Goal: Transaction & Acquisition: Subscribe to service/newsletter

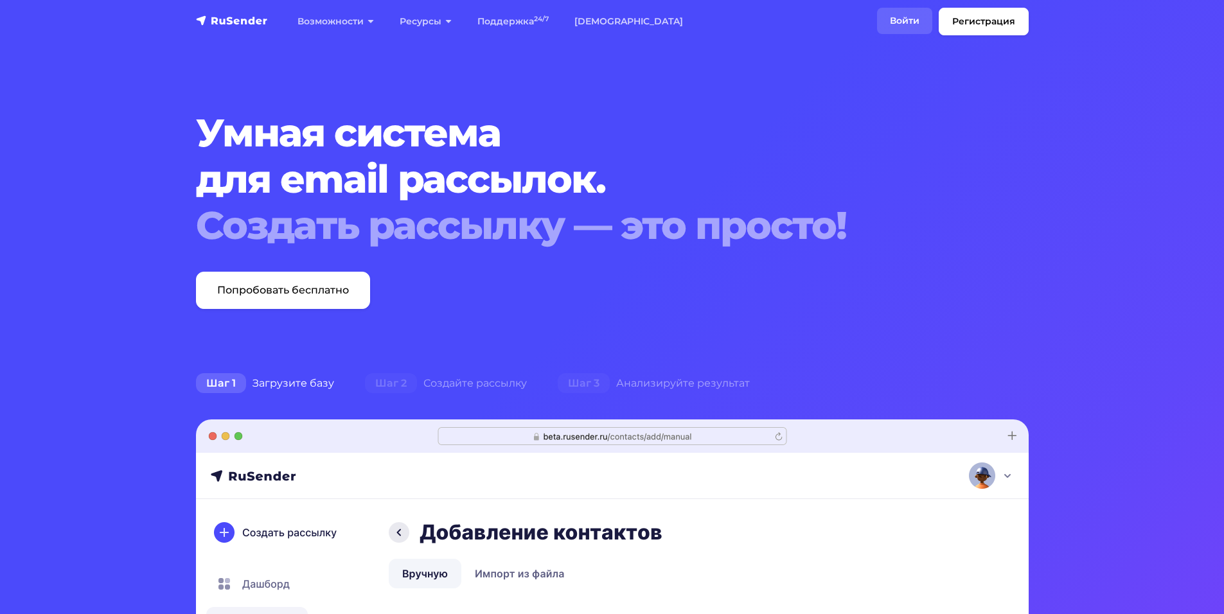
click at [890, 30] on link "Войти" at bounding box center [904, 21] width 55 height 26
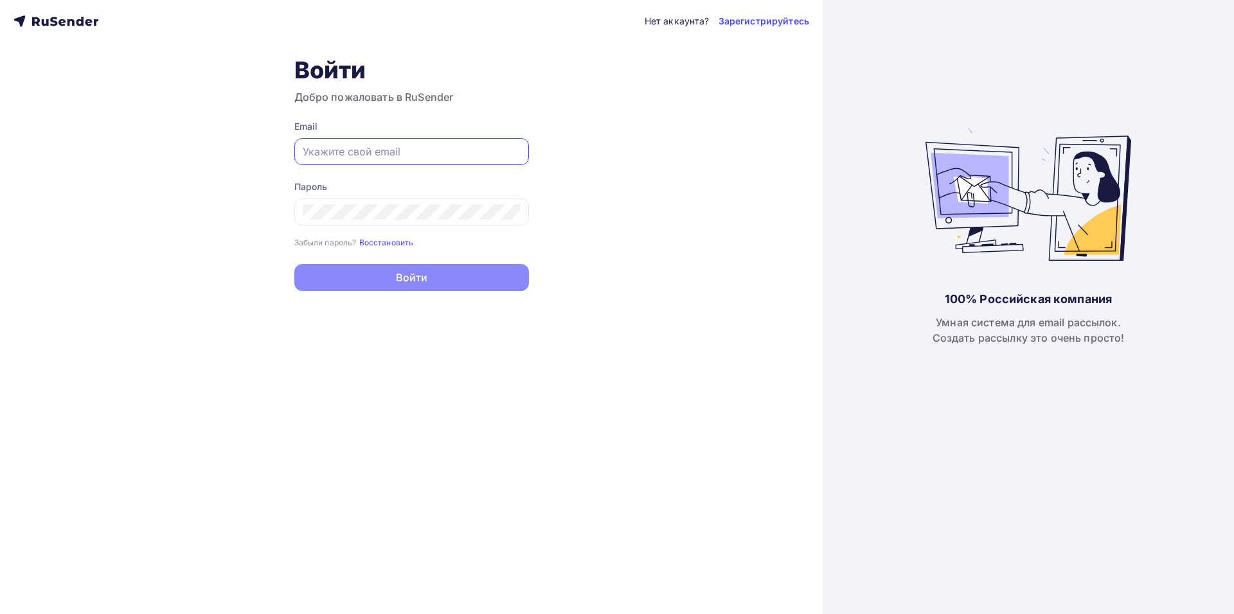
click at [388, 152] on input "text" at bounding box center [412, 151] width 218 height 15
type input "[EMAIL_ADDRESS][DOMAIN_NAME]"
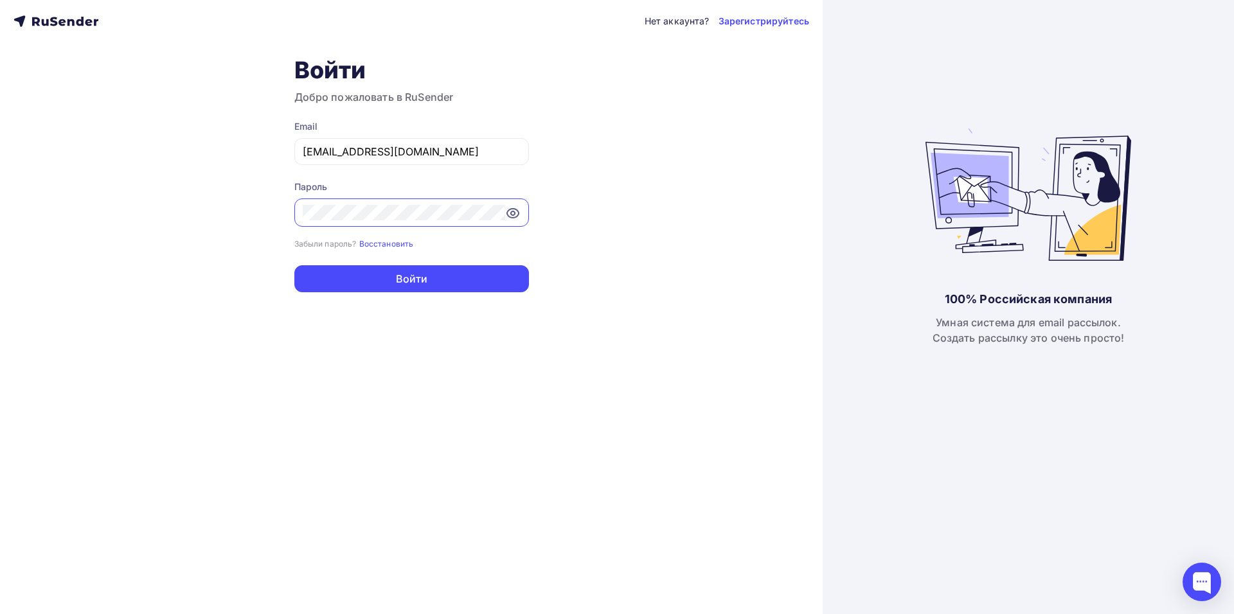
click at [514, 222] on div at bounding box center [411, 213] width 235 height 28
click at [516, 213] on icon at bounding box center [512, 213] width 15 height 15
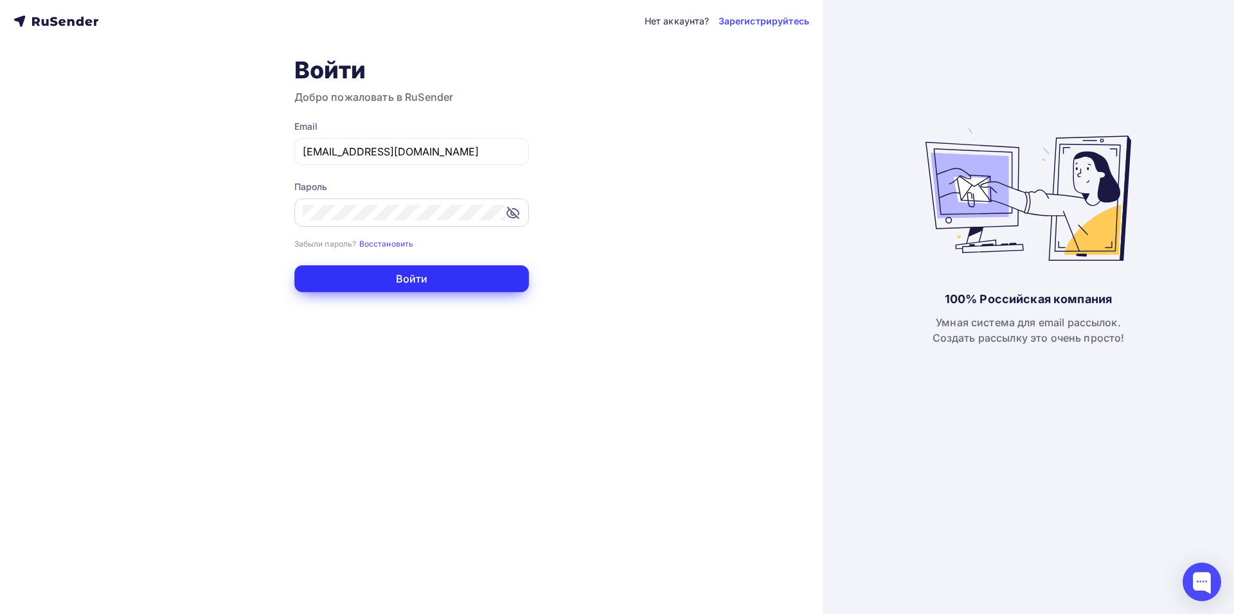
click at [440, 274] on button "Войти" at bounding box center [411, 278] width 235 height 27
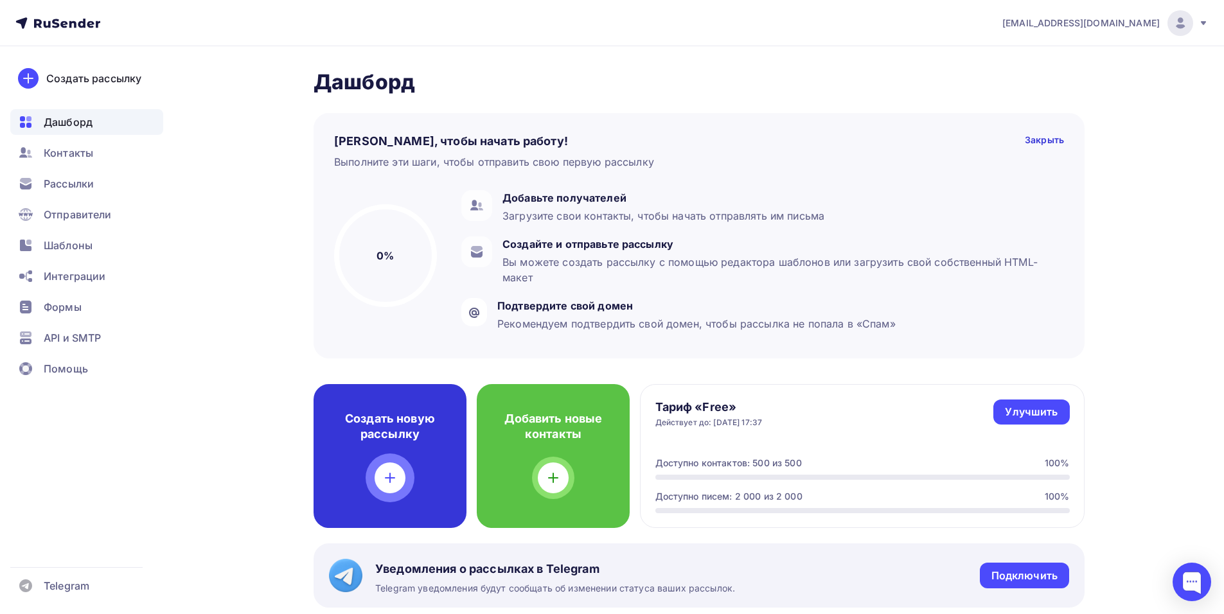
click at [385, 455] on div "Создать новую рассылку" at bounding box center [390, 456] width 153 height 144
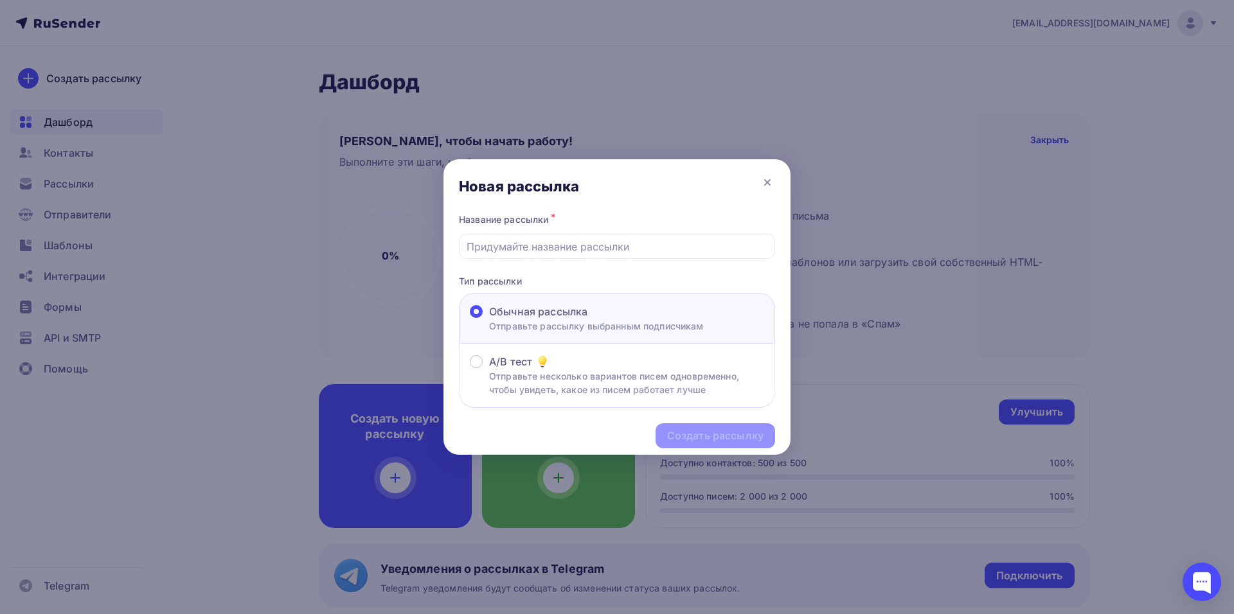
click at [559, 316] on span "Обычная рассылка" at bounding box center [538, 311] width 98 height 15
click at [489, 319] on input "Обычная рассылка Отправьте рассылку выбранным подписчикам" at bounding box center [489, 319] width 0 height 0
click at [557, 249] on input "text" at bounding box center [617, 246] width 301 height 15
drag, startPoint x: 552, startPoint y: 249, endPoint x: 375, endPoint y: 237, distance: 177.2
click at [376, 235] on div "Новая рассылка Название рассылки * ghj,ybr Тип рассылки Обычная рассылка Отправ…" at bounding box center [617, 307] width 1234 height 614
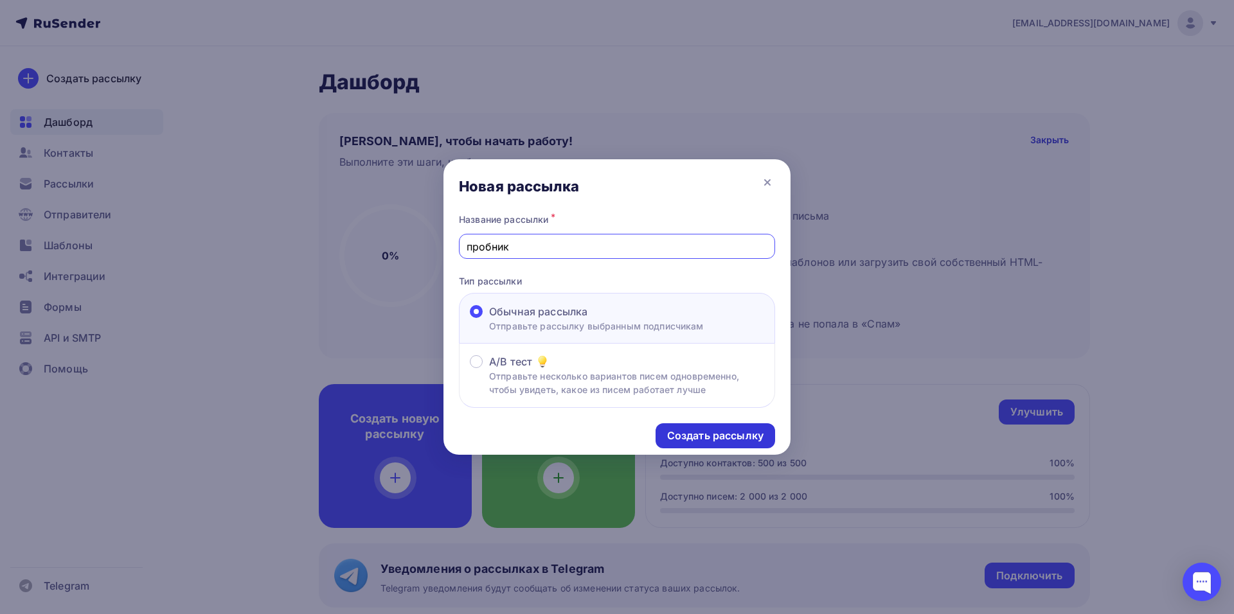
type input "пробник"
click at [707, 438] on div "Создать рассылку" at bounding box center [715, 436] width 96 height 15
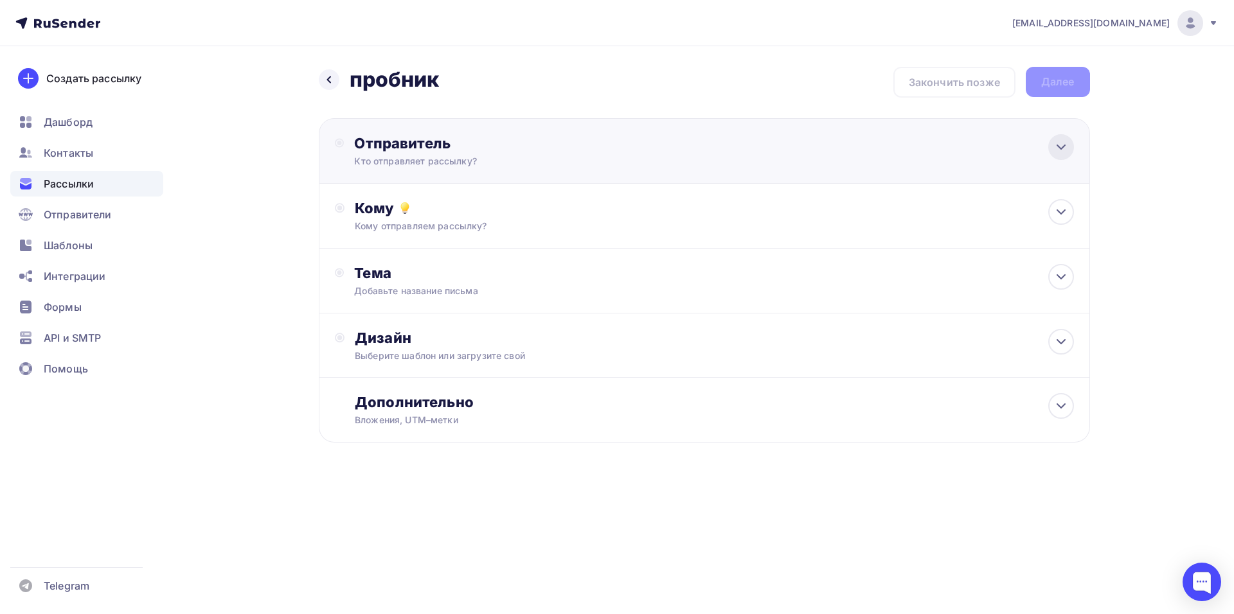
click at [1063, 148] on icon at bounding box center [1061, 146] width 15 height 15
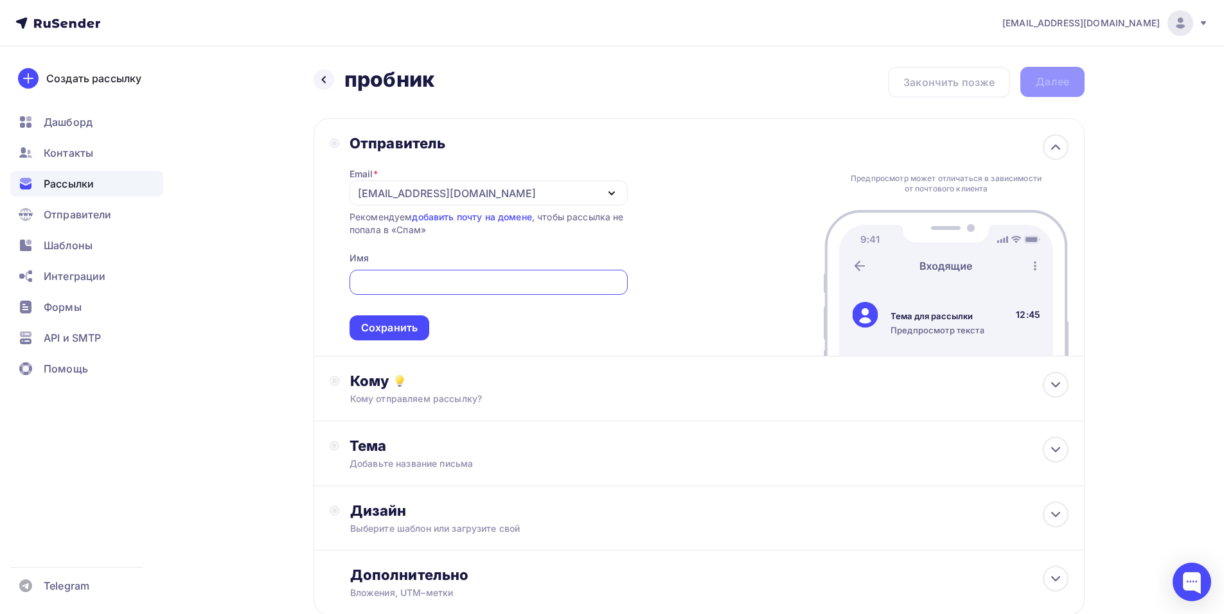
click at [691, 236] on div "Отправитель Email * [EMAIL_ADDRESS][DOMAIN_NAME] [EMAIL_ADDRESS][DOMAIN_NAME] Д…" at bounding box center [699, 237] width 771 height 238
click at [486, 285] on input "text" at bounding box center [489, 282] width 264 height 15
type input "ООО "АРТИТЕХ""
click at [408, 326] on div "Сохранить" at bounding box center [389, 328] width 57 height 15
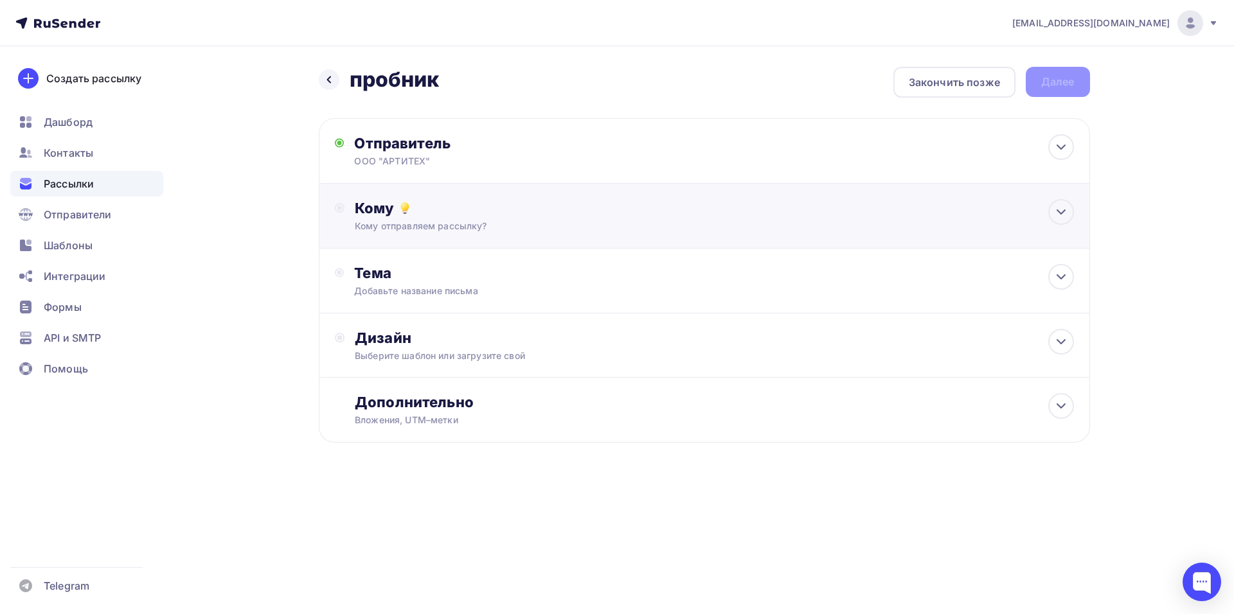
click at [511, 218] on div "Кому Кому отправляем рассылку? Списки получателей Нет получателей Все списки id…" at bounding box center [714, 215] width 719 height 33
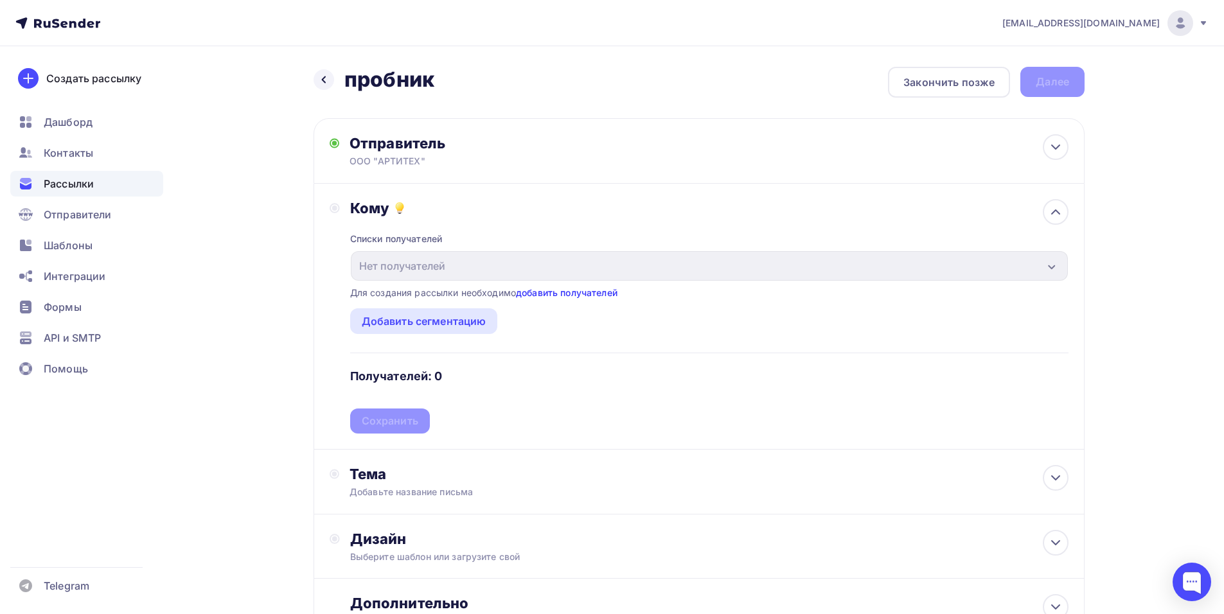
click at [564, 294] on link "добавить получателей" at bounding box center [567, 292] width 102 height 11
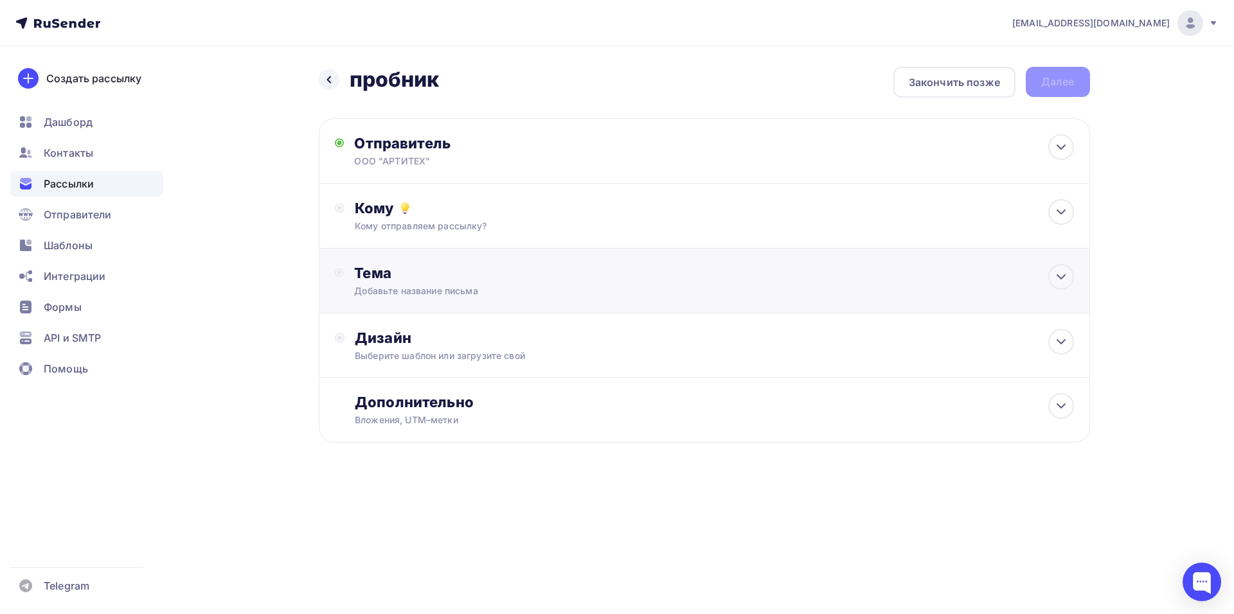
click at [570, 281] on div "Тема" at bounding box center [481, 273] width 254 height 18
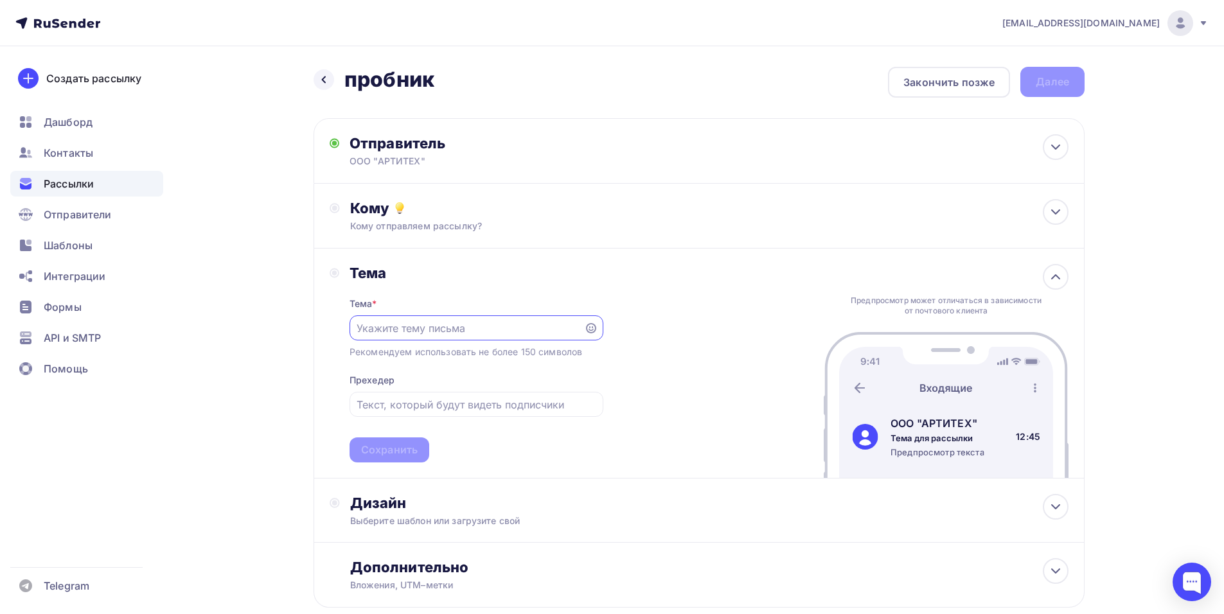
click at [487, 328] on input "text" at bounding box center [467, 328] width 220 height 15
click at [447, 409] on input "text" at bounding box center [476, 404] width 239 height 15
type input "[PERSON_NAME]"
click at [629, 211] on div "Кому" at bounding box center [709, 208] width 719 height 18
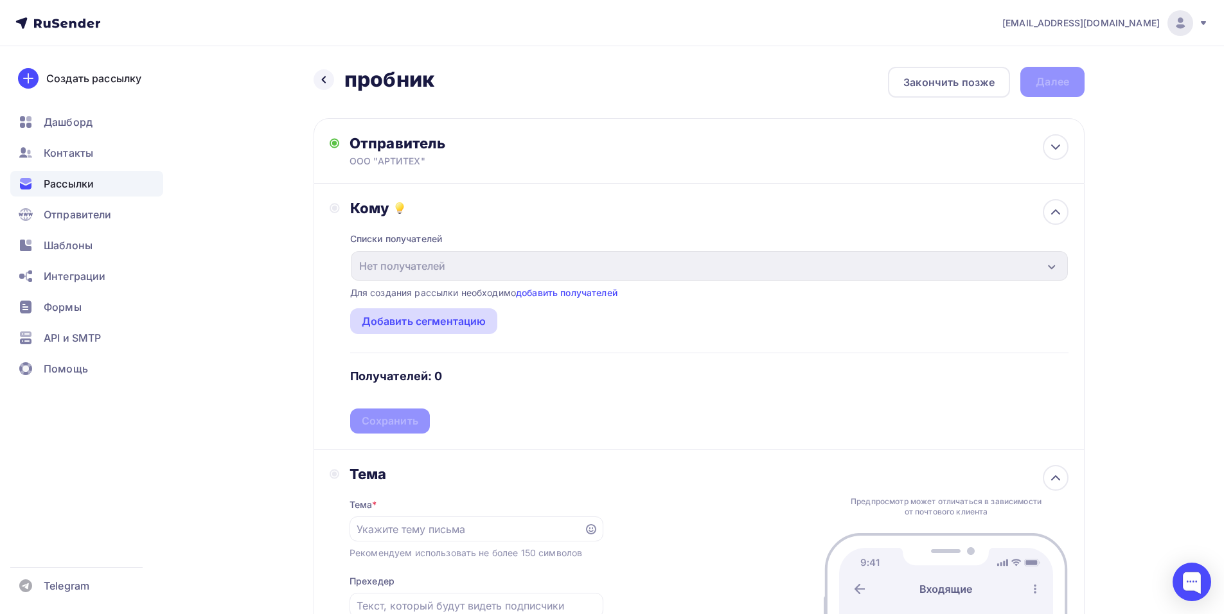
click at [466, 319] on div "Добавить сегментацию" at bounding box center [424, 321] width 125 height 15
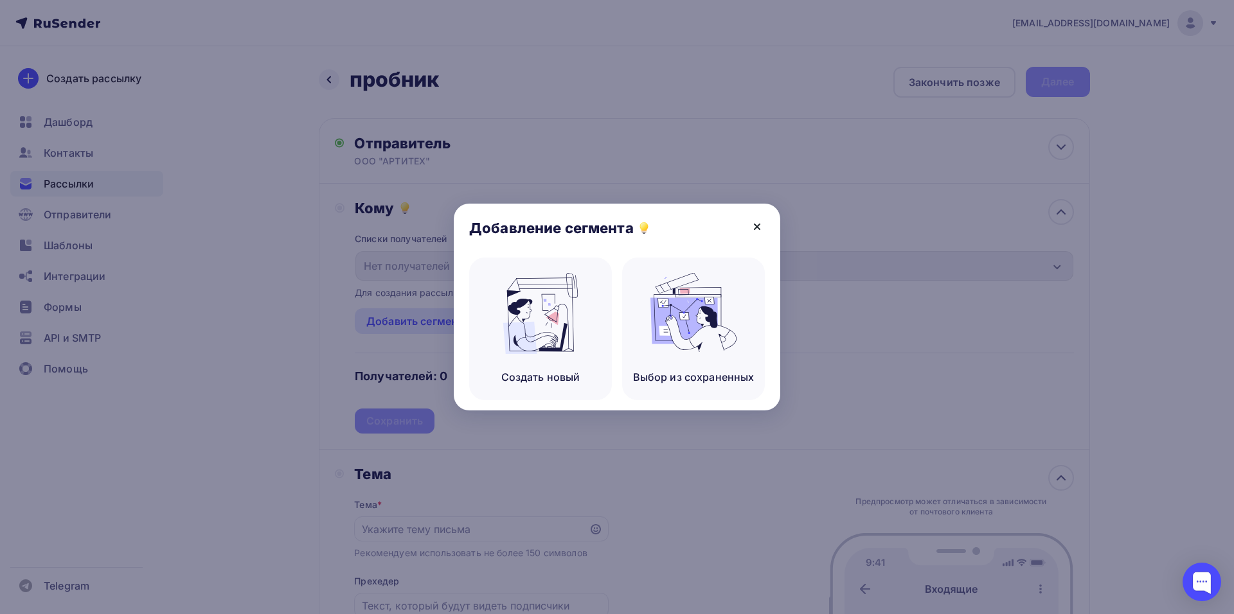
click at [760, 229] on icon at bounding box center [756, 226] width 15 height 15
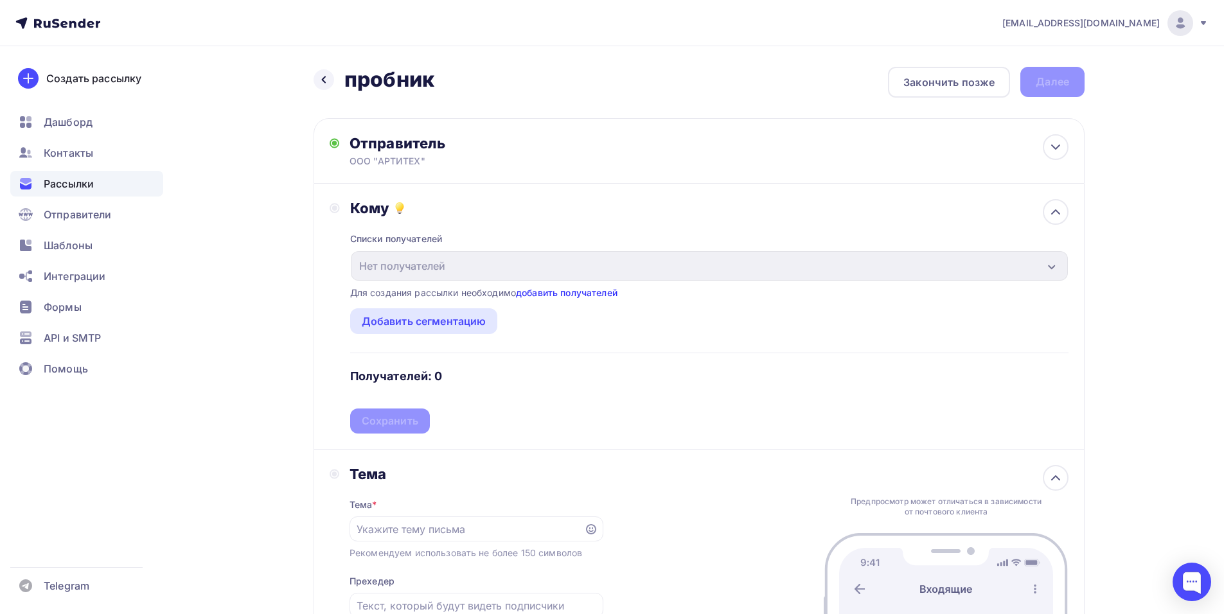
click at [583, 294] on link "добавить получателей" at bounding box center [567, 292] width 102 height 11
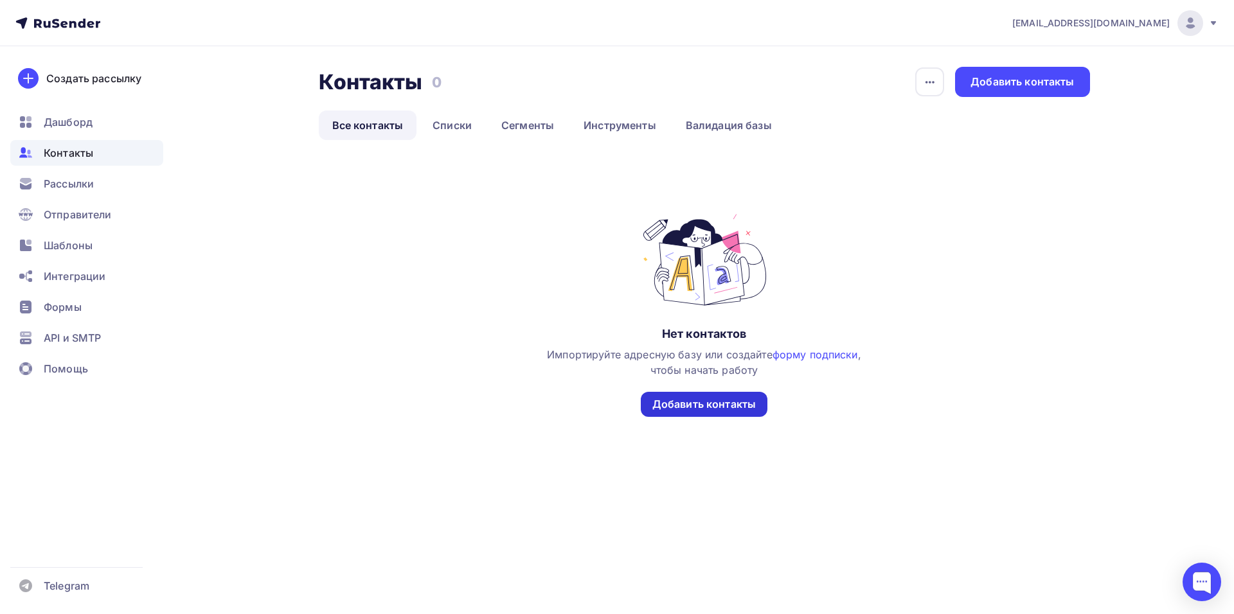
click at [688, 406] on div "Добавить контакты" at bounding box center [703, 404] width 103 height 15
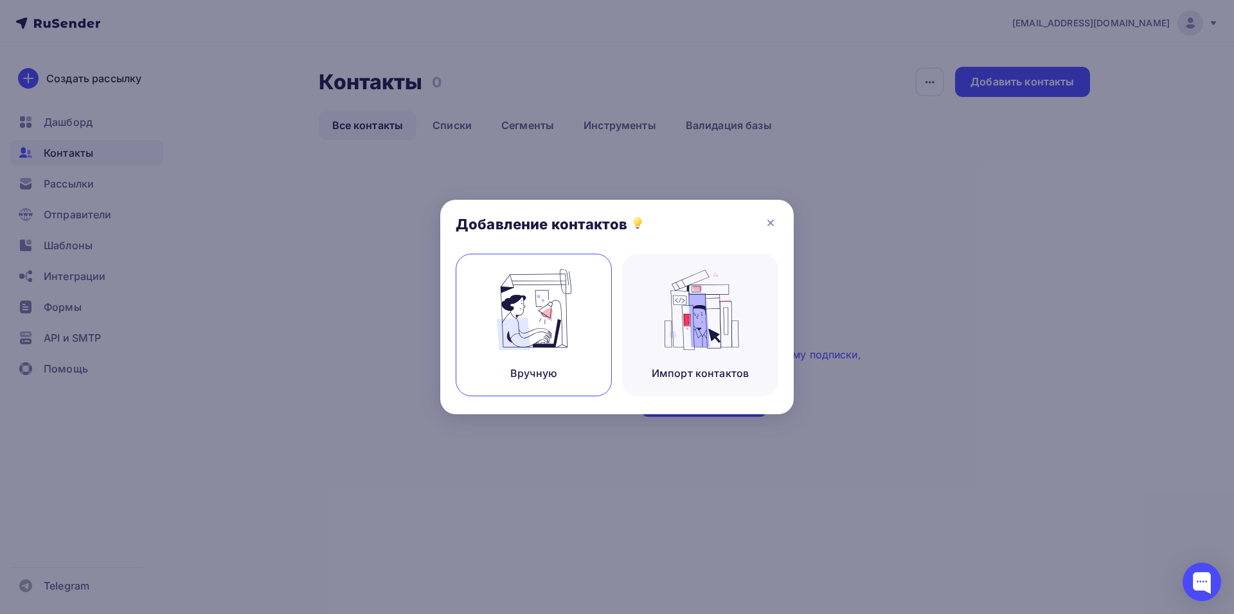
click at [557, 324] on img at bounding box center [534, 309] width 86 height 81
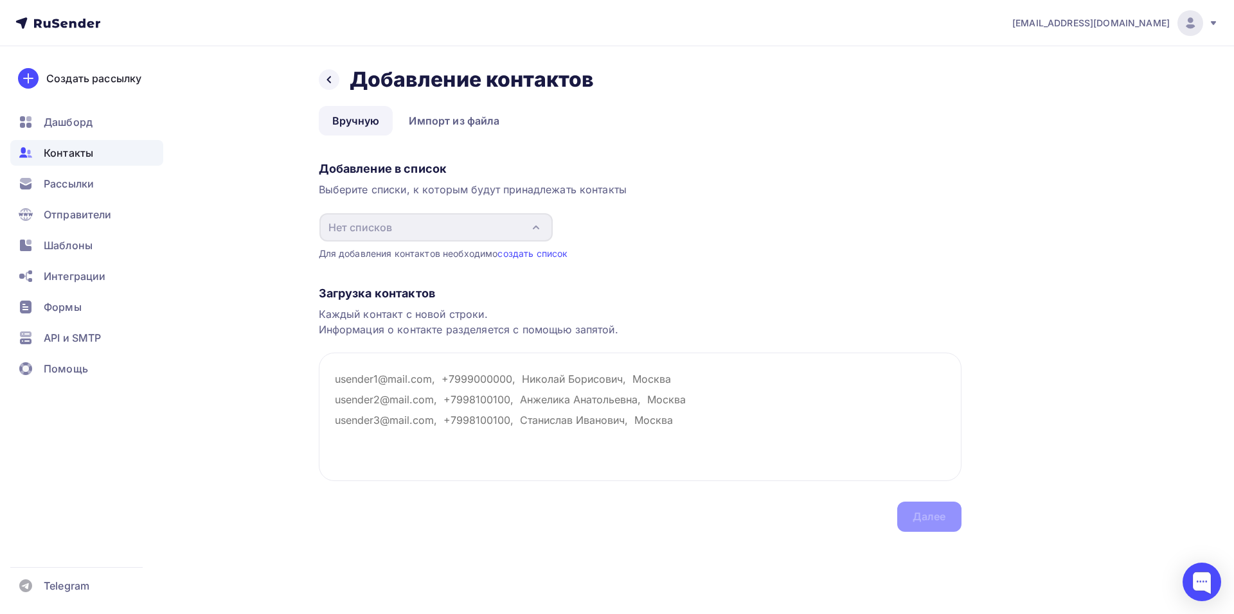
click at [404, 280] on div "Загрузка контактов Каждый контакт с новой строки. Информация о контакте разделя…" at bounding box center [640, 396] width 643 height 272
click at [384, 307] on div "Каждый контакт с новой строки. Информация о контакте разделяется с помощью запя…" at bounding box center [640, 322] width 643 height 31
click at [432, 354] on textarea at bounding box center [640, 417] width 643 height 129
click at [399, 385] on textarea at bounding box center [640, 417] width 643 height 129
paste textarea "[EMAIL_ADDRESS][DOMAIN_NAME]"
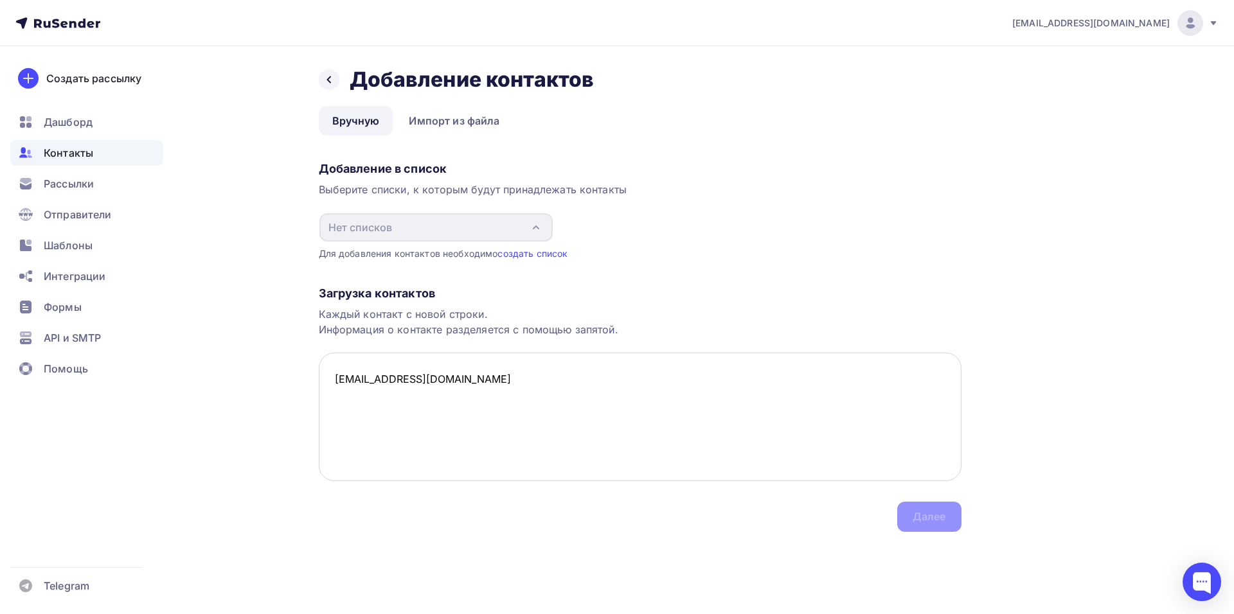
click at [517, 395] on textarea "[EMAIL_ADDRESS][DOMAIN_NAME]" at bounding box center [640, 417] width 643 height 129
click at [573, 232] on div "Добавление в список Выберите списки, к которым будут принадлежать контакты Нет …" at bounding box center [640, 208] width 643 height 104
click at [590, 424] on textarea "[EMAIL_ADDRESS][DOMAIN_NAME]" at bounding box center [640, 417] width 643 height 129
click at [430, 389] on textarea "[EMAIL_ADDRESS][DOMAIN_NAME]" at bounding box center [640, 417] width 643 height 129
click at [500, 393] on textarea "[EMAIL_ADDRESS][DOMAIN_NAME]" at bounding box center [640, 417] width 643 height 129
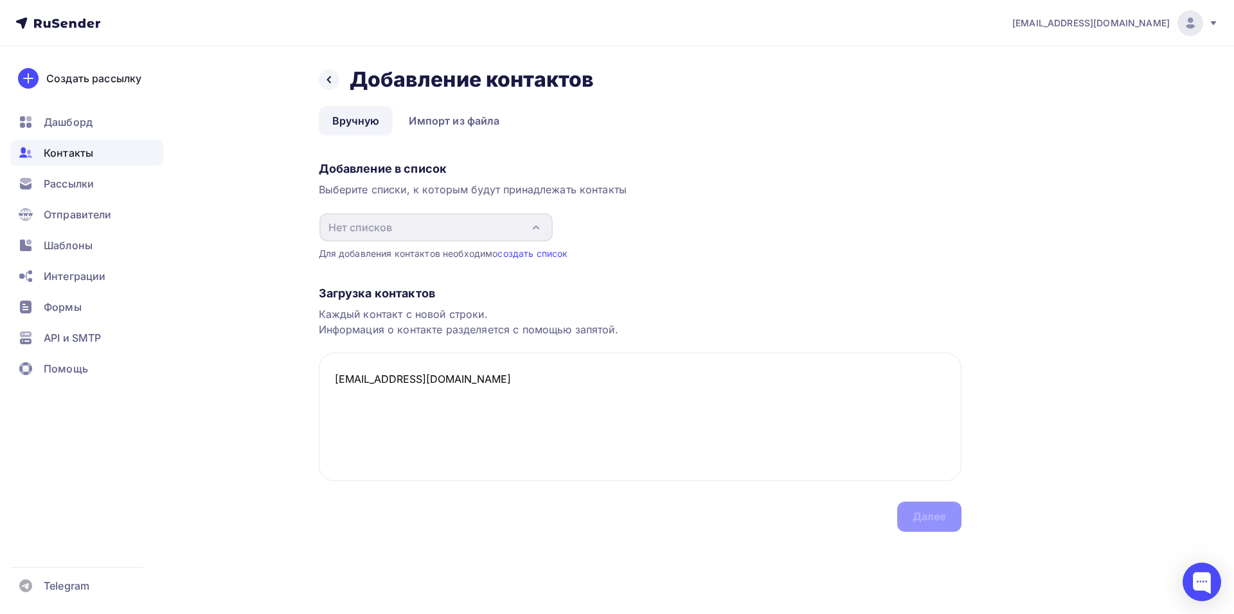
click at [409, 314] on div "Каждый контакт с новой строки. Информация о контакте разделяется с помощью запя…" at bounding box center [640, 322] width 643 height 31
click at [463, 383] on textarea "[EMAIL_ADDRESS][DOMAIN_NAME]" at bounding box center [640, 417] width 643 height 129
type textarea "d"
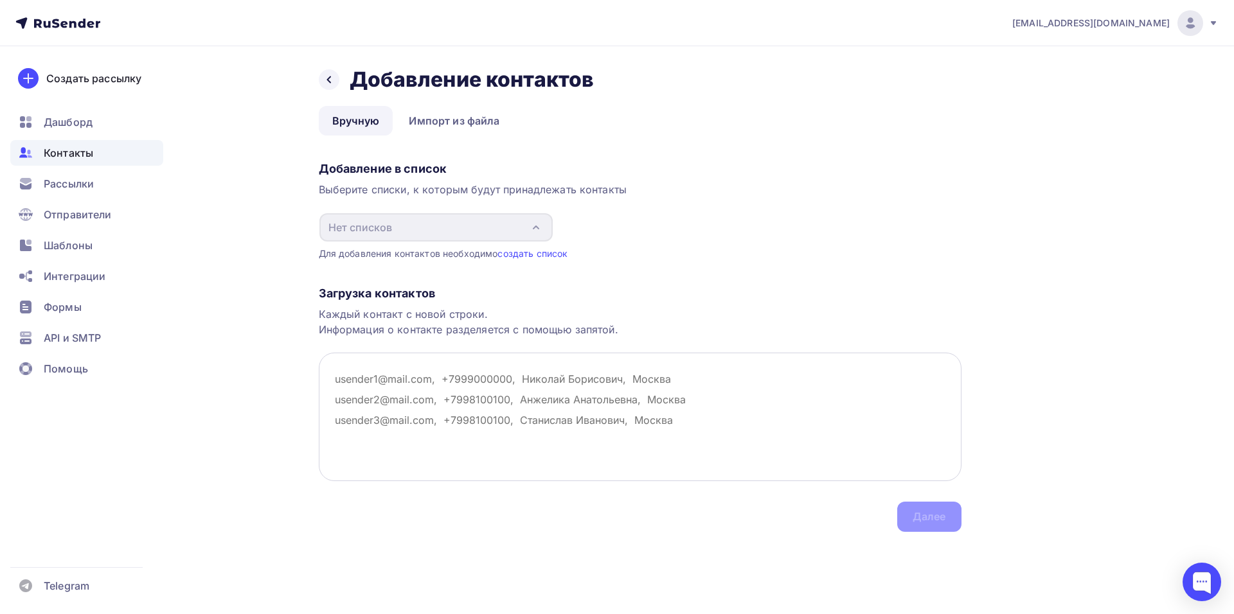
paste textarea "[EMAIL_ADDRESS][DOMAIN_NAME]"
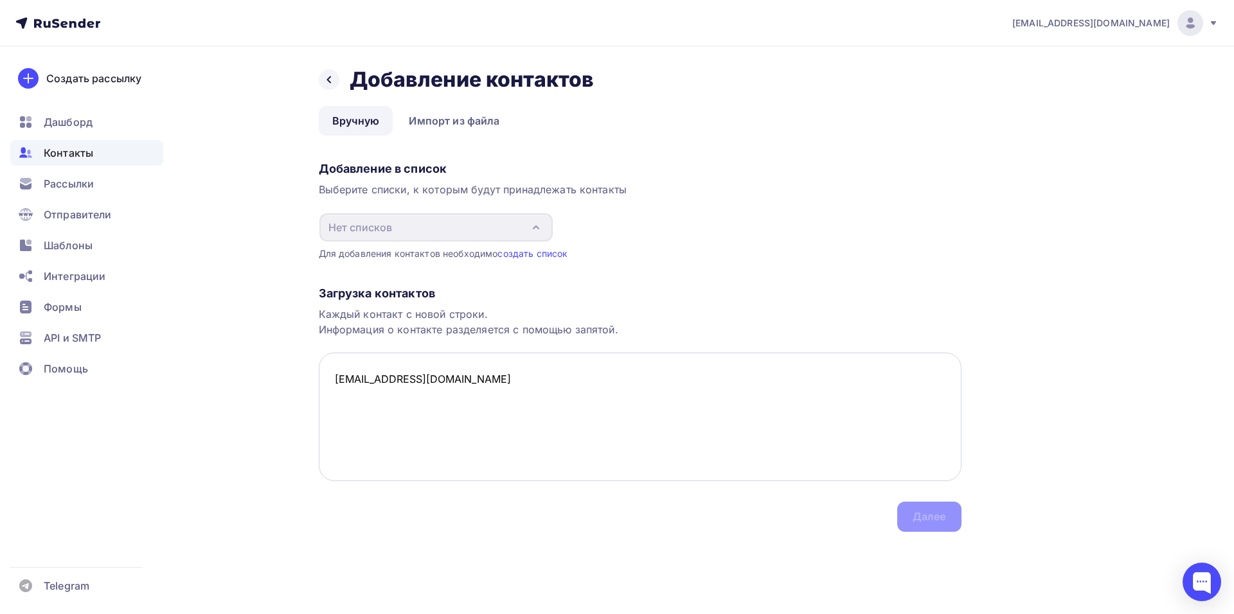
click at [562, 388] on textarea "[EMAIL_ADDRESS][DOMAIN_NAME]" at bounding box center [640, 417] width 643 height 129
type textarea "d"
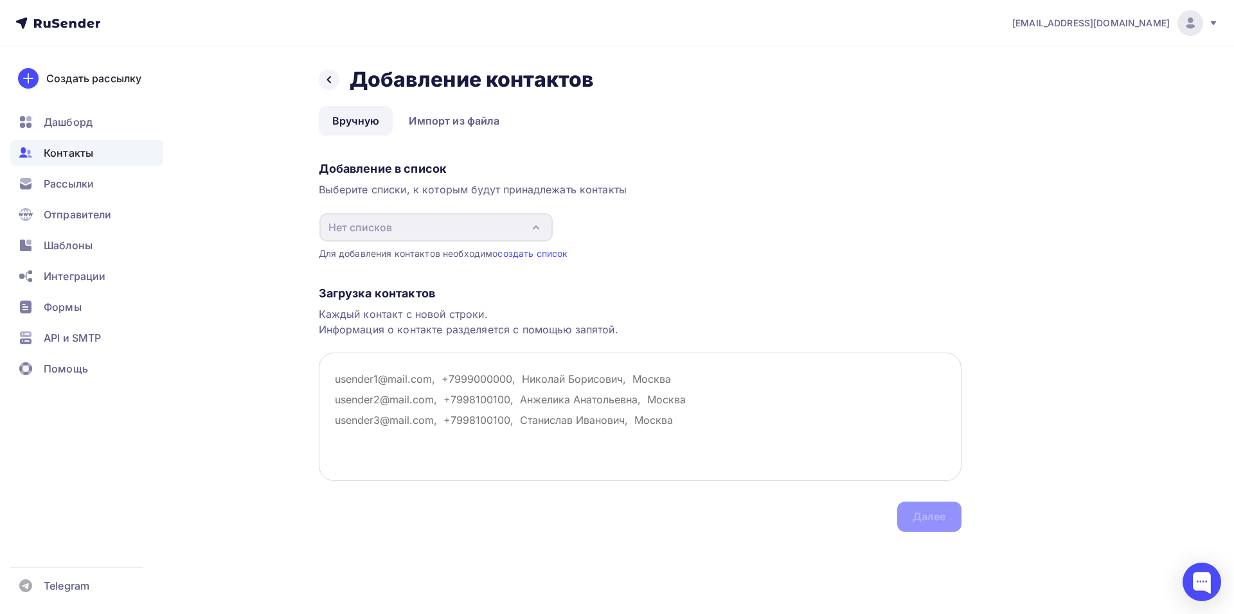
click at [464, 380] on textarea at bounding box center [640, 417] width 643 height 129
drag, startPoint x: 480, startPoint y: 379, endPoint x: 584, endPoint y: 391, distance: 104.2
click at [570, 391] on textarea at bounding box center [640, 417] width 643 height 129
click at [584, 391] on textarea at bounding box center [640, 417] width 643 height 129
paste textarea "[EMAIL_ADDRESS][DOMAIN_NAME]"
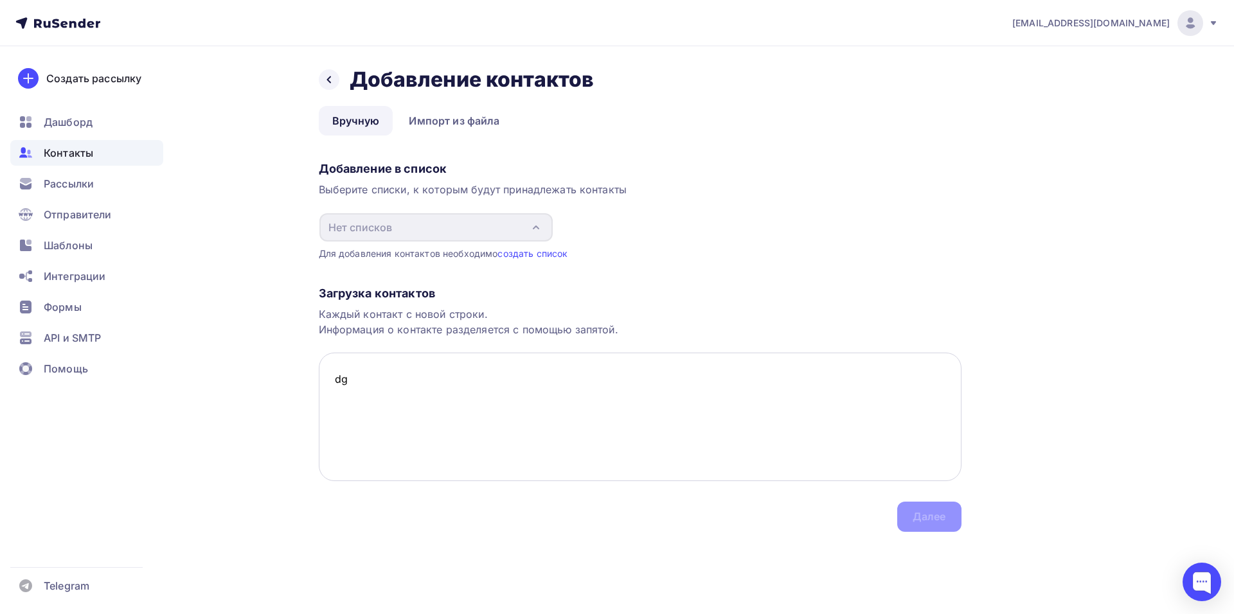
type textarea "d"
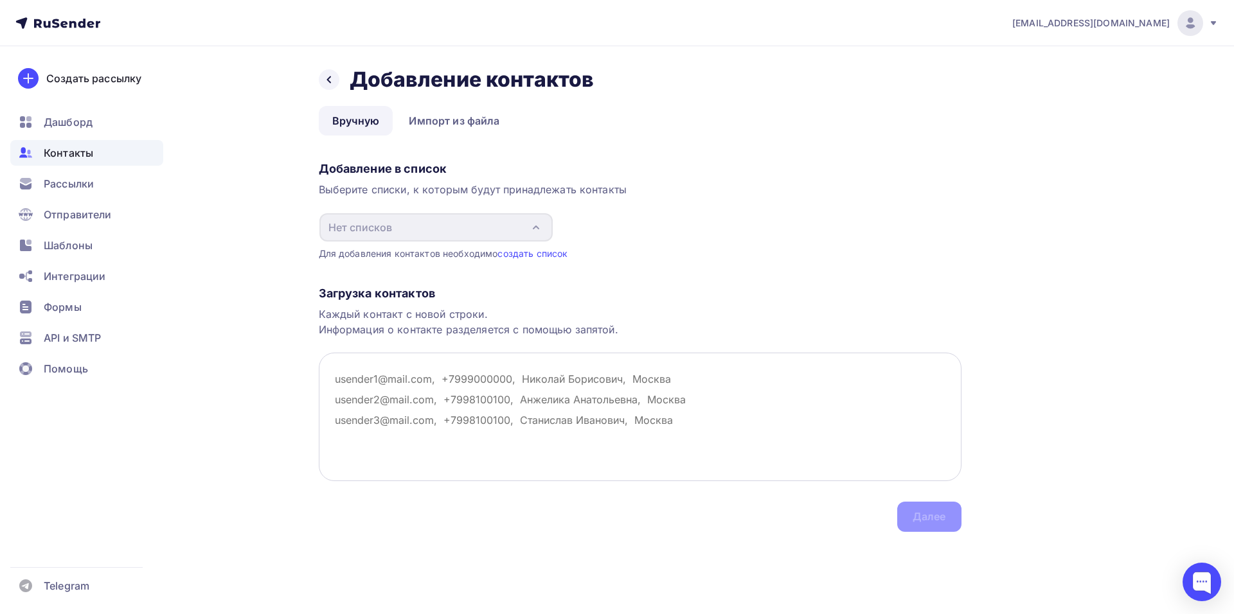
paste textarea "[EMAIL_ADDRESS][DOMAIN_NAME]"
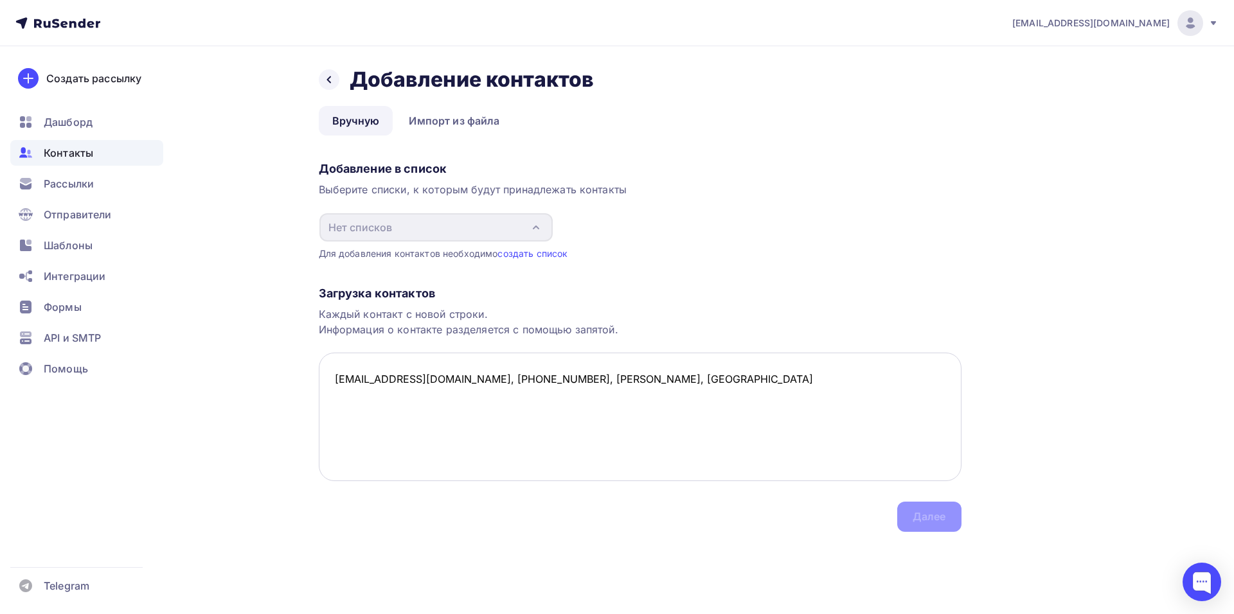
click at [726, 426] on textarea "[EMAIL_ADDRESS][DOMAIN_NAME], [PHONE_NUMBER], [PERSON_NAME], [GEOGRAPHIC_DATA]" at bounding box center [640, 417] width 643 height 129
drag, startPoint x: 483, startPoint y: 429, endPoint x: 429, endPoint y: 422, distance: 55.1
click at [480, 429] on textarea "[EMAIL_ADDRESS][DOMAIN_NAME], [PHONE_NUMBER], [PERSON_NAME], [GEOGRAPHIC_DATA]" at bounding box center [640, 417] width 643 height 129
click at [372, 381] on textarea "[EMAIL_ADDRESS][DOMAIN_NAME], [PHONE_NUMBER], [PERSON_NAME], [GEOGRAPHIC_DATA]" at bounding box center [640, 417] width 643 height 129
click at [489, 437] on textarea "[EMAIL_ADDRESS][DOMAIN_NAME], [PHONE_NUMBER], [PERSON_NAME], [GEOGRAPHIC_DATA]" at bounding box center [640, 417] width 643 height 129
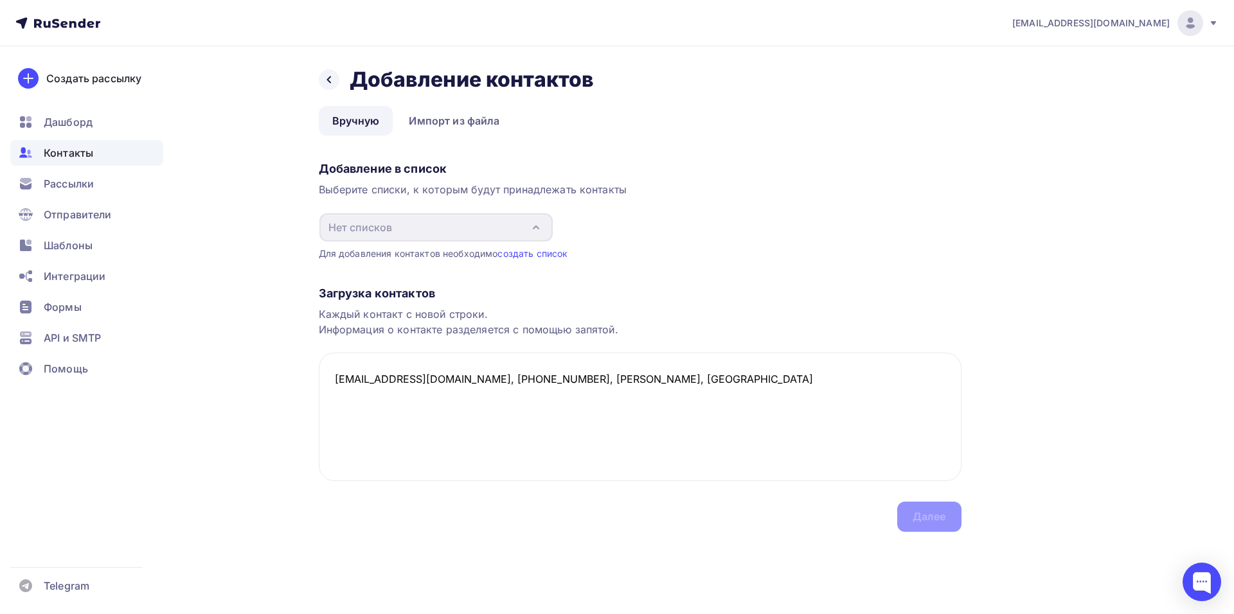
type textarea "[EMAIL_ADDRESS][DOMAIN_NAME], [PHONE_NUMBER], [PERSON_NAME], [GEOGRAPHIC_DATA]"
click at [947, 528] on div "Загрузка контактов Каждый контакт с новой строки. Информация о контакте разделя…" at bounding box center [640, 396] width 643 height 272
click at [811, 426] on textarea "[EMAIL_ADDRESS][DOMAIN_NAME], [PHONE_NUMBER], [PERSON_NAME], [GEOGRAPHIC_DATA]" at bounding box center [640, 417] width 643 height 129
click at [908, 517] on div "Загрузка контактов Каждый контакт с новой строки. Информация о контакте разделя…" at bounding box center [640, 396] width 643 height 272
click at [592, 377] on textarea "[EMAIL_ADDRESS][DOMAIN_NAME], [PHONE_NUMBER], [PERSON_NAME], [GEOGRAPHIC_DATA]" at bounding box center [640, 417] width 643 height 129
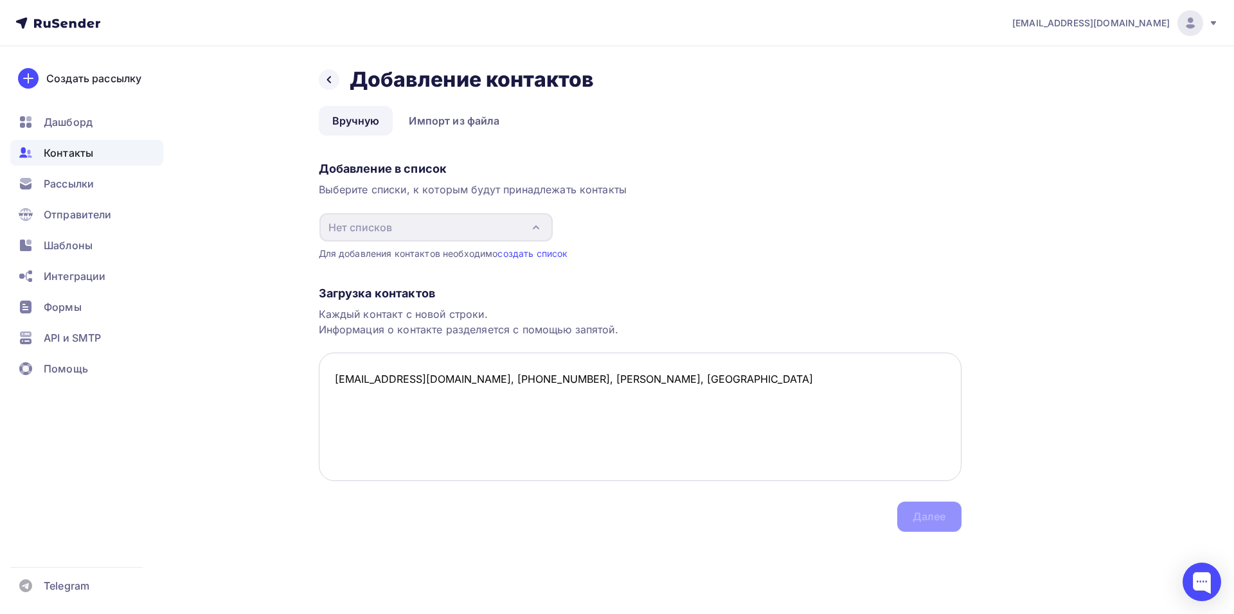
drag, startPoint x: 863, startPoint y: 451, endPoint x: 874, endPoint y: 460, distance: 14.1
click at [869, 456] on textarea "[EMAIL_ADDRESS][DOMAIN_NAME], [PHONE_NUMBER], [PERSON_NAME], [GEOGRAPHIC_DATA]" at bounding box center [640, 417] width 643 height 129
click at [544, 256] on link "создать список" at bounding box center [533, 253] width 70 height 11
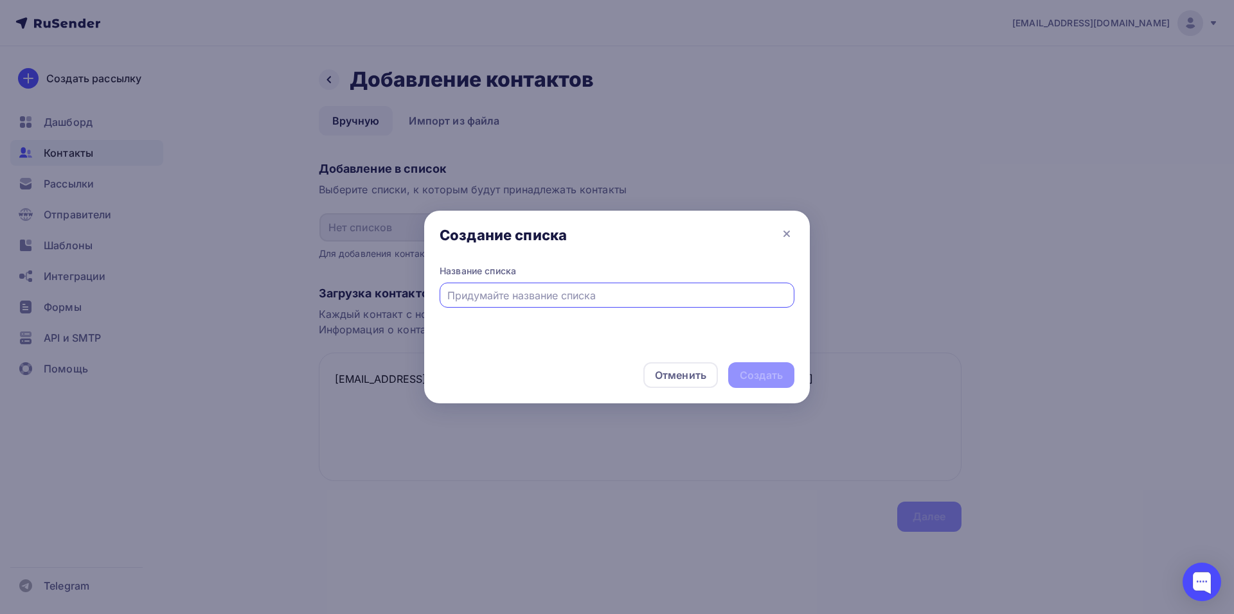
click at [532, 300] on input "text" at bounding box center [617, 295] width 340 height 15
type input "пробник"
click at [771, 375] on div "Создать" at bounding box center [761, 375] width 43 height 15
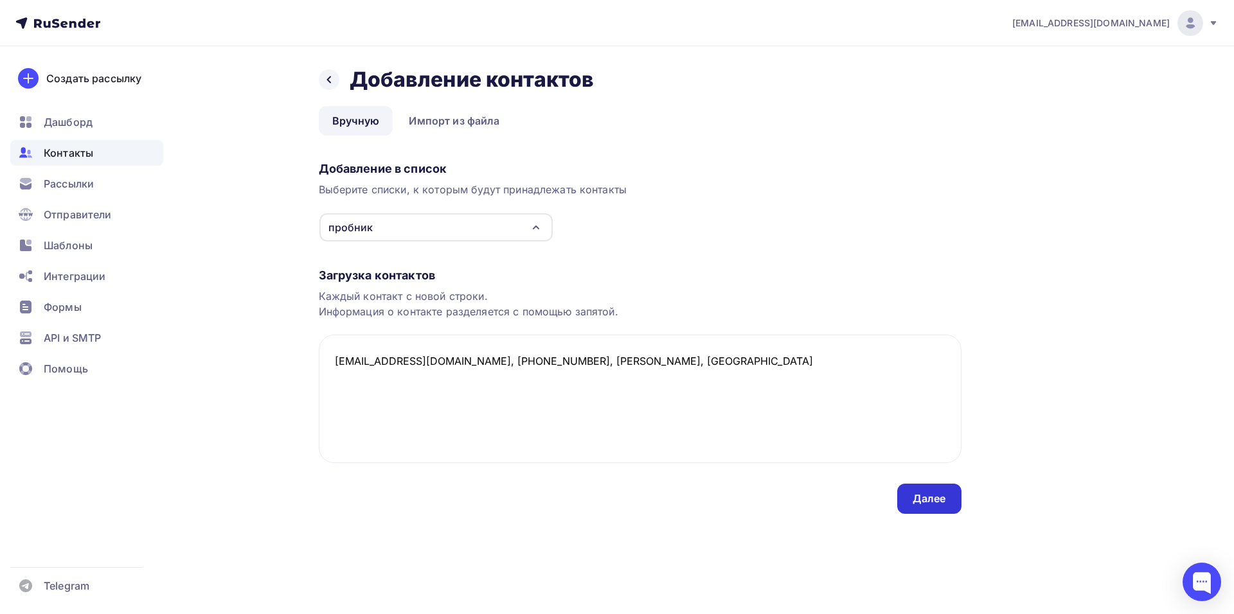
click at [935, 503] on div "Далее" at bounding box center [929, 499] width 33 height 15
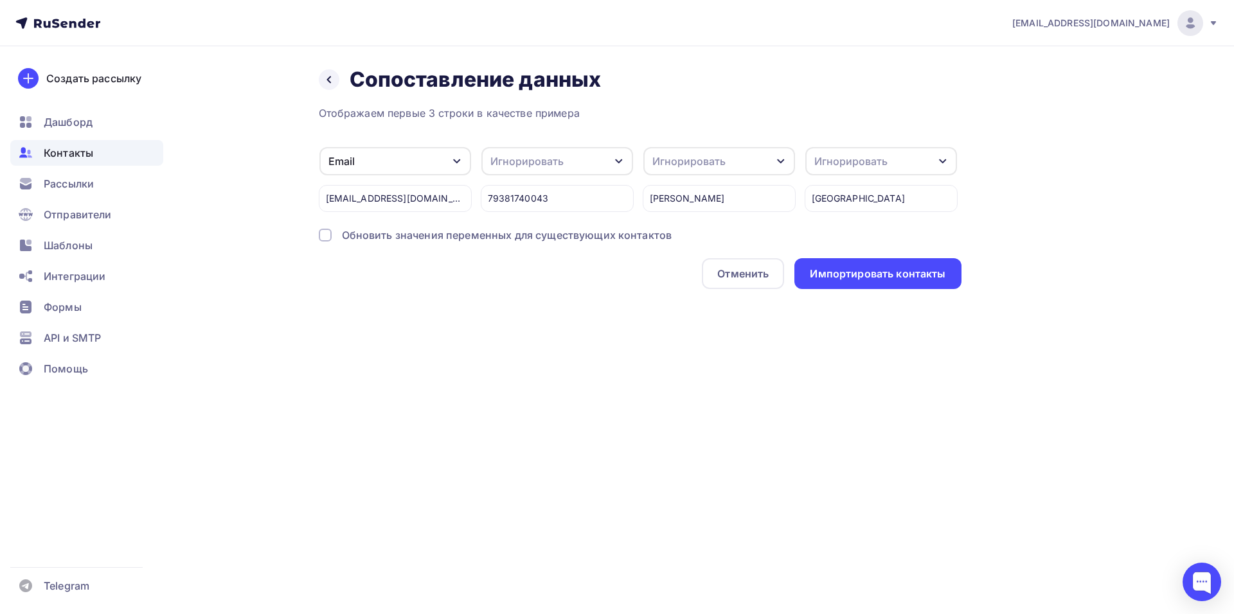
click at [607, 165] on div "Игнорировать" at bounding box center [557, 161] width 152 height 28
click at [610, 161] on div "Игнорировать" at bounding box center [557, 161] width 152 height 28
click at [433, 239] on div "Обновить значения переменных для существующих контактов" at bounding box center [507, 235] width 330 height 15
click at [881, 159] on div "Игнорировать" at bounding box center [850, 161] width 73 height 15
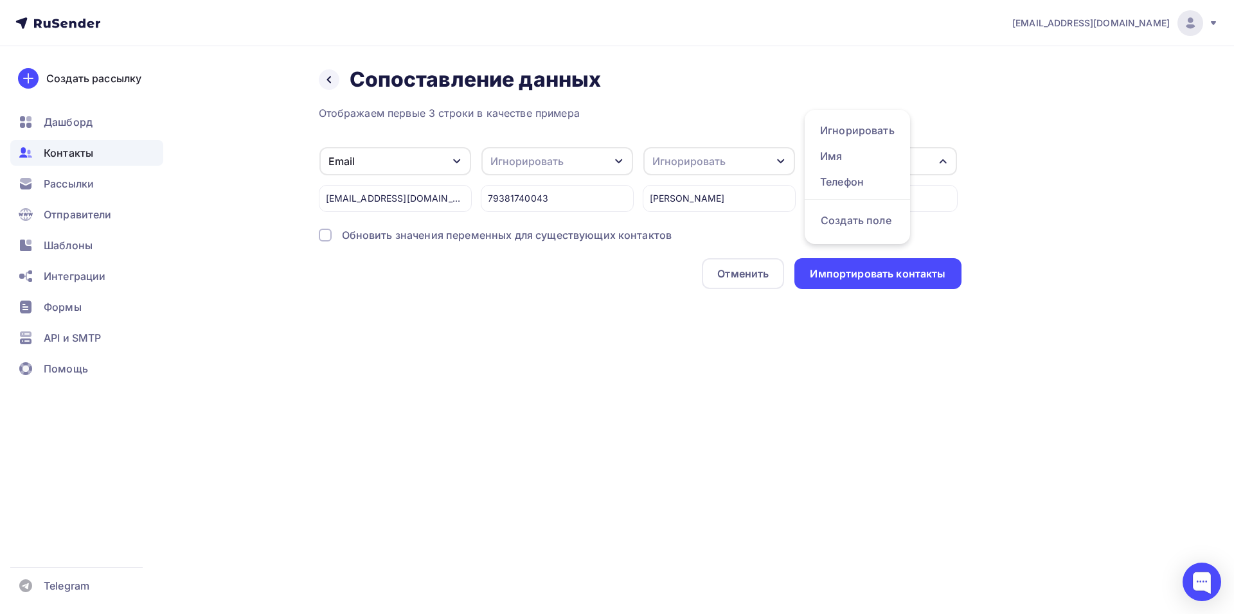
click at [944, 159] on icon "button" at bounding box center [943, 161] width 10 height 10
click at [890, 276] on div "Импортировать контакты" at bounding box center [878, 274] width 136 height 15
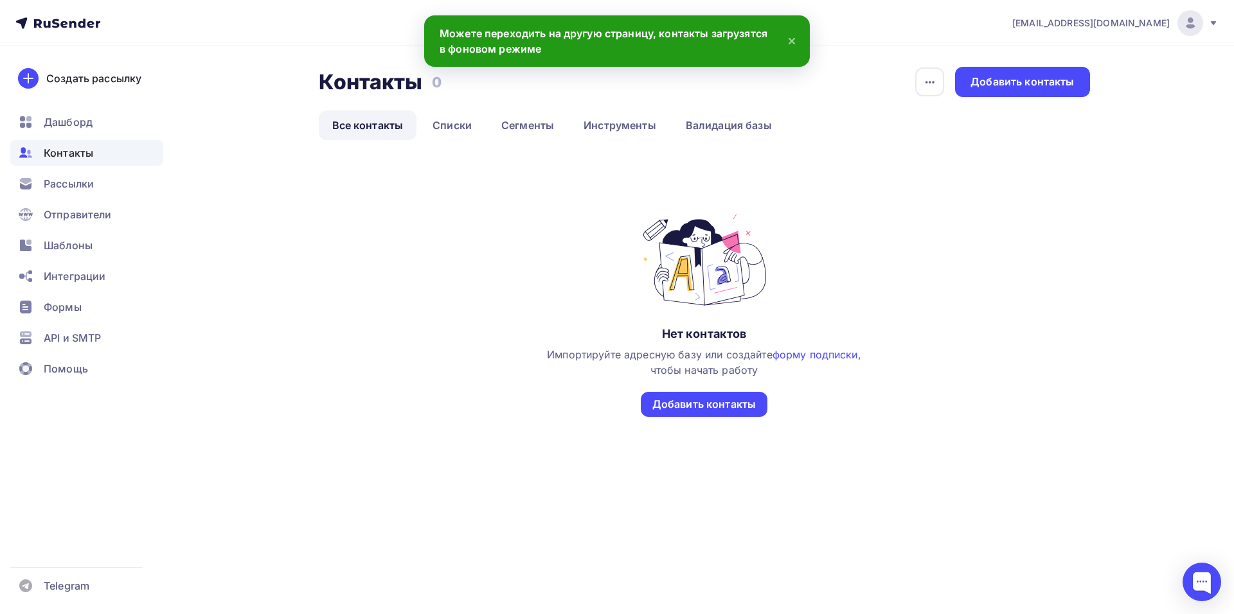
click at [417, 175] on div "Нет контактов Импортируйте адресную базу или создайте форму подписки , чтобы на…" at bounding box center [704, 320] width 771 height 309
click at [366, 87] on h2 "Контакты" at bounding box center [371, 82] width 104 height 26
click at [436, 123] on link "Списки" at bounding box center [452, 126] width 66 height 30
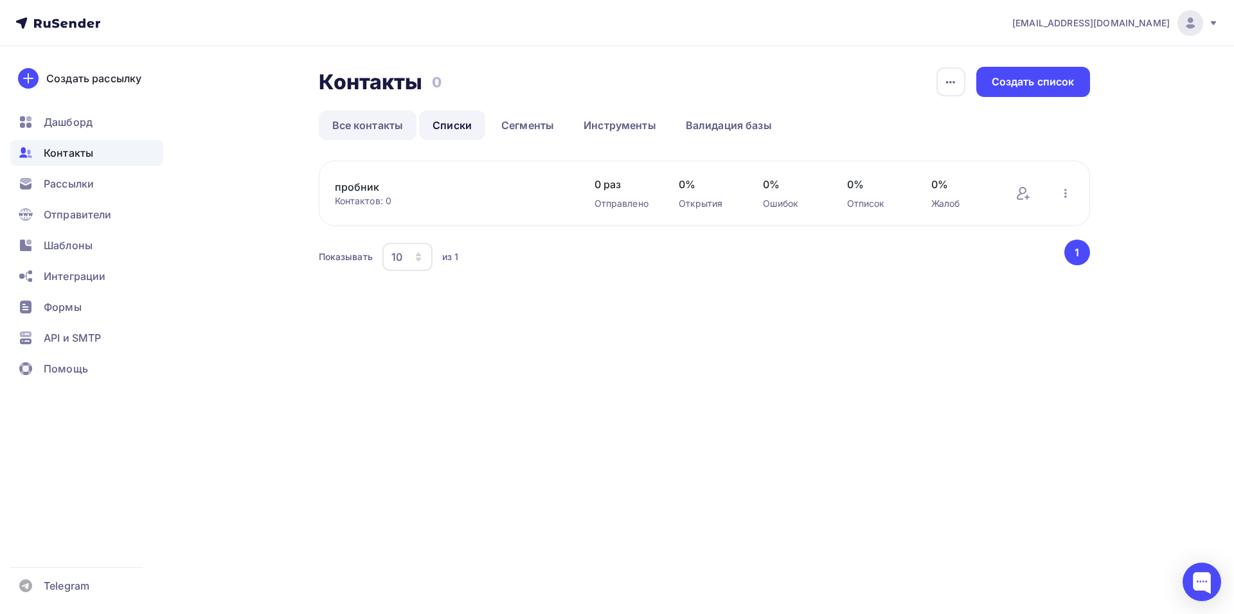
click at [382, 122] on link "Все контакты" at bounding box center [368, 126] width 98 height 30
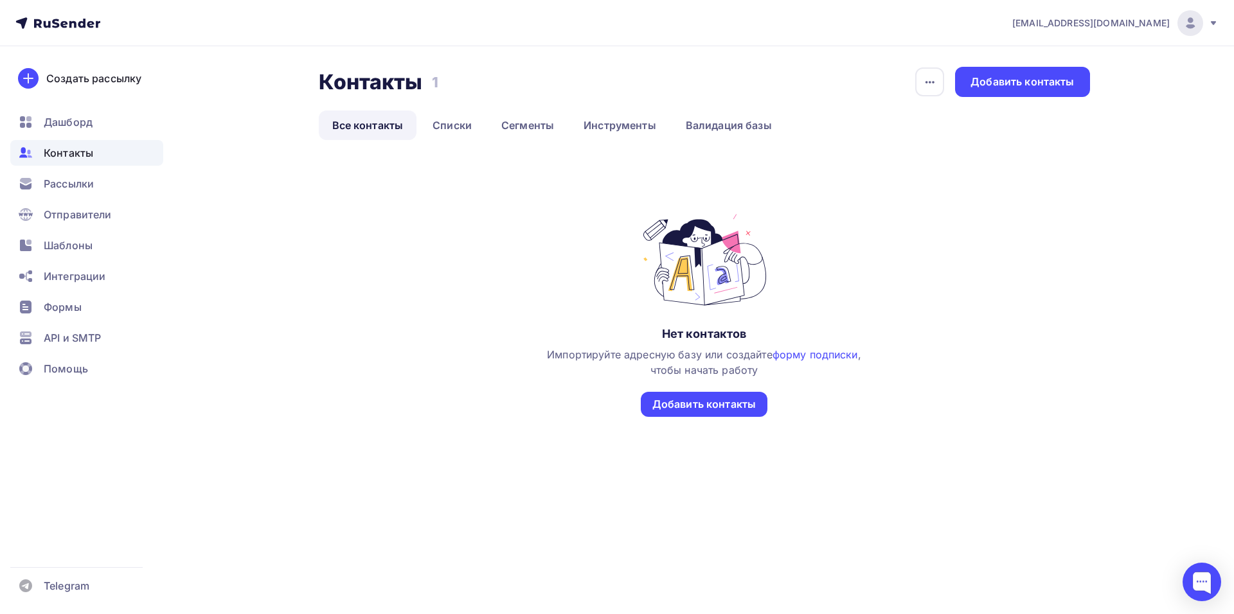
click at [431, 145] on div "Контакты Контакты 1 1 История импорта Добавить контакты Все контакты Списки Сег…" at bounding box center [704, 271] width 771 height 408
click at [366, 116] on link "Все контакты" at bounding box center [368, 126] width 98 height 30
click at [924, 218] on div "Нет контактов Импортируйте адресную базу или создайте форму подписки , чтобы на…" at bounding box center [704, 327] width 771 height 231
click at [107, 77] on div "Создать рассылку" at bounding box center [93, 78] width 95 height 15
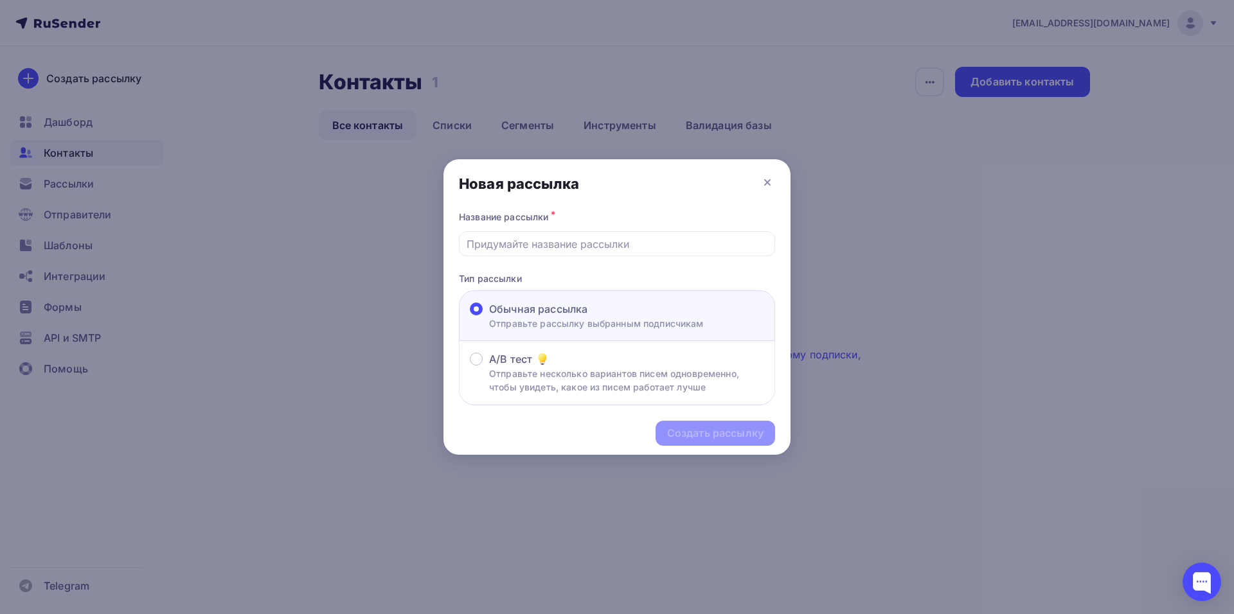
click at [579, 319] on p "Отправьте рассылку выбранным подписчикам" at bounding box center [596, 323] width 215 height 13
click at [489, 317] on input "Обычная рассылка Отправьте рассылку выбранным подписчикам" at bounding box center [489, 317] width 0 height 0
click at [582, 311] on span "Обычная рассылка" at bounding box center [538, 308] width 98 height 15
click at [489, 317] on input "Обычная рассылка Отправьте рассылку выбранным подписчикам" at bounding box center [489, 317] width 0 height 0
click at [578, 240] on input "text" at bounding box center [617, 244] width 301 height 15
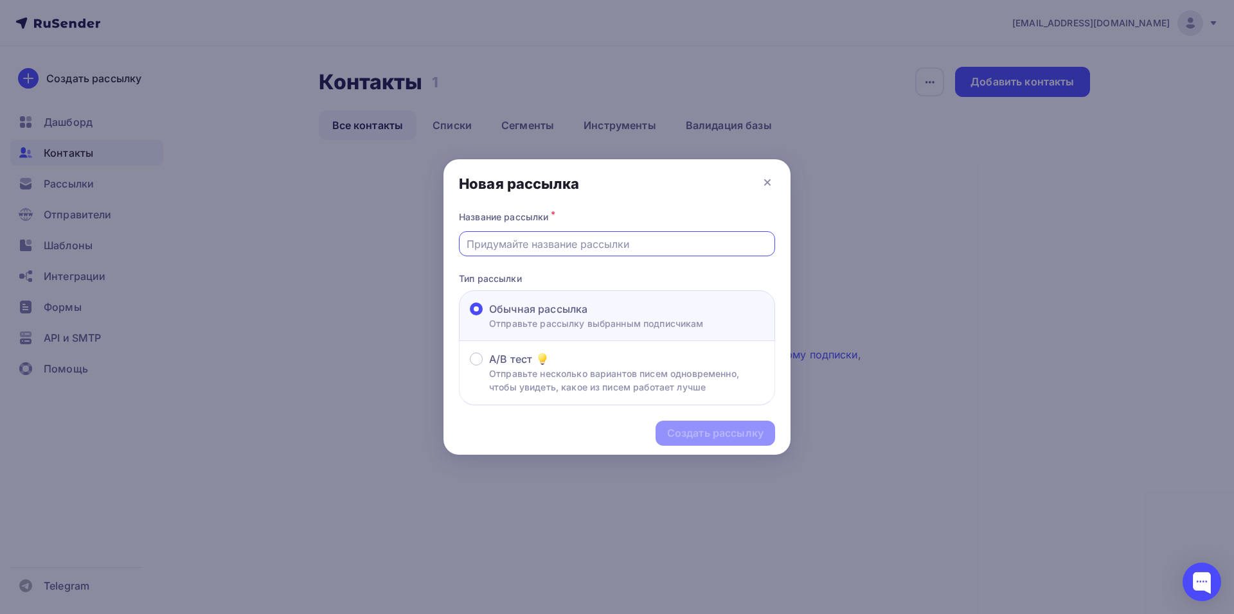
type input "пробник"
click at [726, 438] on div "Создать рассылку" at bounding box center [715, 433] width 96 height 15
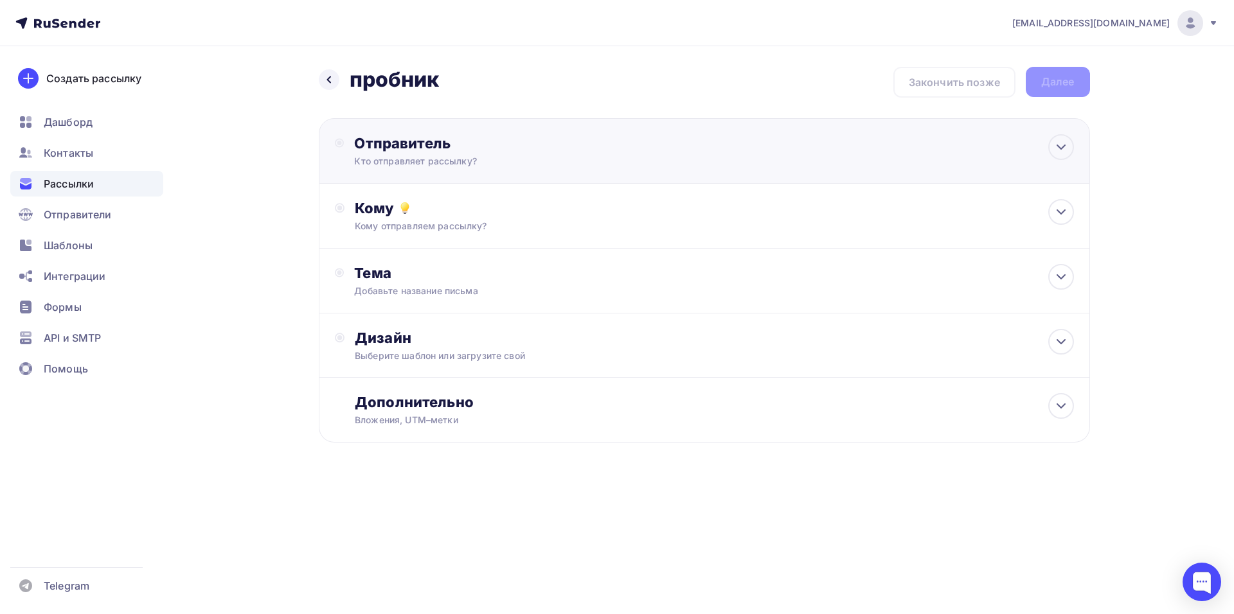
click at [565, 154] on div "Отправитель Кто отправляет рассылку? Email * [EMAIL_ADDRESS][DOMAIN_NAME] [EMAI…" at bounding box center [493, 150] width 278 height 33
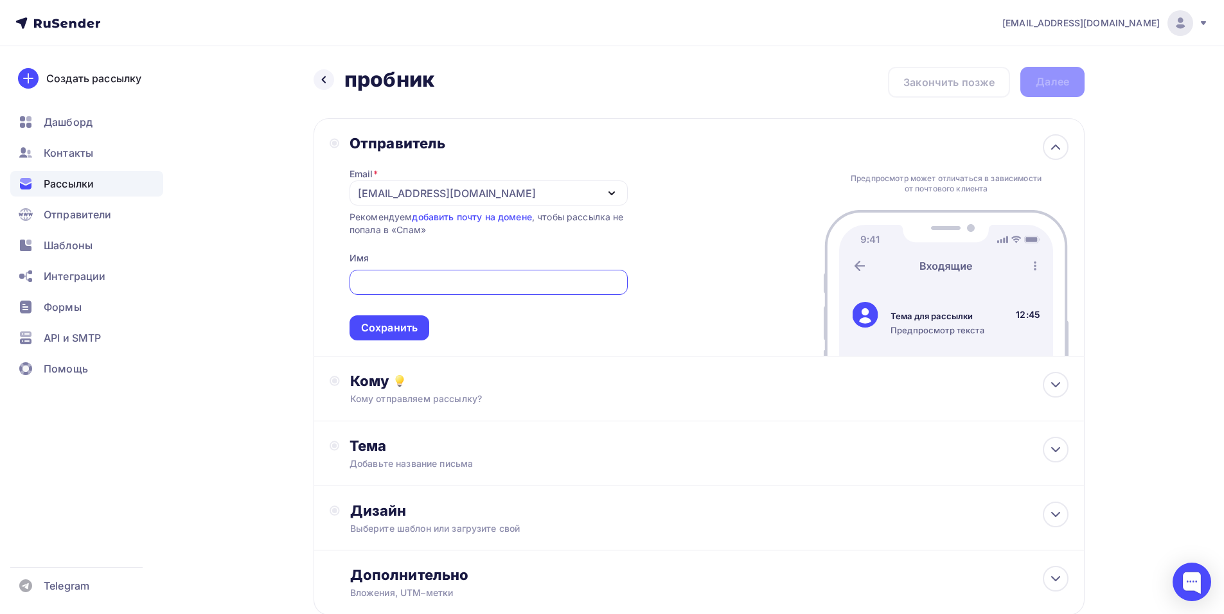
click at [392, 281] on input "text" at bounding box center [489, 282] width 264 height 15
type input "ООО "АРТИТЕХ""
click at [403, 330] on div "Сохранить" at bounding box center [389, 328] width 57 height 15
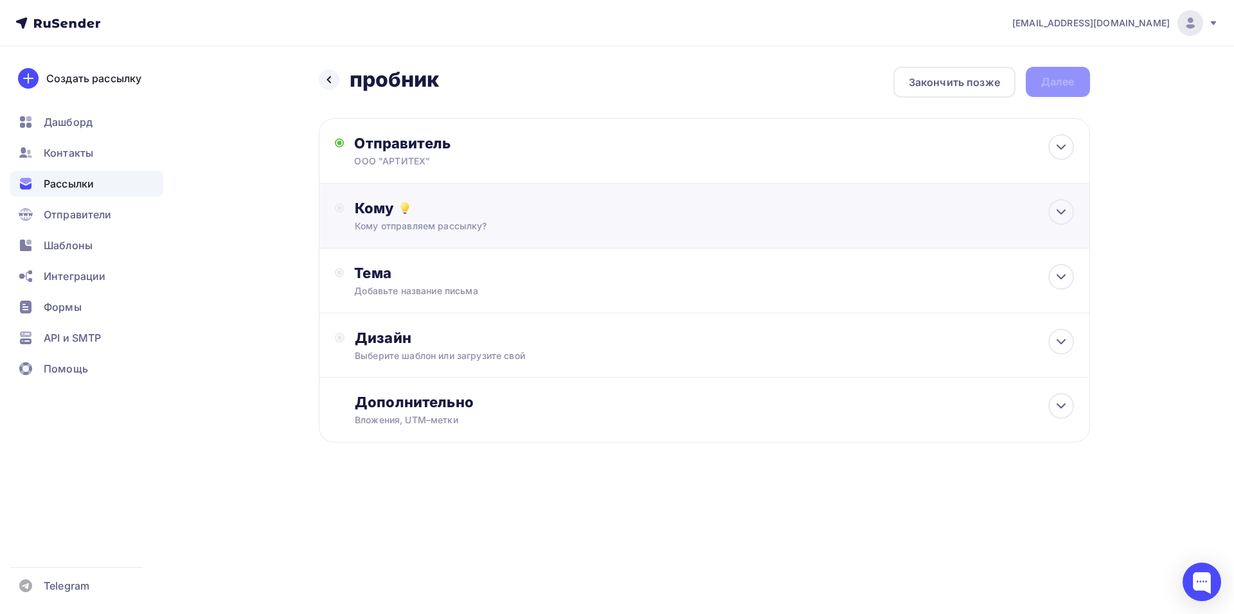
click at [601, 229] on div "Кому отправляем рассылку?" at bounding box center [678, 226] width 647 height 13
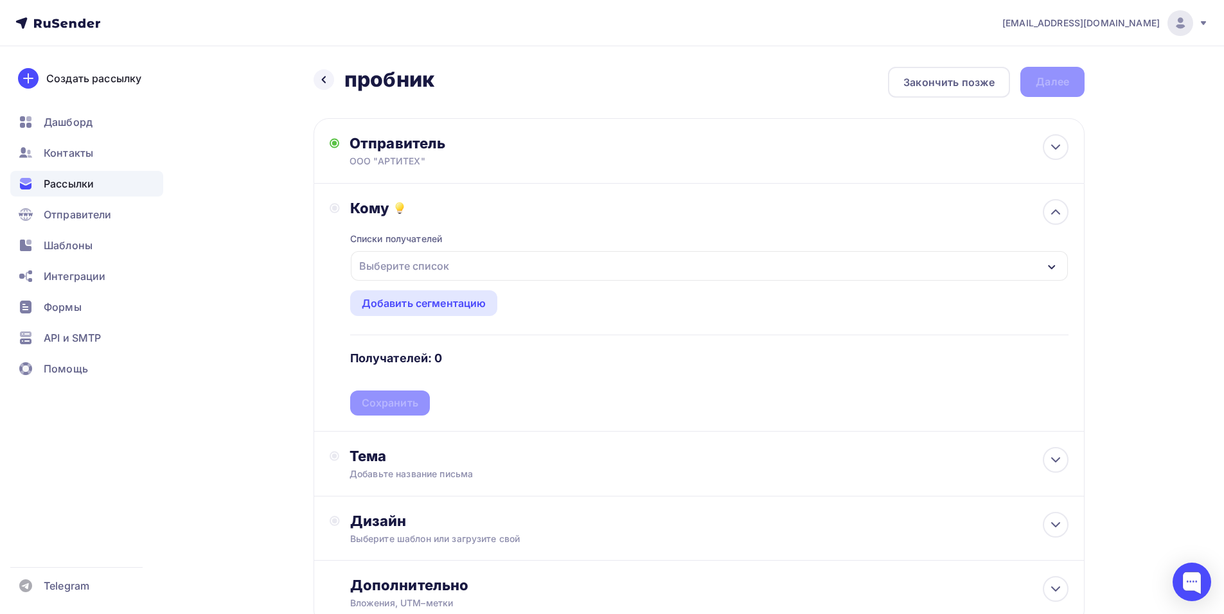
click at [445, 264] on div "Выберите список" at bounding box center [404, 266] width 100 height 23
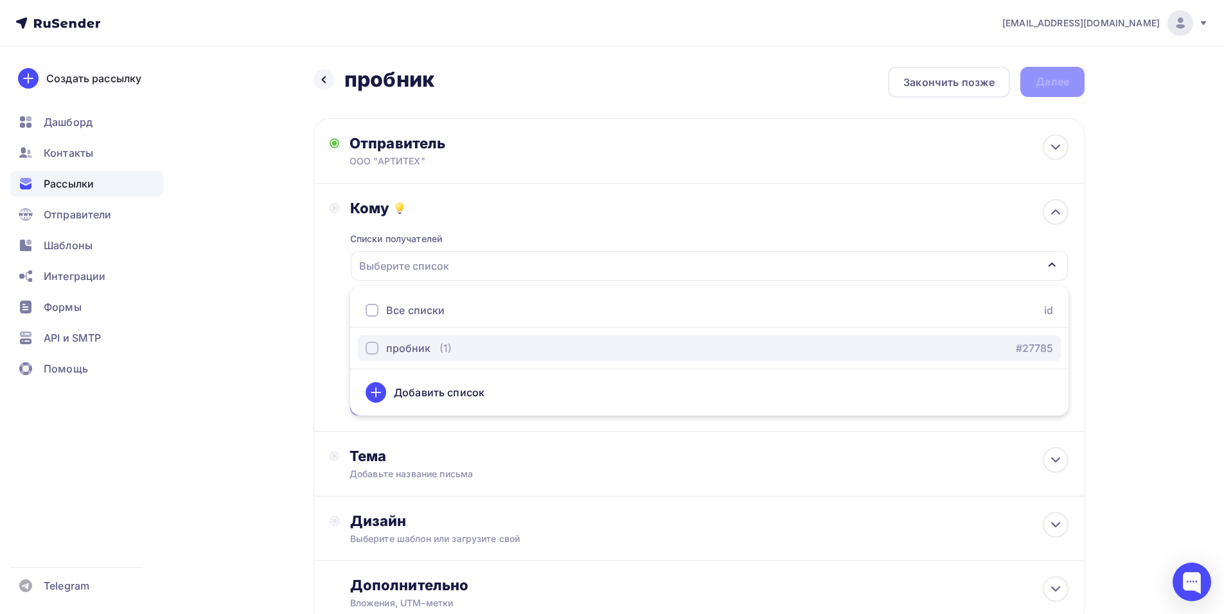
click at [406, 346] on div "пробник" at bounding box center [408, 348] width 44 height 15
click at [408, 350] on div "пробник" at bounding box center [408, 348] width 44 height 15
click at [432, 348] on div "пробник (1)" at bounding box center [409, 348] width 86 height 15
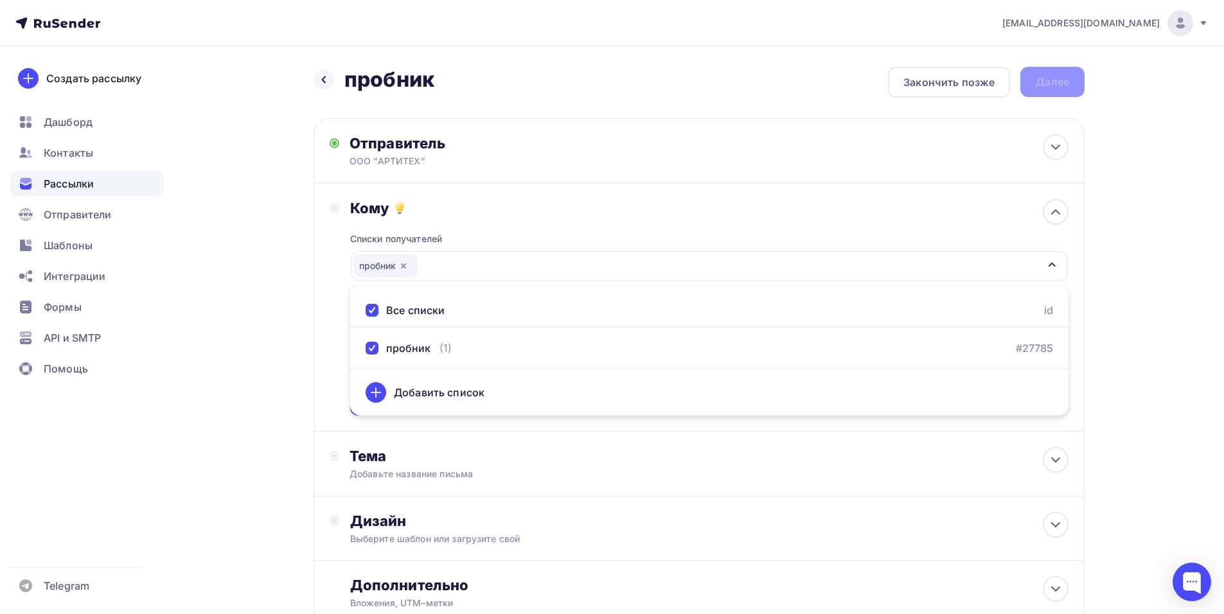
click at [1136, 355] on div "Назад пробник пробник Закончить позже Далее Отправитель ООО "АРТИТЕХ" Email * […" at bounding box center [612, 377] width 1054 height 663
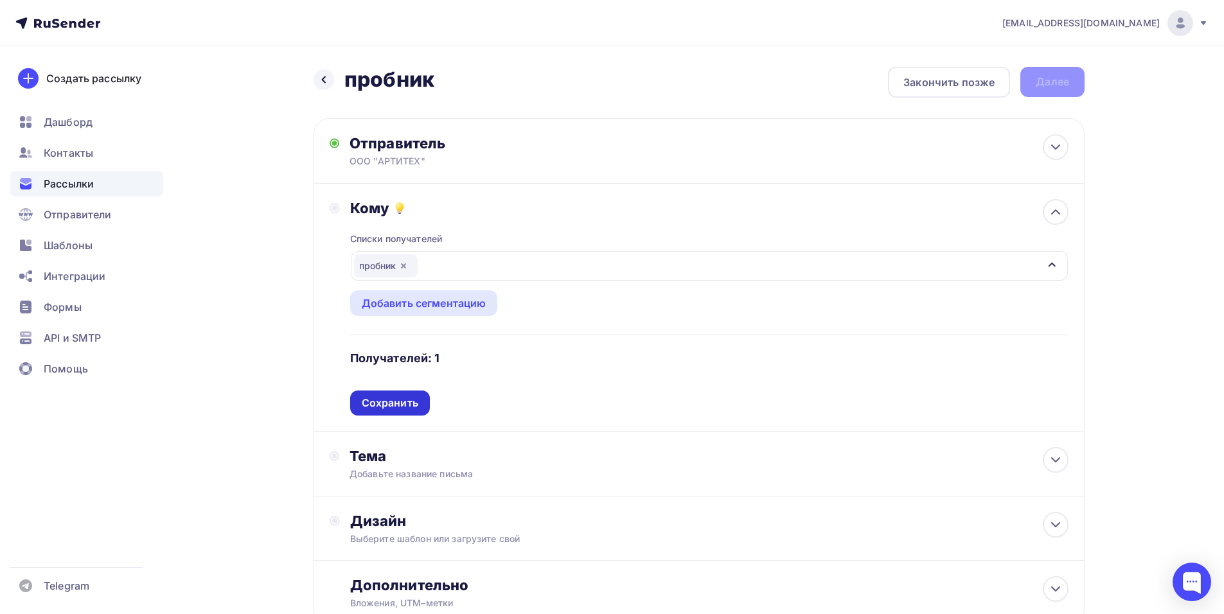
click at [393, 401] on div "Сохранить" at bounding box center [390, 403] width 57 height 15
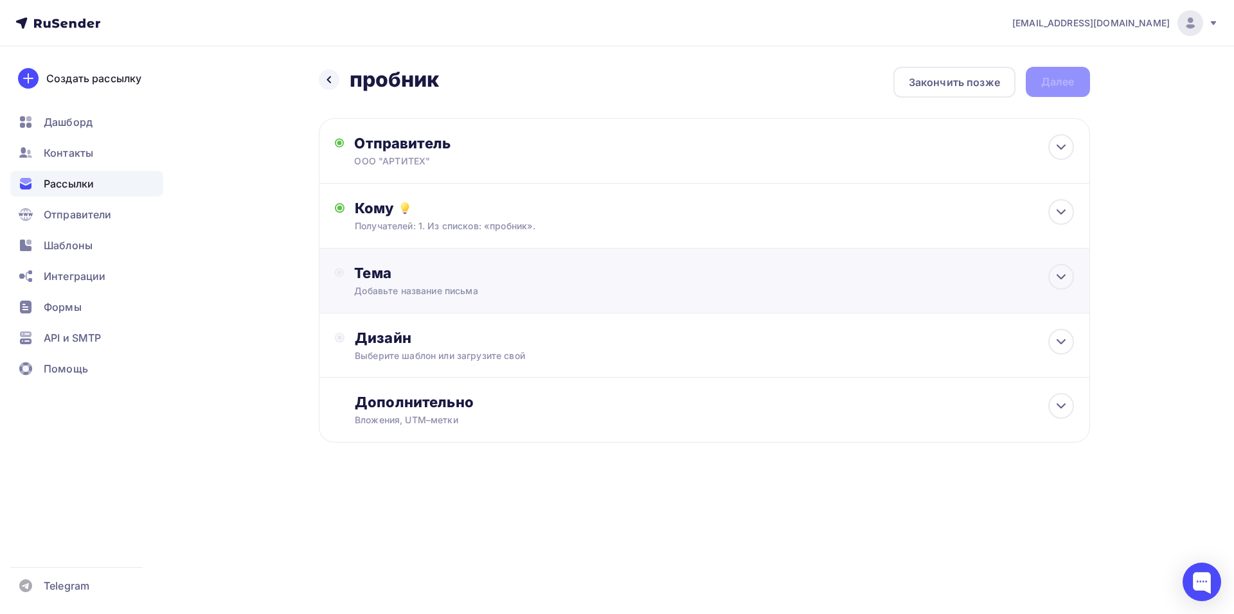
click at [523, 276] on div "Тема" at bounding box center [481, 273] width 254 height 18
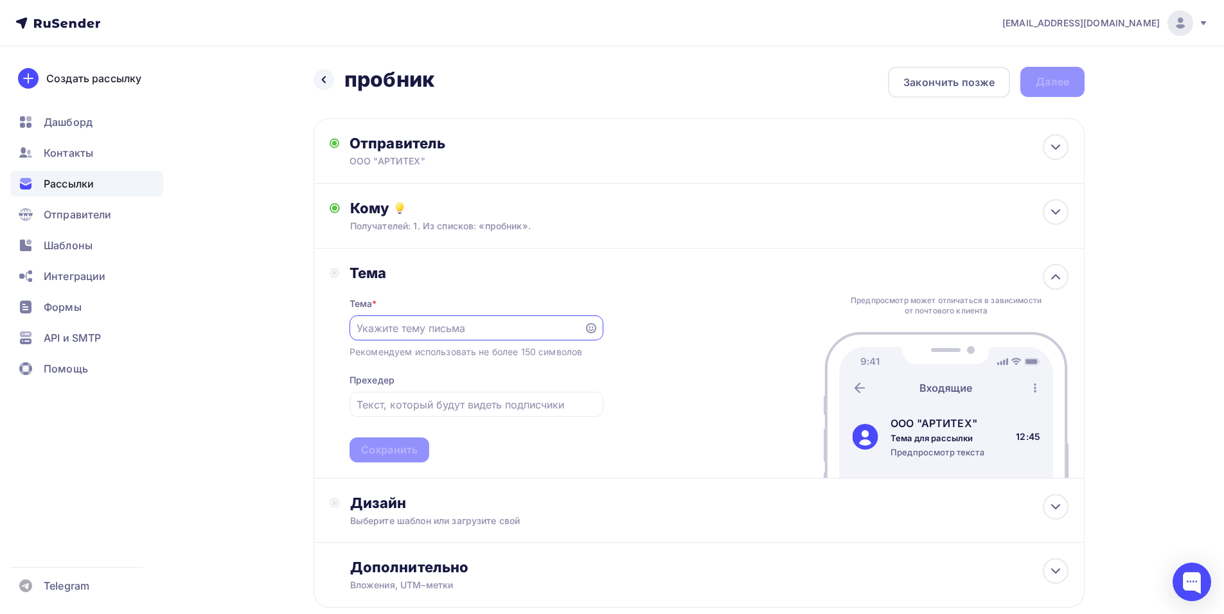
click at [447, 327] on input "text" at bounding box center [467, 328] width 220 height 15
click at [493, 330] on input "Распродажа остатков г.МОсква" at bounding box center [467, 328] width 220 height 15
drag, startPoint x: 486, startPoint y: 325, endPoint x: 471, endPoint y: 327, distance: 14.9
click at [471, 327] on input "Распродажа остатков г.Мсква" at bounding box center [467, 328] width 220 height 15
click at [471, 329] on input "Распродажа остатков МО" at bounding box center [467, 328] width 220 height 15
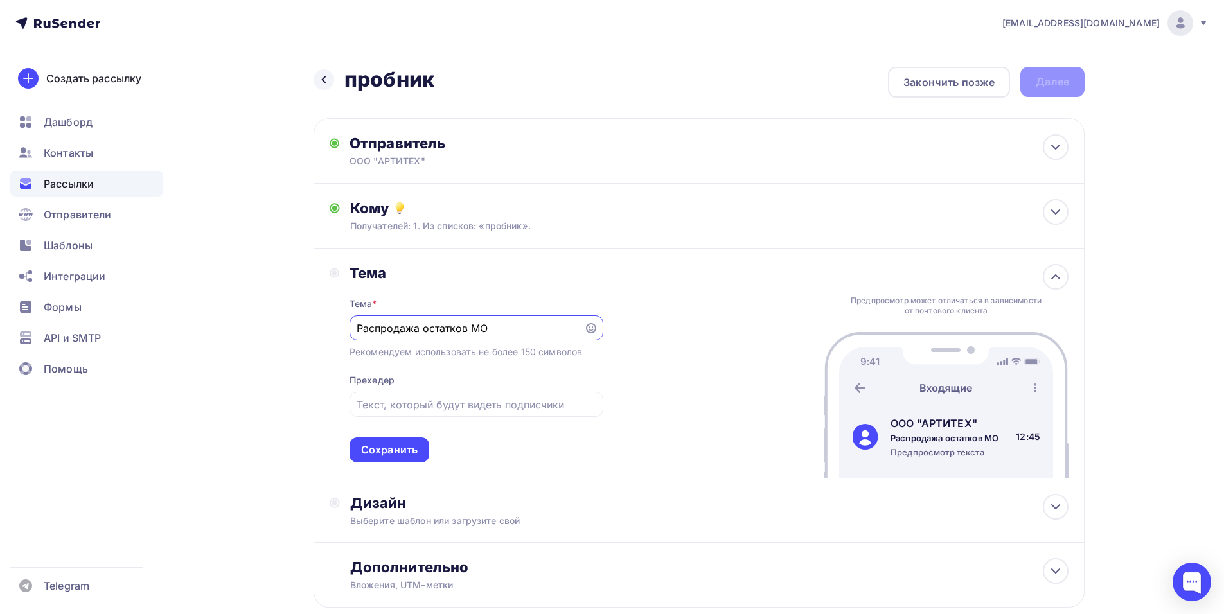
click at [473, 330] on input "Распродажа остатков МО" at bounding box center [467, 328] width 220 height 15
type input "Распродажа остатков запасных частей"
click at [512, 406] on input "text" at bounding box center [476, 404] width 239 height 15
type input "п"
click at [371, 400] on input "ТОрмозный колодки," at bounding box center [476, 404] width 239 height 15
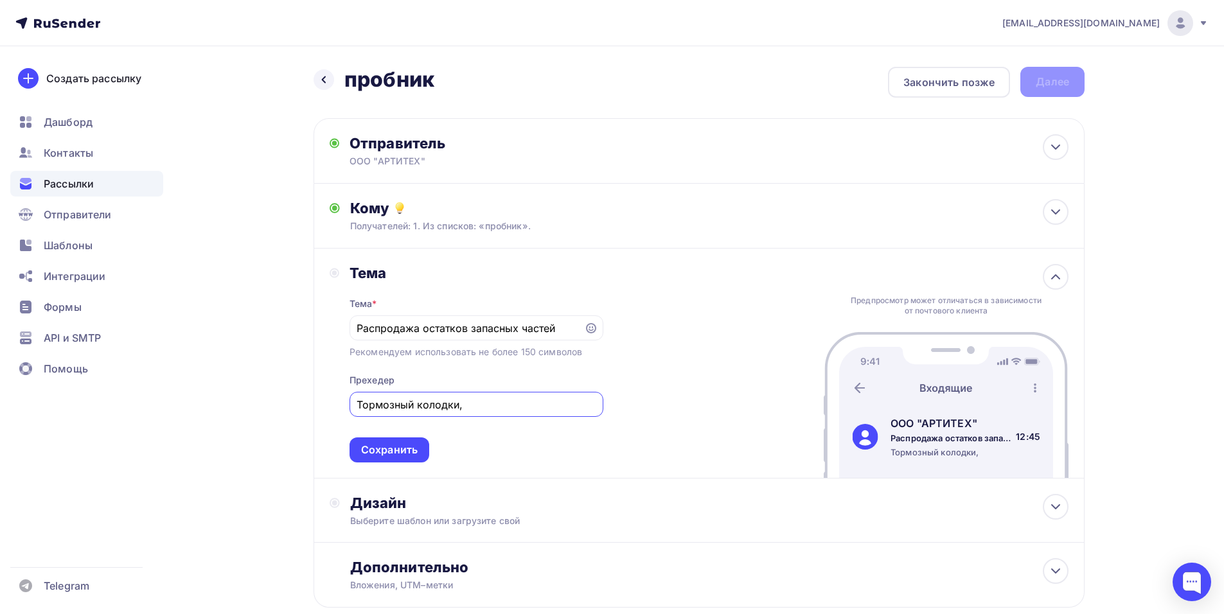
click at [487, 410] on input "Тормозный колодки," at bounding box center [476, 404] width 239 height 15
type input "Тормозный колодки, ремкоплекты сервотормоза"
click at [405, 453] on div "Сохранить" at bounding box center [389, 450] width 57 height 15
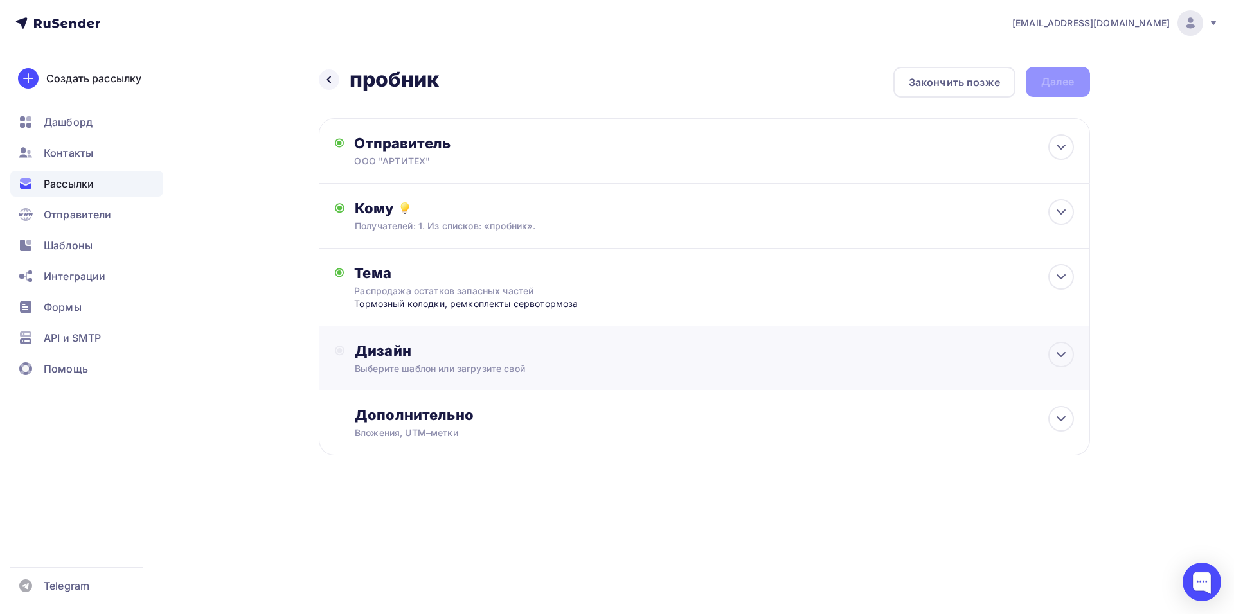
click at [579, 362] on div "Дизайн Выберите шаблон или загрузите свой" at bounding box center [714, 358] width 719 height 33
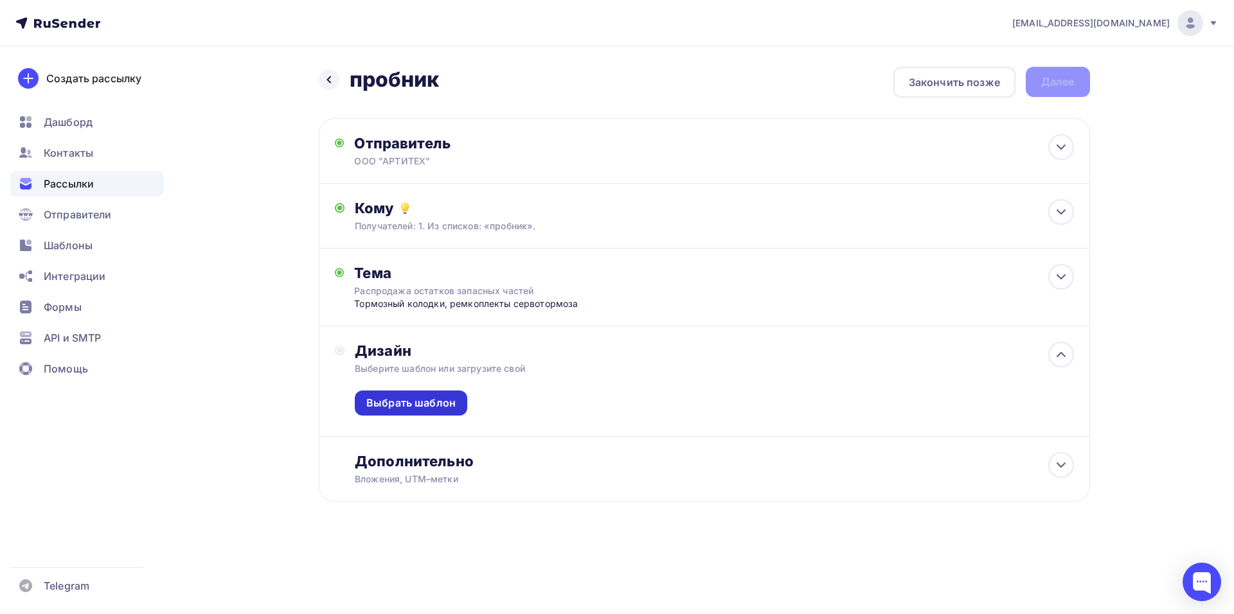
click at [417, 400] on div "Выбрать шаблон" at bounding box center [410, 403] width 89 height 15
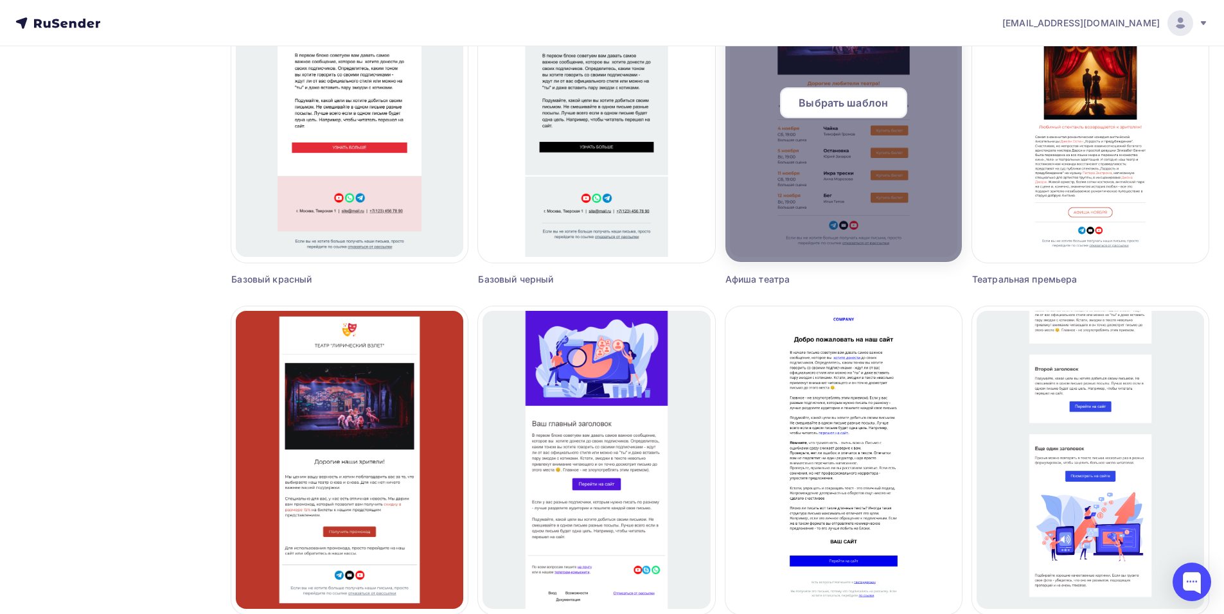
scroll to position [704, 0]
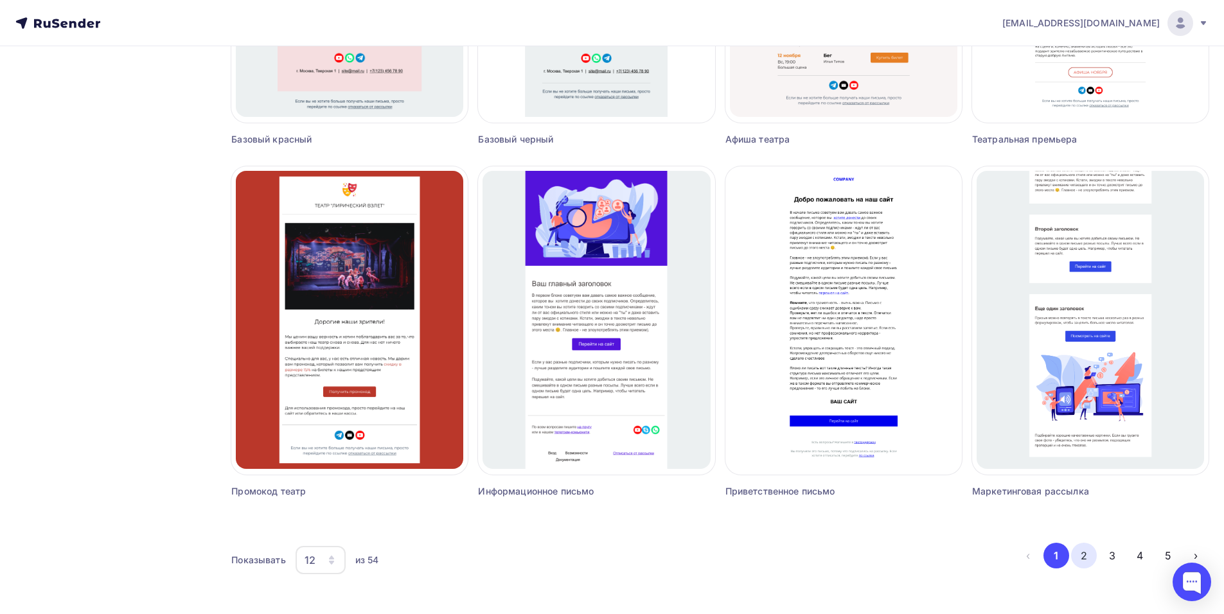
click at [1088, 556] on button "2" at bounding box center [1085, 556] width 26 height 26
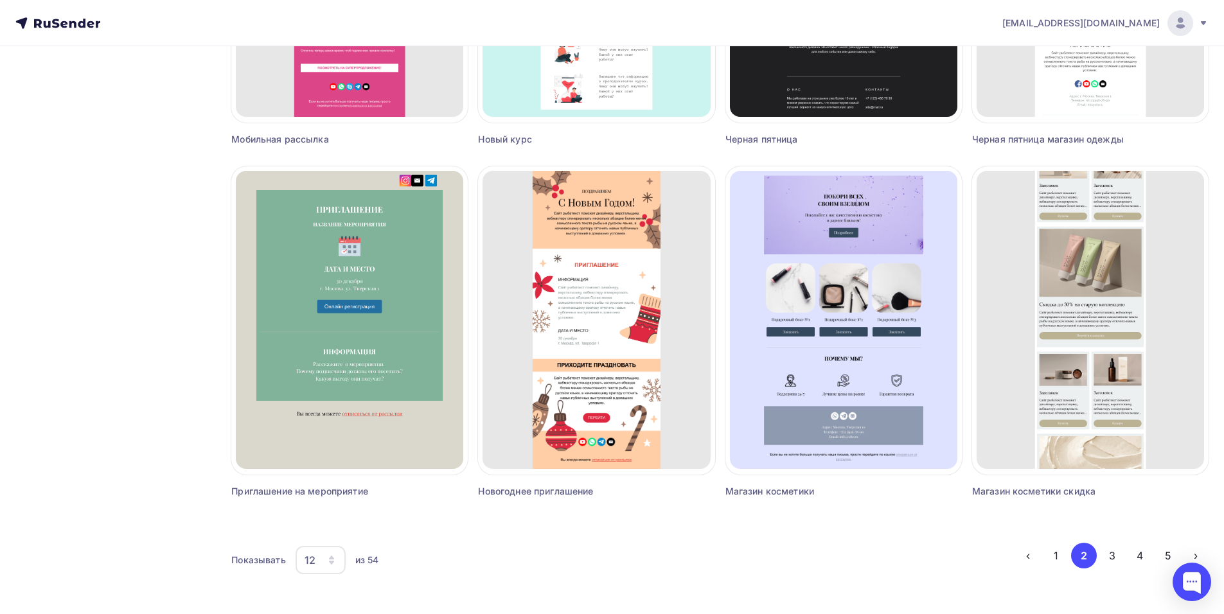
click at [322, 561] on div "12" at bounding box center [321, 560] width 50 height 28
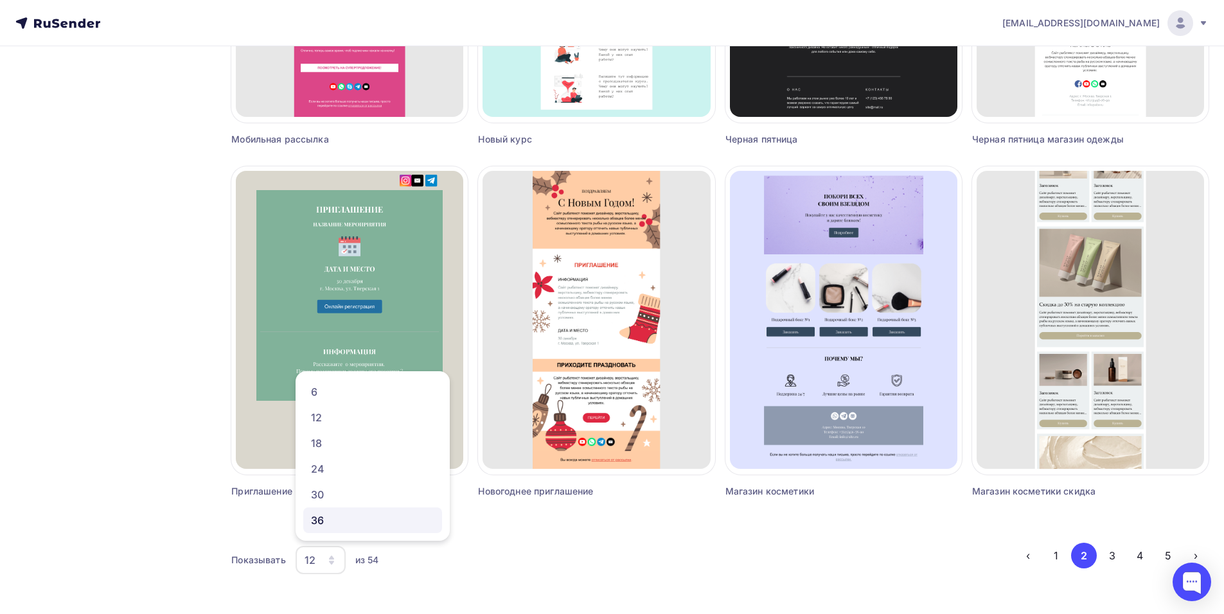
click at [341, 521] on div "36" at bounding box center [372, 520] width 123 height 15
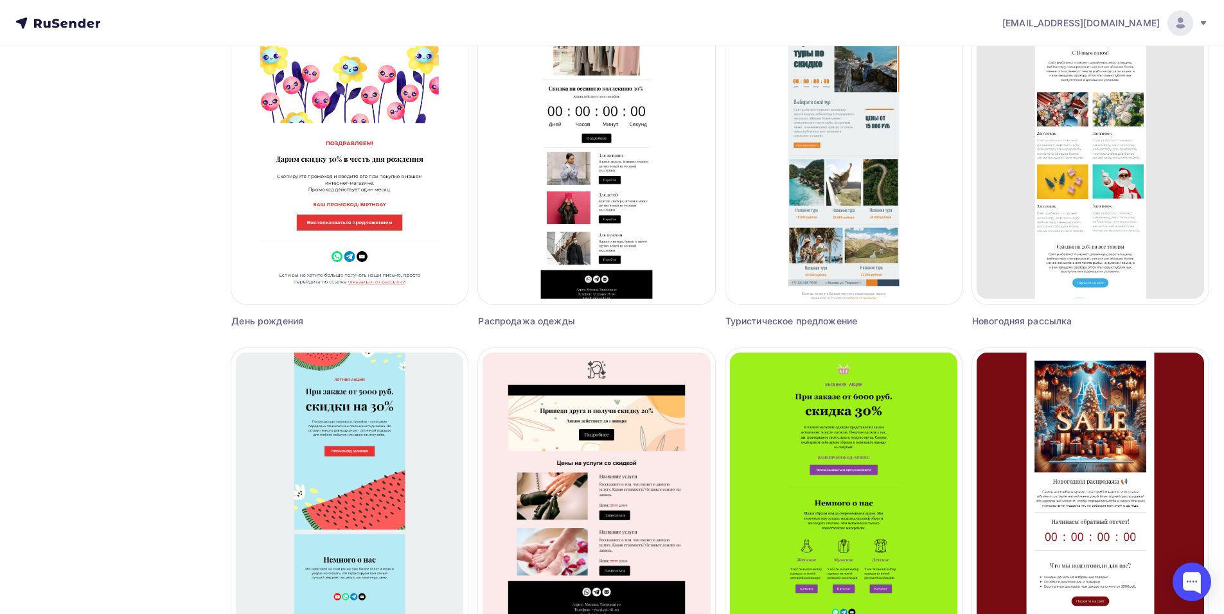
scroll to position [2817, 0]
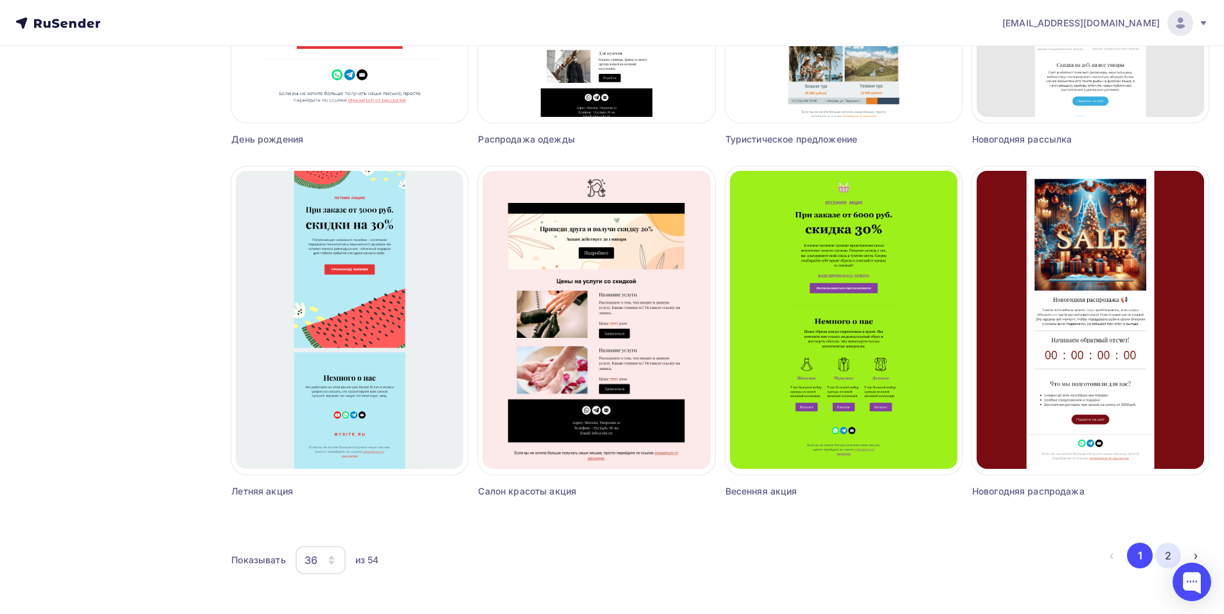
click at [1169, 553] on button "2" at bounding box center [1169, 556] width 26 height 26
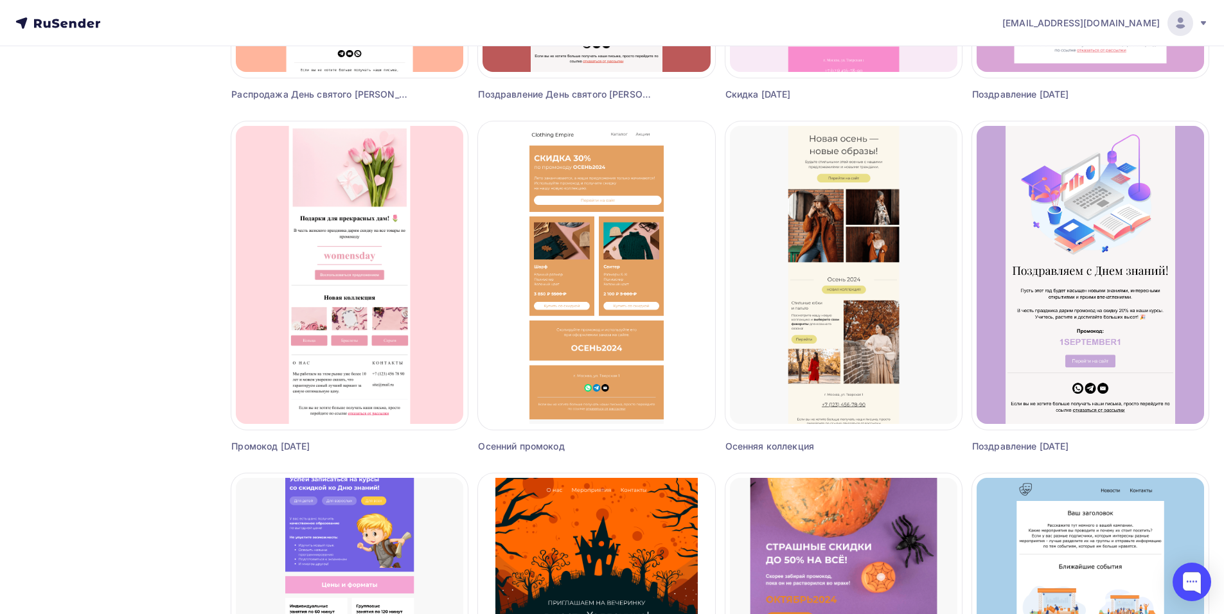
scroll to position [771, 0]
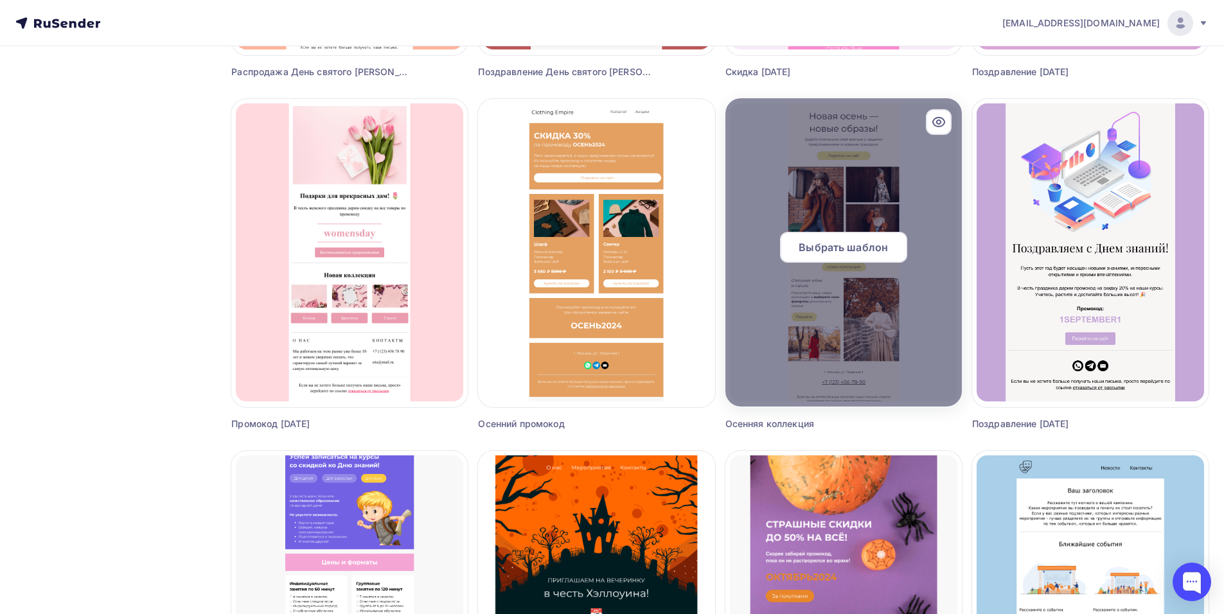
click at [865, 245] on span "Выбрать шаблон" at bounding box center [843, 247] width 89 height 15
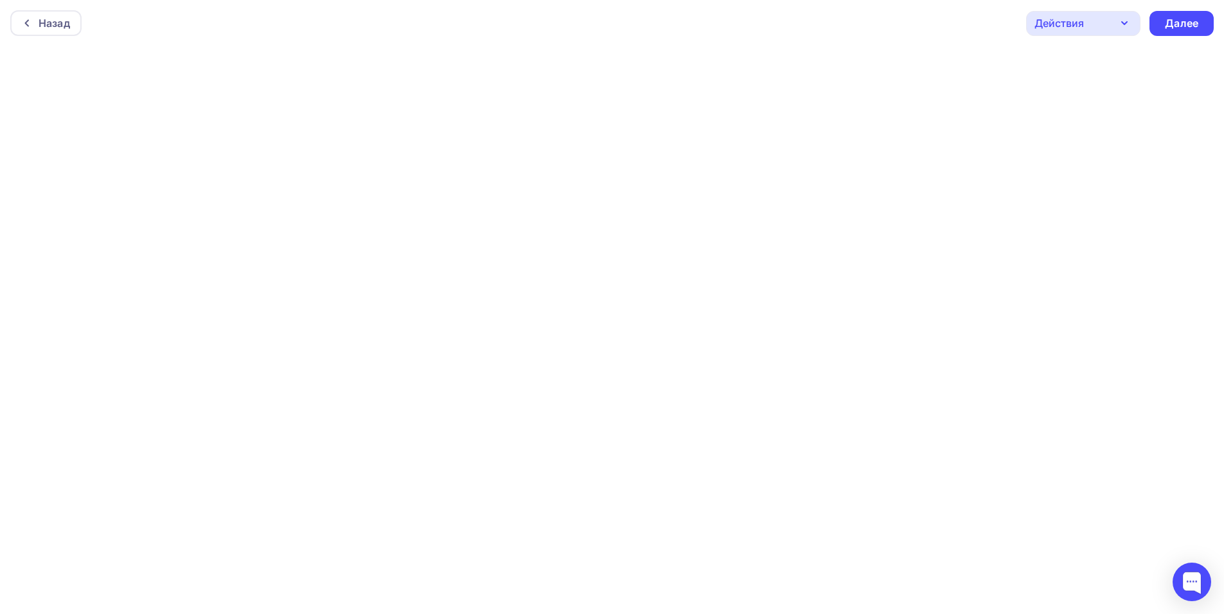
click at [1108, 21] on div "Действия" at bounding box center [1084, 23] width 114 height 25
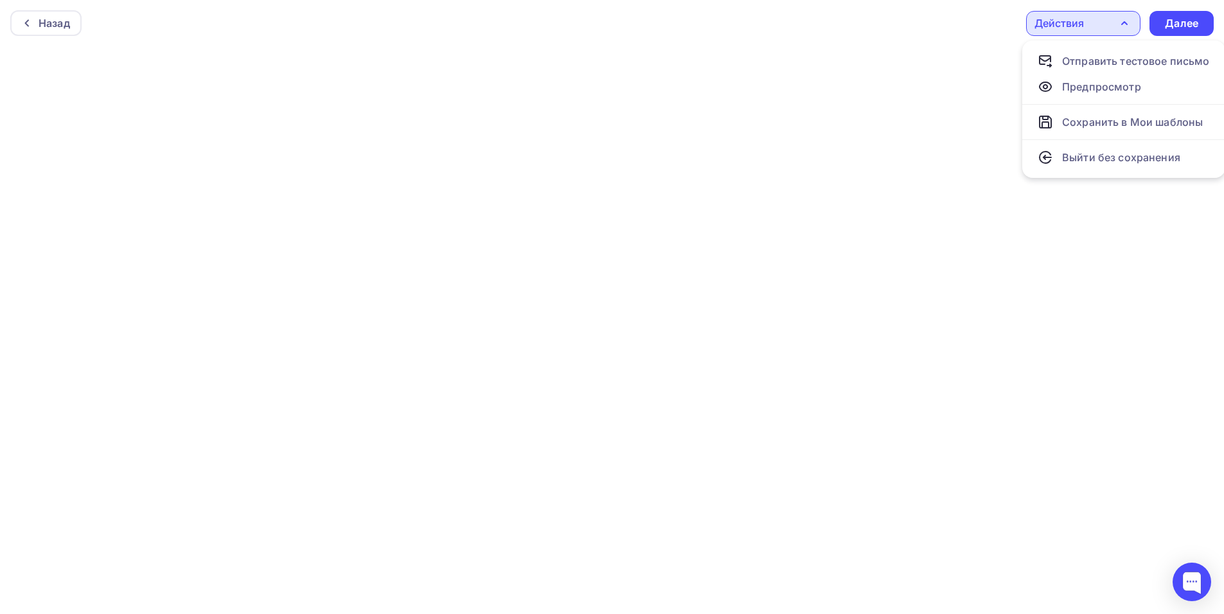
click at [1108, 21] on div "Действия" at bounding box center [1084, 23] width 114 height 25
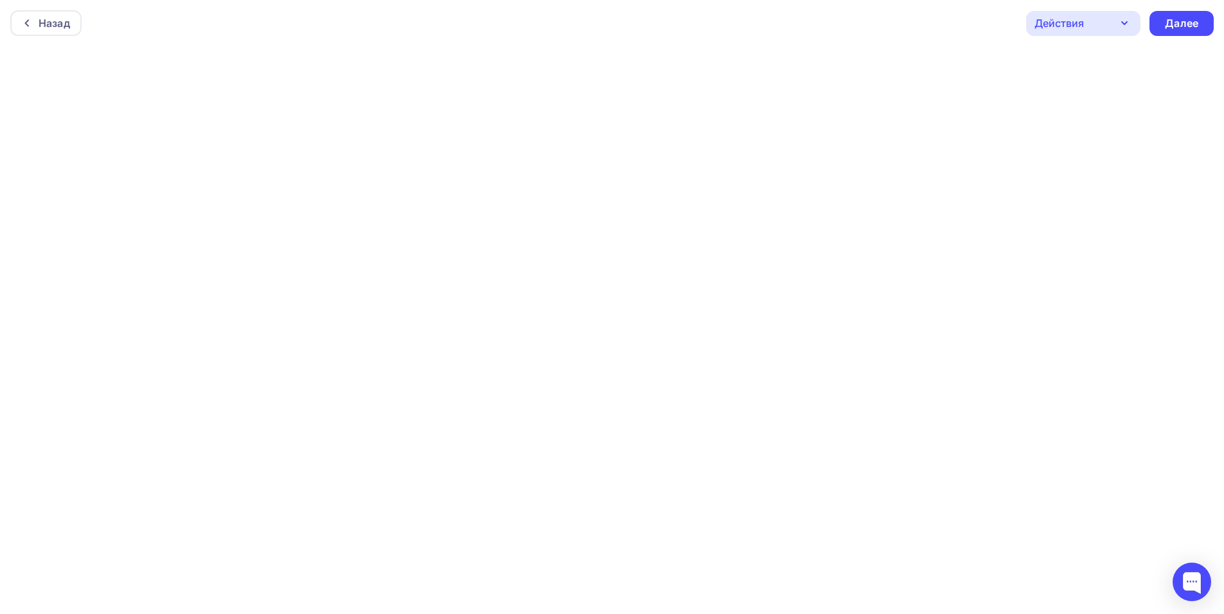
click at [640, 33] on div "Назад Действия Отправить тестовое письмо Предпросмотр Сохранить в Мои шаблоны В…" at bounding box center [612, 23] width 1224 height 46
click at [631, 23] on div "Назад Действия Отправить тестовое письмо Предпросмотр Сохранить в Мои шаблоны В…" at bounding box center [612, 23] width 1224 height 46
click at [49, 14] on div "Назад" at bounding box center [54, 19] width 31 height 15
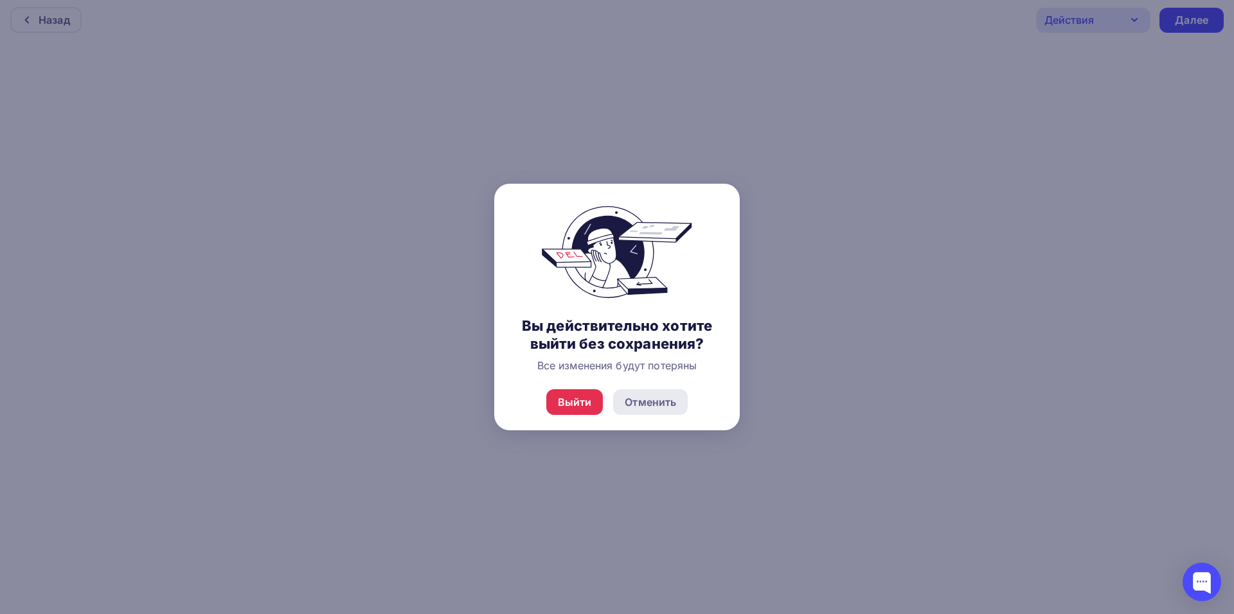
click at [661, 402] on div "Отменить" at bounding box center [650, 402] width 51 height 15
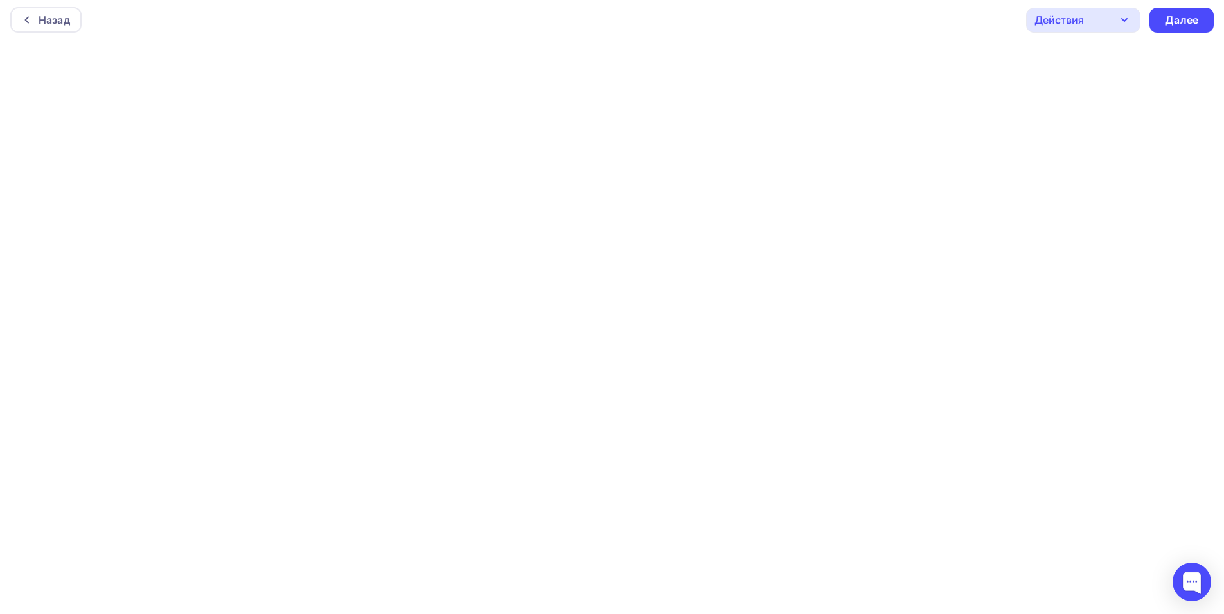
click at [960, 13] on div "Назад Действия Отправить тестовое письмо Предпросмотр Сохранить в Мои шаблоны В…" at bounding box center [612, 20] width 1224 height 46
click at [580, 20] on div "Назад Действия Отправить тестовое письмо Предпросмотр Сохранить в Мои шаблоны В…" at bounding box center [612, 20] width 1224 height 46
click at [579, 15] on div "Назад Действия Отправить тестовое письмо Предпросмотр Сохранить в Мои шаблоны В…" at bounding box center [612, 20] width 1224 height 46
click at [51, 17] on div "Назад" at bounding box center [54, 19] width 31 height 15
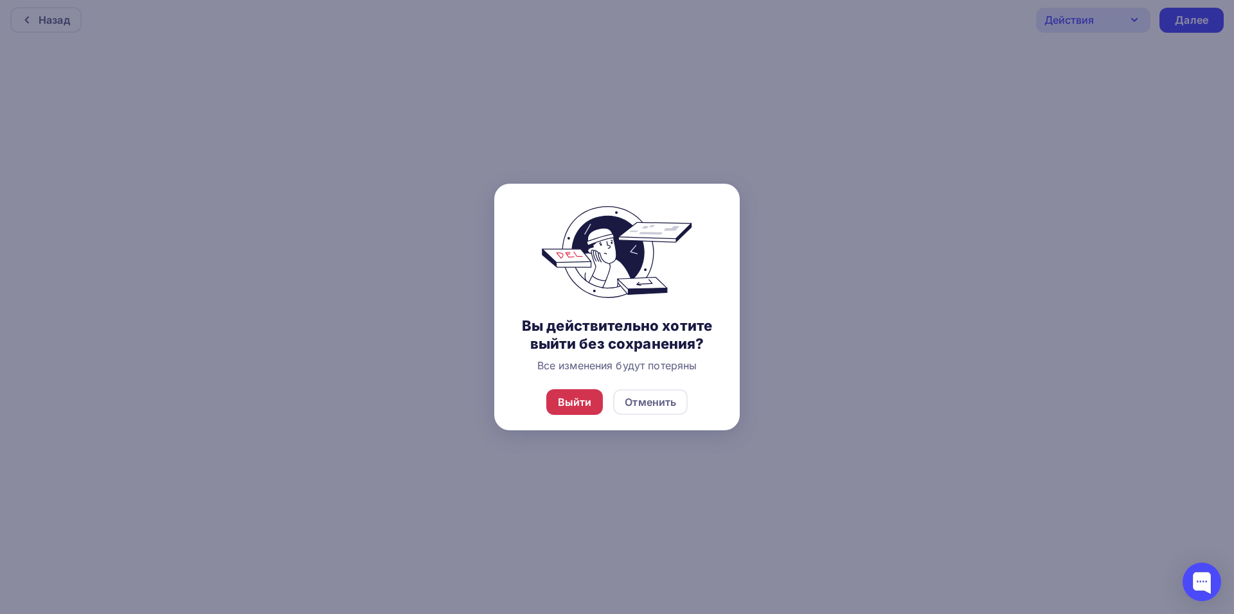
click at [578, 402] on div "Выйти" at bounding box center [575, 402] width 34 height 15
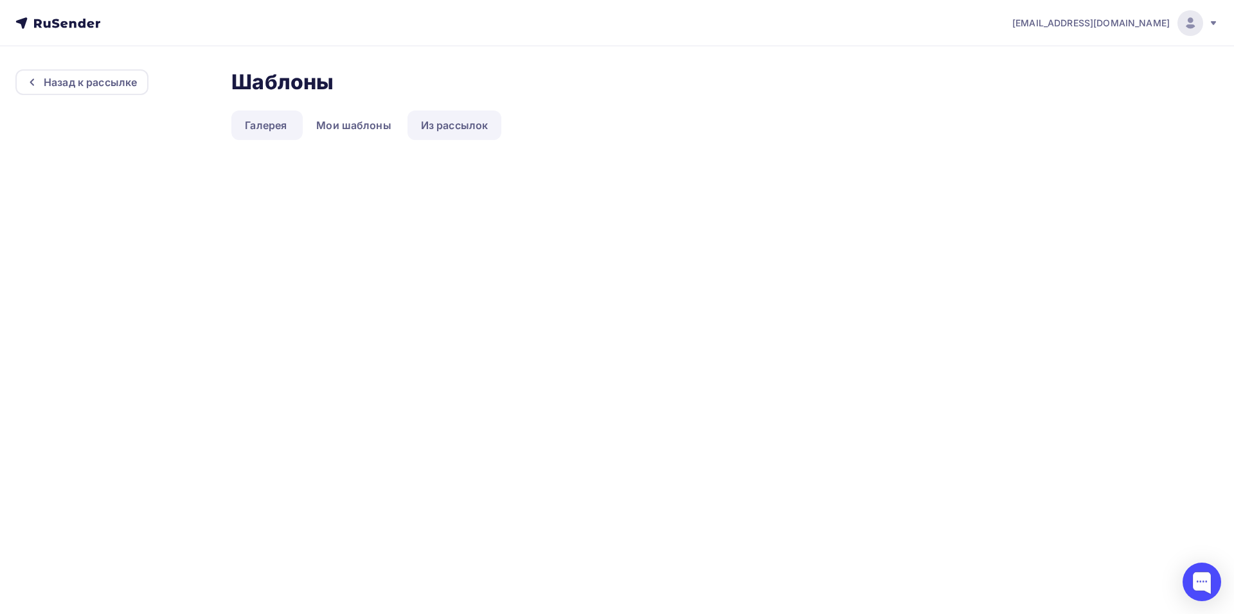
click at [458, 128] on link "Из рассылок" at bounding box center [455, 126] width 94 height 30
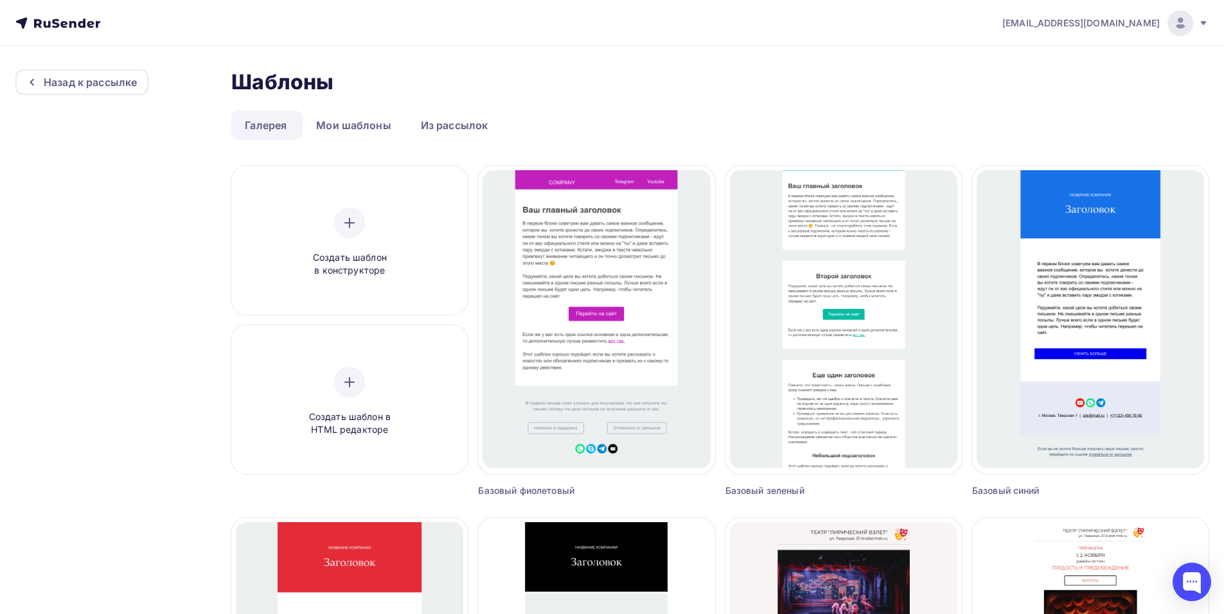
click at [278, 127] on link "Галерея" at bounding box center [265, 126] width 69 height 30
click at [453, 128] on link "Из рассылок" at bounding box center [455, 126] width 94 height 30
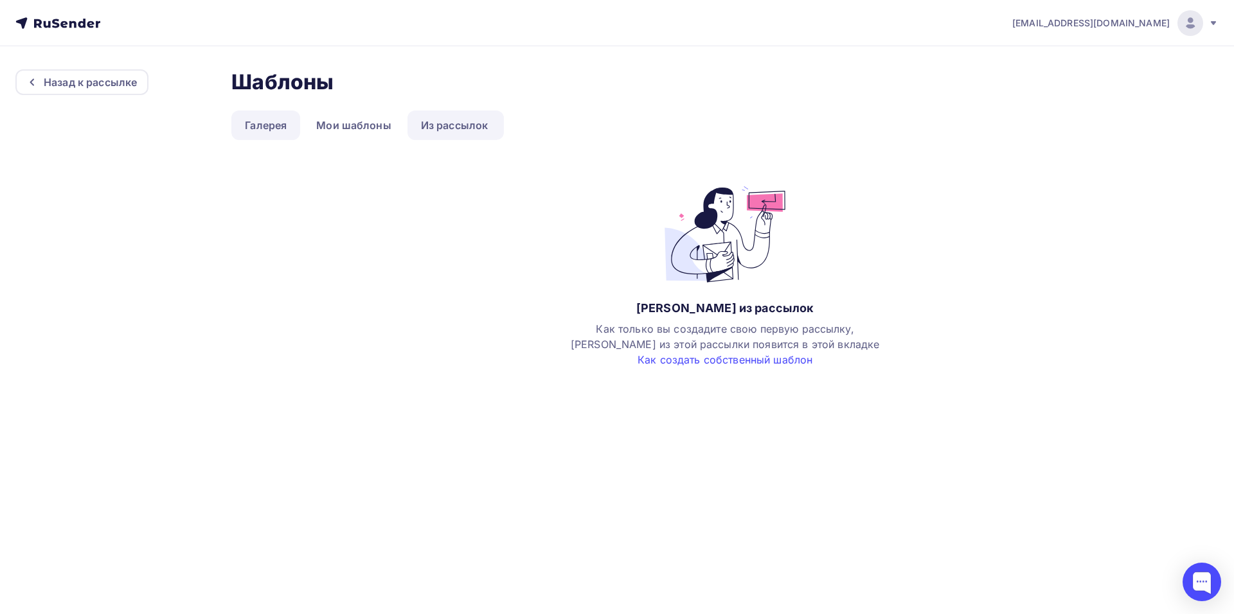
click at [276, 126] on link "Галерея" at bounding box center [265, 126] width 69 height 30
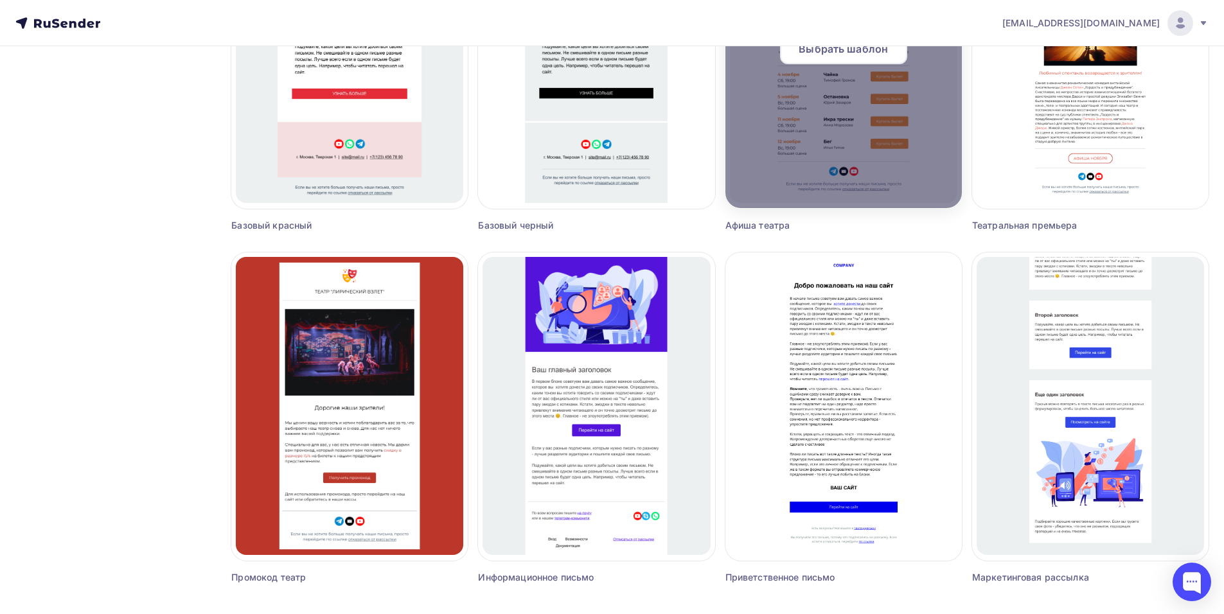
scroll to position [704, 0]
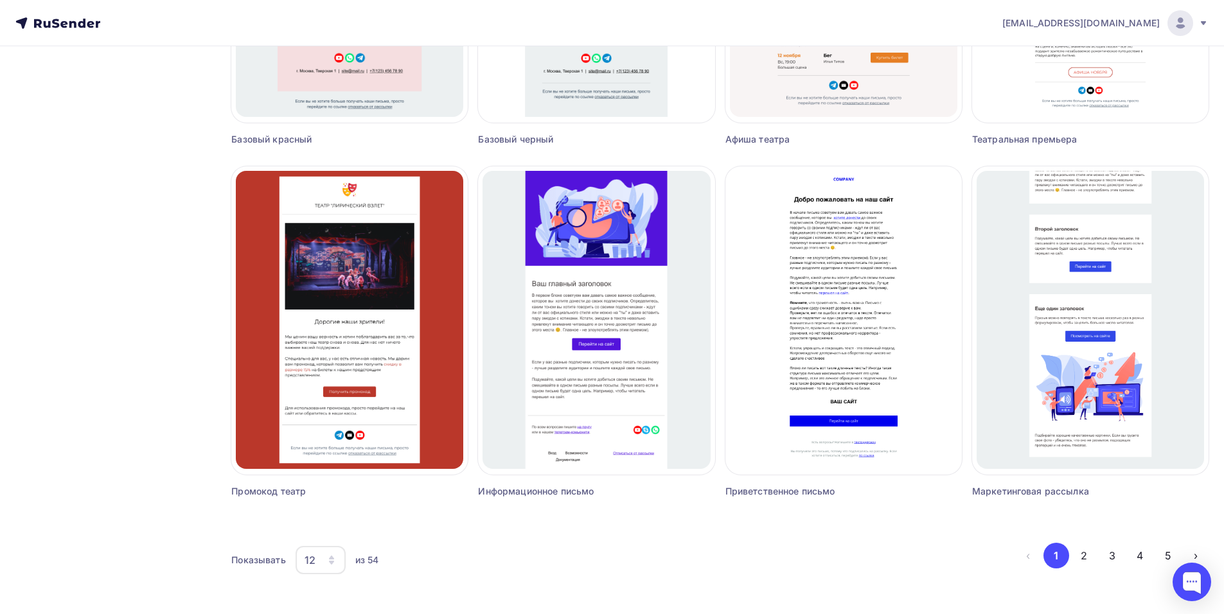
click at [312, 560] on div "12" at bounding box center [310, 560] width 11 height 15
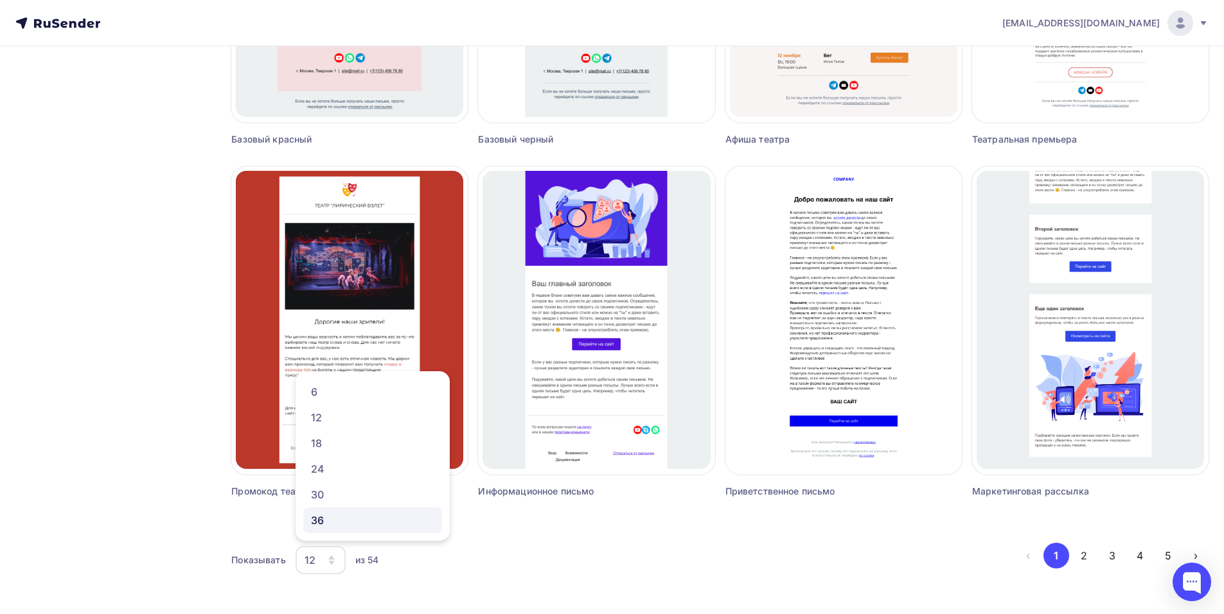
click at [345, 521] on div "36" at bounding box center [372, 520] width 123 height 15
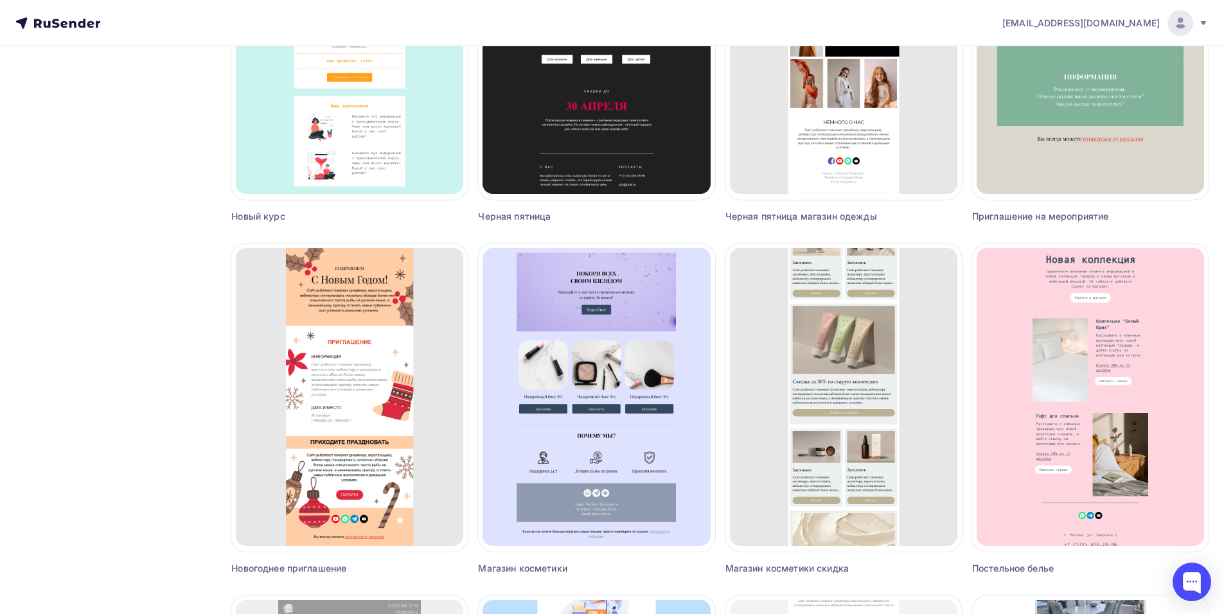
scroll to position [1797, 0]
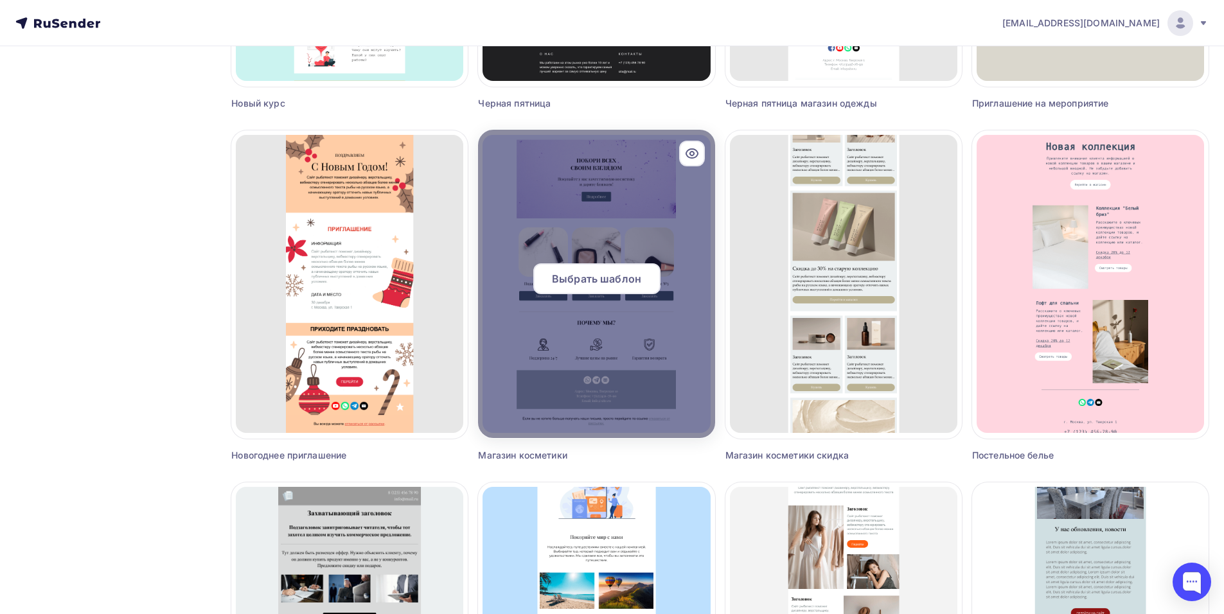
click at [604, 275] on span "Выбрать шаблон" at bounding box center [596, 278] width 89 height 15
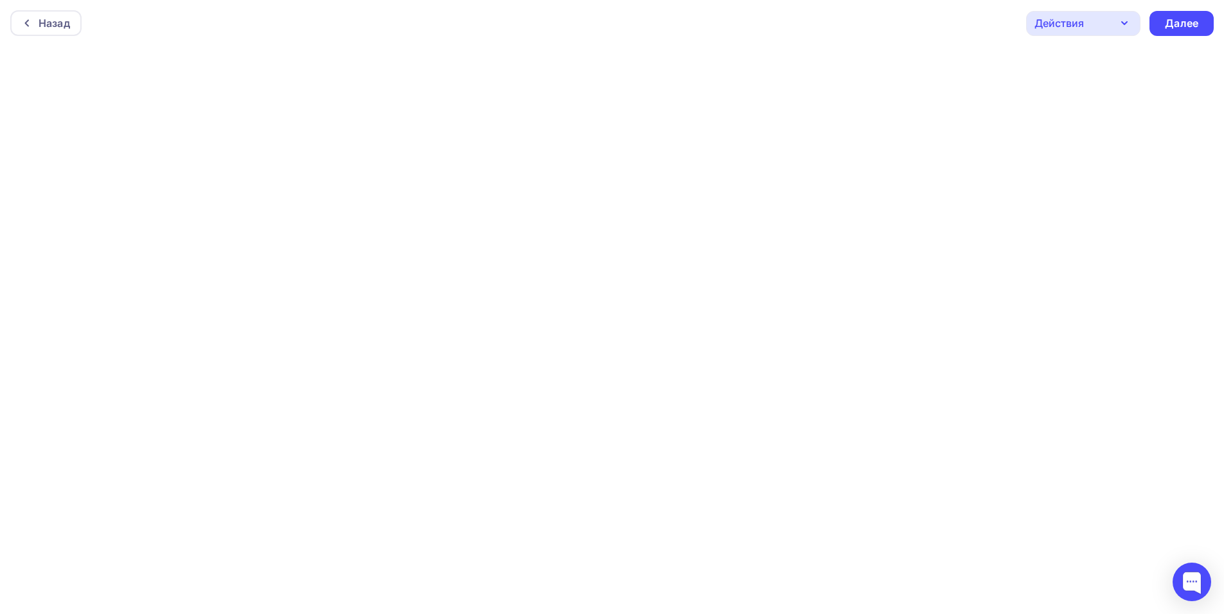
click at [773, 42] on div "Назад Действия Отправить тестовое письмо Предпросмотр Сохранить в Мои шаблоны В…" at bounding box center [612, 23] width 1224 height 46
click at [737, 27] on div "Назад Действия Отправить тестовое письмо Предпросмотр Сохранить в Мои шаблоны В…" at bounding box center [612, 23] width 1224 height 46
click at [832, 18] on div "Назад Действия Отправить тестовое письмо Предпросмотр Сохранить в Мои шаблоны В…" at bounding box center [612, 23] width 1224 height 46
click at [676, 15] on div "Назад Действия Отправить тестовое письмо Предпросмотр Сохранить в Мои шаблоны В…" at bounding box center [612, 23] width 1224 height 46
click at [676, 30] on div "Назад Действия Отправить тестовое письмо Предпросмотр Сохранить в Мои шаблоны В…" at bounding box center [612, 23] width 1224 height 46
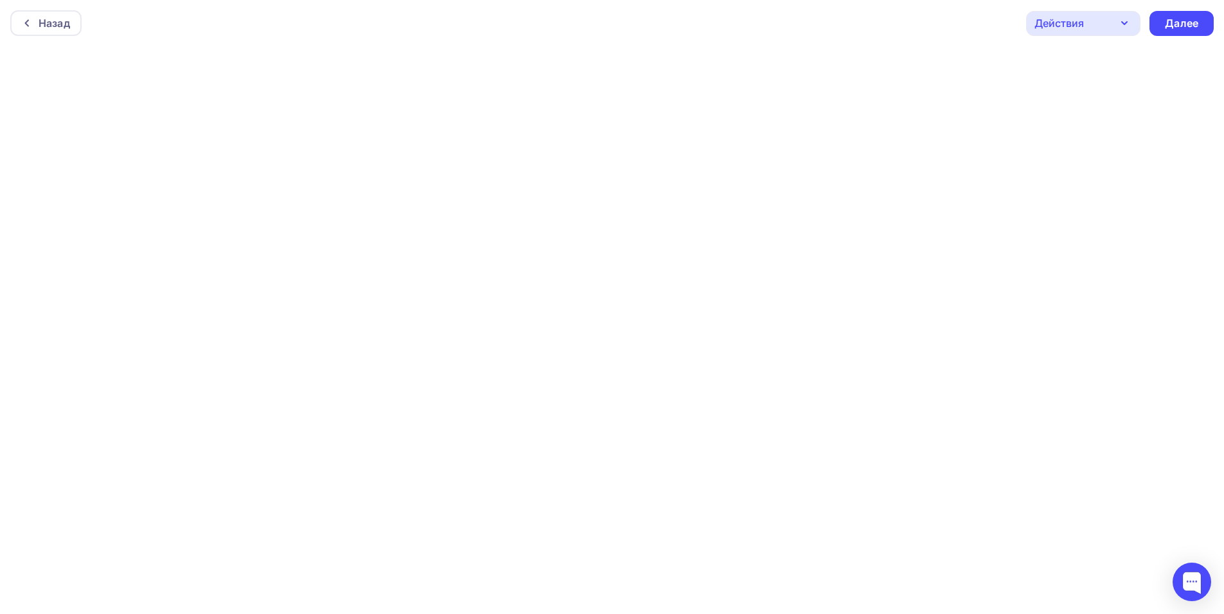
click at [776, 34] on div "Назад Действия Отправить тестовое письмо Предпросмотр Сохранить в Мои шаблоны В…" at bounding box center [612, 23] width 1224 height 46
click at [823, 31] on div "Назад Действия Отправить тестовое письмо Предпросмотр Сохранить в Мои шаблоны В…" at bounding box center [612, 23] width 1224 height 46
click at [769, 6] on div "Назад Действия Отправить тестовое письмо Предпросмотр Сохранить в Мои шаблоны В…" at bounding box center [612, 23] width 1224 height 46
click at [794, 42] on div "Назад Действия Отправить тестовое письмо Предпросмотр Сохранить в Мои шаблоны В…" at bounding box center [612, 23] width 1224 height 46
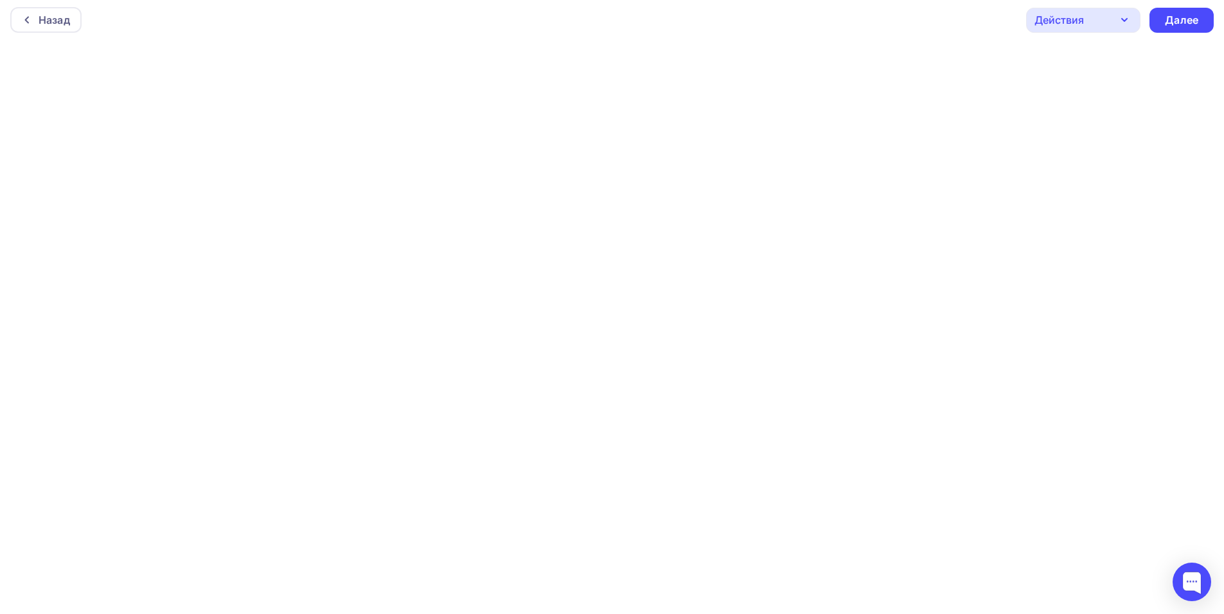
click at [692, 22] on div "Назад Действия Отправить тестовое письмо Предпросмотр Сохранить в Мои шаблоны В…" at bounding box center [612, 20] width 1224 height 46
click at [800, 31] on div "Назад Действия Отправить тестовое письмо Предпросмотр Сохранить в Мои шаблоны В…" at bounding box center [612, 23] width 1224 height 46
click at [646, 17] on div "Назад Действия Отправить тестовое письмо Предпросмотр Сохранить в Мои шаблоны В…" at bounding box center [612, 23] width 1224 height 46
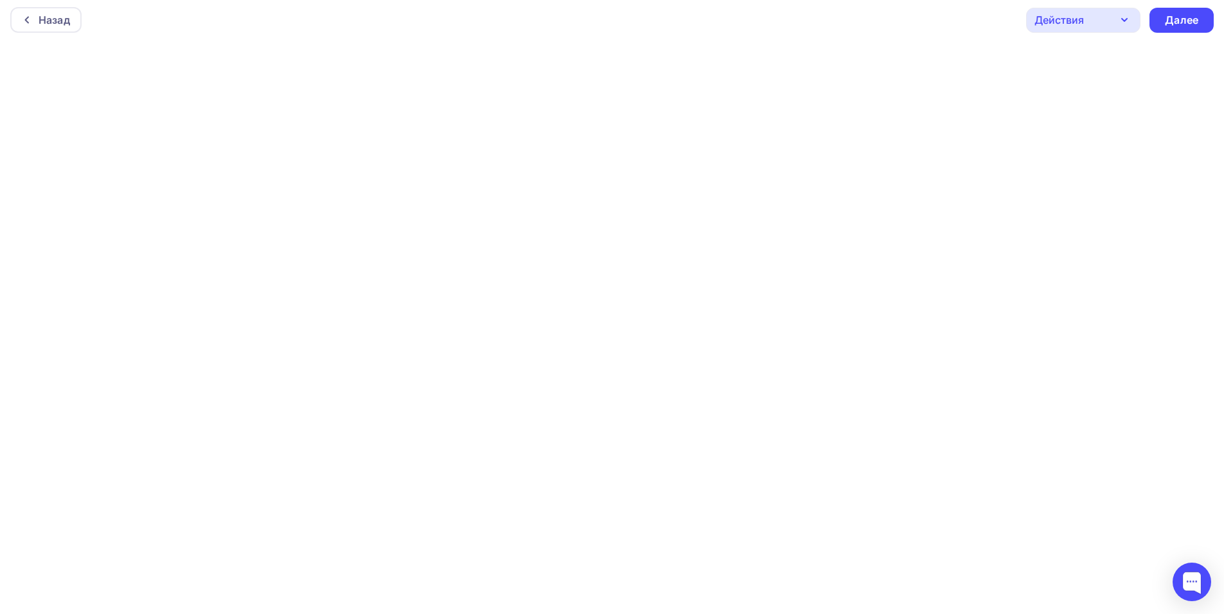
click at [811, 13] on div "Назад Действия Отправить тестовое письмо Предпросмотр Сохранить в Мои шаблоны В…" at bounding box center [612, 20] width 1224 height 46
click at [697, 19] on div "Назад Действия Отправить тестовое письмо Предпросмотр Сохранить в Мои шаблоны В…" at bounding box center [612, 20] width 1224 height 46
click at [904, 14] on div "Назад Действия Отправить тестовое письмо Предпросмотр Сохранить в Мои шаблоны В…" at bounding box center [612, 20] width 1224 height 46
click at [786, 25] on div "Назад Действия Отправить тестовое письмо Предпросмотр Сохранить в Мои шаблоны В…" at bounding box center [612, 23] width 1224 height 46
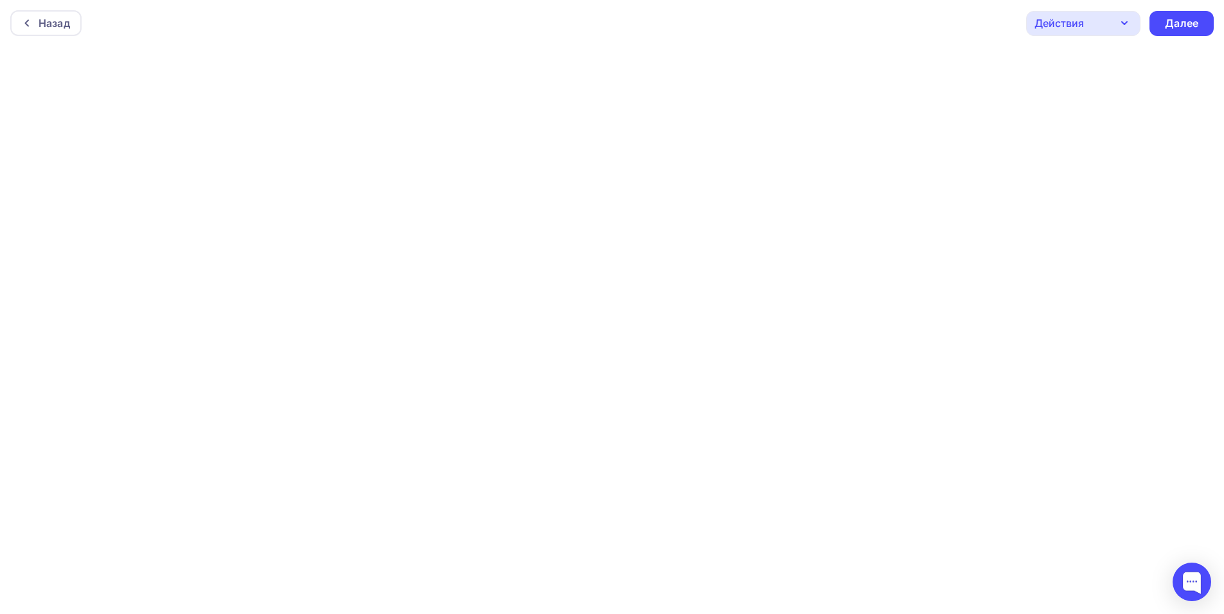
click at [636, 20] on div "Назад Действия Отправить тестовое письмо Предпросмотр Сохранить в Мои шаблоны В…" at bounding box center [612, 23] width 1224 height 46
click at [748, 31] on div "Назад Действия Отправить тестовое письмо Предпросмотр Сохранить в Мои шаблоны В…" at bounding box center [612, 23] width 1224 height 46
click at [809, 22] on div "Назад Действия Отправить тестовое письмо Предпросмотр Сохранить в Мои шаблоны В…" at bounding box center [612, 20] width 1224 height 46
click at [874, 26] on div "Назад Действия Отправить тестовое письмо Предпросмотр Сохранить в Мои шаблоны В…" at bounding box center [612, 20] width 1224 height 46
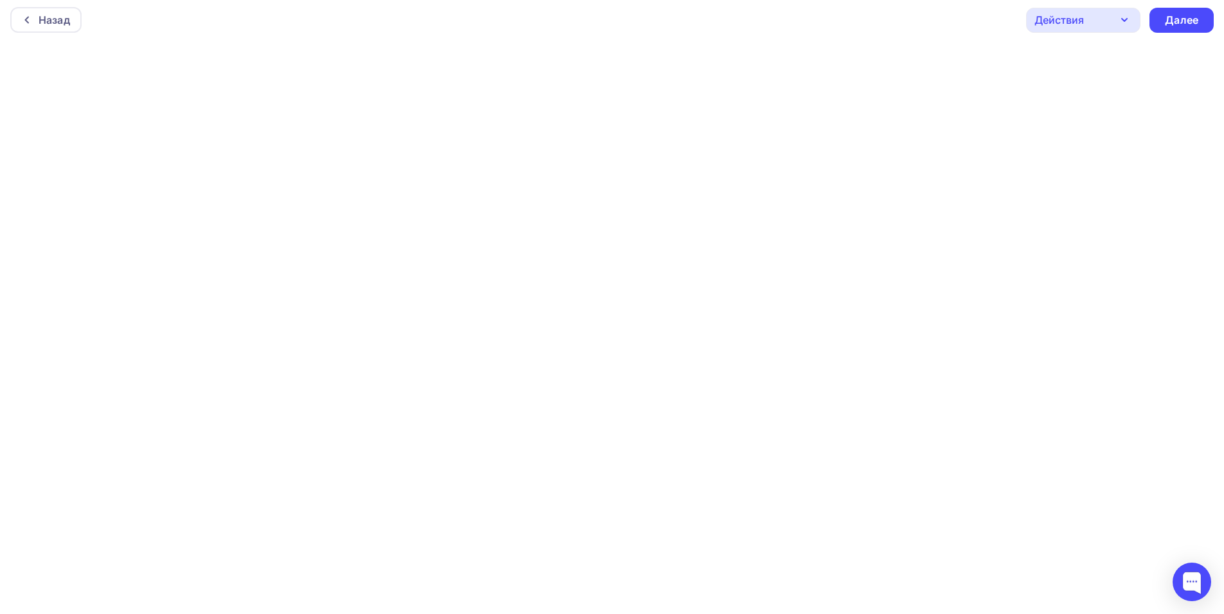
click at [845, 18] on div "Назад Действия Отправить тестовое письмо Предпросмотр Сохранить в Мои шаблоны В…" at bounding box center [612, 20] width 1224 height 46
click at [37, 25] on div at bounding box center [30, 23] width 17 height 10
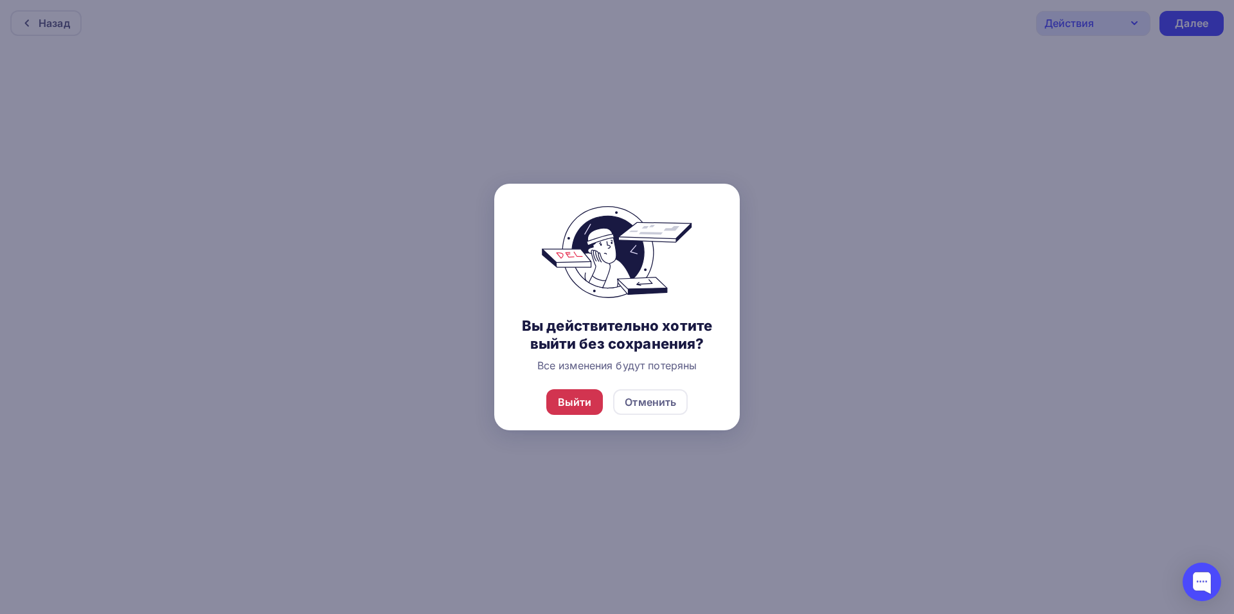
click at [585, 404] on div "Выйти" at bounding box center [575, 402] width 34 height 15
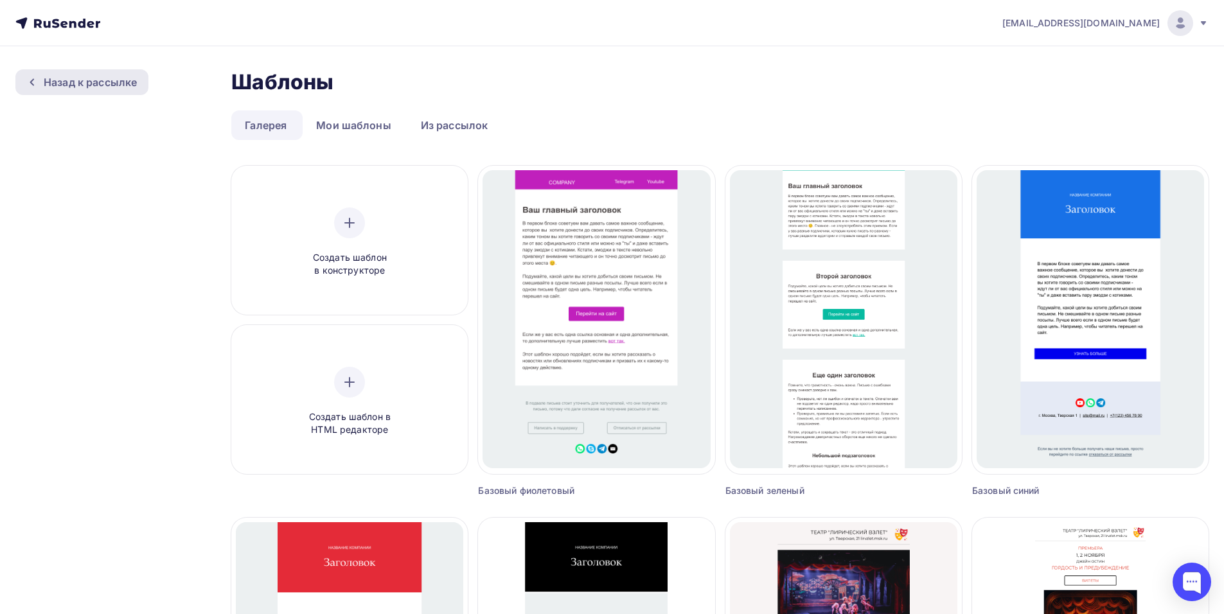
click at [82, 83] on div "Назад к рассылке" at bounding box center [90, 82] width 93 height 15
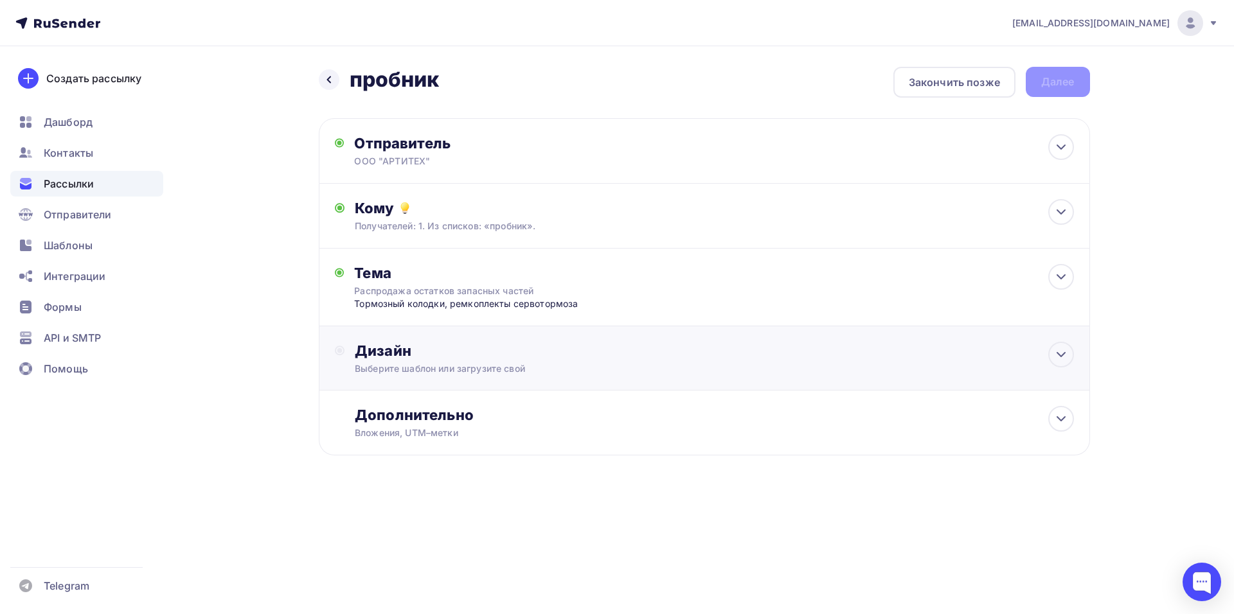
click at [597, 361] on div "Дизайн Выберите шаблон или загрузите свой" at bounding box center [714, 358] width 719 height 33
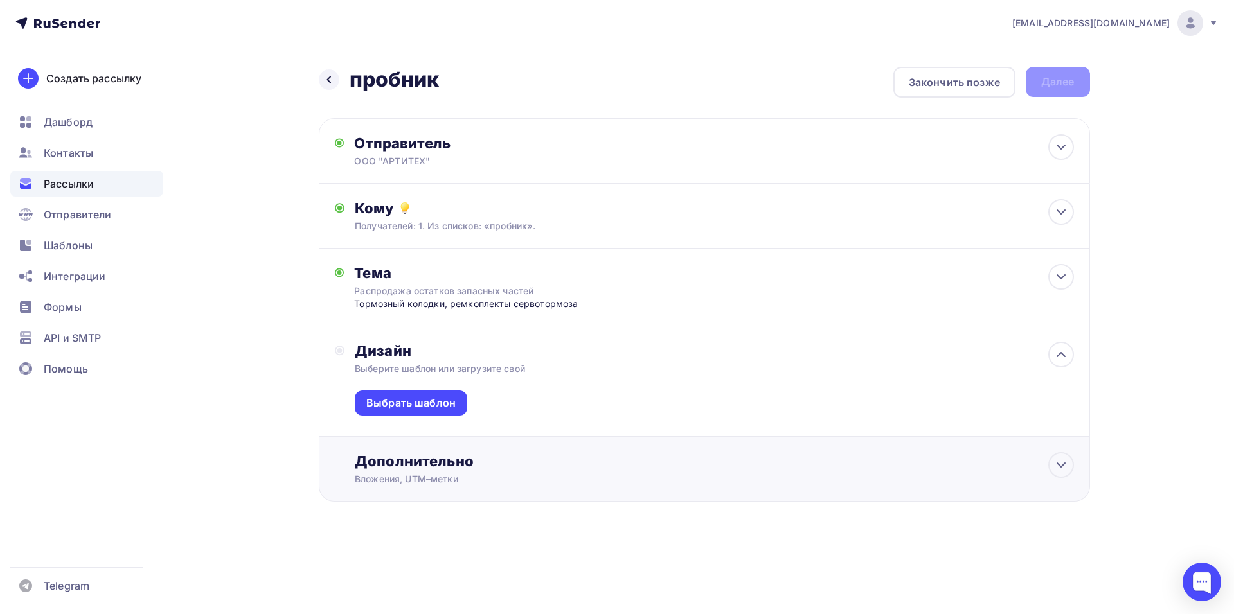
click at [546, 454] on div "Дополнительно" at bounding box center [714, 462] width 719 height 18
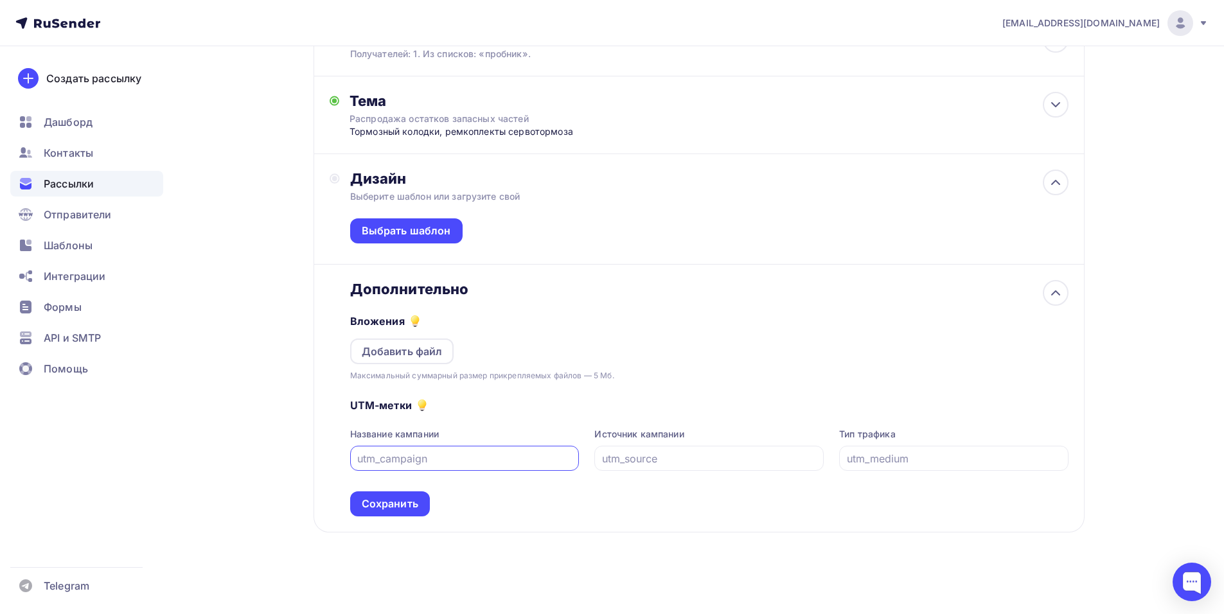
scroll to position [174, 0]
click at [490, 370] on div "Максимальный суммарный размер прикрепляемых файлов — 5 Мб." at bounding box center [482, 374] width 264 height 13
click at [409, 233] on div "Выбрать шаблон" at bounding box center [406, 229] width 89 height 15
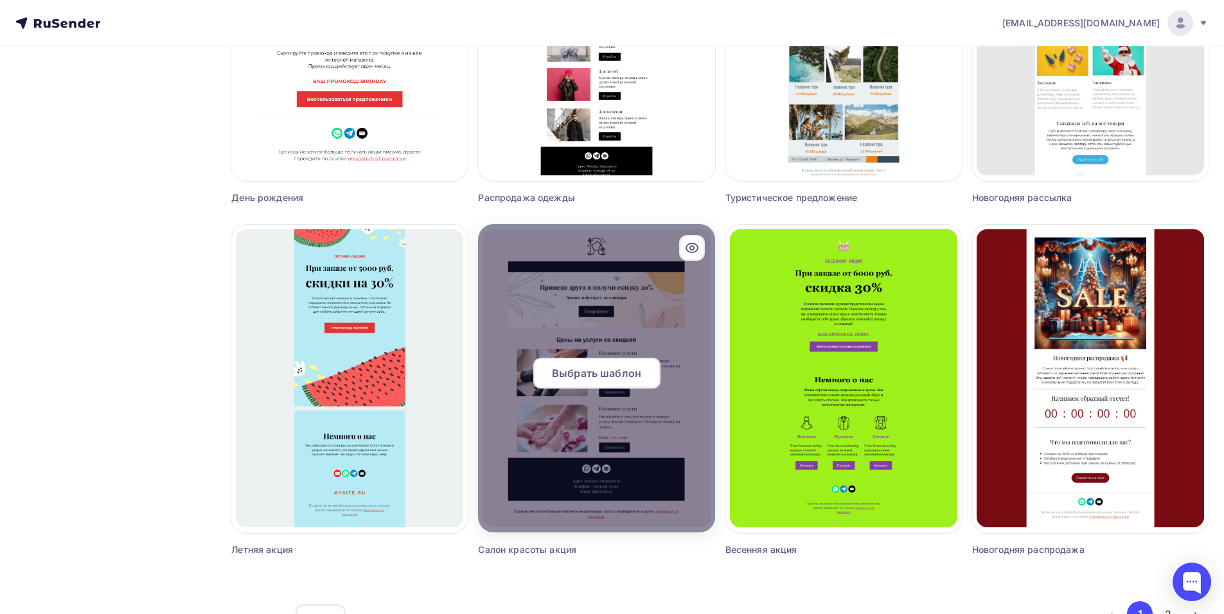
scroll to position [2817, 0]
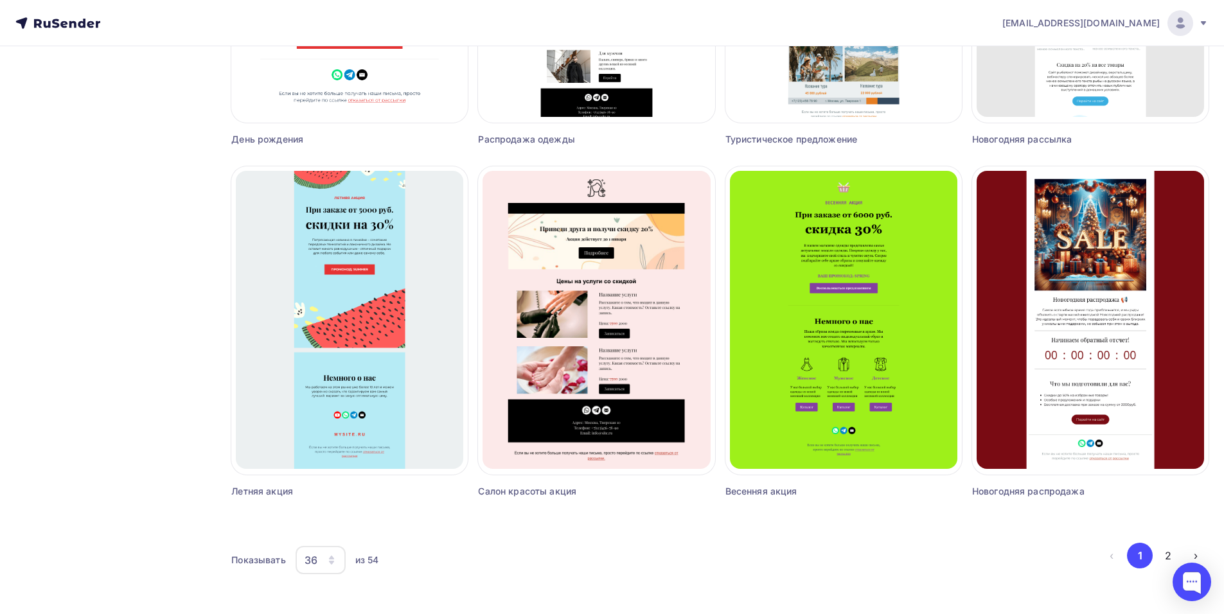
click at [328, 573] on div "36" at bounding box center [321, 560] width 50 height 28
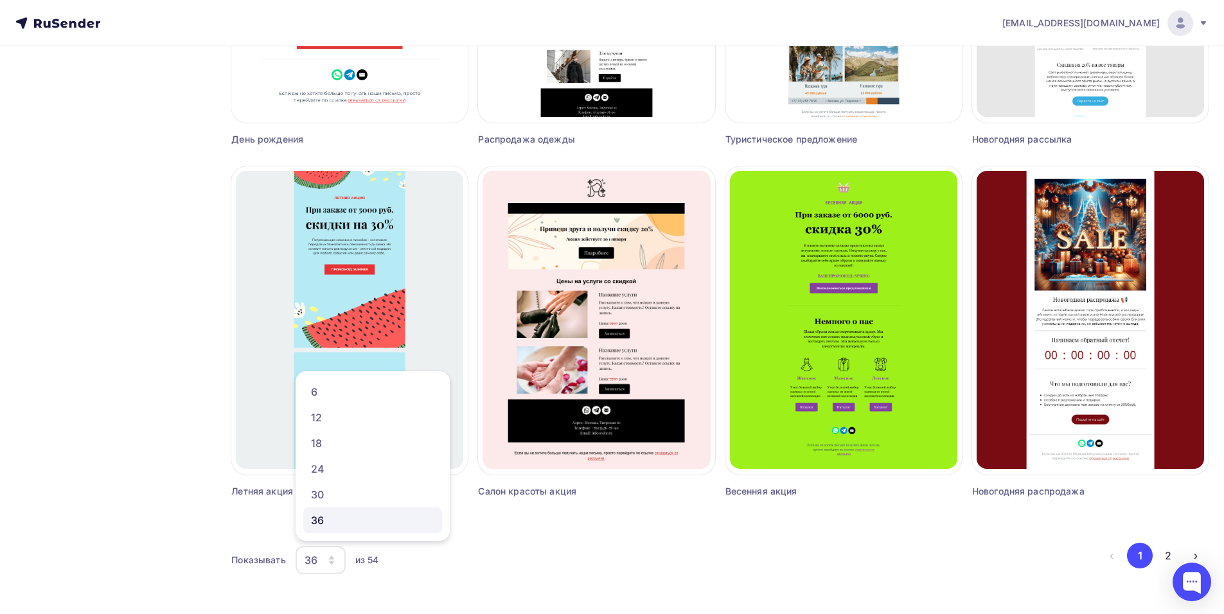
click at [338, 517] on div "36" at bounding box center [372, 520] width 123 height 15
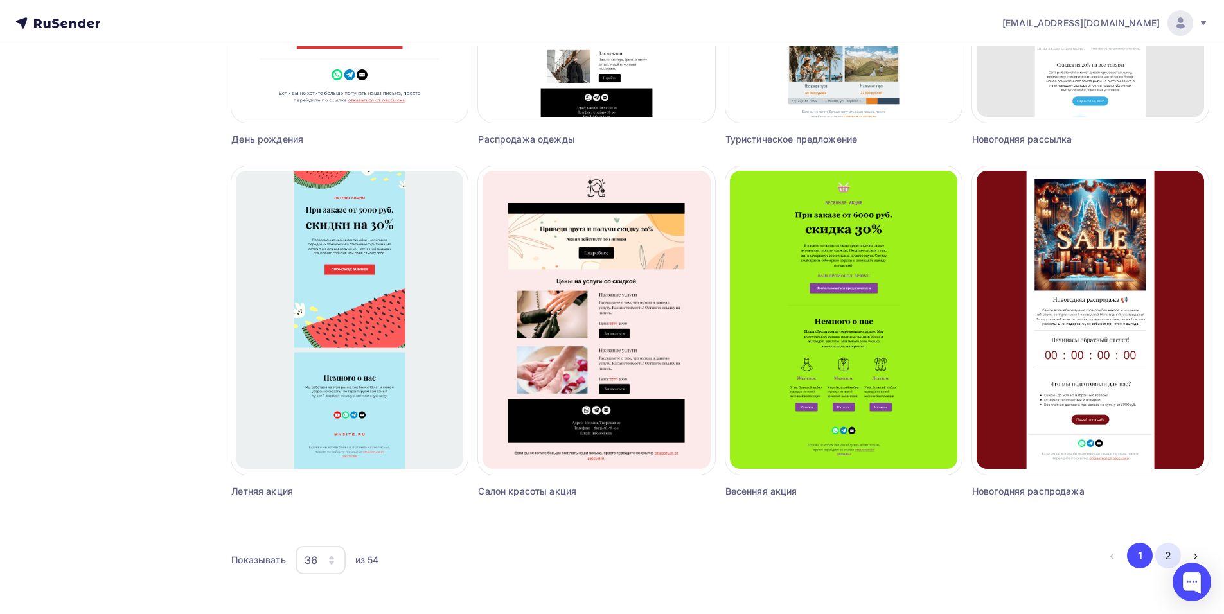
click at [1170, 548] on button "2" at bounding box center [1169, 556] width 26 height 26
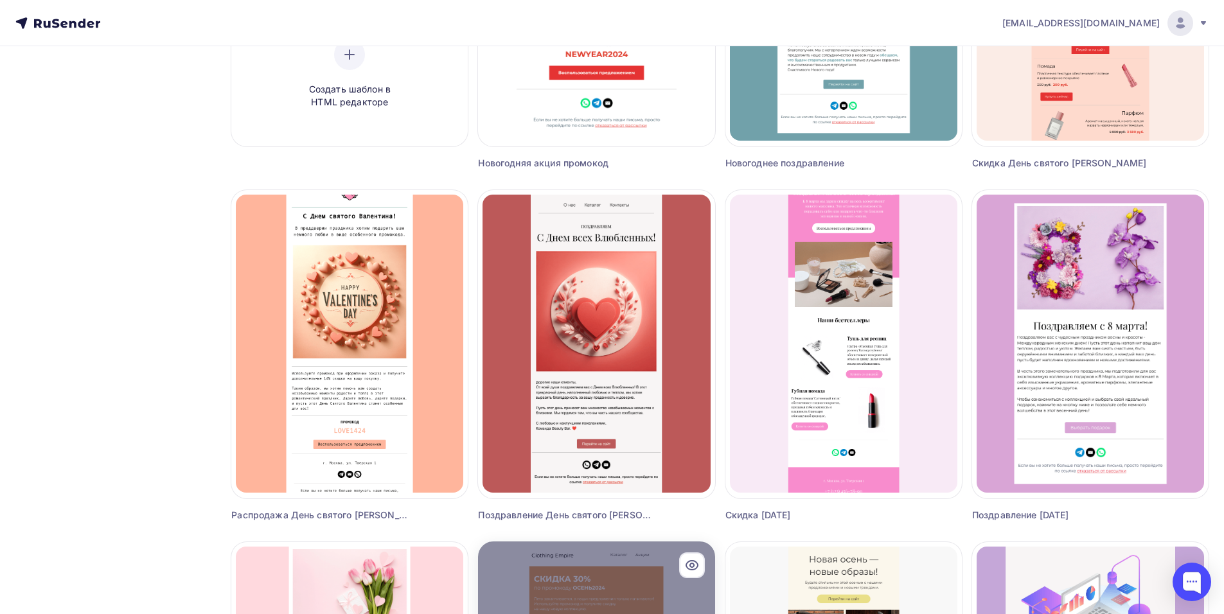
scroll to position [637, 0]
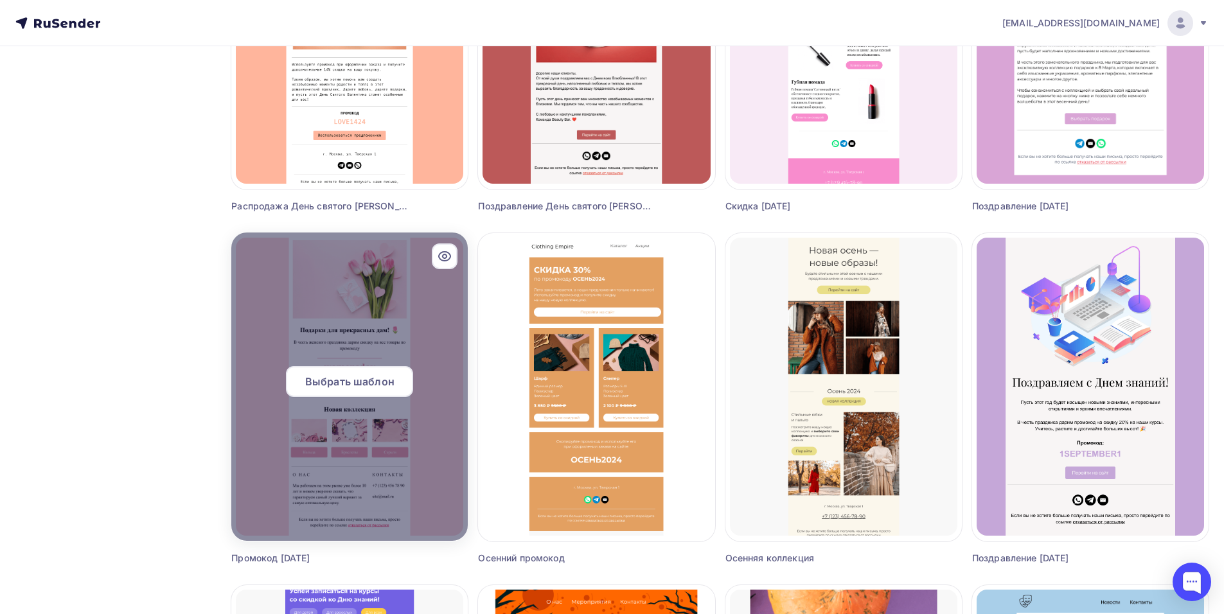
click at [395, 379] on div "Выбрать шаблон" at bounding box center [349, 381] width 127 height 31
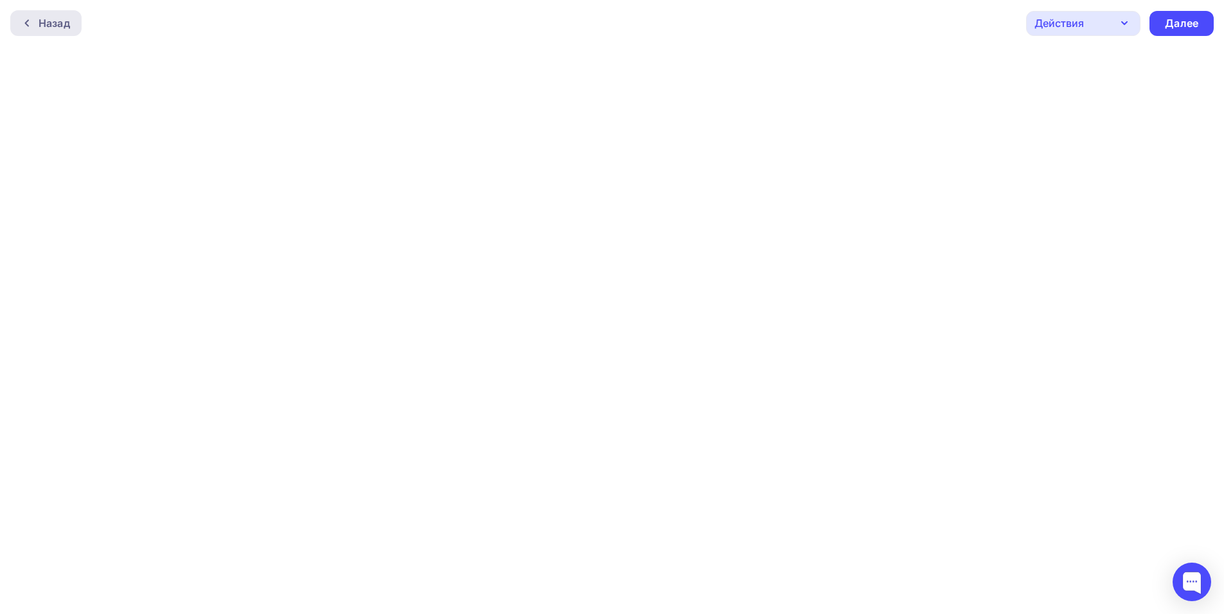
click at [49, 17] on div "Назад" at bounding box center [54, 22] width 31 height 15
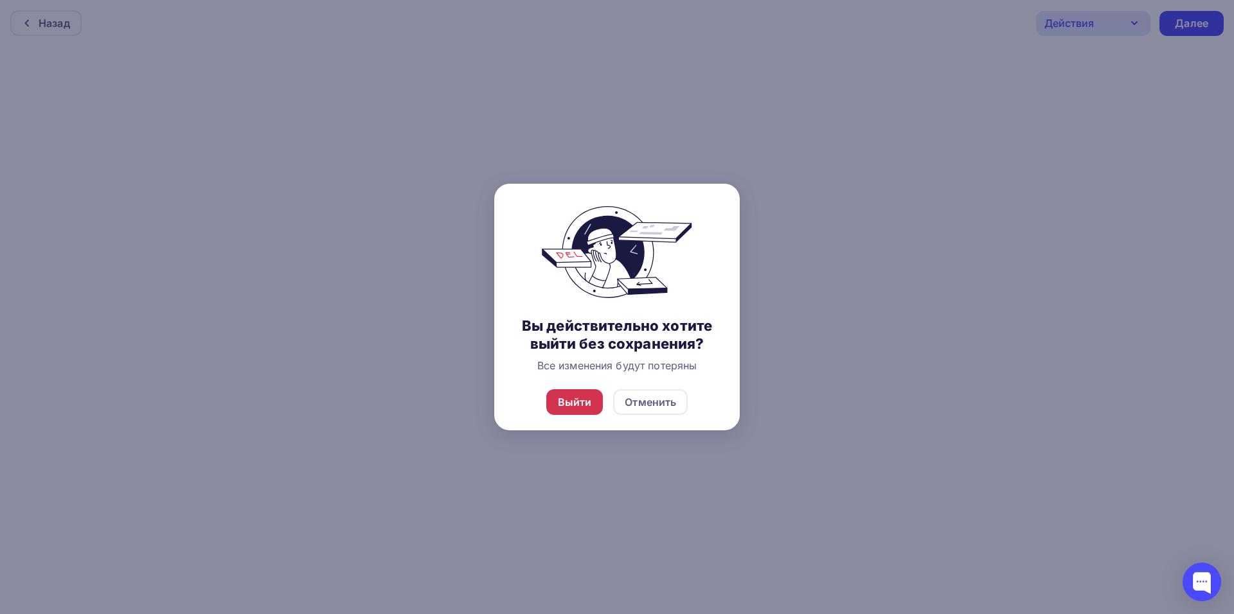
click at [568, 397] on div "Выйти" at bounding box center [575, 402] width 34 height 15
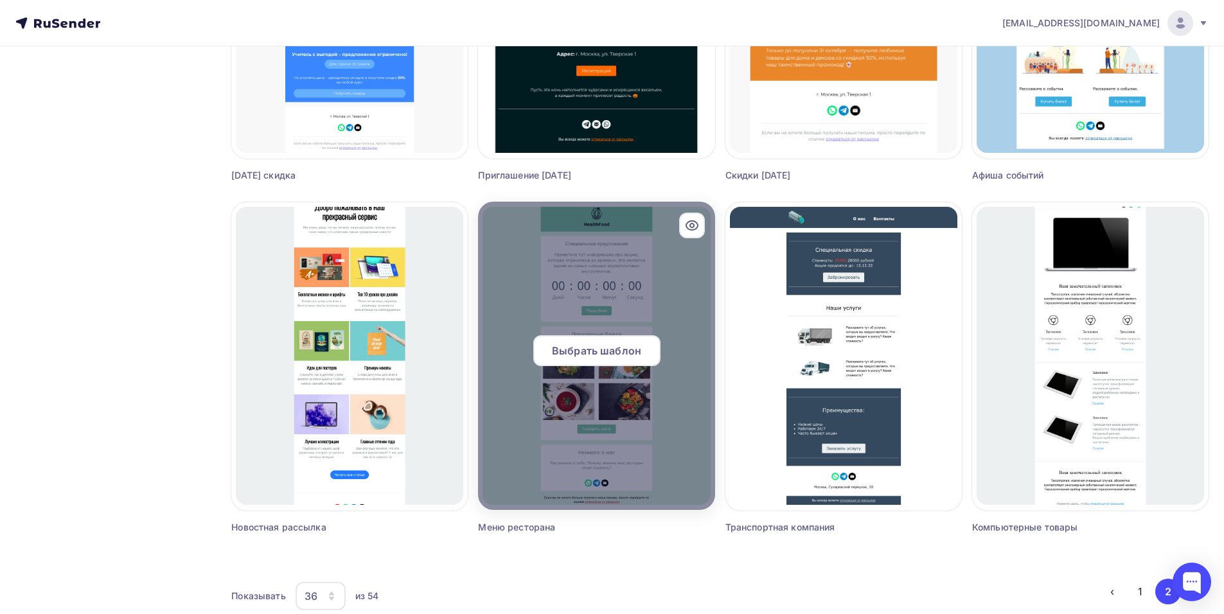
scroll to position [1408, 0]
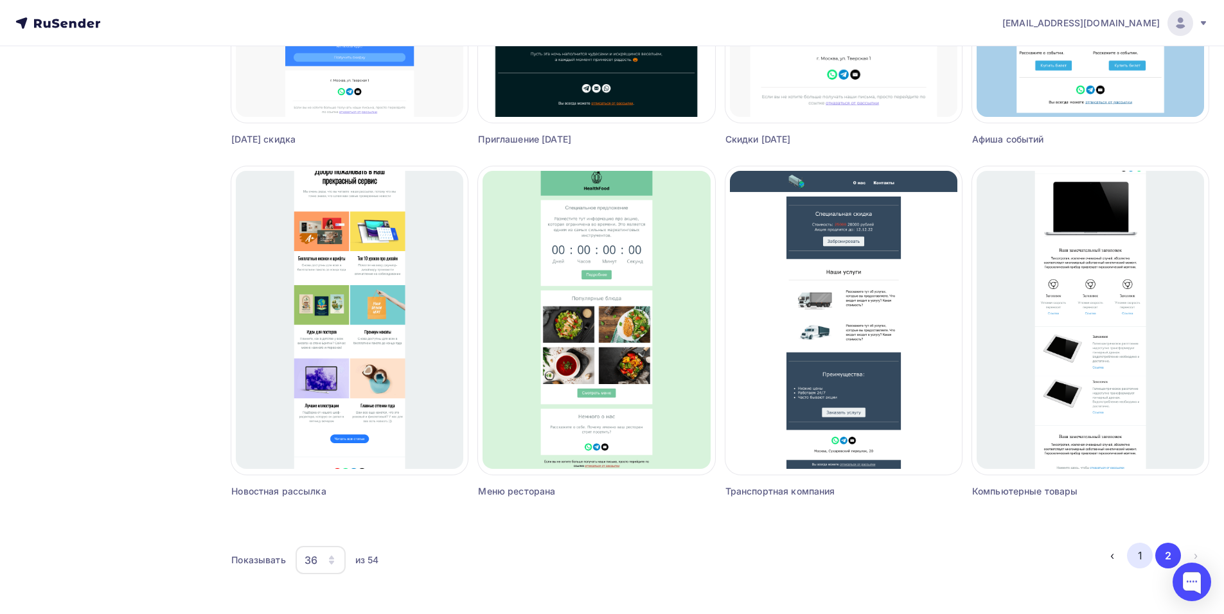
click at [1138, 555] on button "1" at bounding box center [1140, 556] width 26 height 26
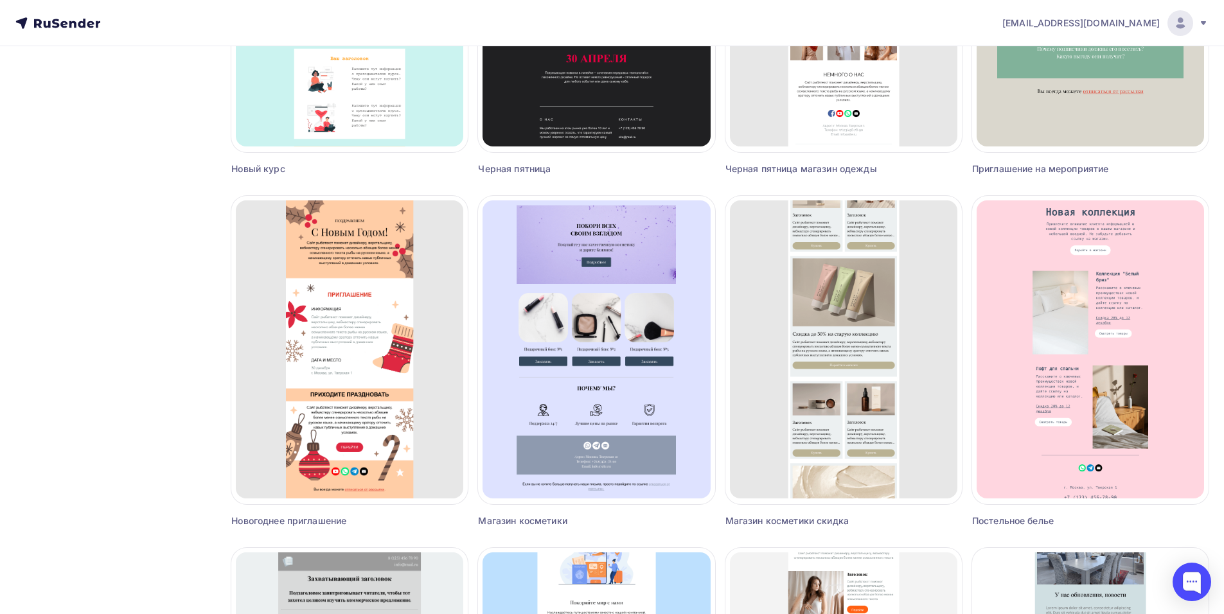
scroll to position [1735, 0]
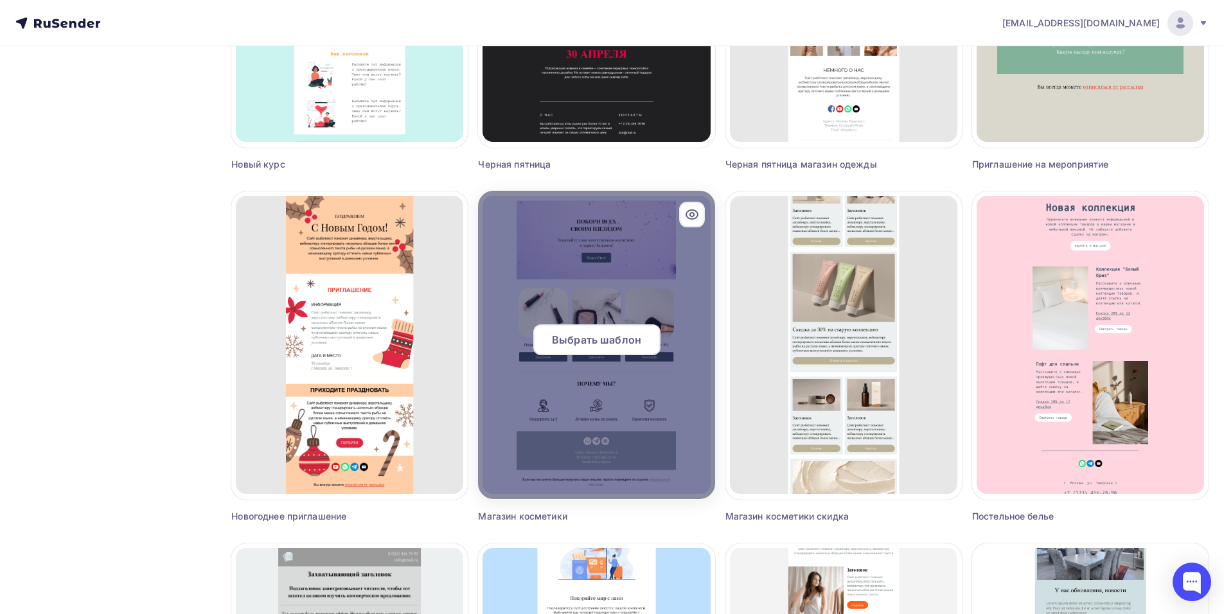
click at [692, 210] on icon at bounding box center [692, 214] width 15 height 15
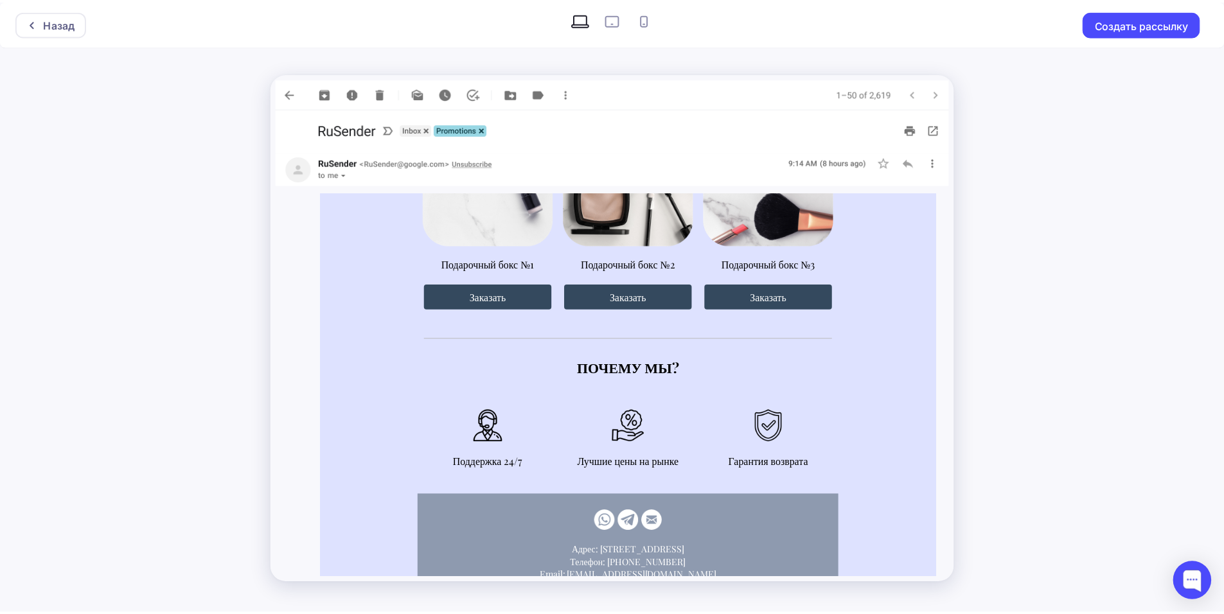
scroll to position [409, 0]
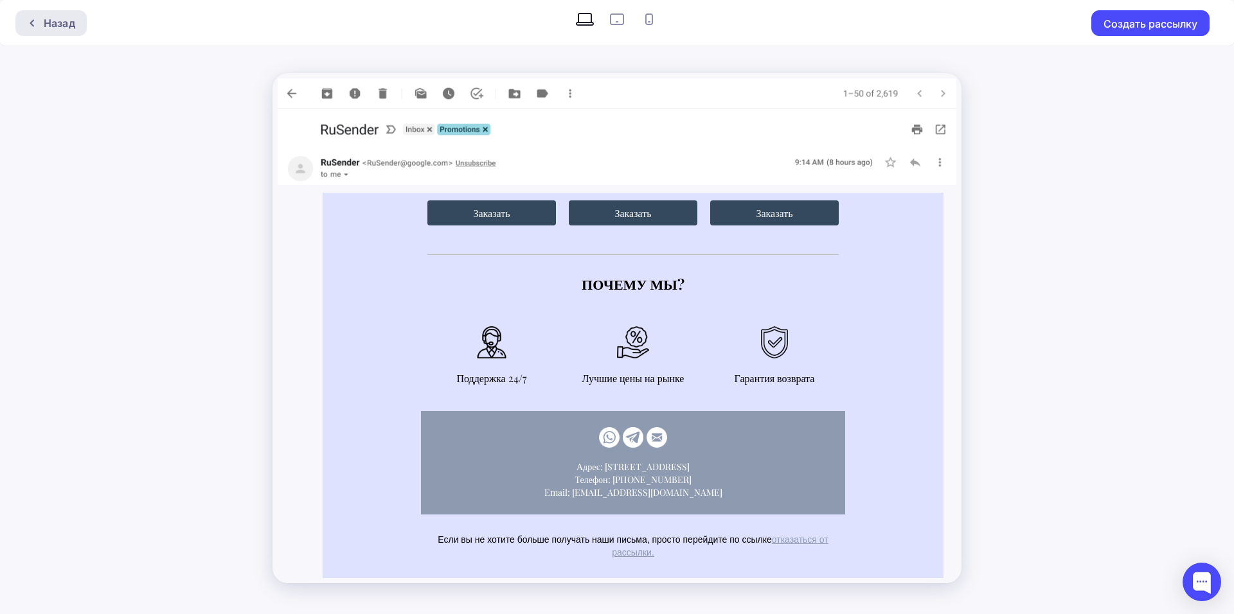
click at [58, 22] on div "Назад" at bounding box center [59, 22] width 31 height 15
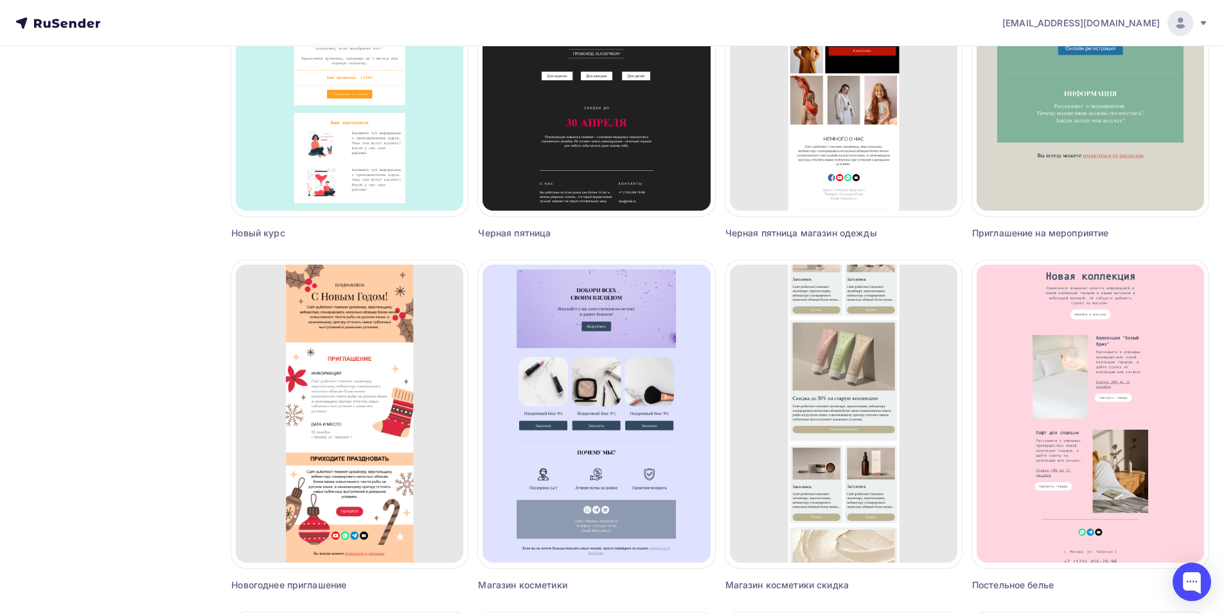
scroll to position [1671, 0]
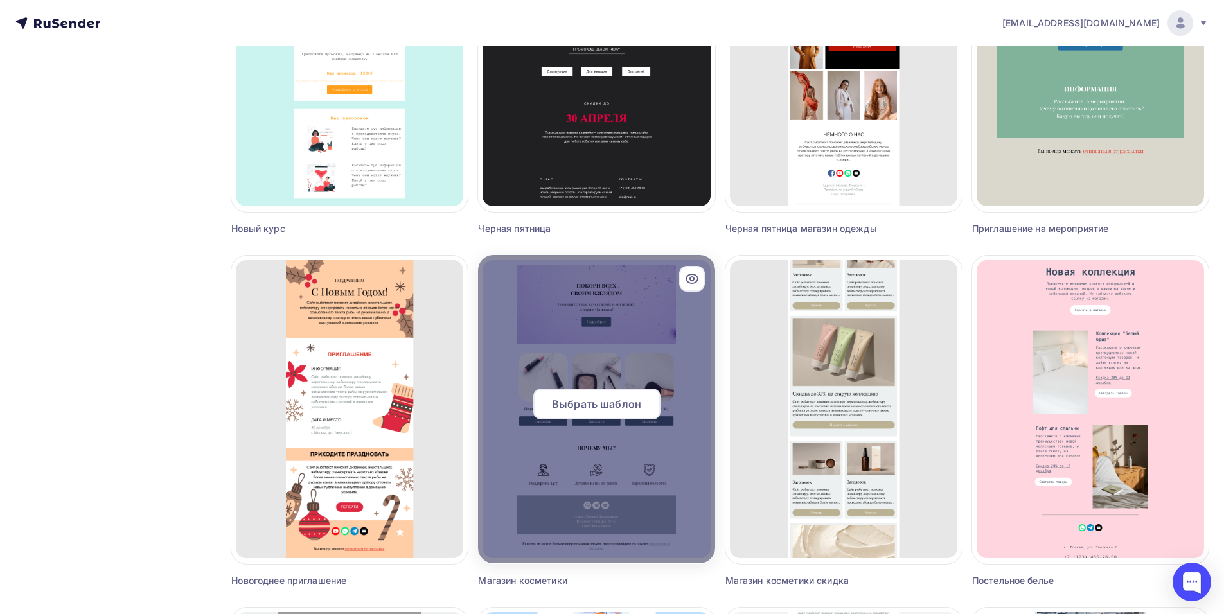
click at [697, 332] on div at bounding box center [596, 409] width 237 height 309
click at [635, 411] on span "Выбрать шаблон" at bounding box center [596, 404] width 89 height 15
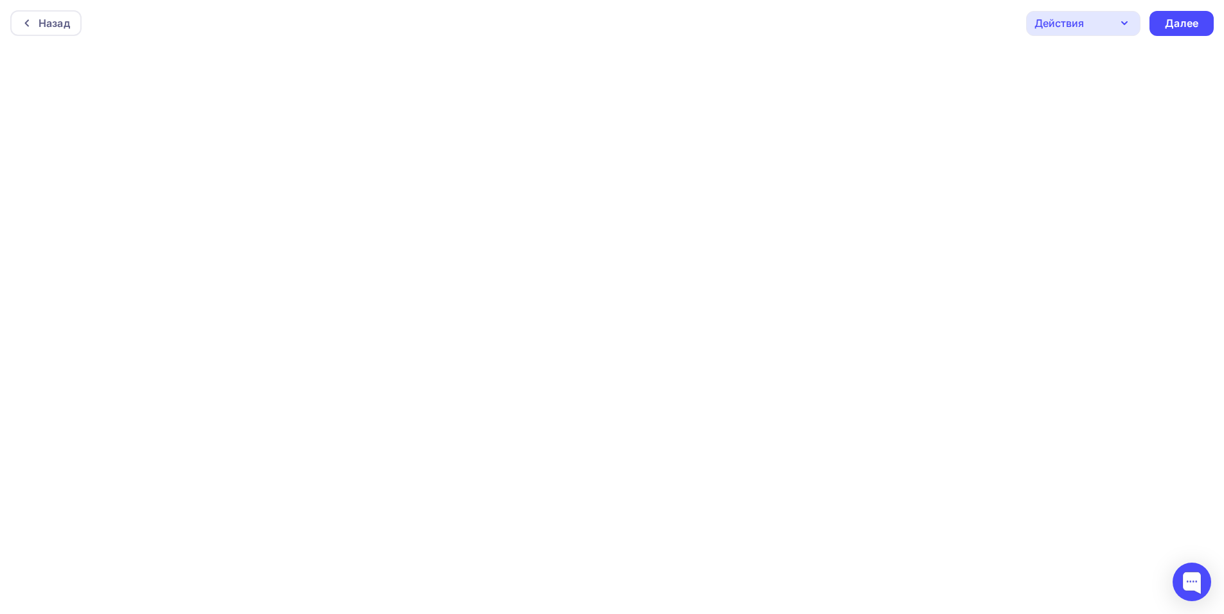
scroll to position [3, 0]
click at [871, 24] on div "Назад Действия Отправить тестовое письмо Предпросмотр Сохранить в Мои шаблоны В…" at bounding box center [612, 20] width 1224 height 46
click at [1114, 21] on div "Действия" at bounding box center [1084, 23] width 114 height 25
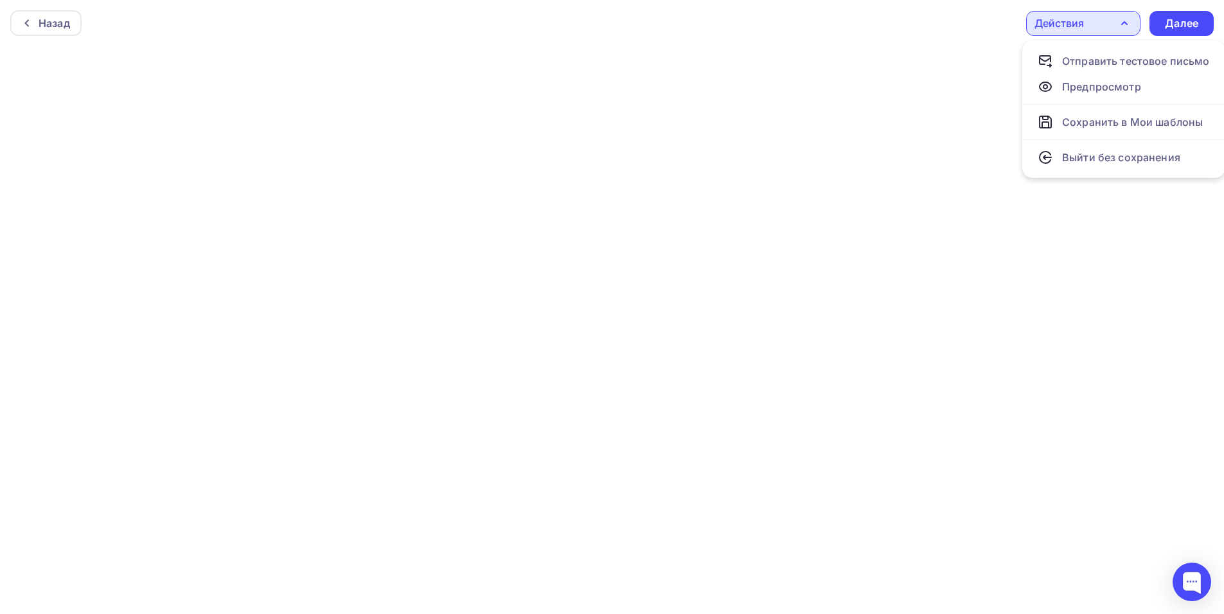
click at [899, 30] on div "Назад Действия Отправить тестовое письмо Предпросмотр Сохранить в Мои шаблоны В…" at bounding box center [612, 23] width 1224 height 46
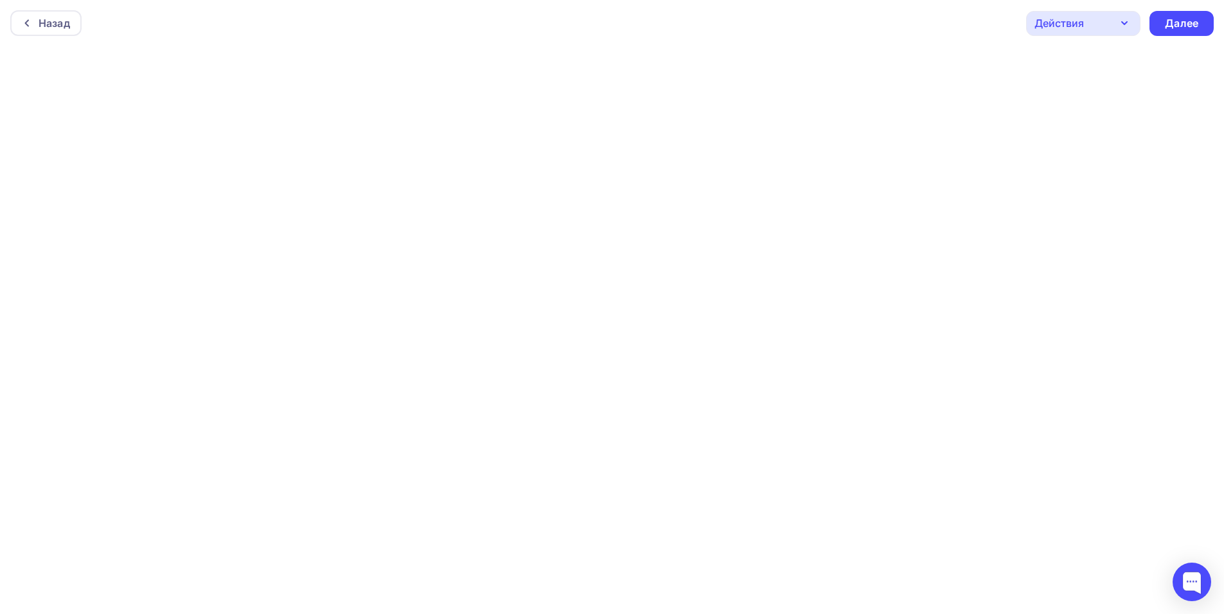
click at [656, 42] on div "Назад Действия Отправить тестовое письмо Предпросмотр Сохранить в Мои шаблоны В…" at bounding box center [612, 23] width 1224 height 46
click at [684, 42] on div "Назад Действия Отправить тестовое письмо Предпросмотр Сохранить в Мои шаблоны В…" at bounding box center [612, 23] width 1224 height 46
click at [695, 38] on div "Назад Действия Отправить тестовое письмо Предпросмотр Сохранить в Мои шаблоны В…" at bounding box center [612, 23] width 1224 height 46
click at [287, 19] on div "Назад Действия Отправить тестовое письмо Предпросмотр Сохранить в Мои шаблоны В…" at bounding box center [612, 23] width 1224 height 46
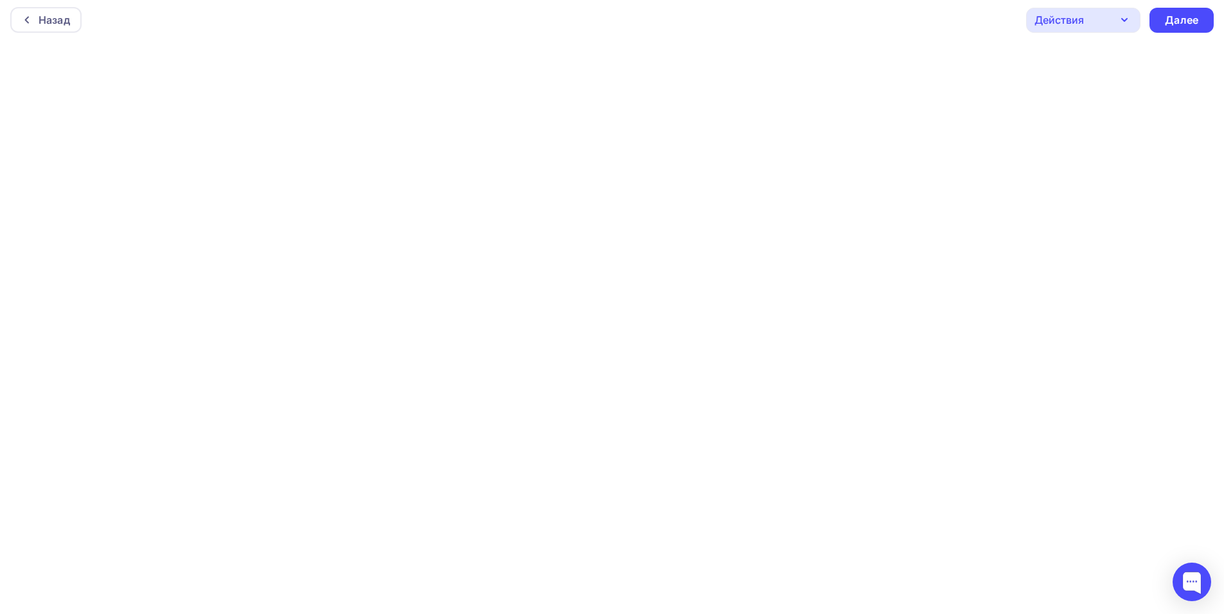
click at [680, 31] on div "Назад Действия Отправить тестовое письмо Предпросмотр Сохранить в Мои шаблоны В…" at bounding box center [612, 20] width 1224 height 46
click at [916, 21] on div "Назад Действия Отправить тестовое письмо Предпросмотр Сохранить в Мои шаблоны В…" at bounding box center [612, 20] width 1224 height 46
click at [1086, 20] on div "Действия" at bounding box center [1084, 20] width 114 height 25
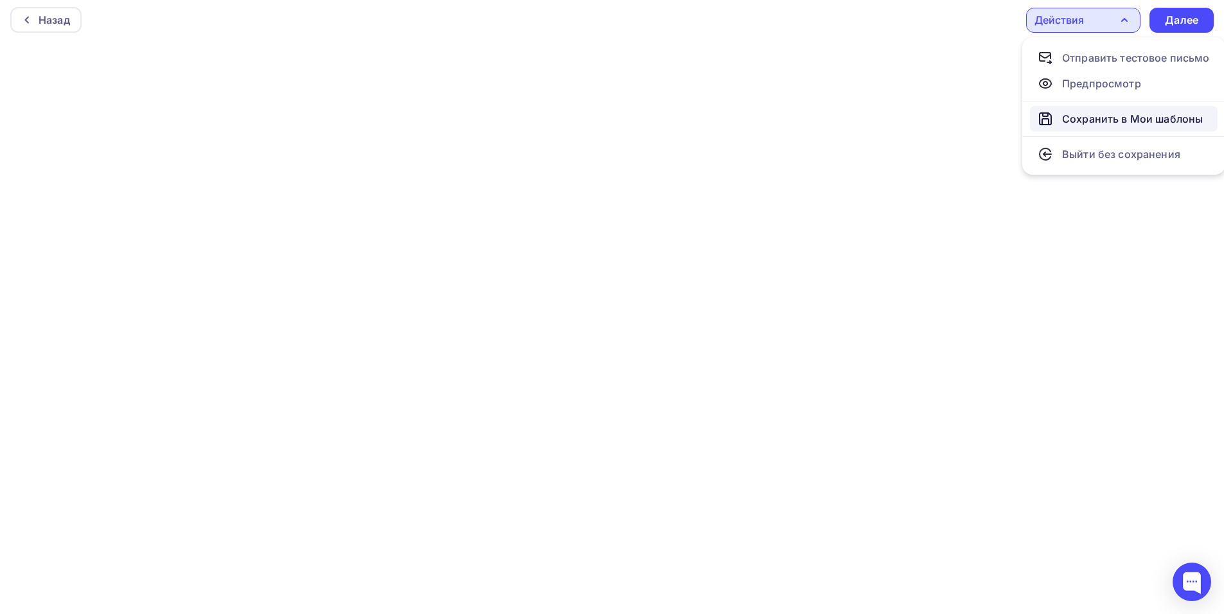
click at [1112, 118] on div "Сохранить в Мои шаблоны" at bounding box center [1133, 118] width 141 height 15
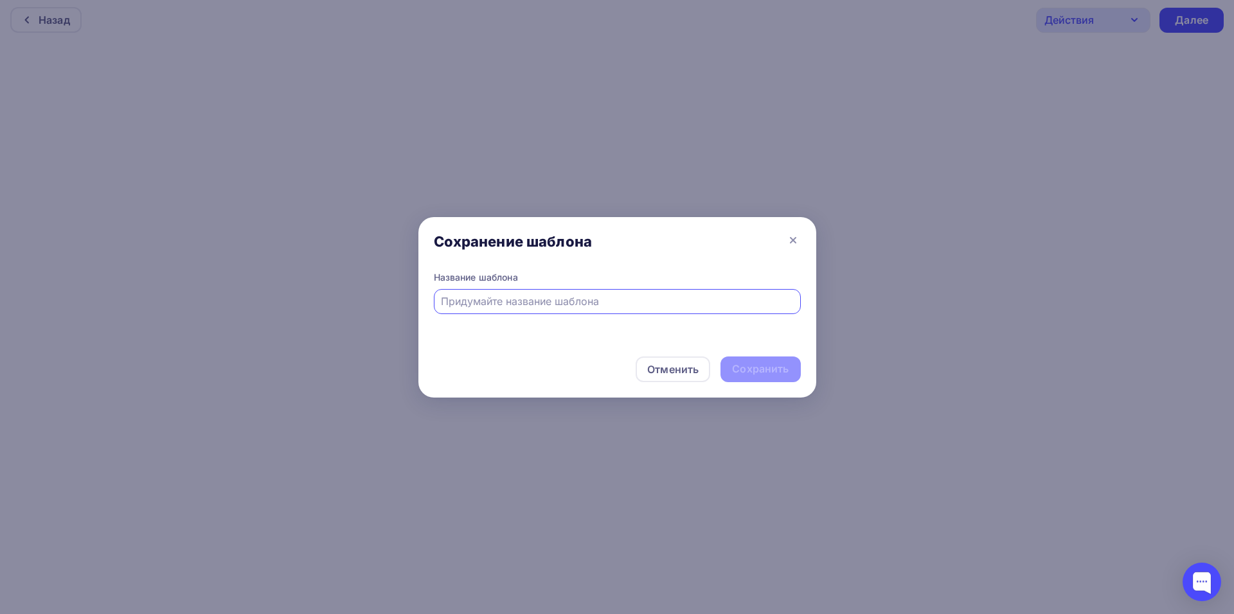
click at [539, 300] on input "text" at bounding box center [617, 301] width 352 height 15
type input "пробник"
click at [781, 378] on div "Сохранить" at bounding box center [761, 370] width 80 height 26
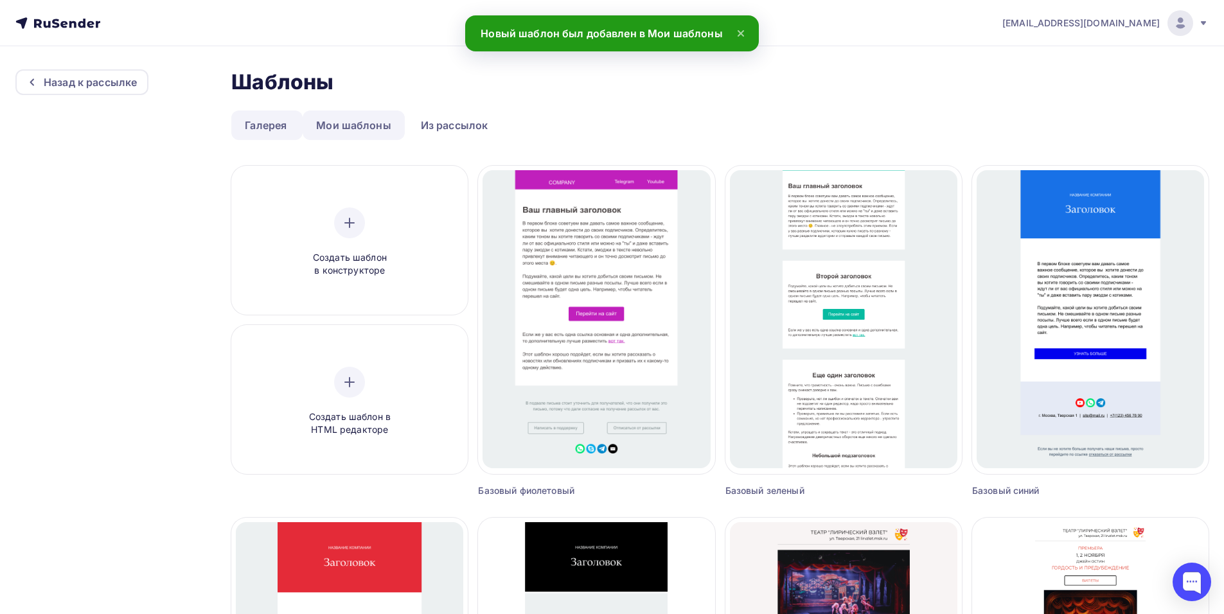
click at [342, 117] on link "Мои шаблоны" at bounding box center [354, 126] width 102 height 30
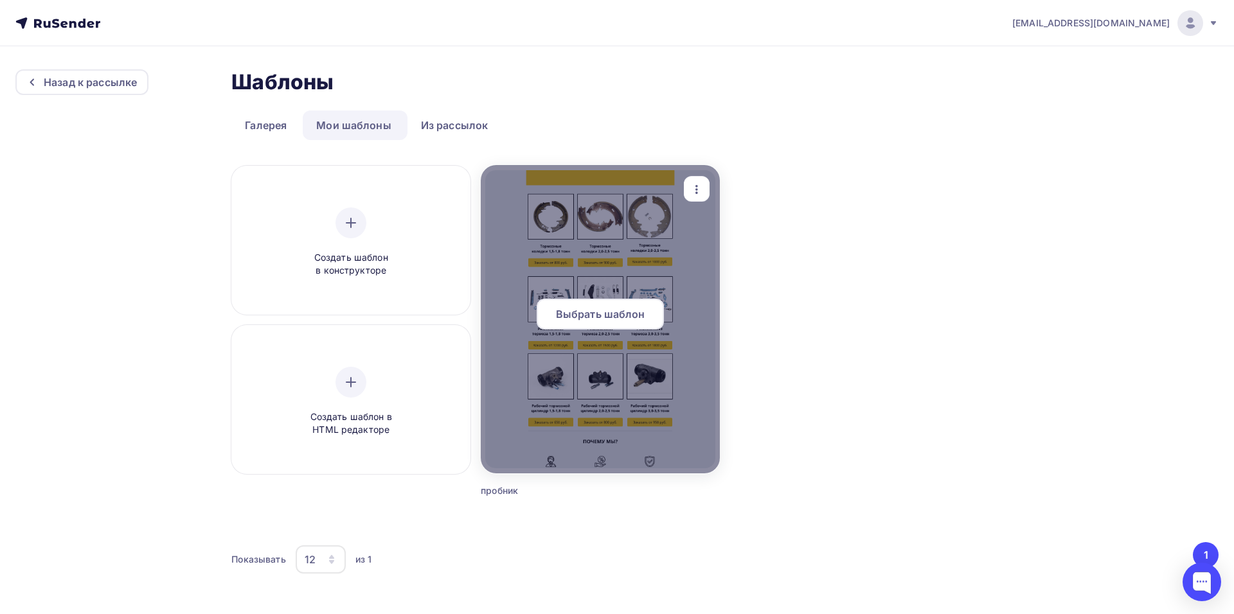
click at [624, 306] on div "Выбрать шаблон" at bounding box center [600, 314] width 127 height 31
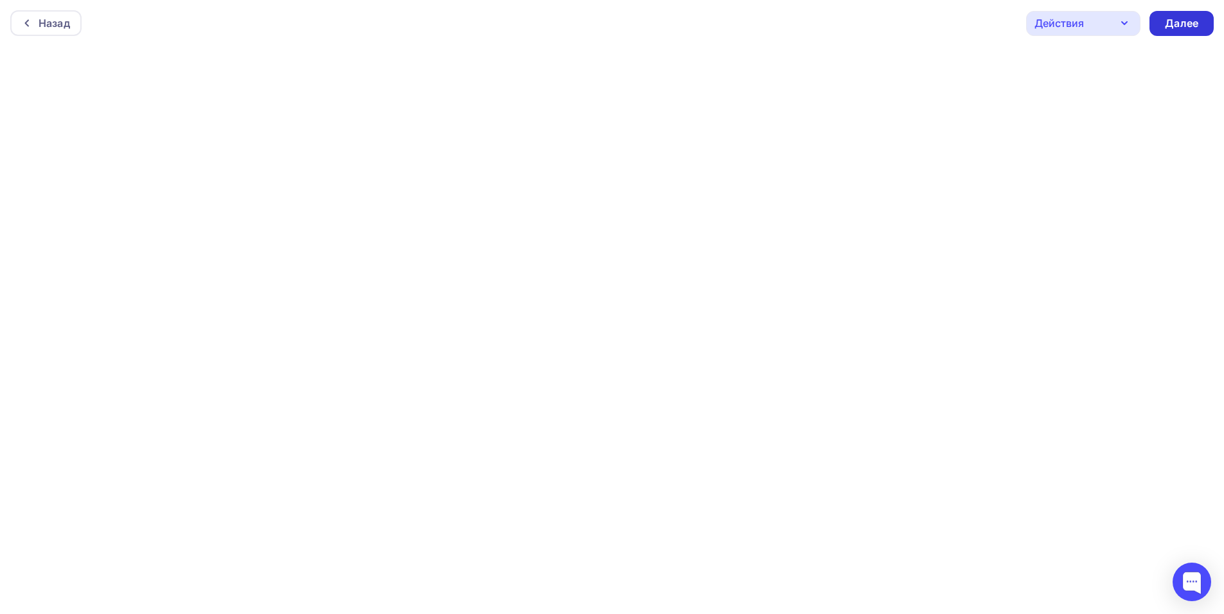
click at [1181, 22] on div "Далее" at bounding box center [1181, 23] width 33 height 15
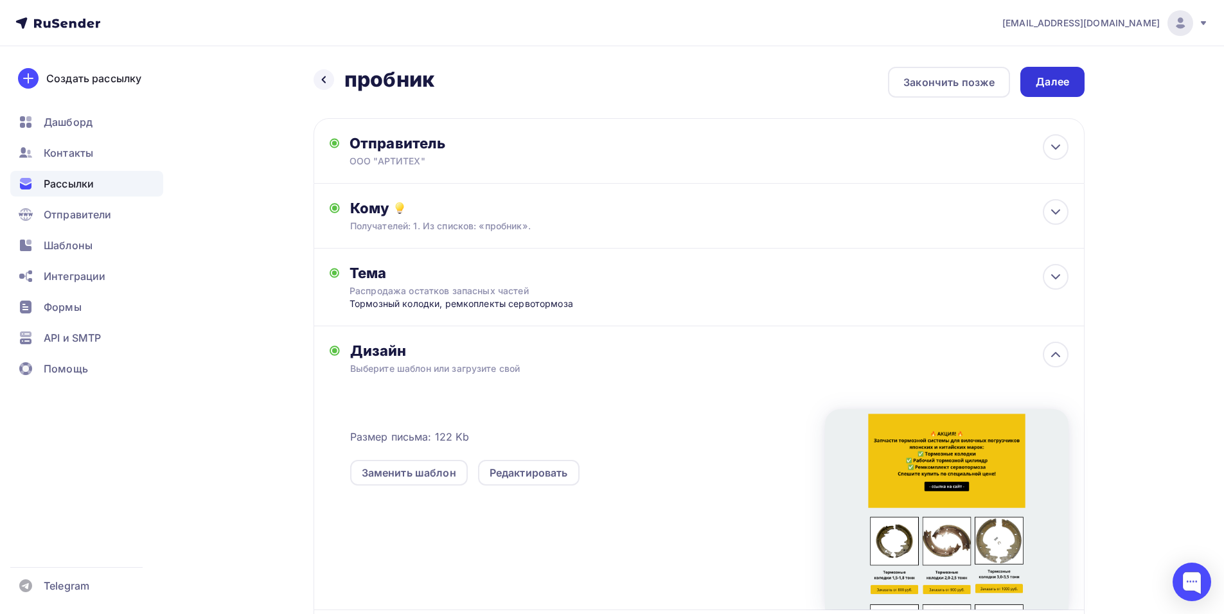
click at [1061, 82] on div "Далее" at bounding box center [1052, 82] width 33 height 15
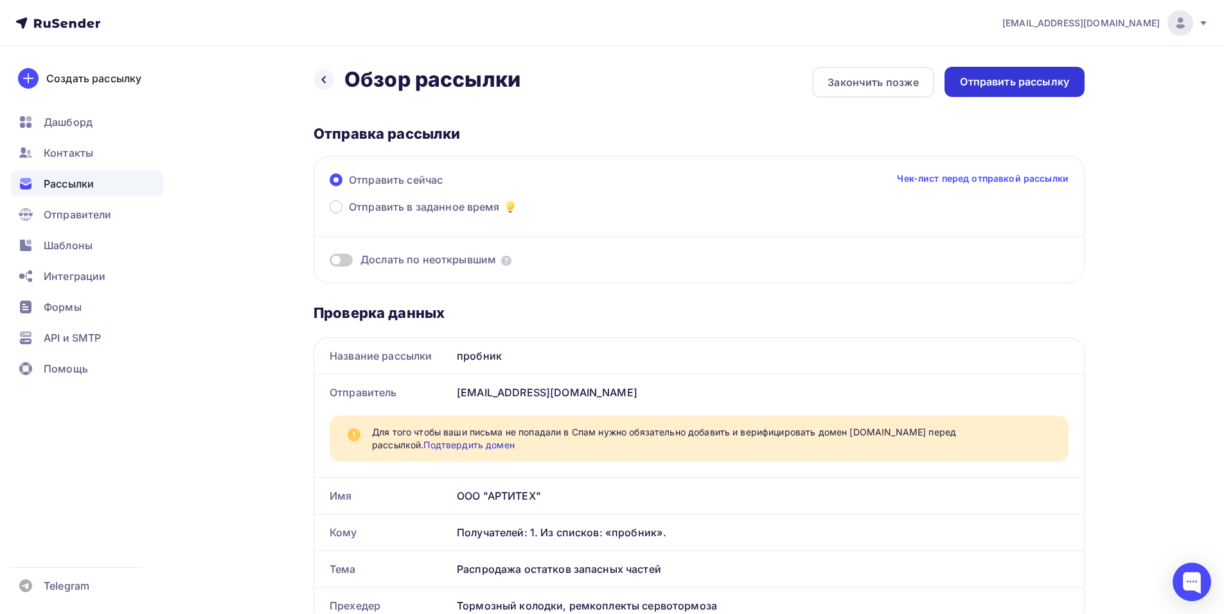
click at [1022, 82] on div "Отправить рассылку" at bounding box center [1014, 82] width 109 height 15
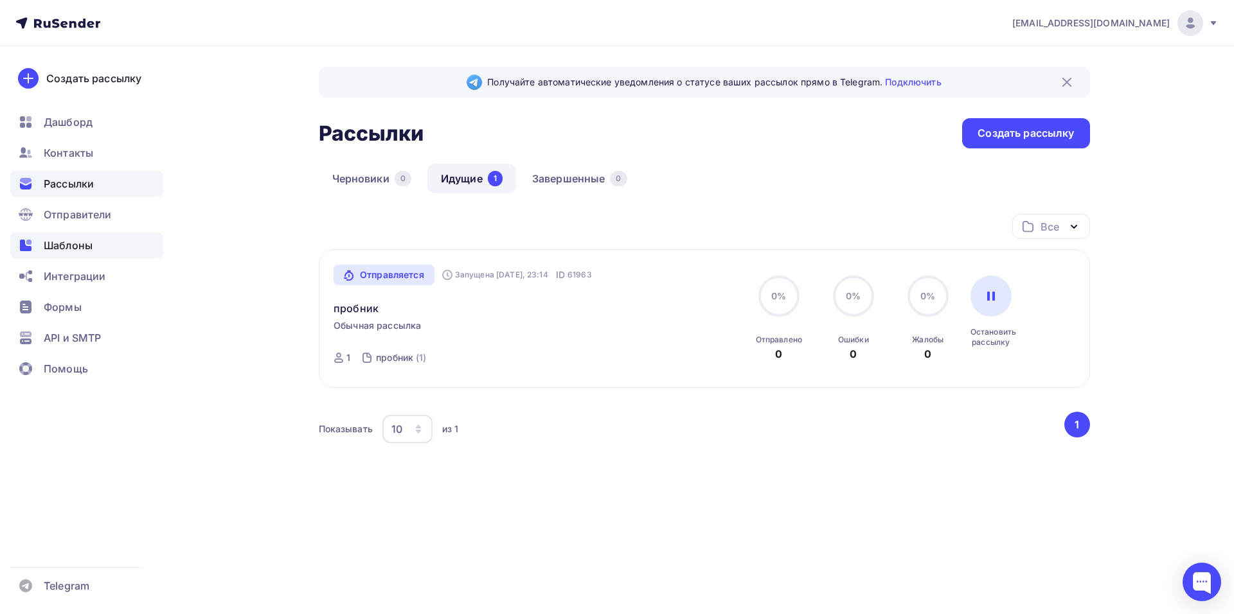
click at [87, 249] on span "Шаблоны" at bounding box center [68, 245] width 49 height 15
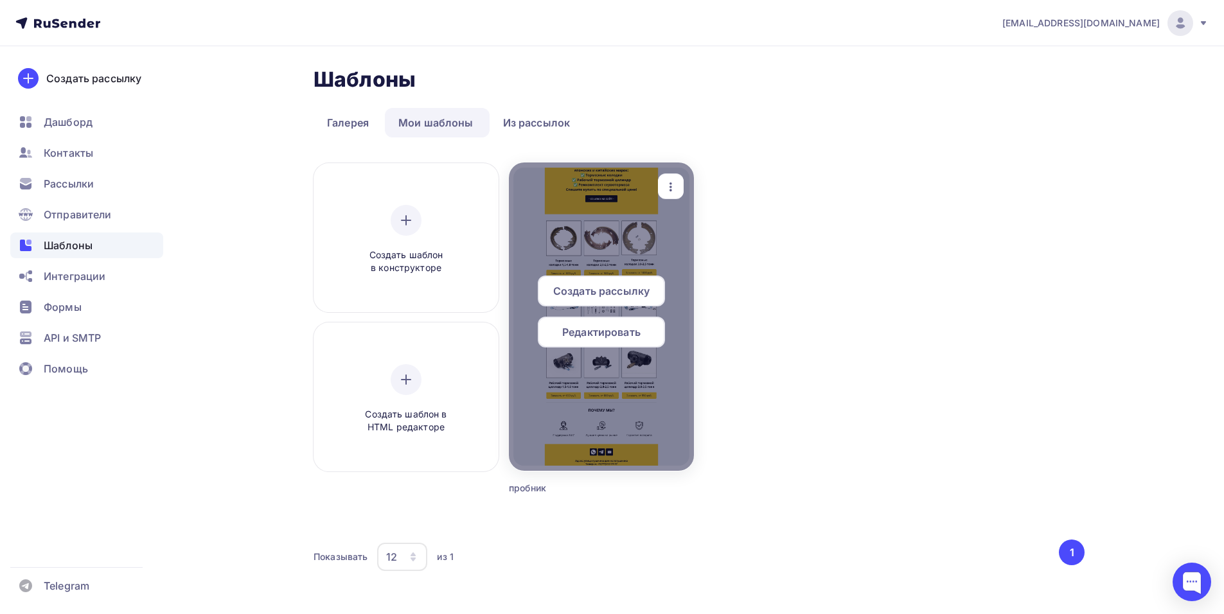
click at [607, 228] on div at bounding box center [601, 317] width 185 height 309
click at [672, 182] on icon "button" at bounding box center [670, 186] width 15 height 15
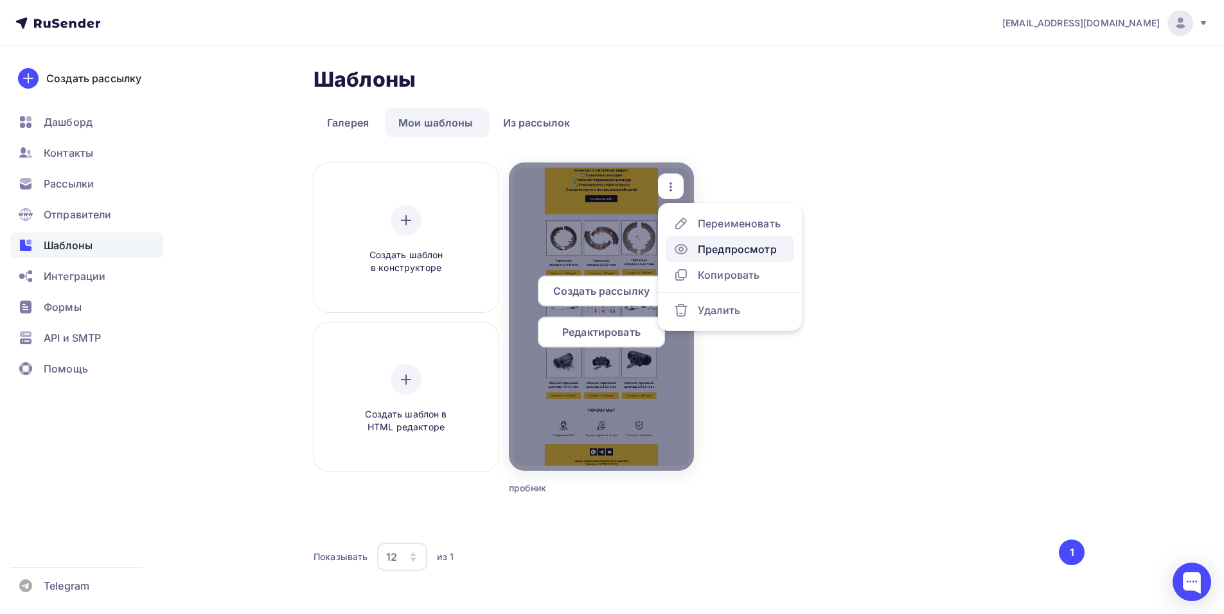
click at [734, 257] on link "Предпросмотр" at bounding box center [730, 250] width 129 height 26
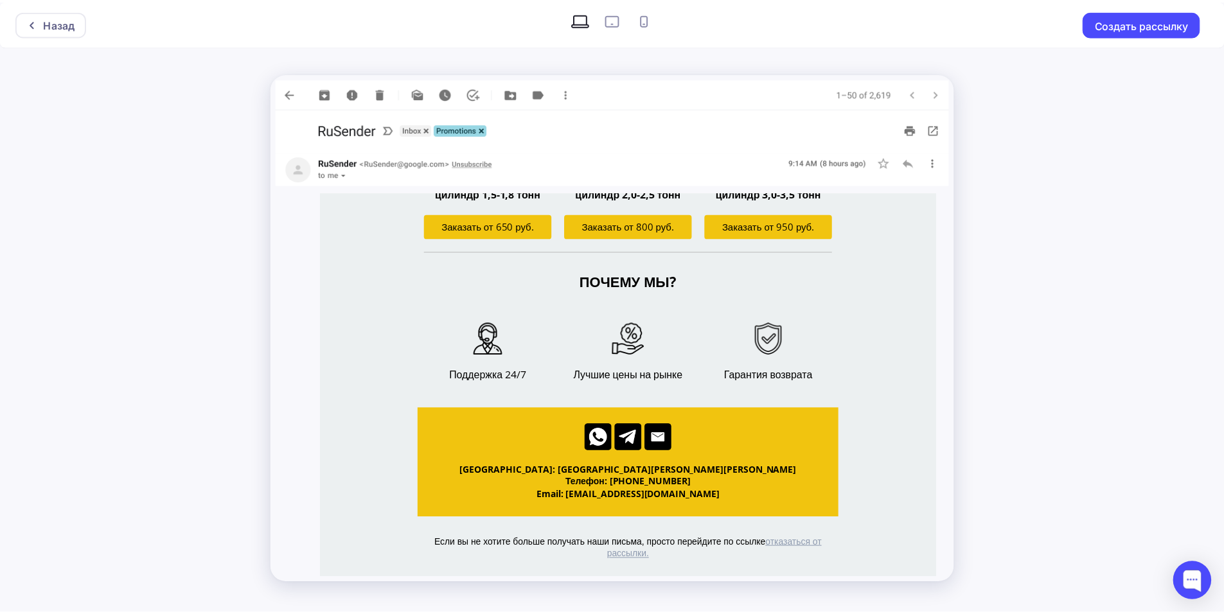
scroll to position [915, 0]
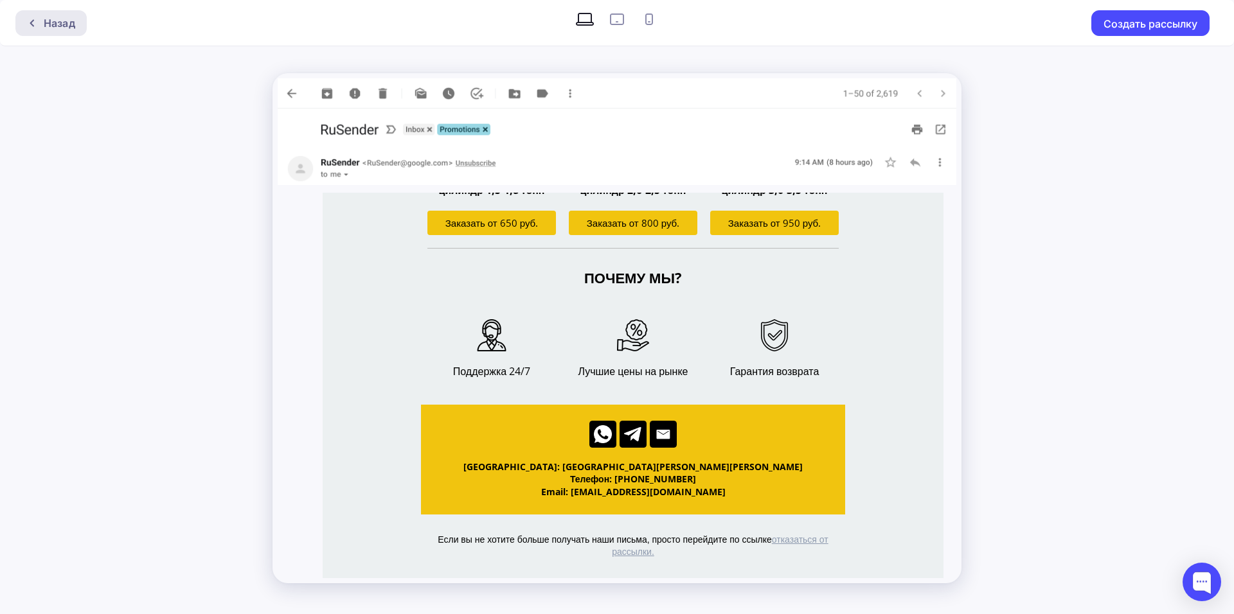
click at [70, 21] on div "Назад" at bounding box center [59, 22] width 31 height 15
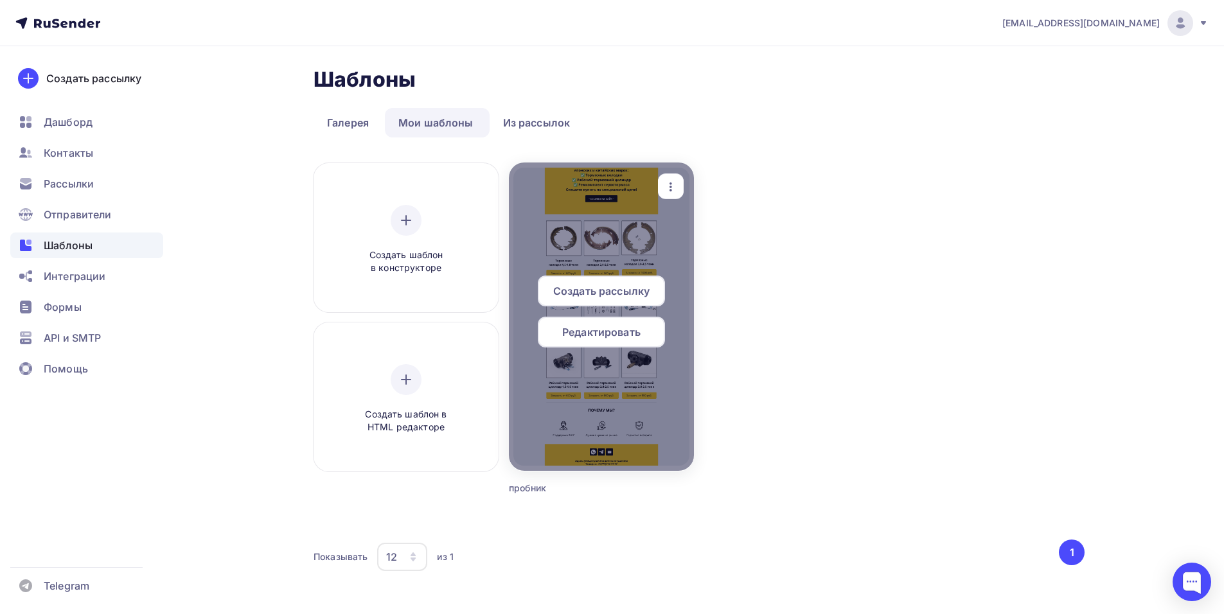
click at [674, 179] on icon "button" at bounding box center [670, 186] width 15 height 15
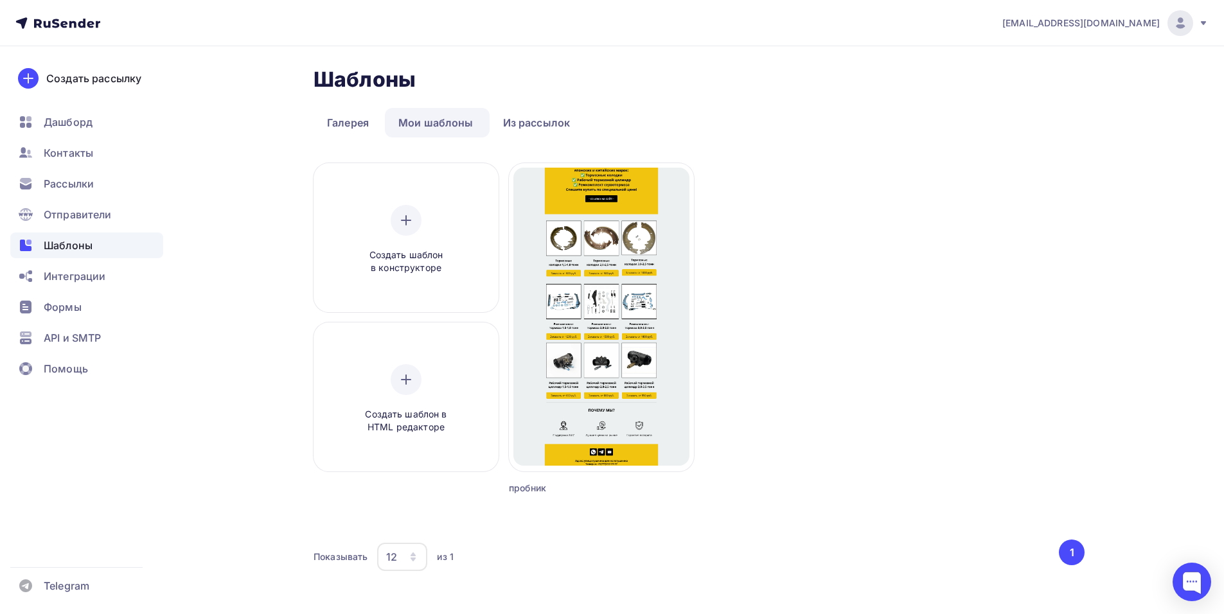
click at [559, 64] on div "Шаблоны Шаблоны Галерея Мои шаблоны Из рассылок Создать шаблон в конструкторе С…" at bounding box center [612, 342] width 1054 height 593
click at [425, 126] on link "Мои шаблоны" at bounding box center [436, 123] width 102 height 30
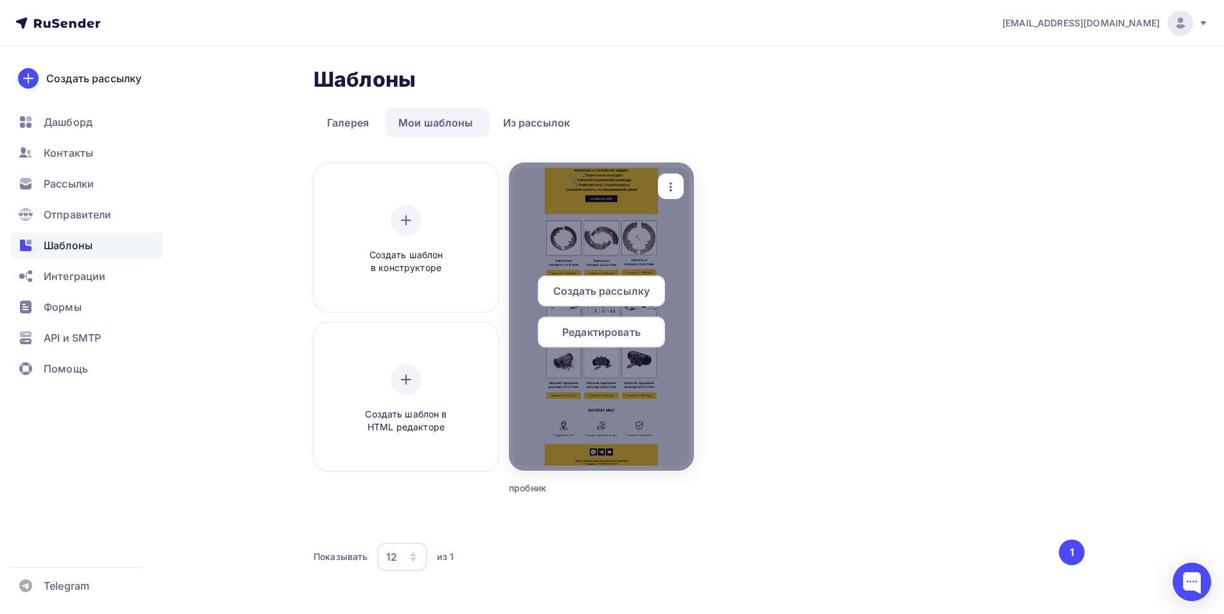
click at [611, 294] on span "Создать рассылку" at bounding box center [601, 290] width 96 height 15
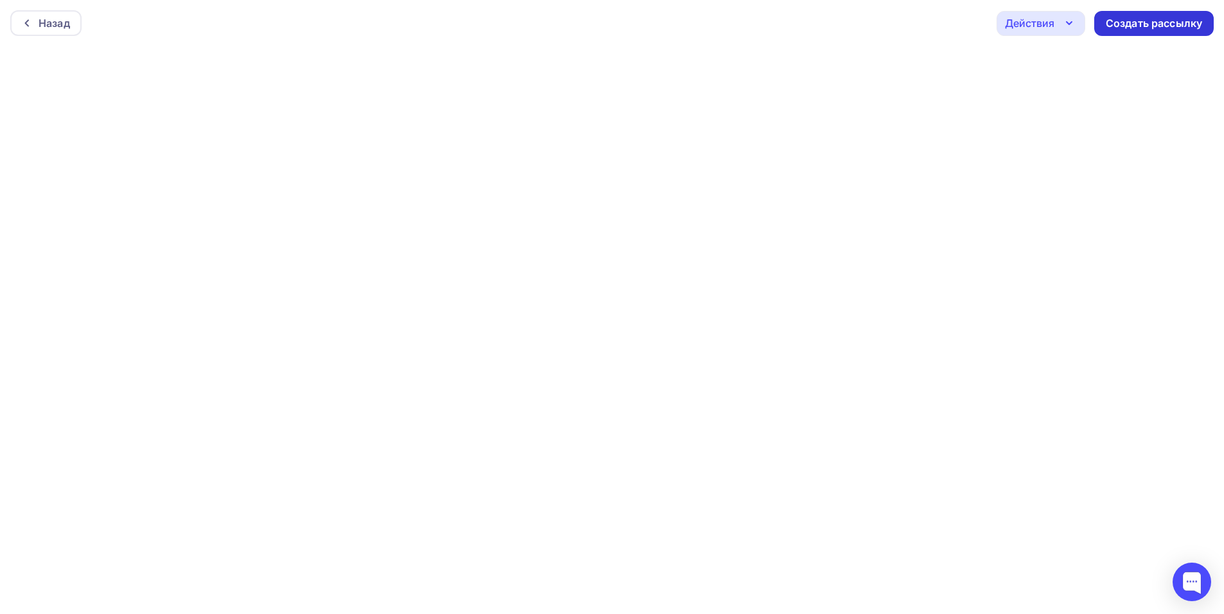
click at [1178, 24] on div "Создать рассылку" at bounding box center [1154, 23] width 96 height 15
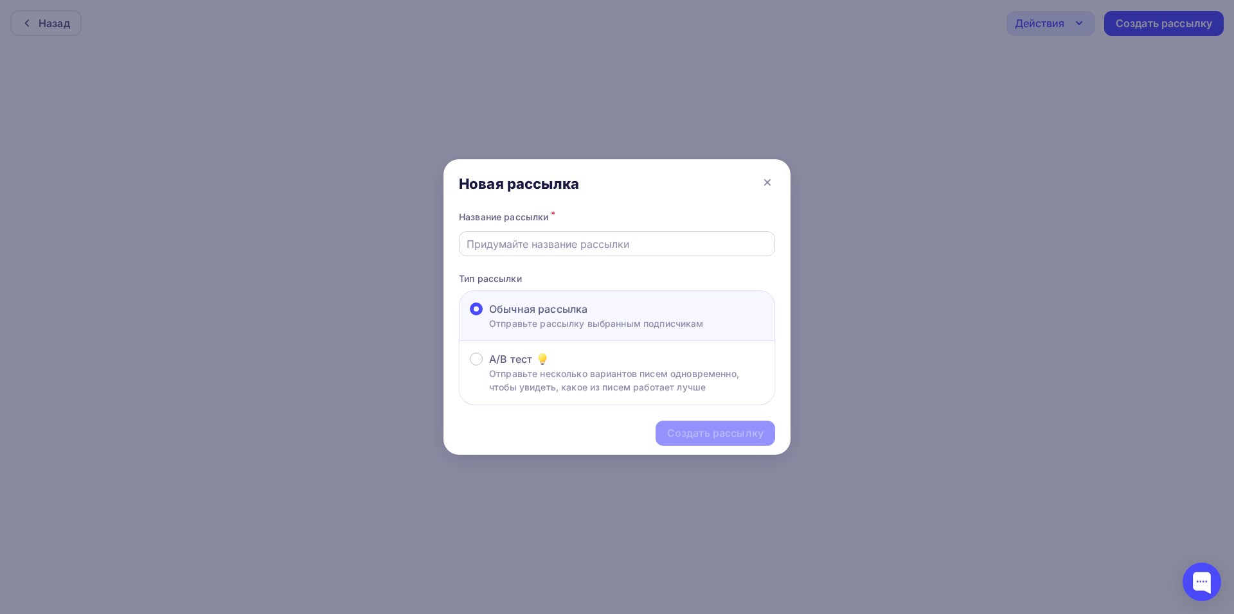
click at [582, 253] on div at bounding box center [617, 243] width 316 height 25
click at [594, 244] on input "text" at bounding box center [617, 244] width 301 height 15
type input "пробник"
click at [627, 316] on div "Обычная рассылка" at bounding box center [596, 308] width 215 height 15
click at [489, 317] on input "Обычная рассылка Отправьте рассылку выбранным подписчикам" at bounding box center [489, 317] width 0 height 0
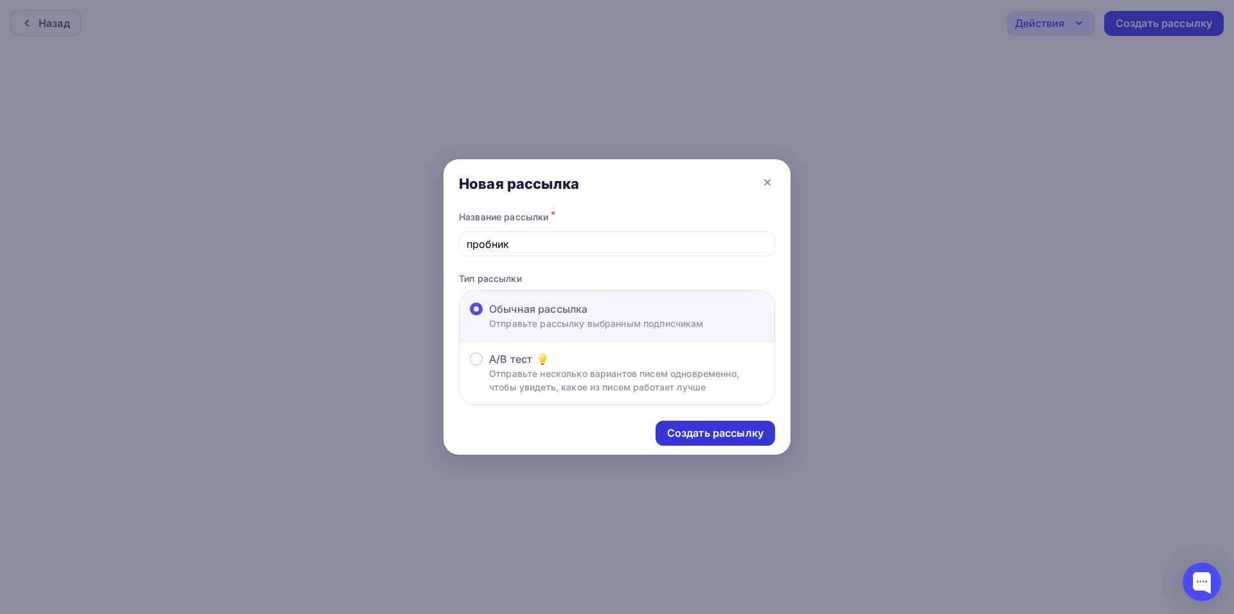
click at [715, 429] on div "Создать рассылку" at bounding box center [715, 433] width 96 height 15
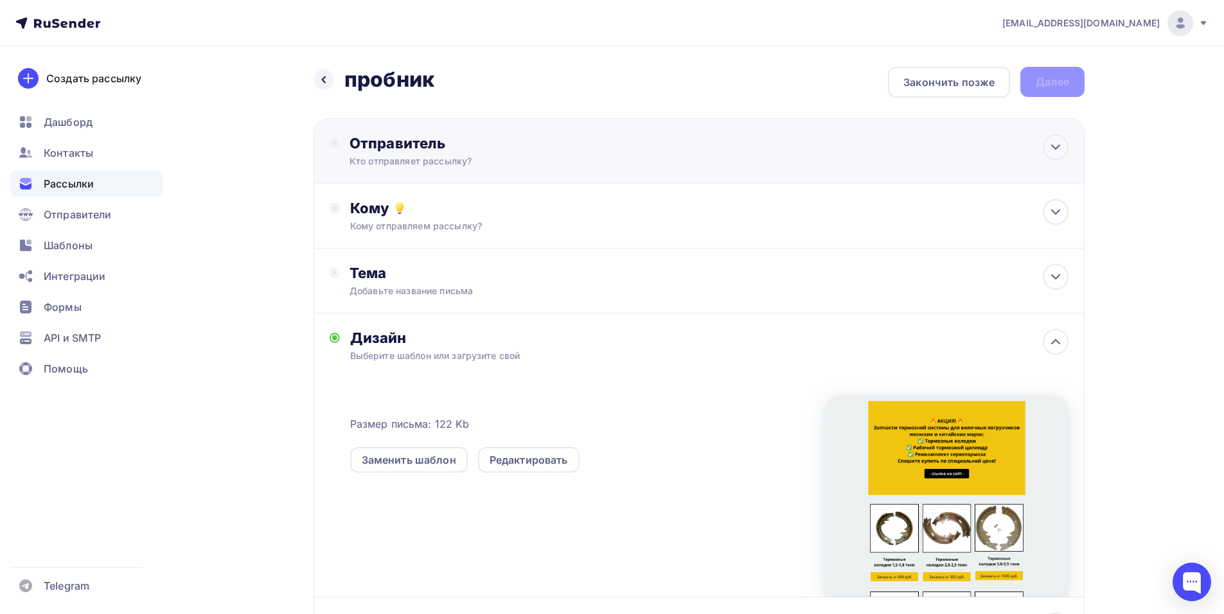
click at [519, 148] on div "Отправитель" at bounding box center [489, 143] width 278 height 18
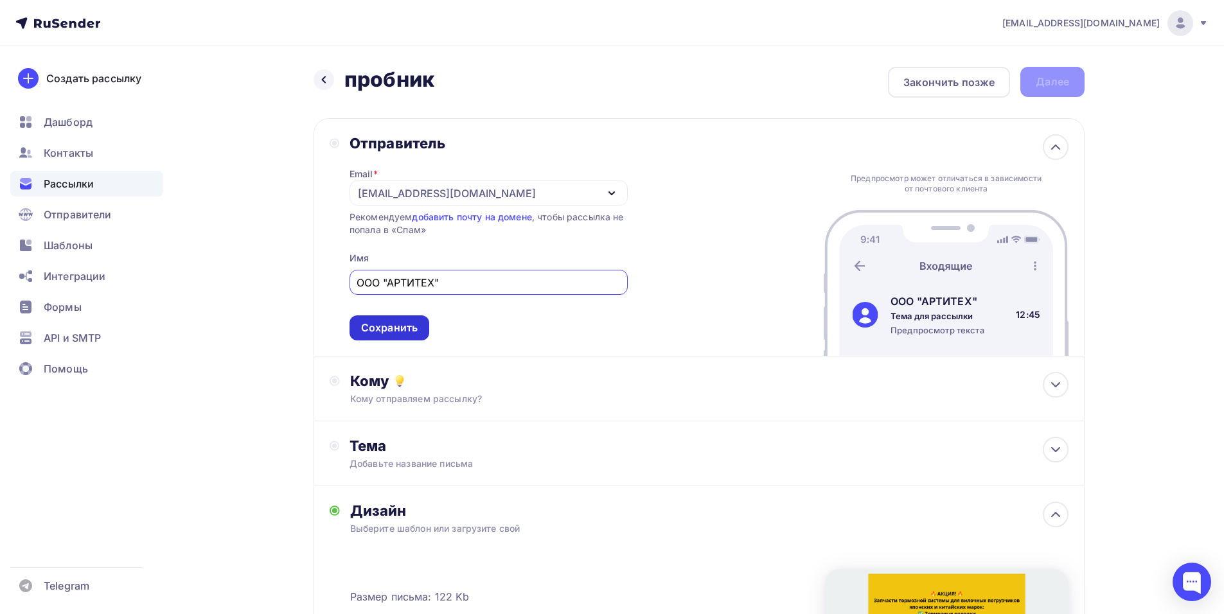
type input "ООО "АРТИТЕХ""
click at [408, 327] on div "Сохранить" at bounding box center [389, 328] width 57 height 15
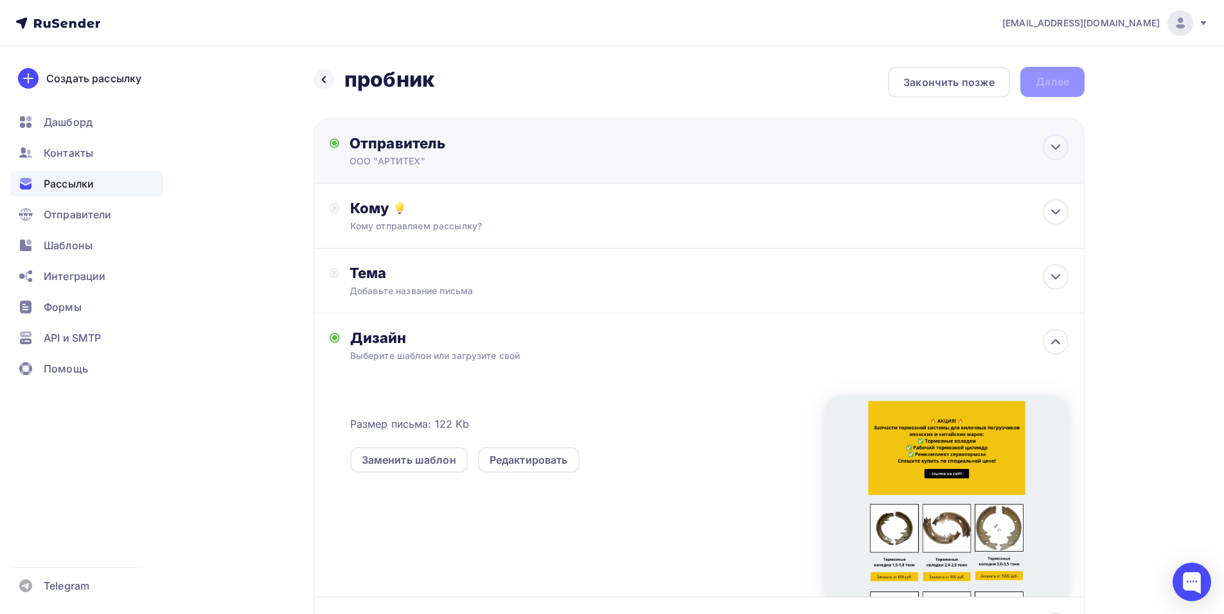
click at [538, 149] on div "Отправитель" at bounding box center [489, 143] width 278 height 18
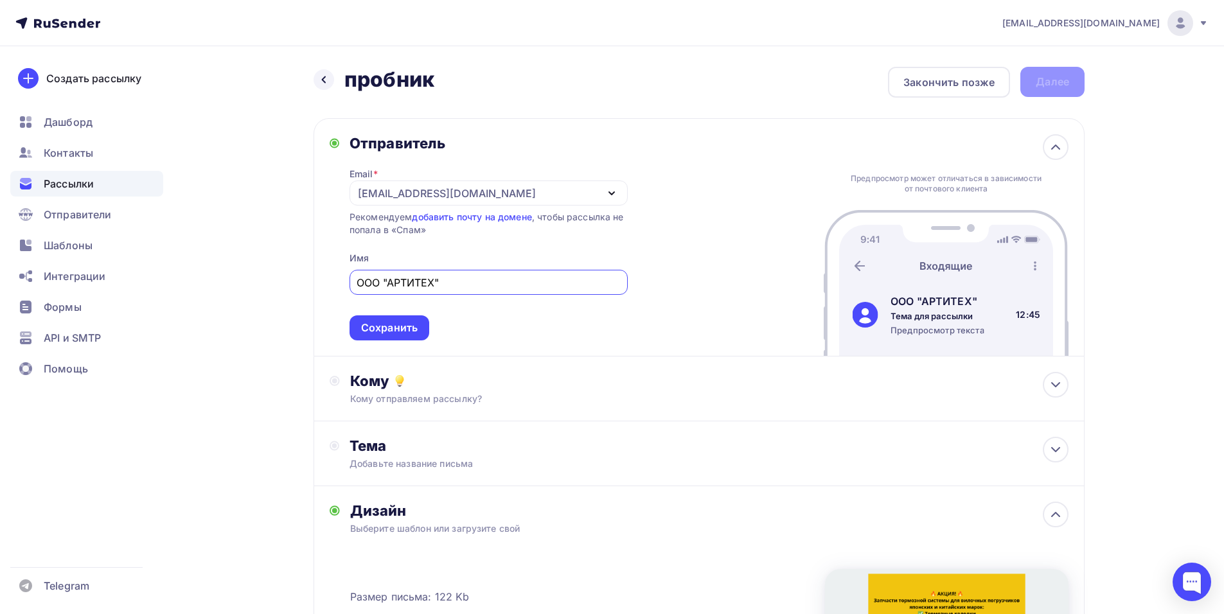
click at [1034, 147] on div "Предпросмотр может отличаться в зависимости от почтового клиента ООО "АРТИТЕХ" …" at bounding box center [946, 237] width 245 height 237
click at [395, 330] on div "Сохранить" at bounding box center [389, 328] width 57 height 15
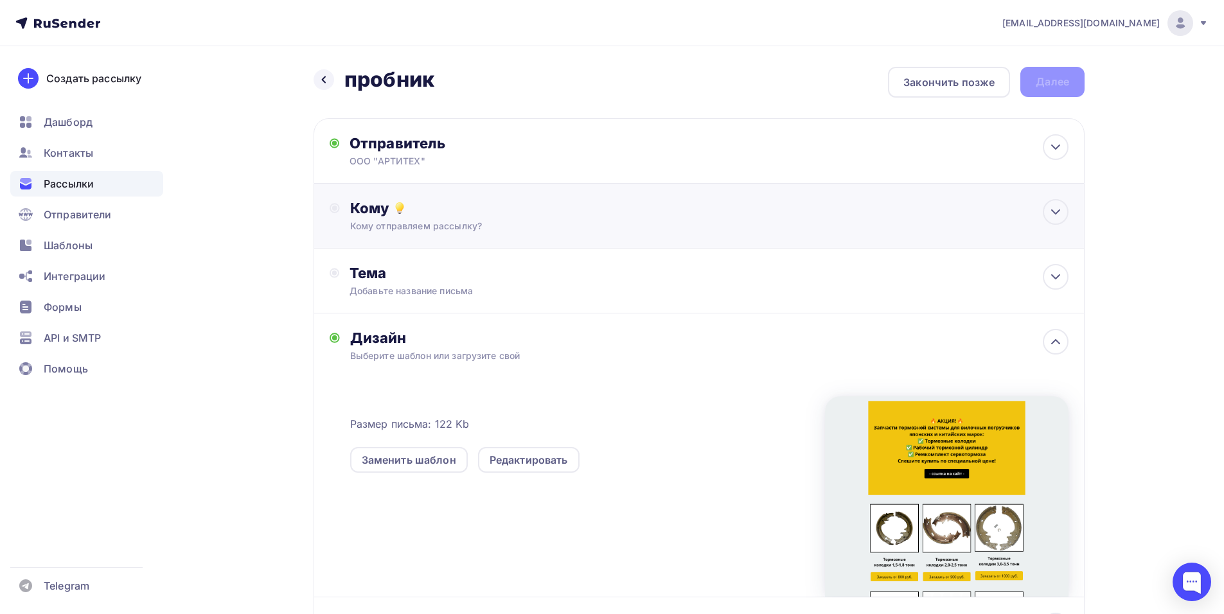
click at [549, 199] on div "Кому" at bounding box center [709, 208] width 719 height 18
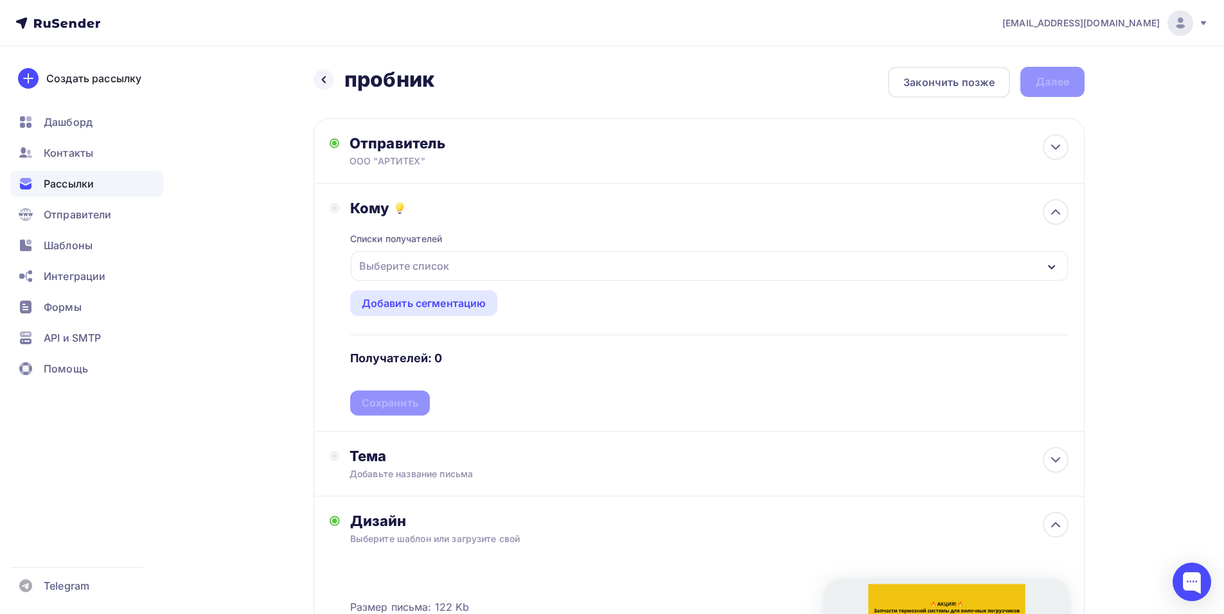
click at [447, 265] on div "Выберите список" at bounding box center [404, 266] width 100 height 23
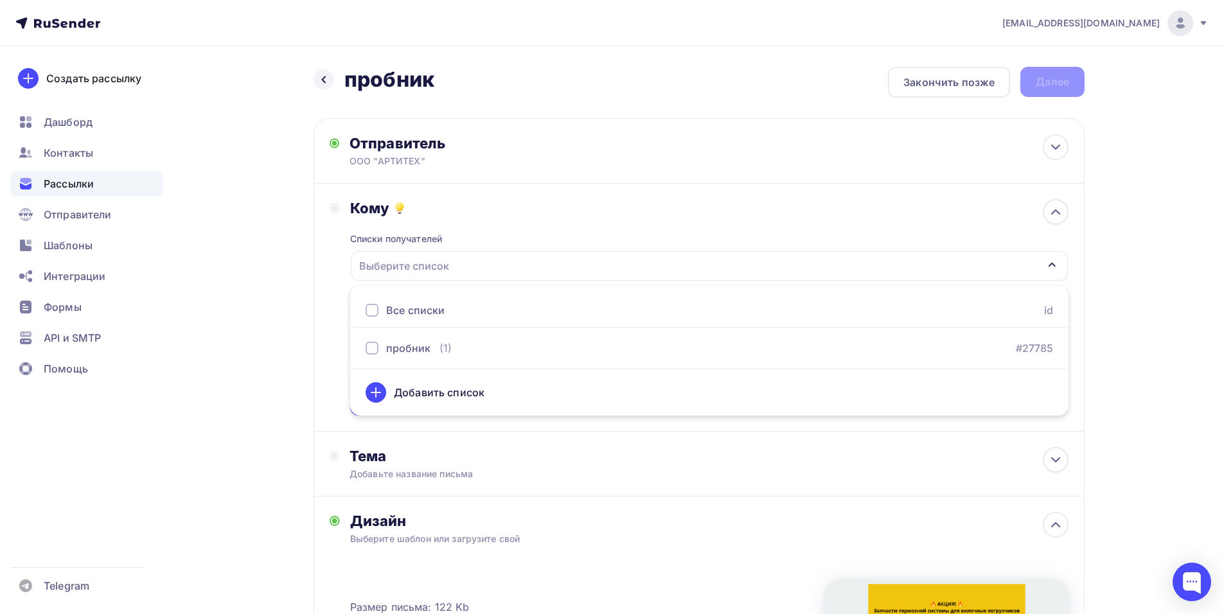
click at [425, 261] on div "Выберите список" at bounding box center [404, 266] width 100 height 23
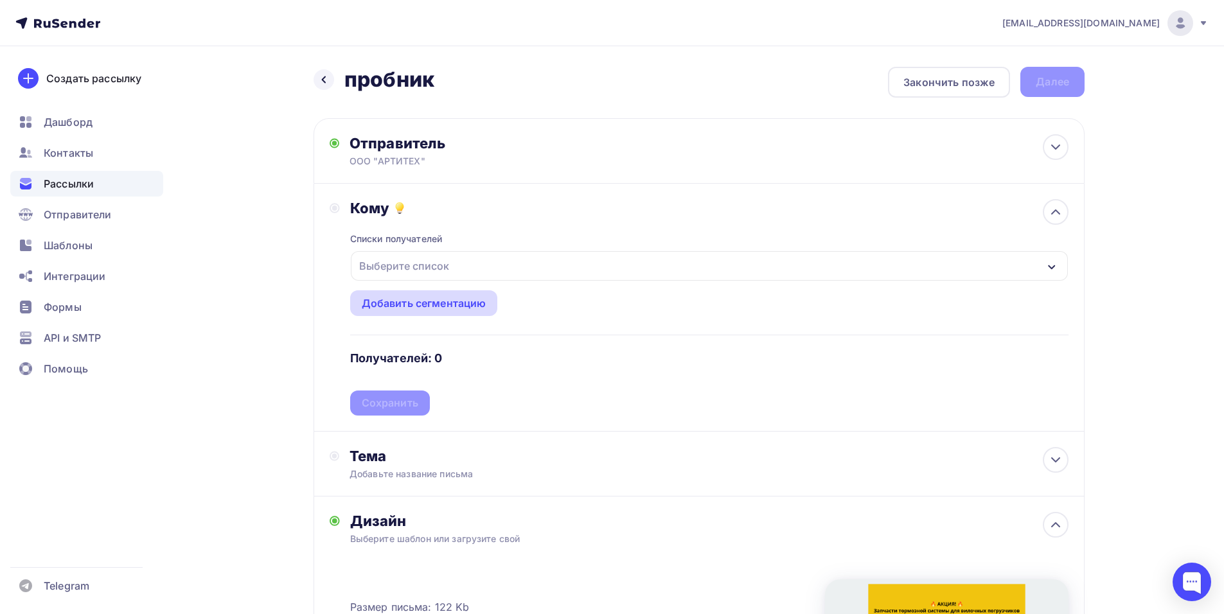
click at [441, 298] on div "Добавить сегментацию" at bounding box center [424, 303] width 125 height 15
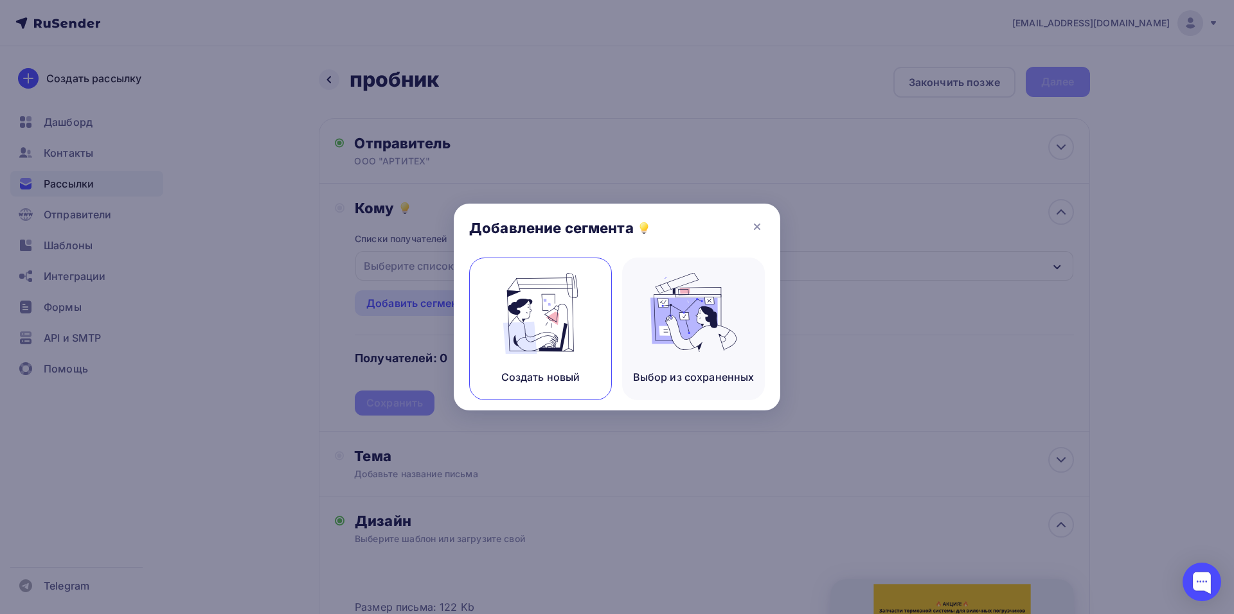
click at [530, 330] on img at bounding box center [541, 313] width 86 height 81
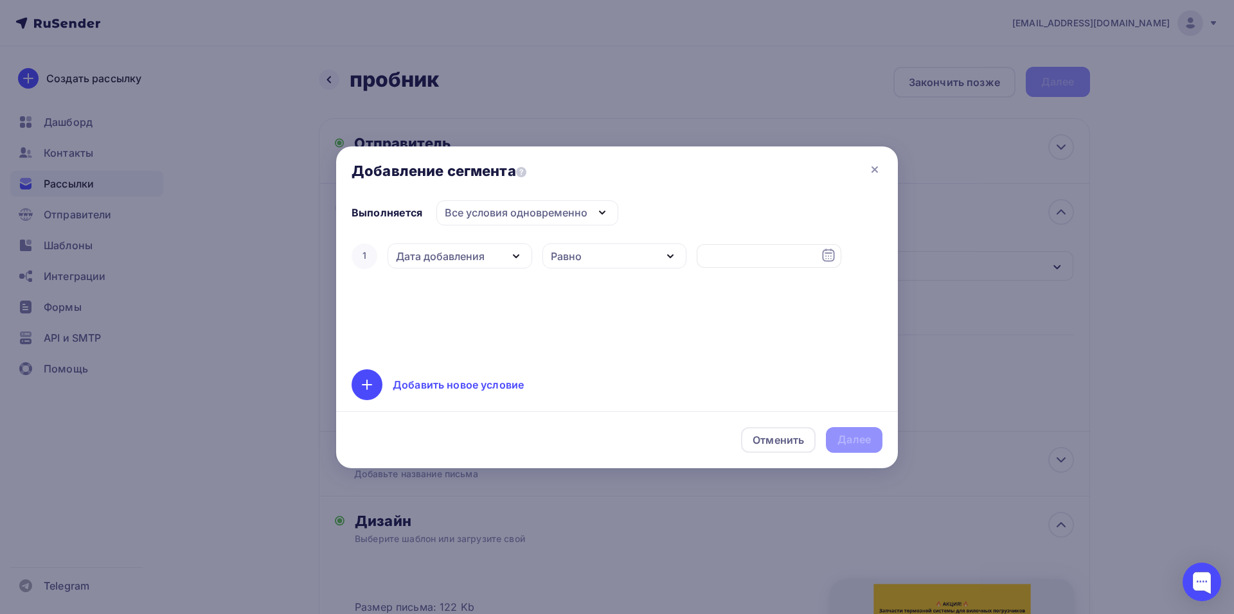
drag, startPoint x: 368, startPoint y: 255, endPoint x: 464, endPoint y: 263, distance: 96.7
click at [371, 255] on div "1" at bounding box center [365, 257] width 26 height 26
click at [465, 263] on div "Дата добавления" at bounding box center [440, 256] width 89 height 15
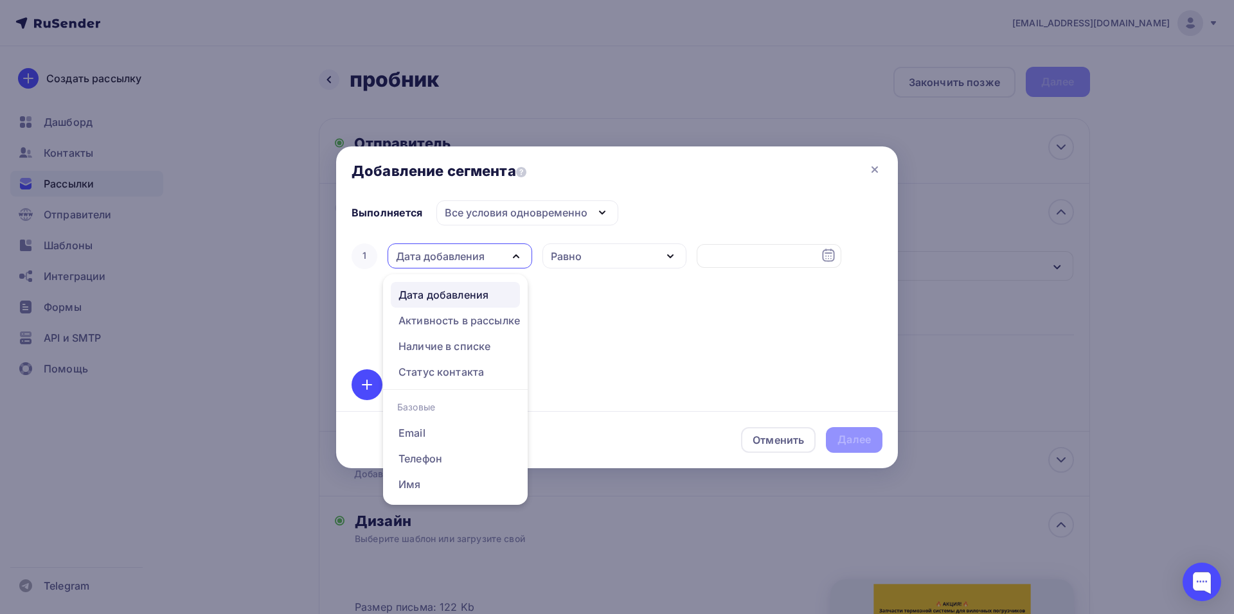
click at [483, 260] on div "Дата добавления" at bounding box center [440, 256] width 89 height 15
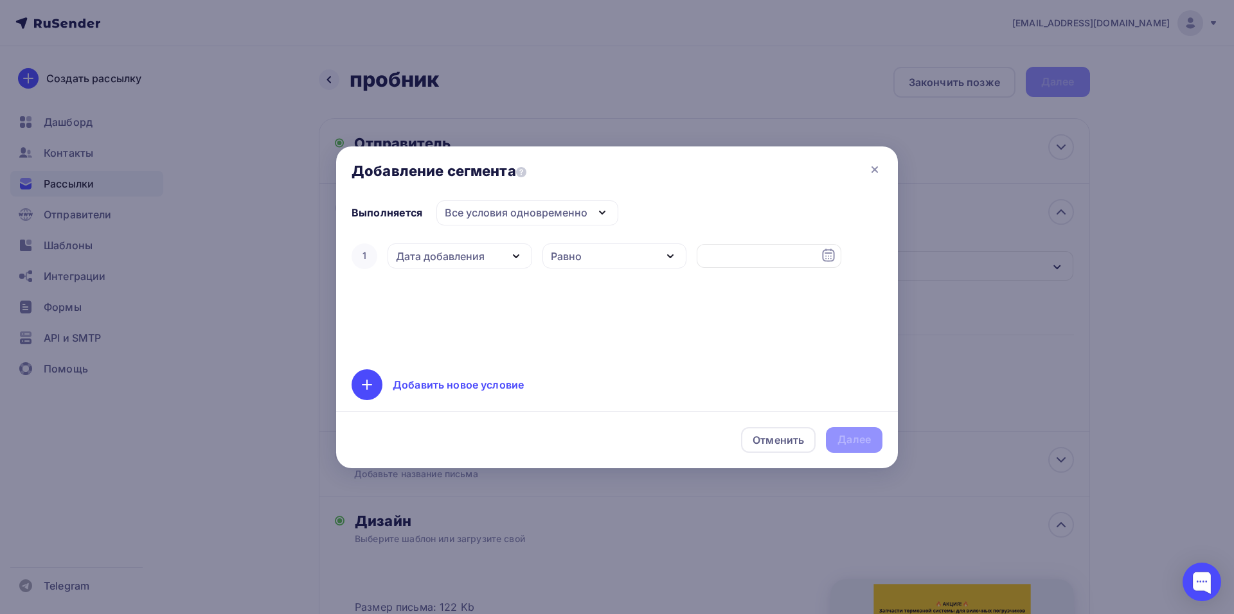
click at [541, 204] on div "Все условия одновременно" at bounding box center [527, 213] width 182 height 25
click at [541, 208] on div "Все условия одновременно" at bounding box center [516, 212] width 143 height 15
click at [871, 167] on icon at bounding box center [874, 169] width 15 height 15
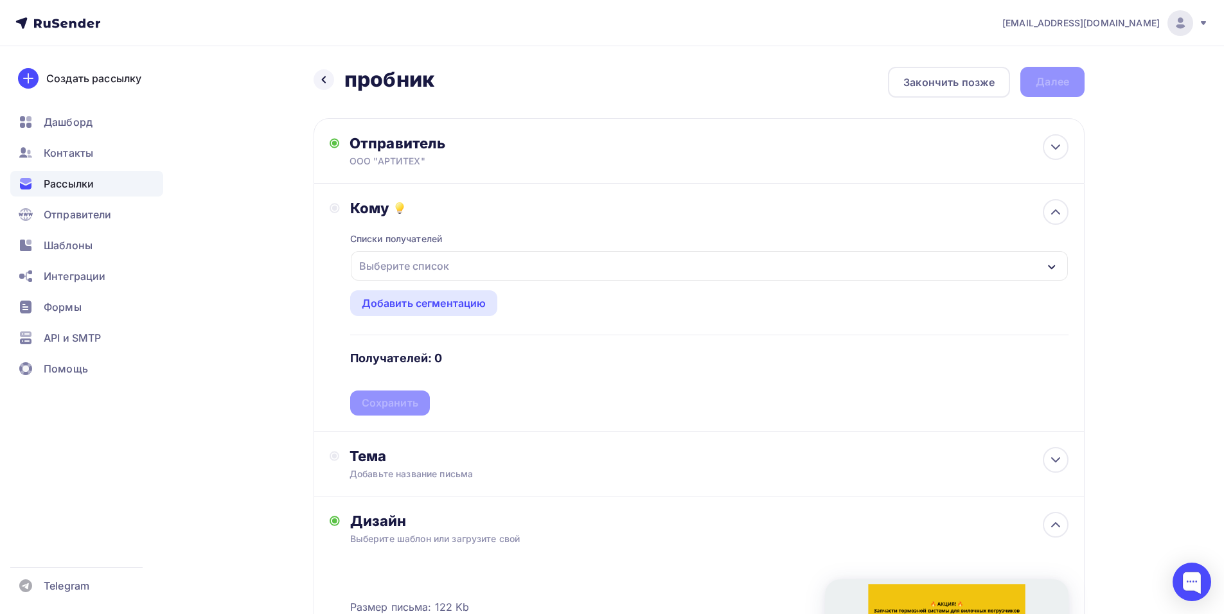
click at [455, 262] on div "Выберите список" at bounding box center [709, 266] width 717 height 30
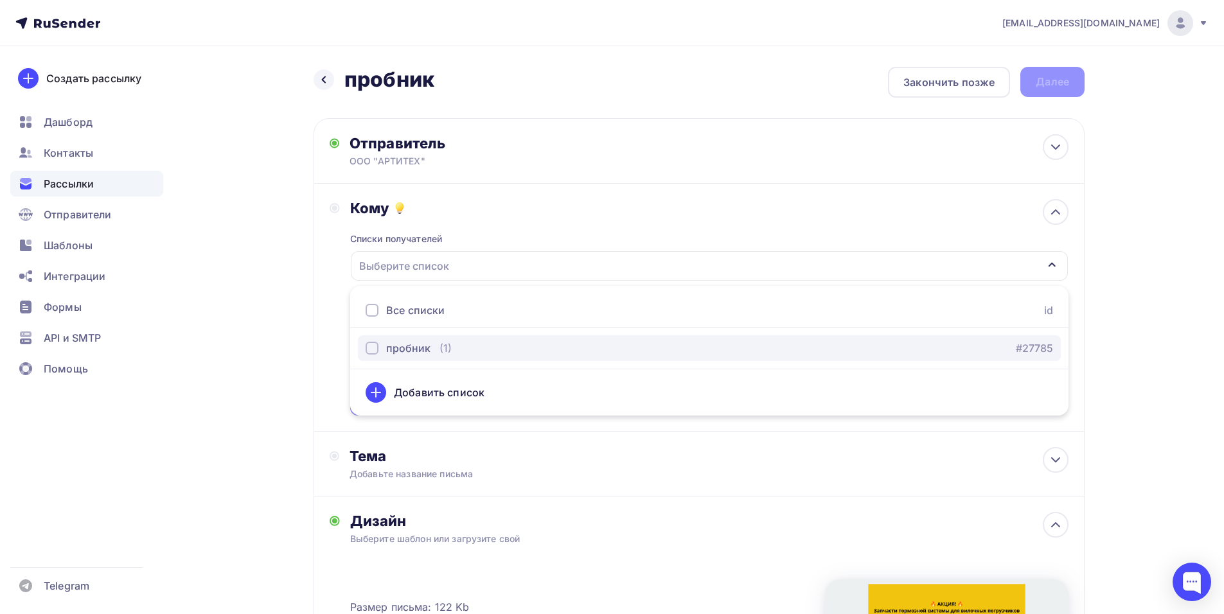
click at [411, 348] on div "пробник" at bounding box center [408, 348] width 44 height 15
click at [415, 348] on div "пробник" at bounding box center [408, 348] width 44 height 15
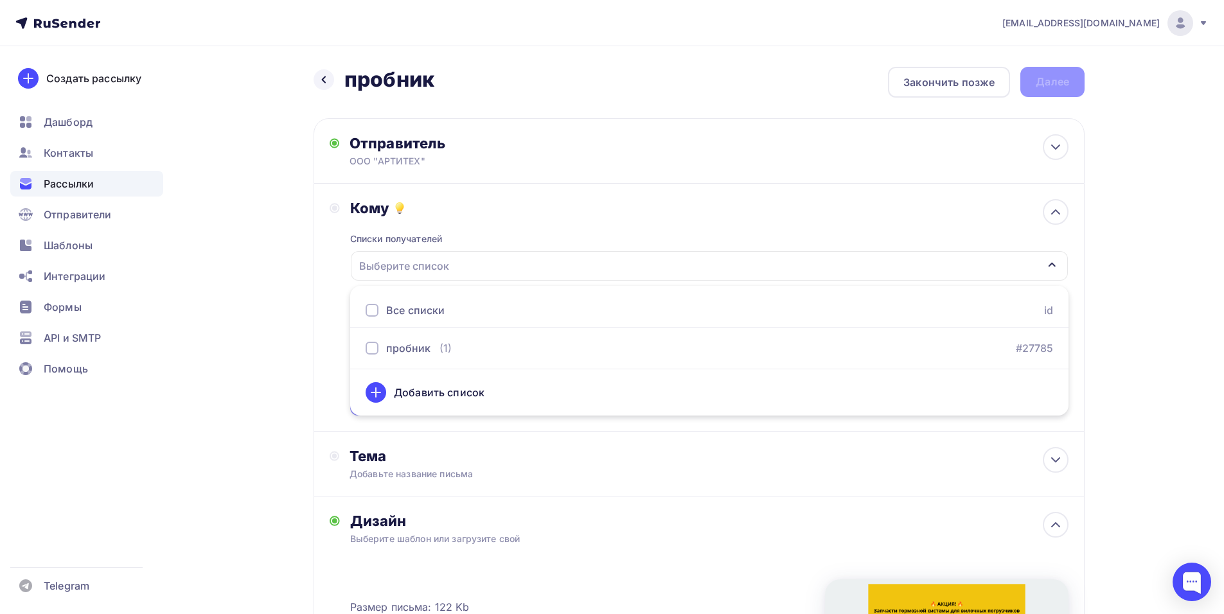
click at [443, 392] on div "Добавить список" at bounding box center [439, 392] width 91 height 15
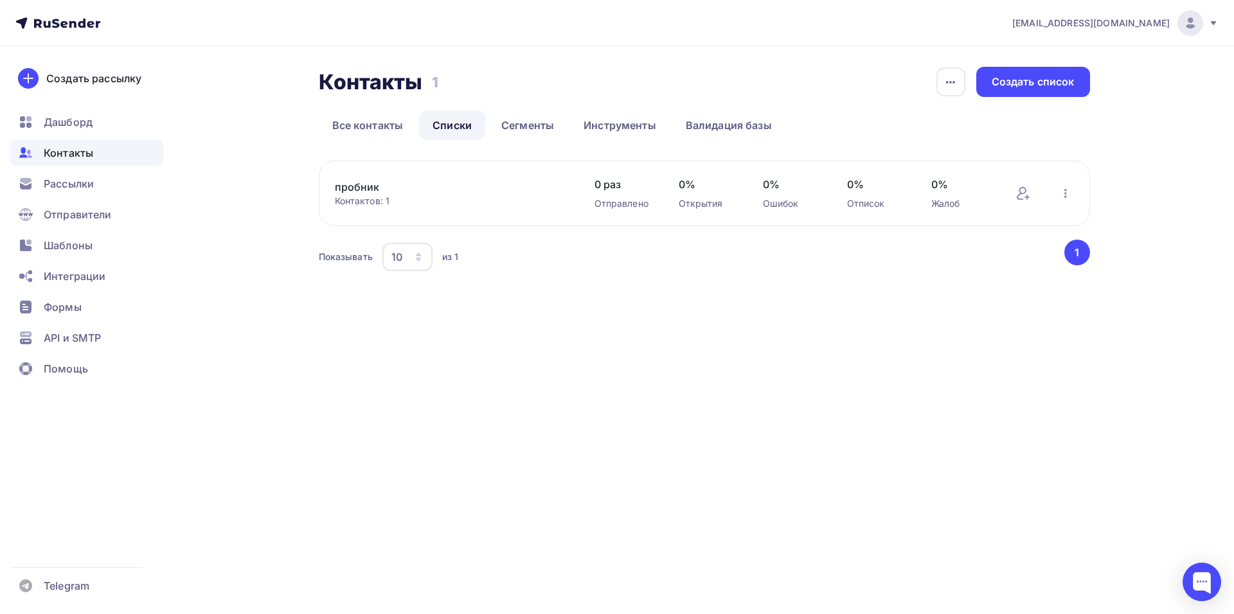
click at [395, 189] on link "пробник" at bounding box center [444, 186] width 219 height 15
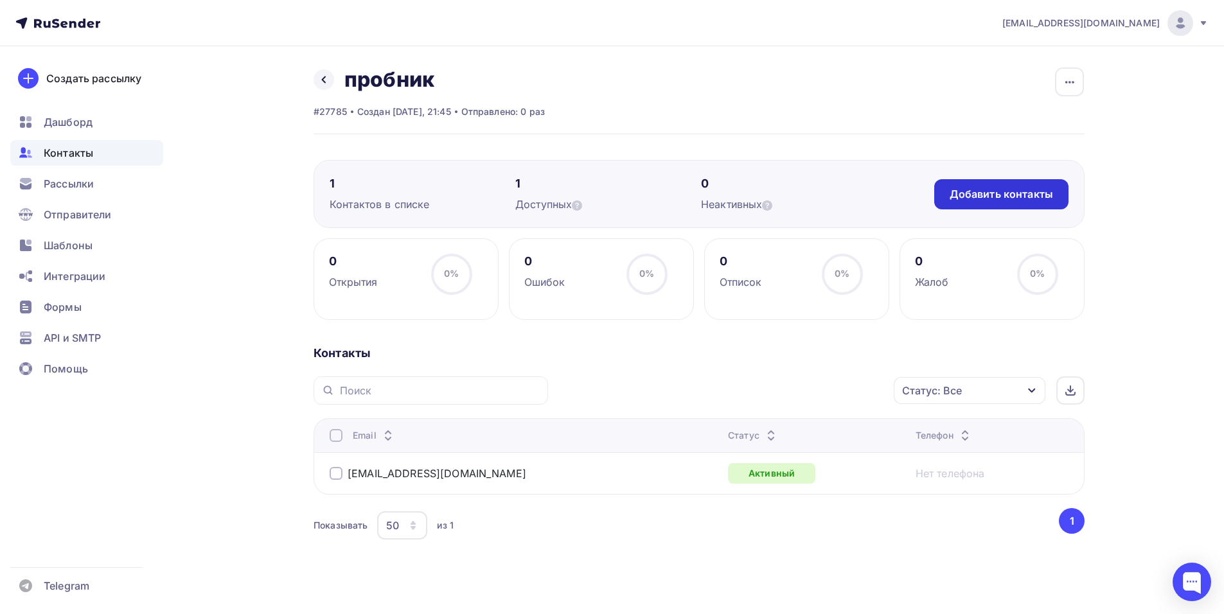
click at [1001, 198] on div "Добавить контакты" at bounding box center [1001, 194] width 103 height 15
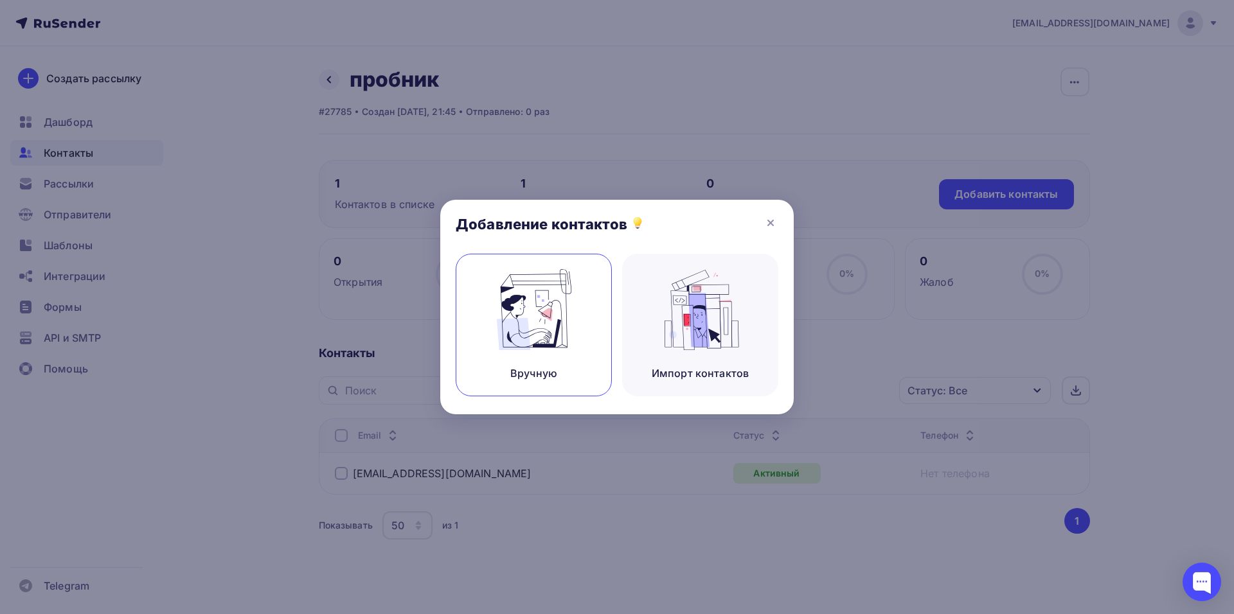
click at [558, 321] on img at bounding box center [534, 309] width 86 height 81
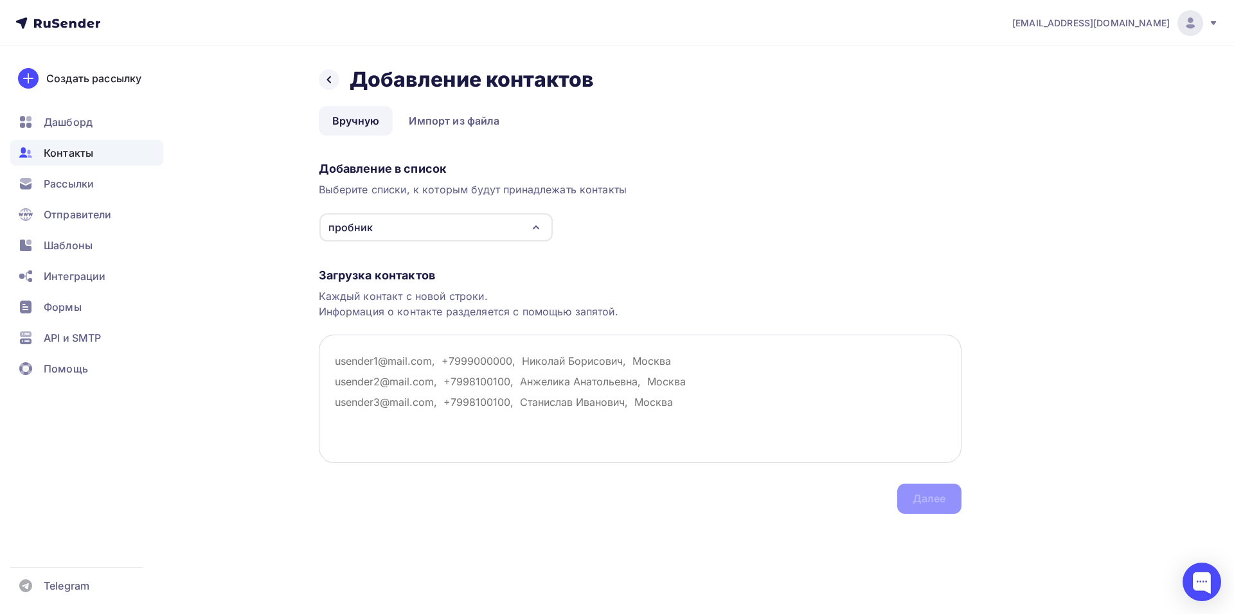
click at [428, 365] on textarea at bounding box center [640, 399] width 643 height 129
type textarea "Ш"
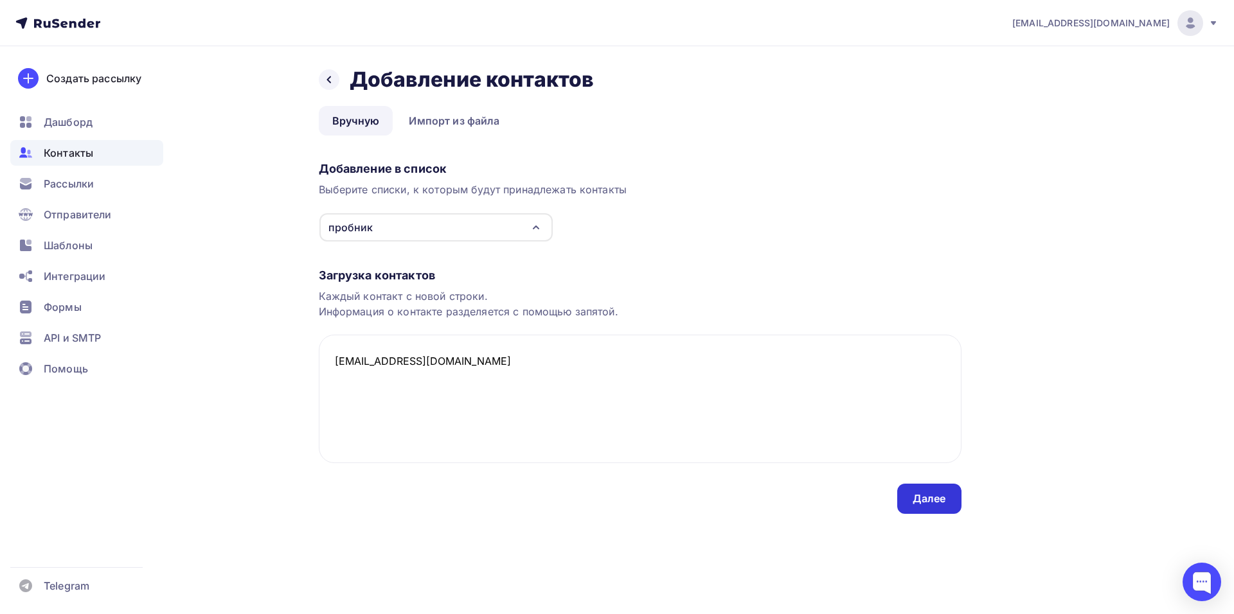
type textarea "[EMAIL_ADDRESS][DOMAIN_NAME]"
click at [923, 501] on div "Далее" at bounding box center [929, 499] width 33 height 15
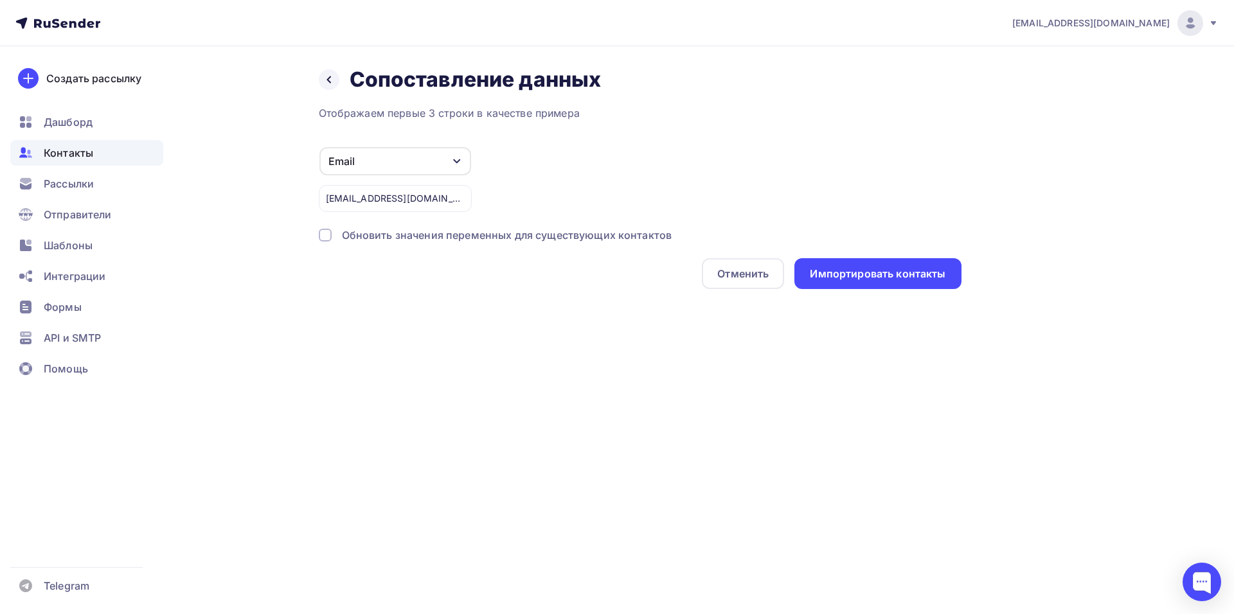
click at [429, 161] on div "Email" at bounding box center [395, 161] width 152 height 28
click at [454, 159] on icon "button" at bounding box center [457, 161] width 10 height 10
click at [884, 274] on div "Импортировать контакты" at bounding box center [878, 274] width 136 height 15
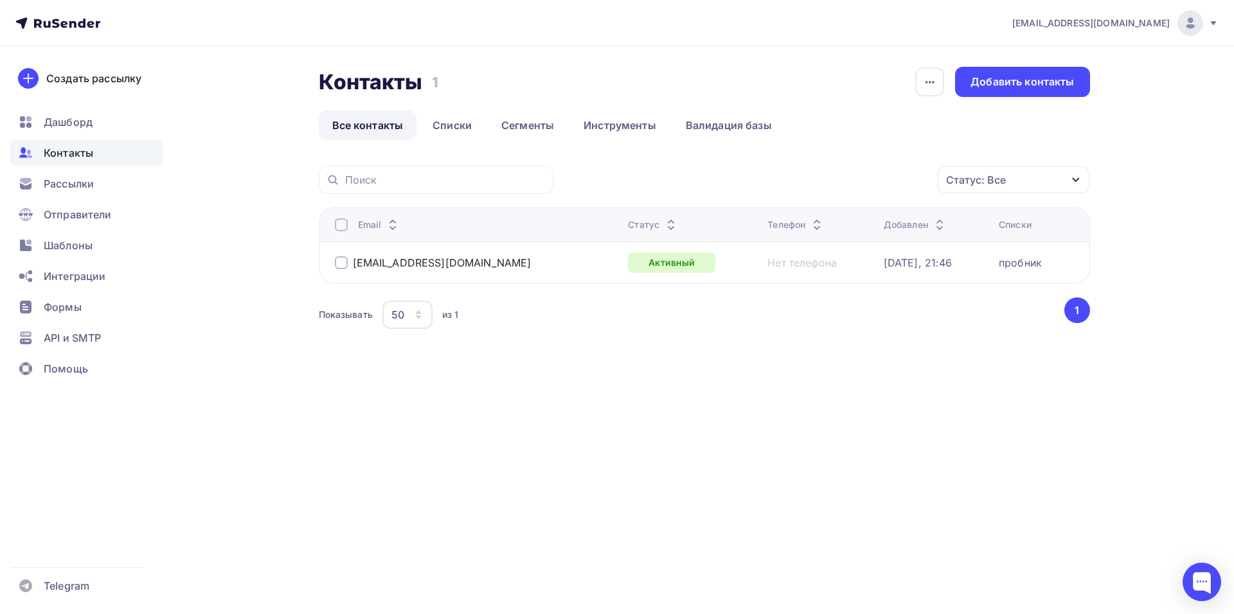
click at [1079, 307] on button "1" at bounding box center [1077, 311] width 26 height 26
click at [447, 121] on link "Списки" at bounding box center [452, 126] width 66 height 30
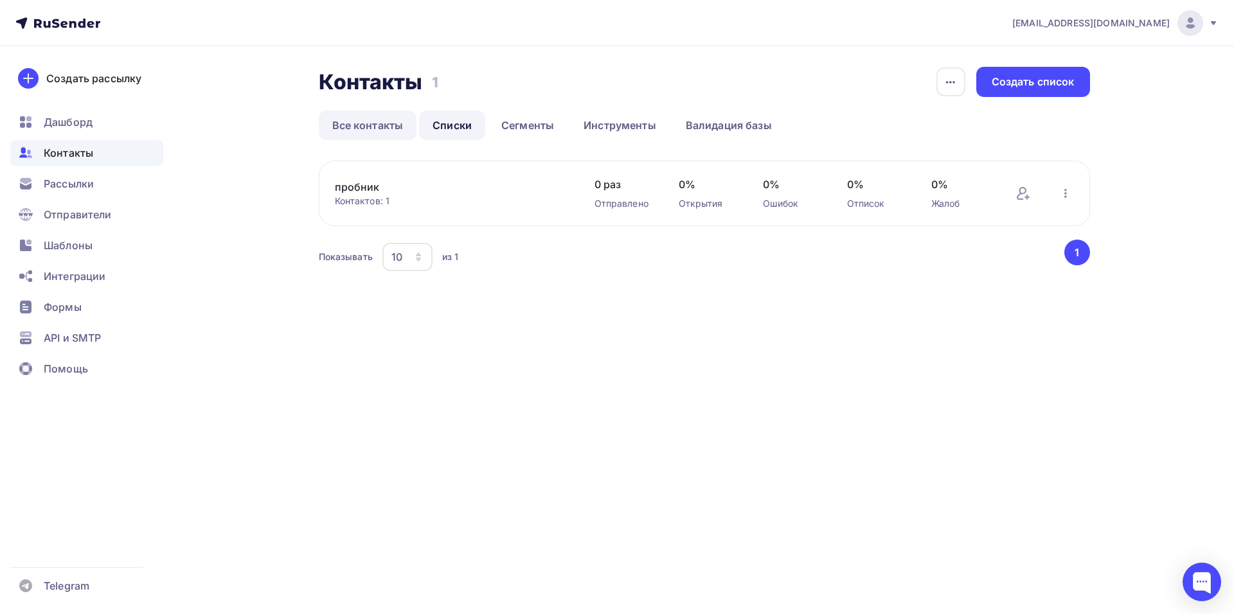
click at [361, 121] on link "Все контакты" at bounding box center [368, 126] width 98 height 30
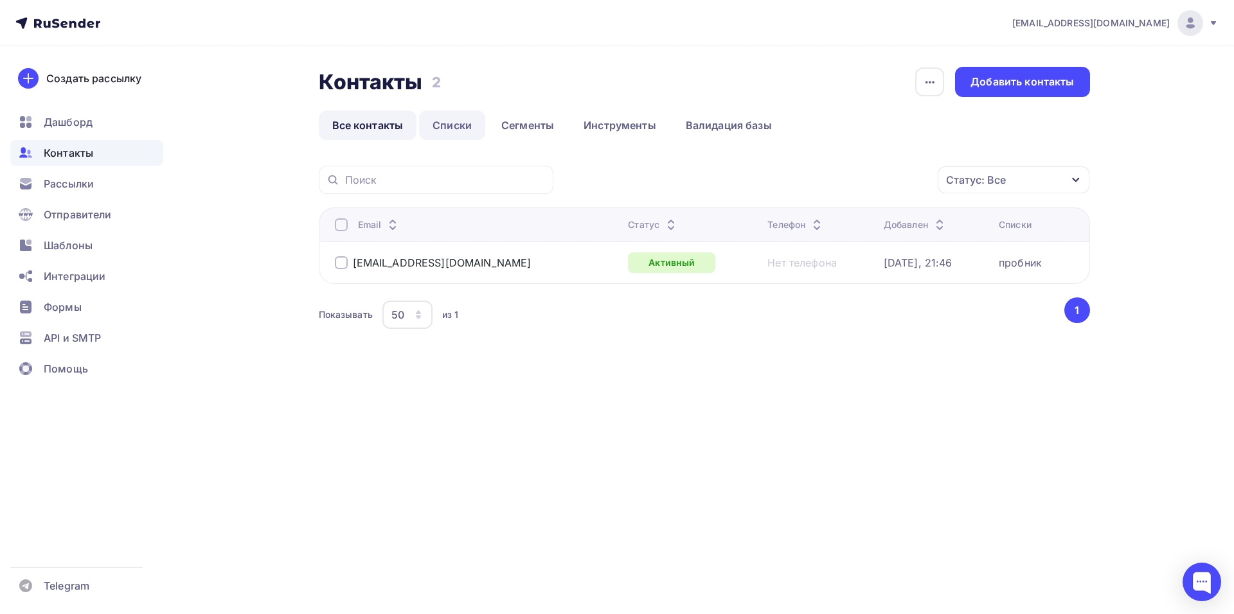
click at [457, 126] on link "Списки" at bounding box center [452, 126] width 66 height 30
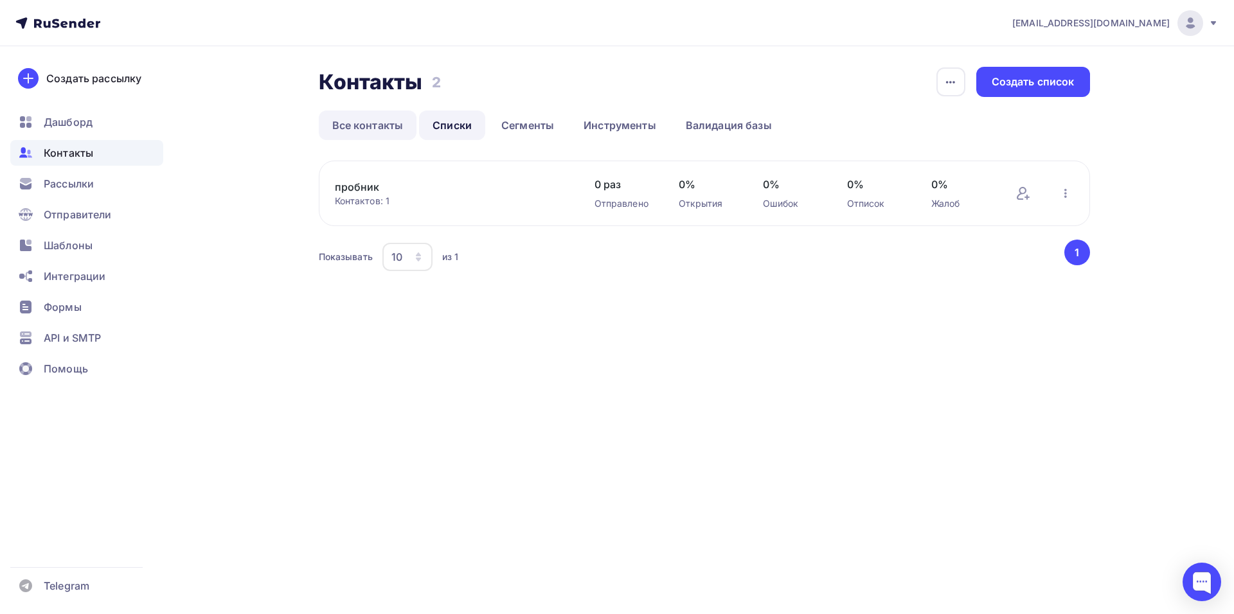
click at [366, 129] on link "Все контакты" at bounding box center [368, 126] width 98 height 30
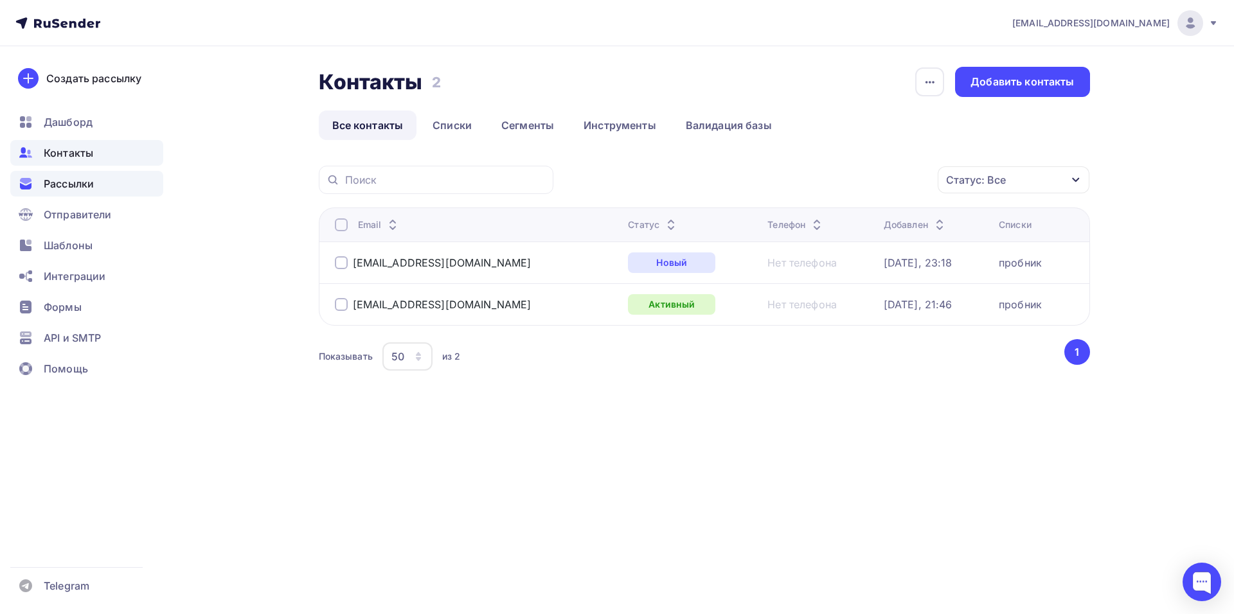
click at [76, 186] on span "Рассылки" at bounding box center [69, 183] width 50 height 15
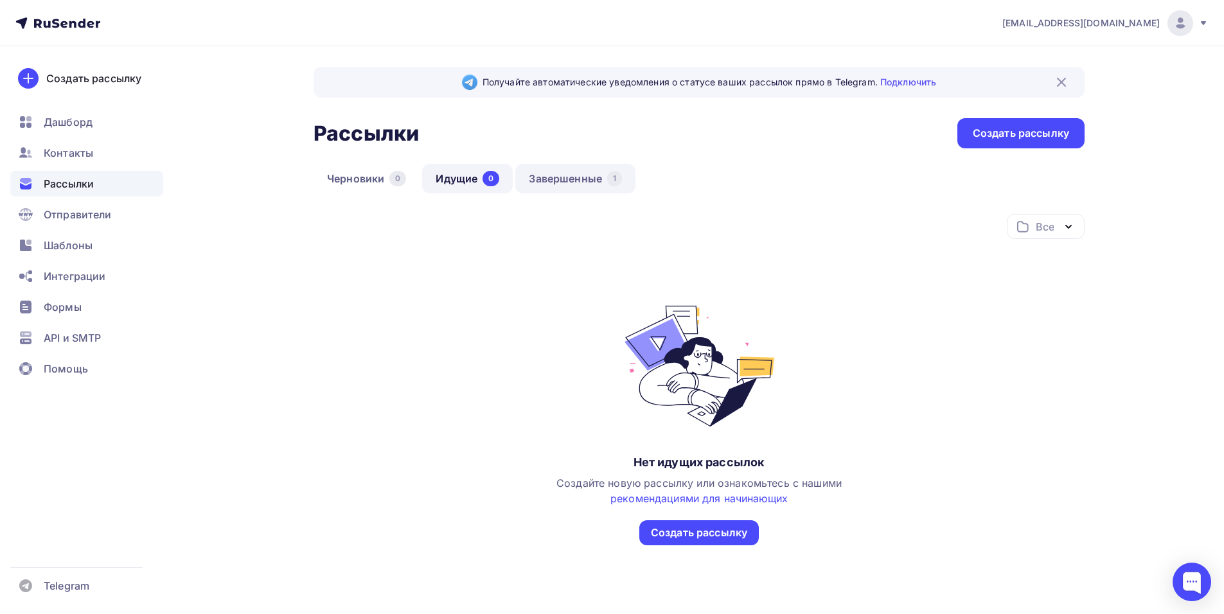
click at [562, 179] on link "Завершенные 1" at bounding box center [576, 179] width 120 height 30
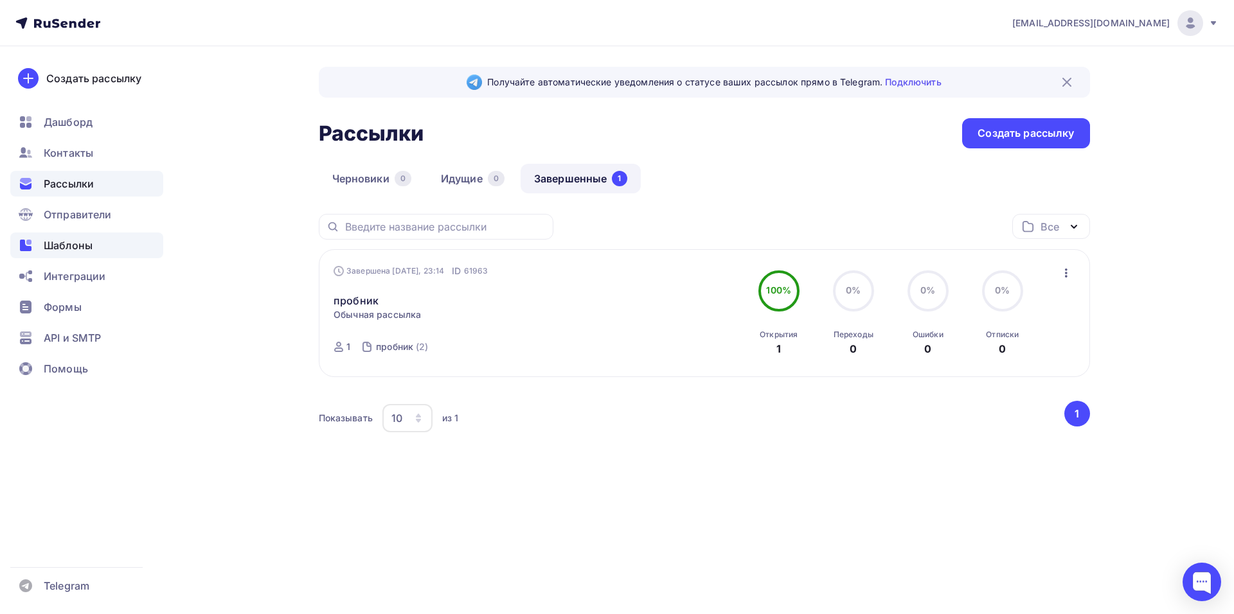
click at [89, 246] on span "Шаблоны" at bounding box center [68, 245] width 49 height 15
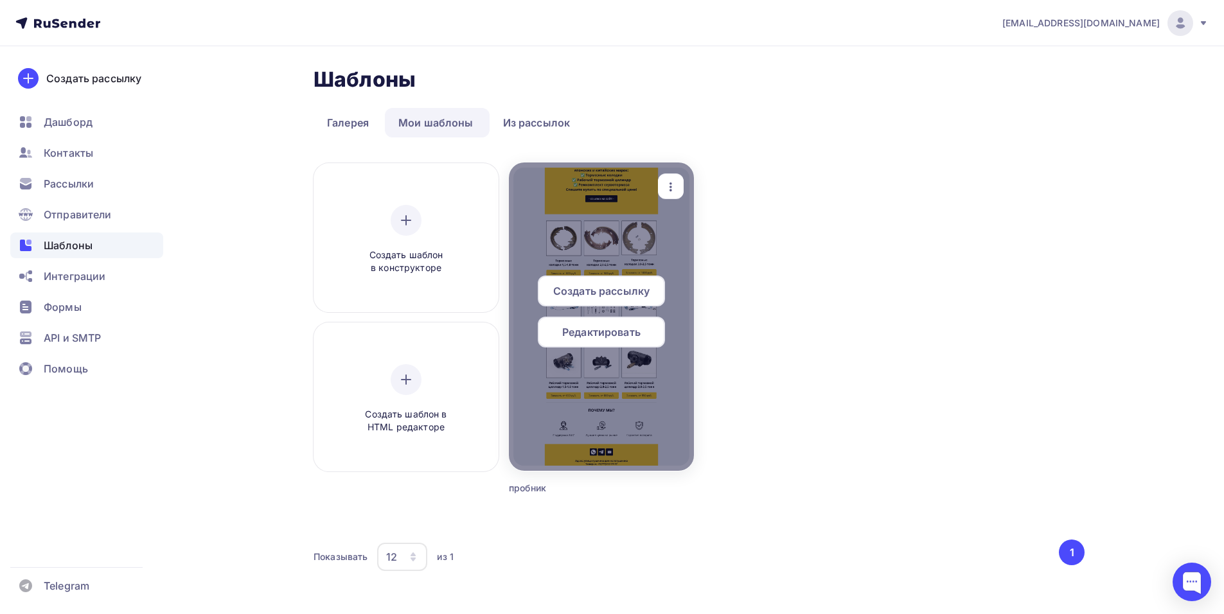
click at [622, 289] on span "Создать рассылку" at bounding box center [601, 290] width 96 height 15
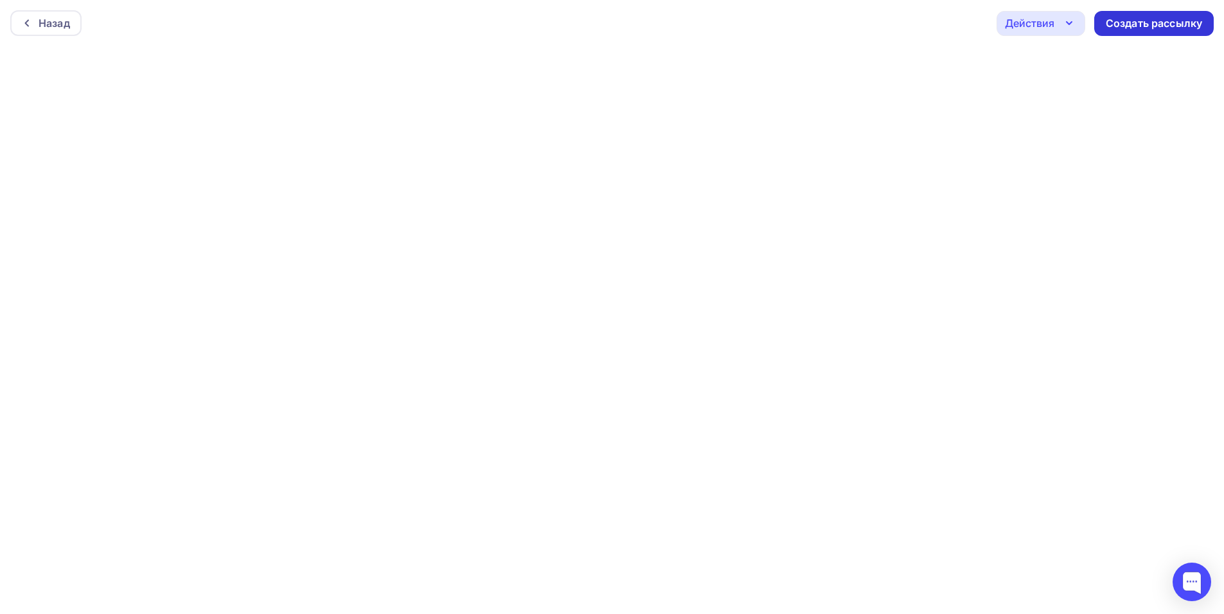
click at [1161, 36] on div "Назад Действия Отправить тестовое письмо Предпросмотр Сохранить в Мои шаблоны В…" at bounding box center [612, 23] width 1224 height 46
click at [1167, 22] on div "Создать рассылку" at bounding box center [1154, 23] width 96 height 15
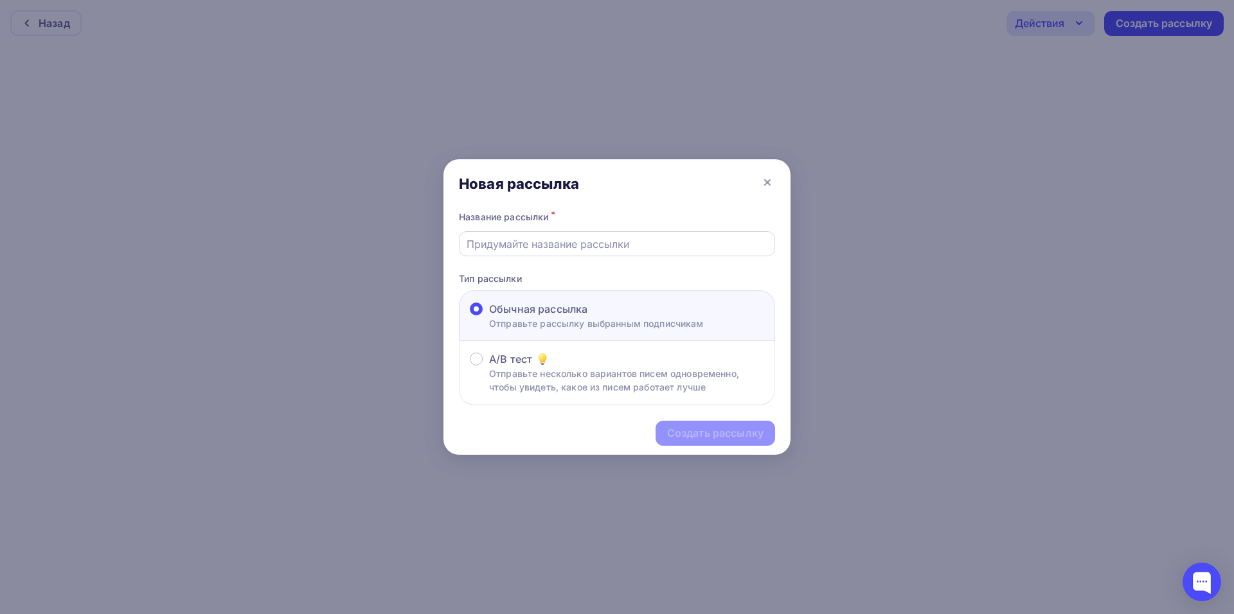
click at [607, 246] on input "text" at bounding box center [617, 244] width 301 height 15
type input "пробник"
click at [721, 428] on div "Создать рассылку" at bounding box center [715, 433] width 96 height 15
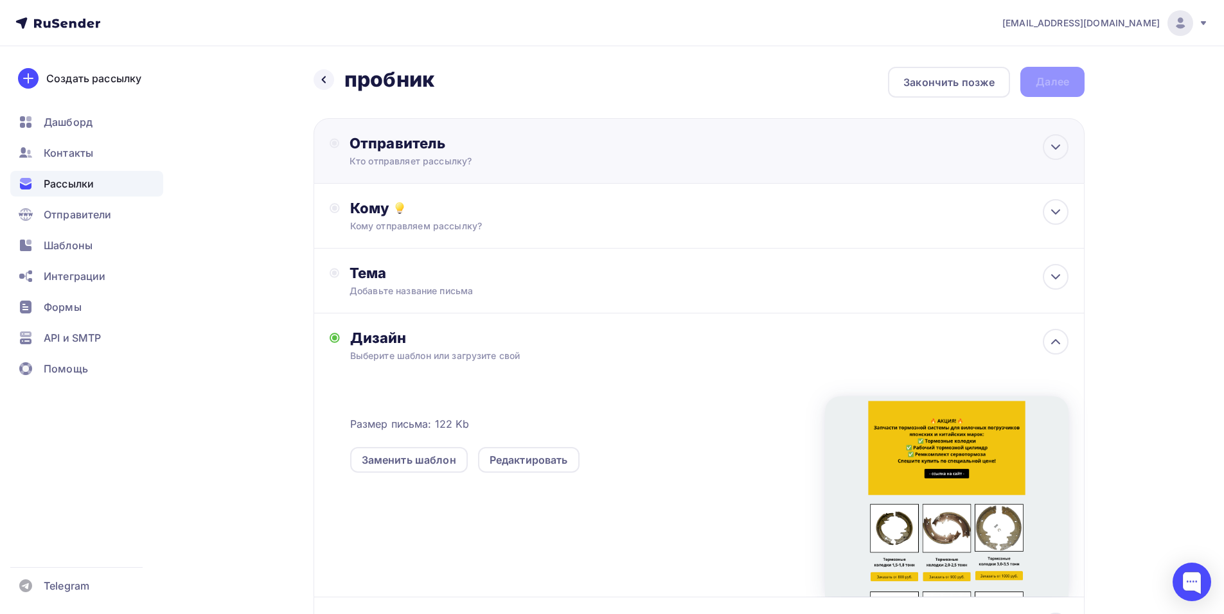
click at [553, 152] on div "Отправитель" at bounding box center [489, 143] width 278 height 18
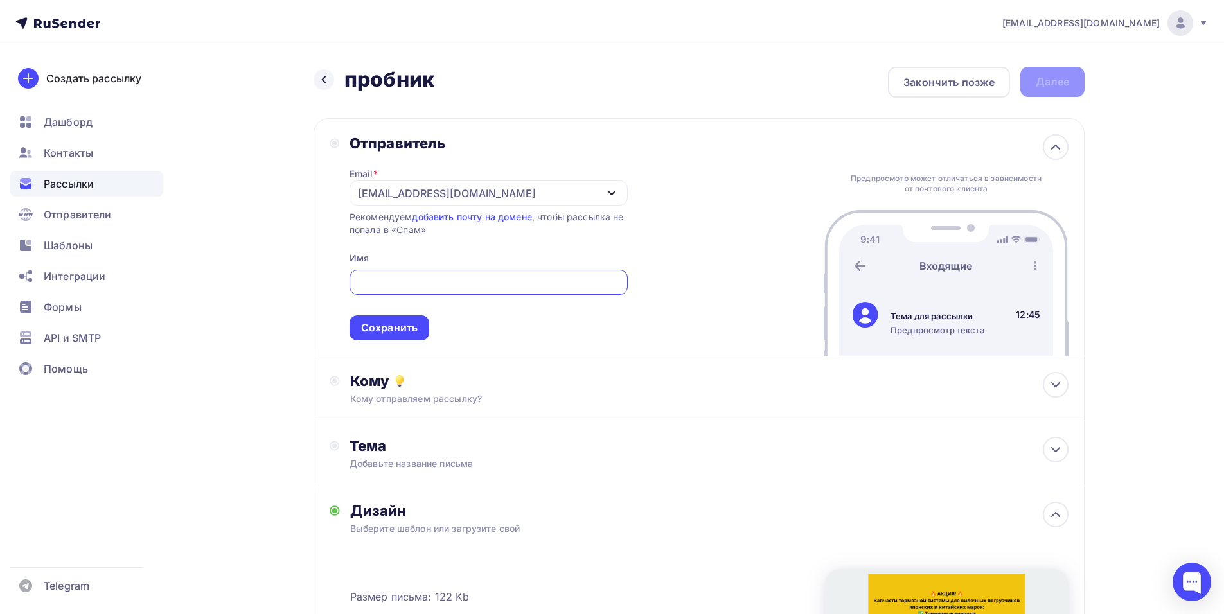
click at [447, 278] on input "text" at bounding box center [489, 282] width 264 height 15
type input "ООО "АРТИТЕХ""
click at [407, 332] on div "Сохранить" at bounding box center [389, 328] width 57 height 15
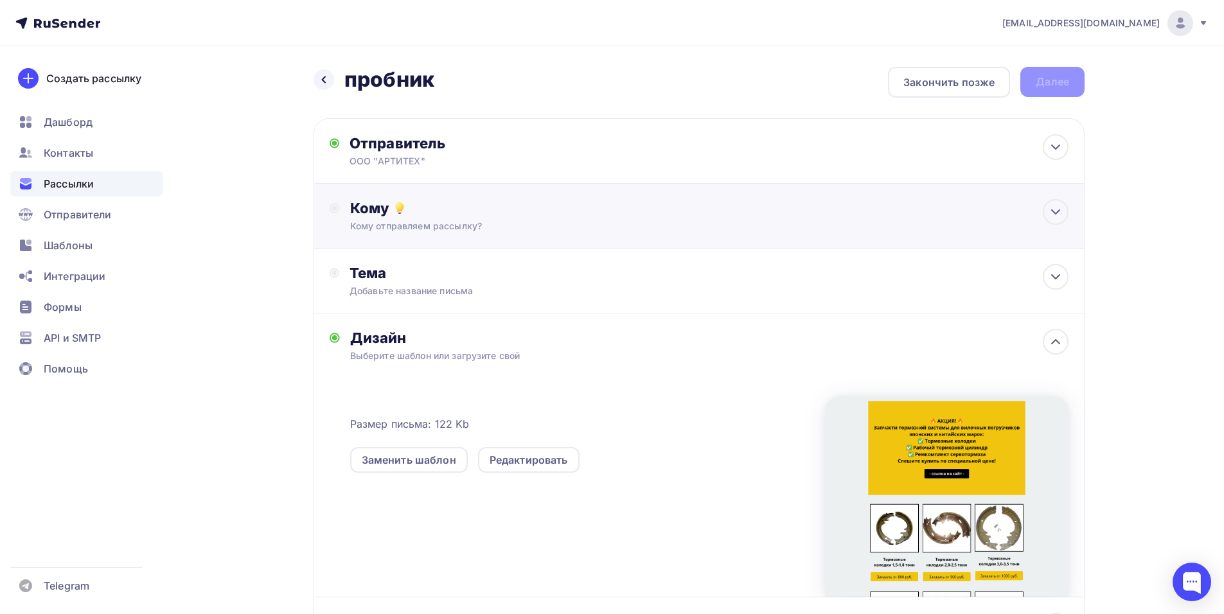
click at [516, 215] on div "Кому" at bounding box center [709, 208] width 719 height 18
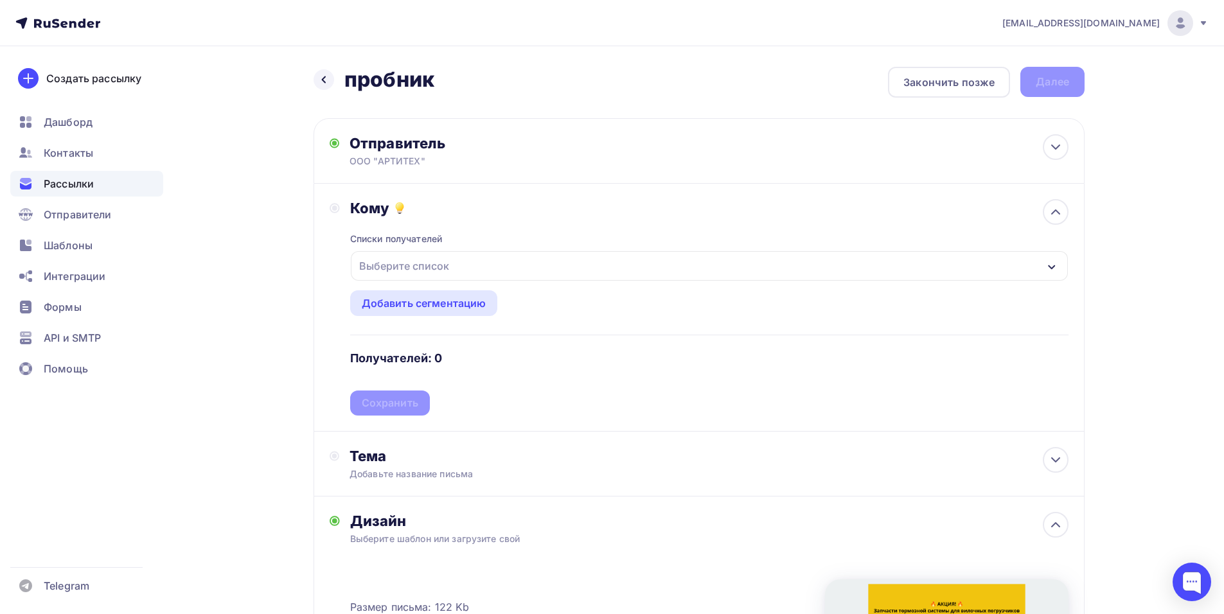
click at [469, 268] on div "Выберите список" at bounding box center [709, 266] width 717 height 30
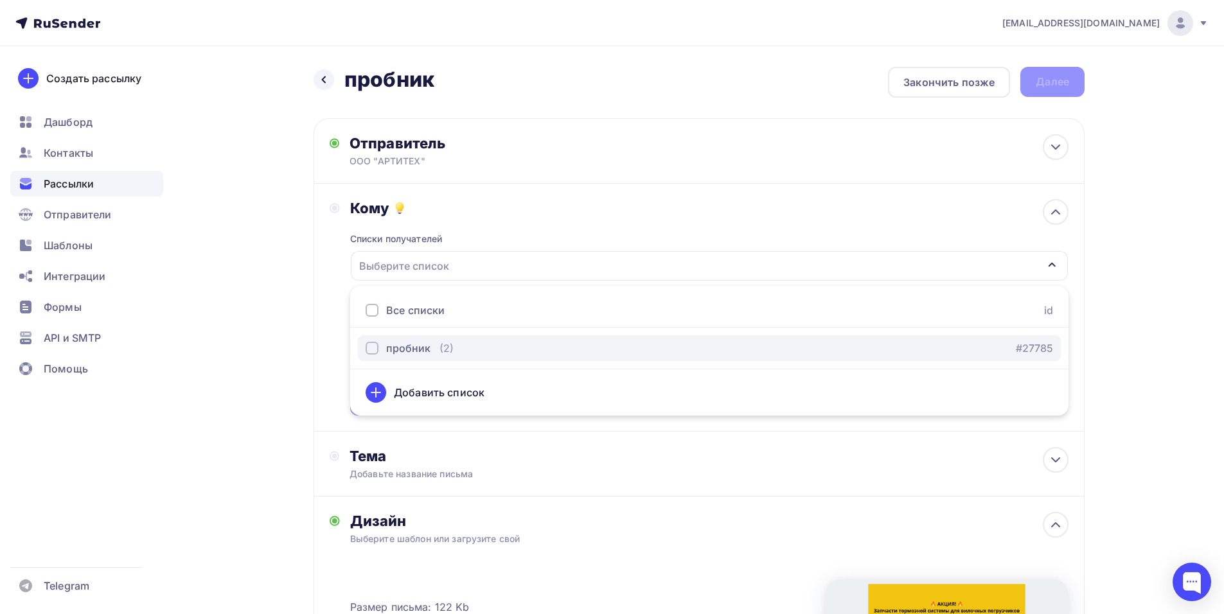
click at [486, 347] on div "пробник (2) #27785" at bounding box center [710, 348] width 688 height 15
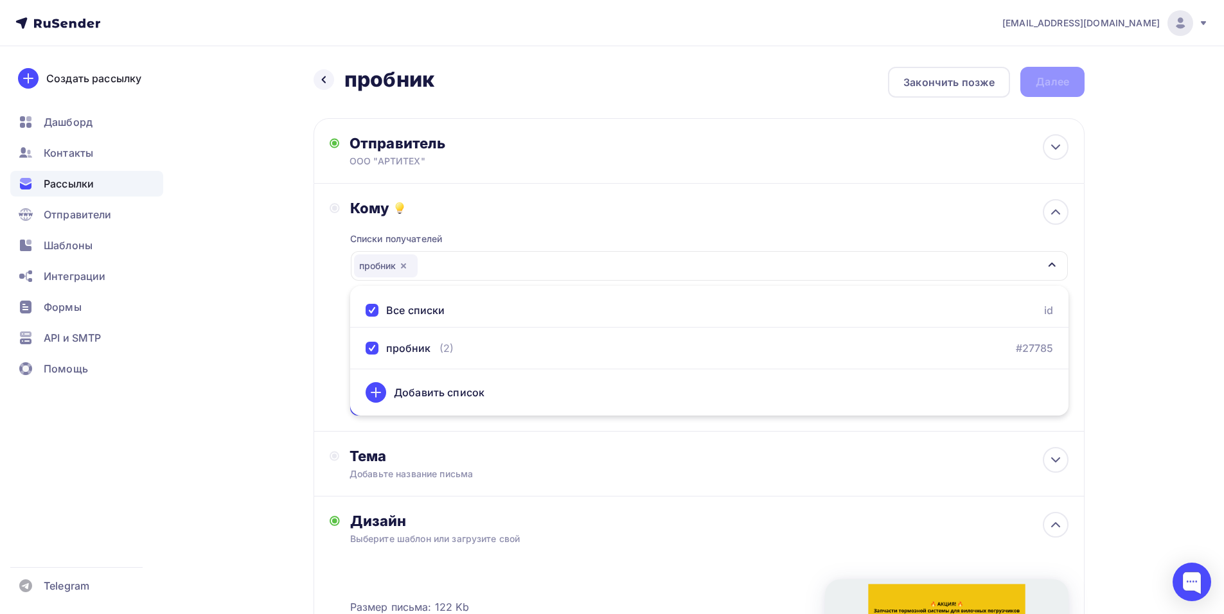
click at [296, 337] on div "Назад пробник пробник Закончить позже Далее Отправитель ООО "АРТИТЕХ" Email * […" at bounding box center [612, 487] width 1054 height 883
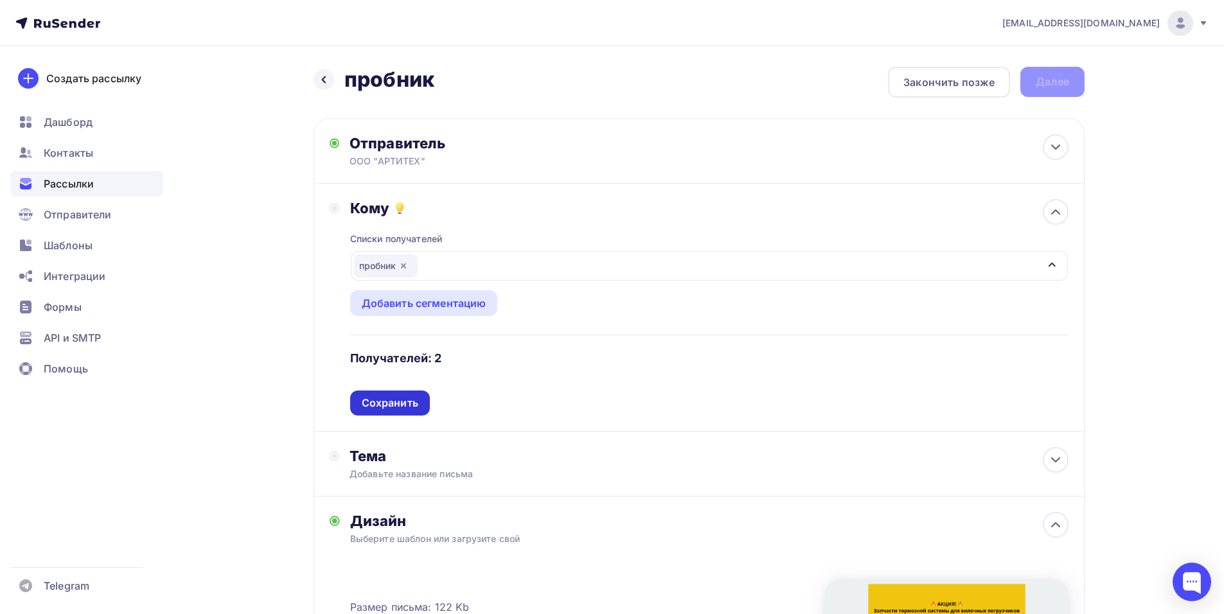
click at [406, 406] on div "Сохранить" at bounding box center [390, 403] width 57 height 15
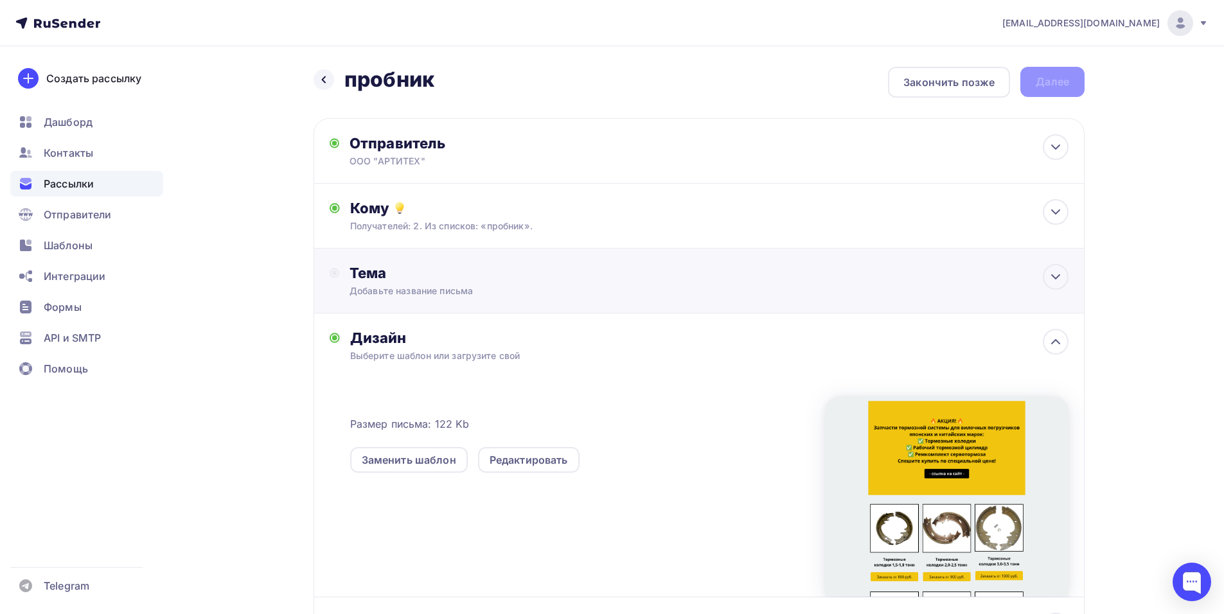
click at [549, 285] on div "Добавьте название письма" at bounding box center [464, 291] width 229 height 13
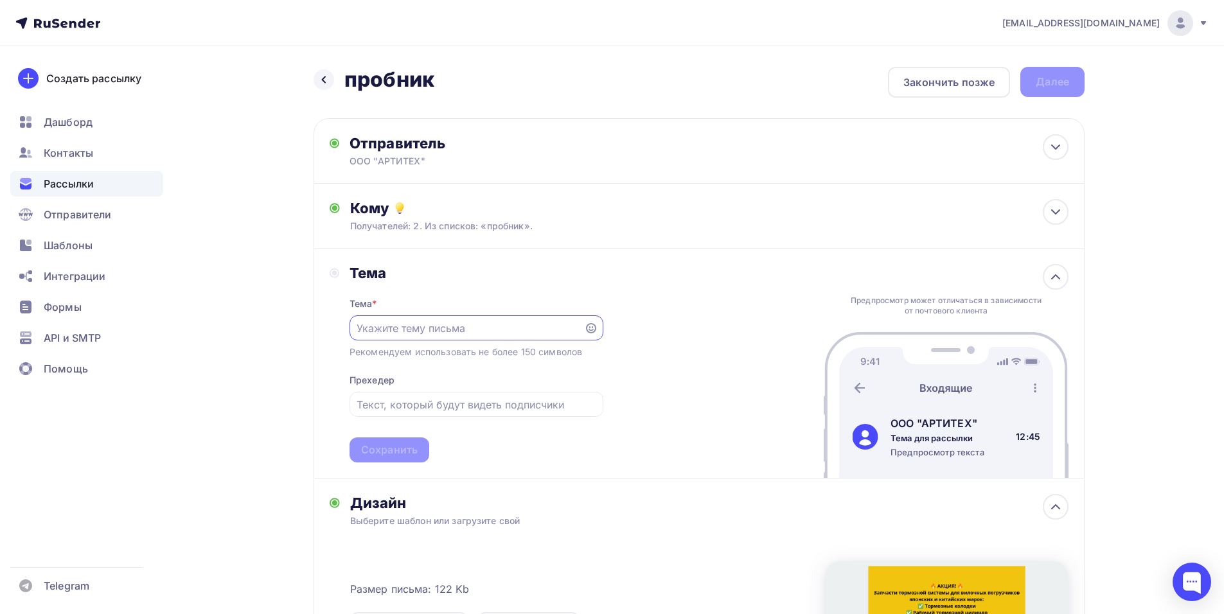
click at [462, 326] on input "text" at bounding box center [467, 328] width 220 height 15
type input "Акция на запчасти для погрузчиков"
click at [519, 406] on input "text" at bounding box center [476, 404] width 239 height 15
click at [509, 409] on input "text" at bounding box center [476, 404] width 239 height 15
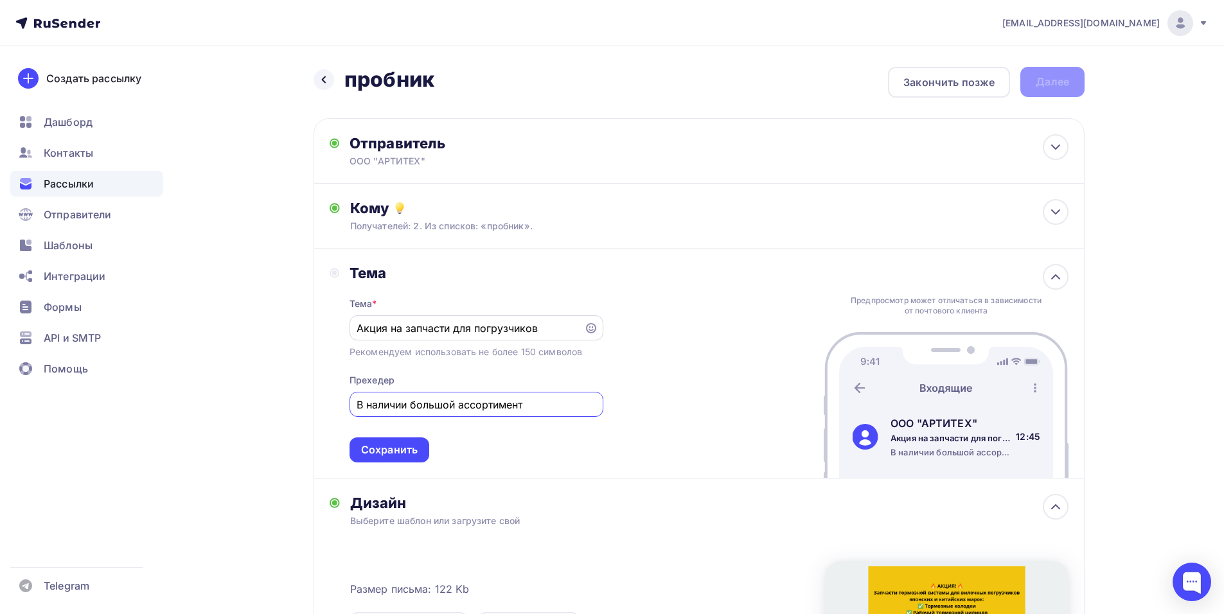
type input "В наличии большой ассортимент"
click at [550, 330] on input "Акция на запчасти для погрузчиков" at bounding box center [467, 328] width 220 height 15
click at [474, 327] on input "Акция на запчасти для погрузчиков" at bounding box center [467, 328] width 220 height 15
type input "Акция на запчасти для тормозной системы вилочных погрузчиков японских и китайск…"
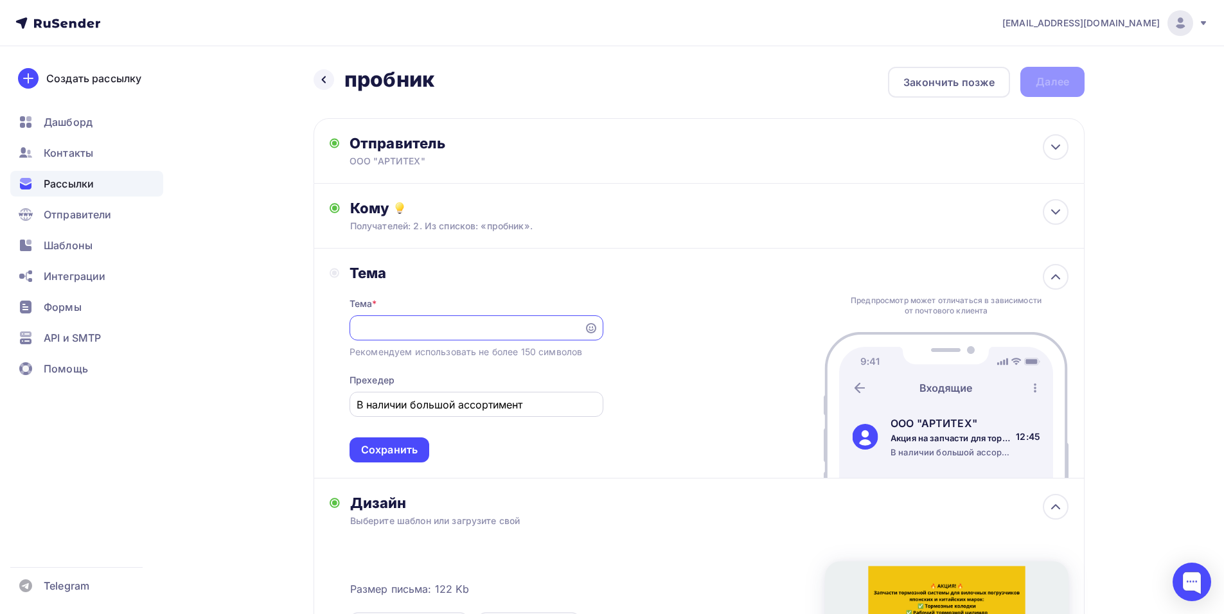
click at [539, 402] on input "В наличии большой ассортимент" at bounding box center [476, 404] width 239 height 15
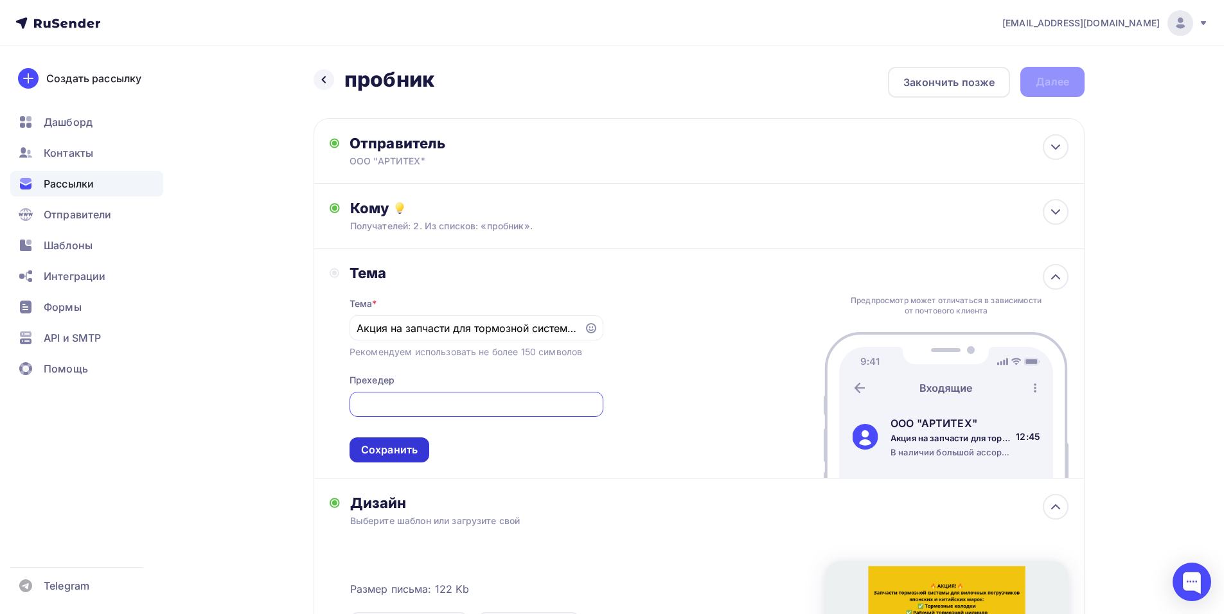
type input "В наличии большой ассортимент тормозных колодок, ремкомплектов сервотормоза, ра…"
click at [397, 447] on div "Сохранить" at bounding box center [389, 450] width 57 height 15
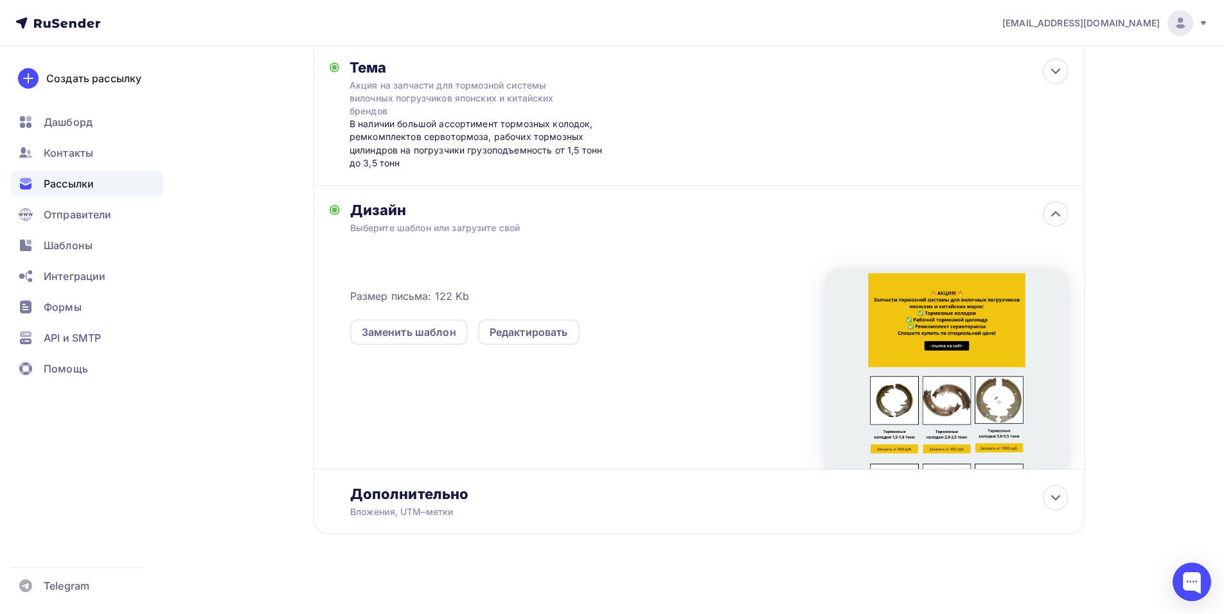
scroll to position [209, 0]
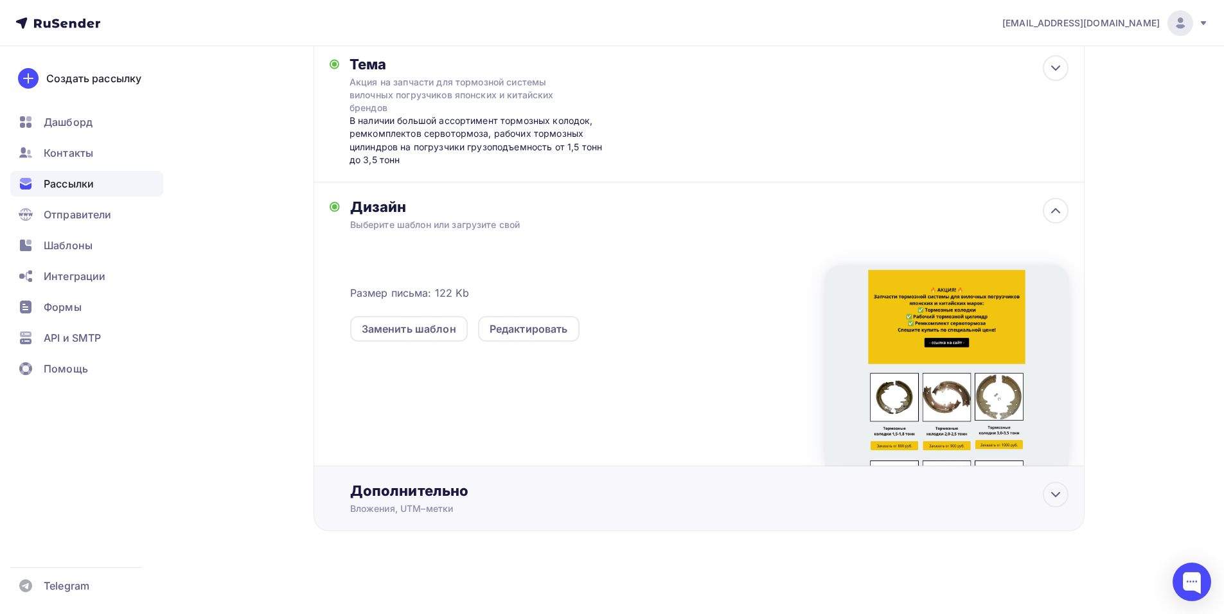
click at [1021, 496] on div "Дополнительно" at bounding box center [709, 491] width 719 height 18
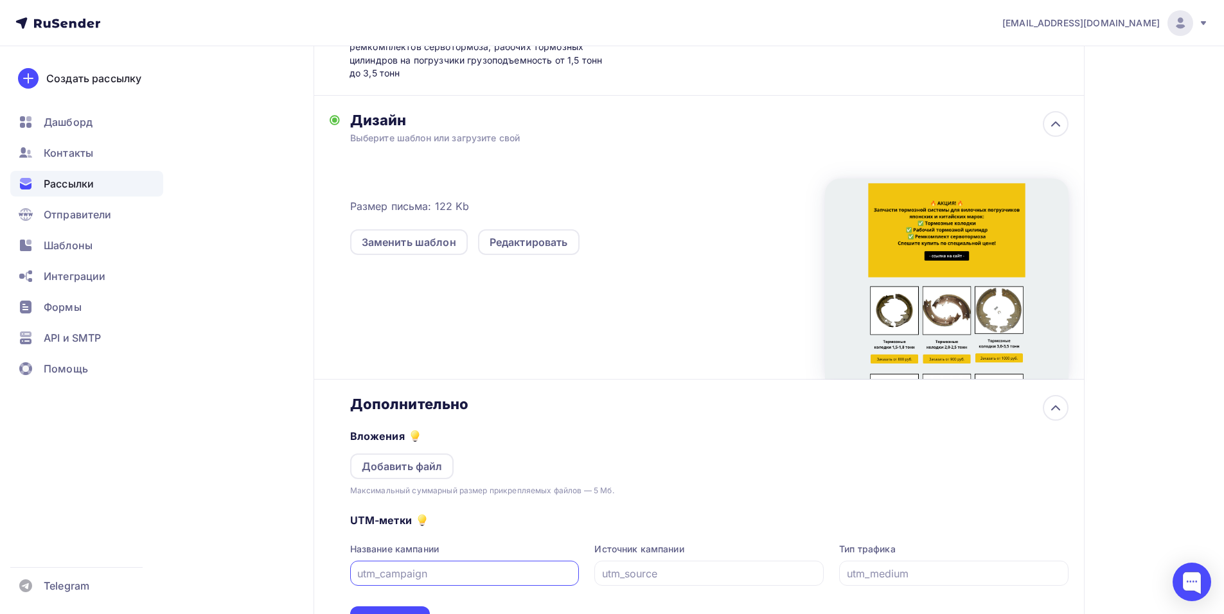
scroll to position [337, 0]
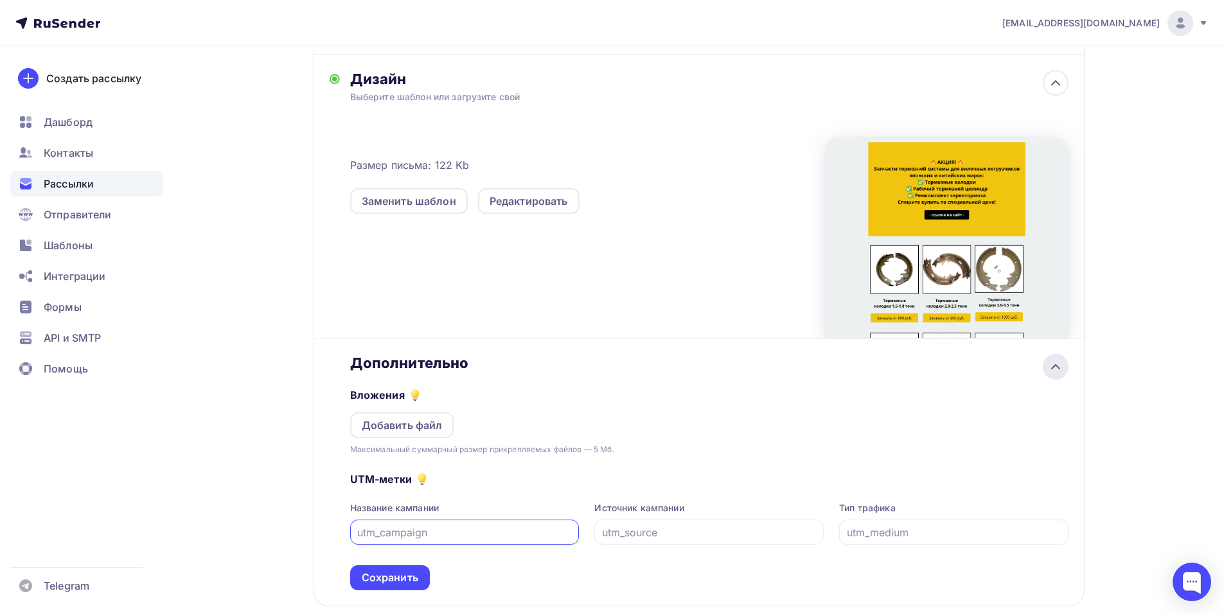
click at [1060, 364] on icon at bounding box center [1055, 366] width 15 height 15
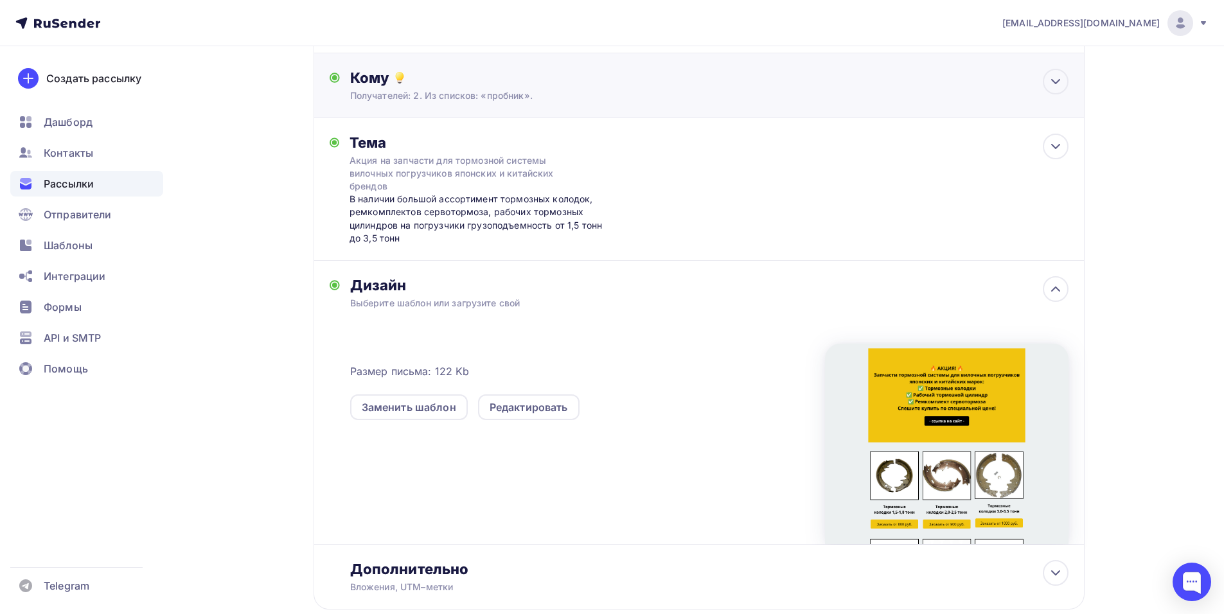
scroll to position [0, 0]
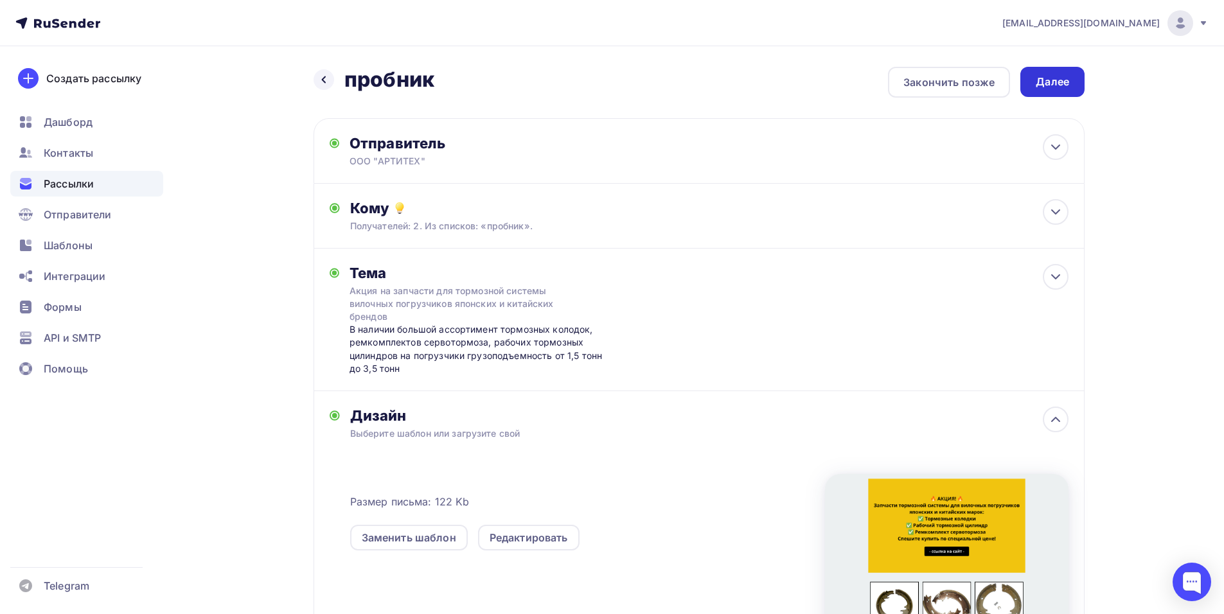
click at [1054, 75] on div "Далее" at bounding box center [1052, 82] width 33 height 15
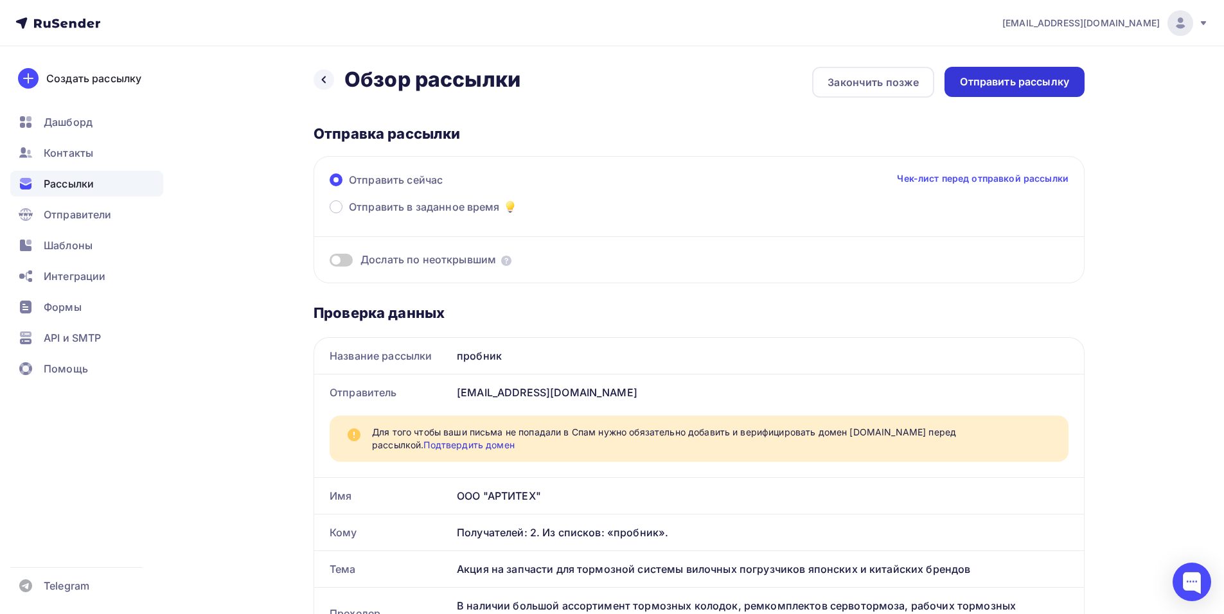
click at [1006, 82] on div "Отправить рассылку" at bounding box center [1014, 82] width 109 height 15
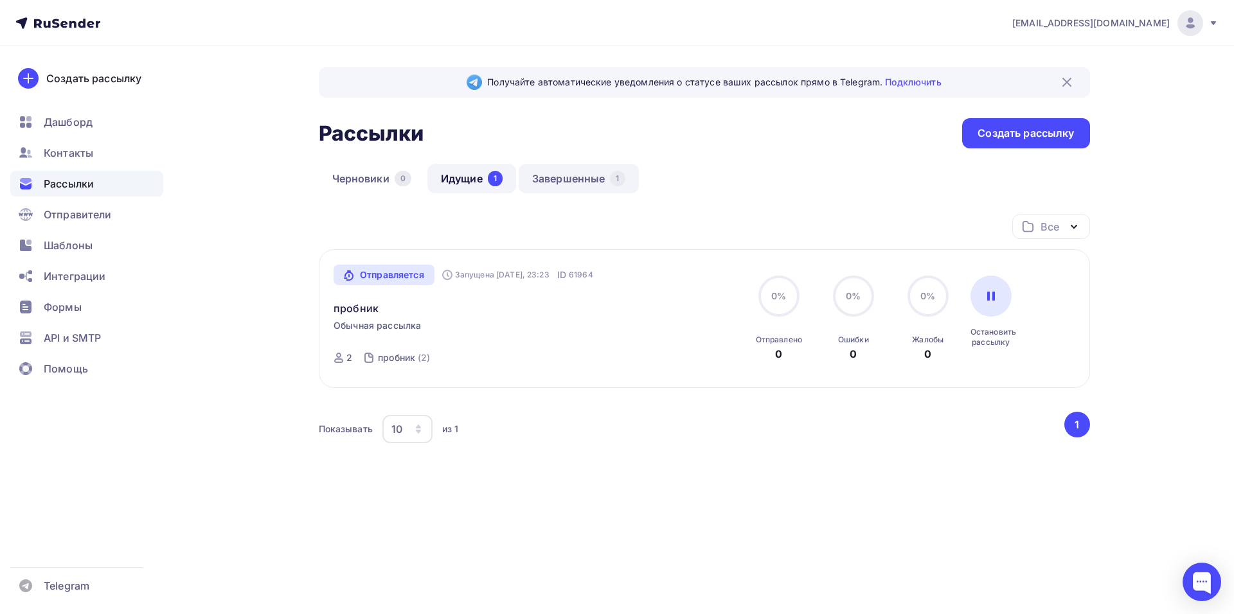
click at [573, 177] on link "Завершенные 1" at bounding box center [579, 179] width 120 height 30
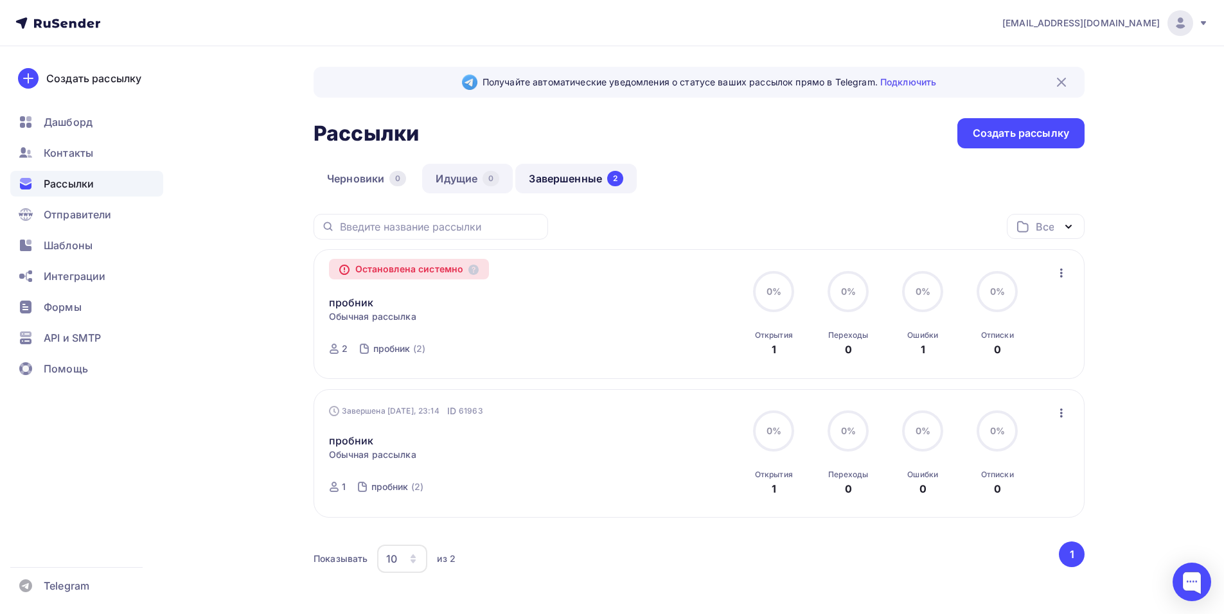
click at [469, 178] on link "Идущие 0" at bounding box center [467, 179] width 91 height 30
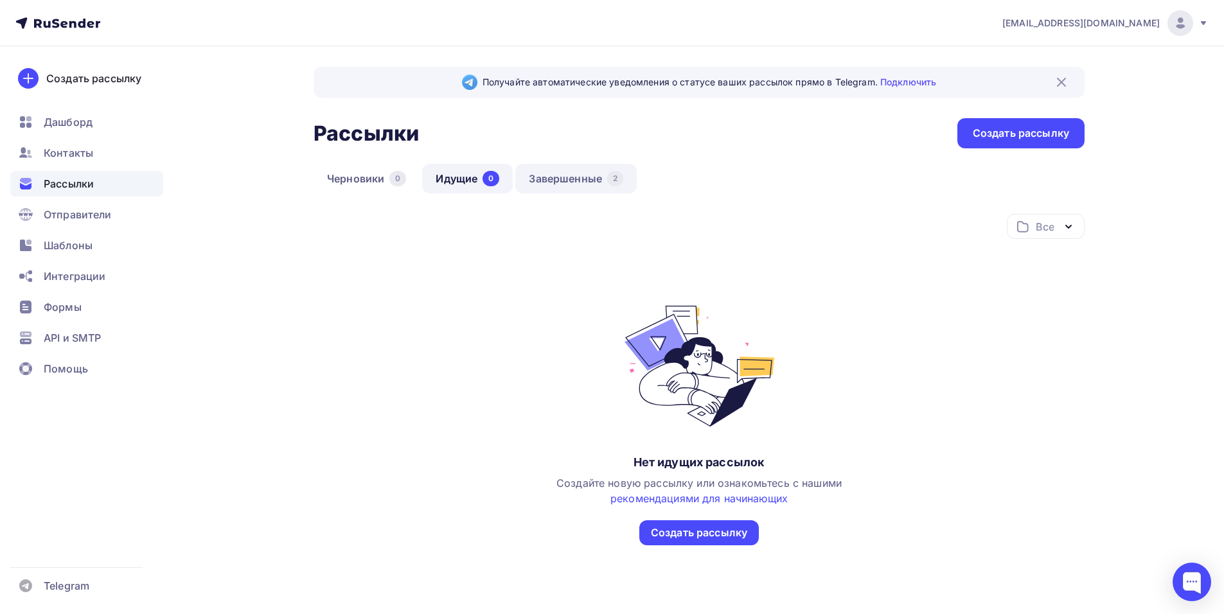
click at [550, 175] on link "Завершенные 2" at bounding box center [576, 179] width 121 height 30
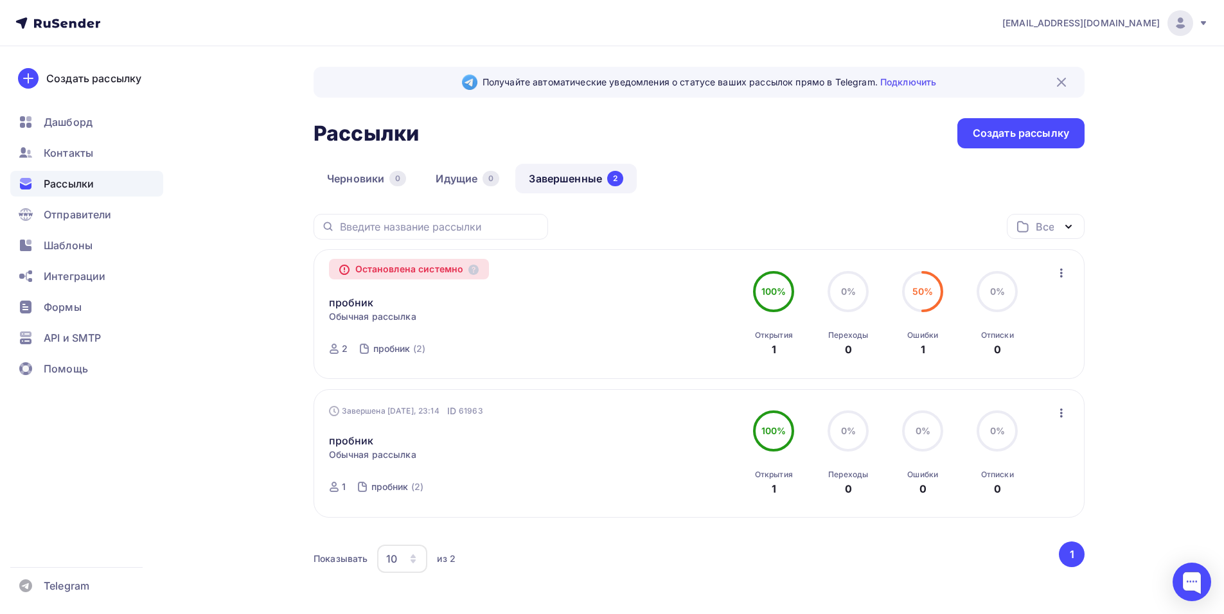
drag, startPoint x: 926, startPoint y: 290, endPoint x: 1059, endPoint y: 287, distance: 133.1
click at [926, 290] on span "50%" at bounding box center [923, 291] width 21 height 11
click at [1063, 273] on icon "button" at bounding box center [1061, 272] width 15 height 15
click at [603, 286] on div "пробник Копировать в новую" at bounding box center [475, 295] width 293 height 31
click at [409, 312] on span "Обычная рассылка" at bounding box center [372, 316] width 87 height 13
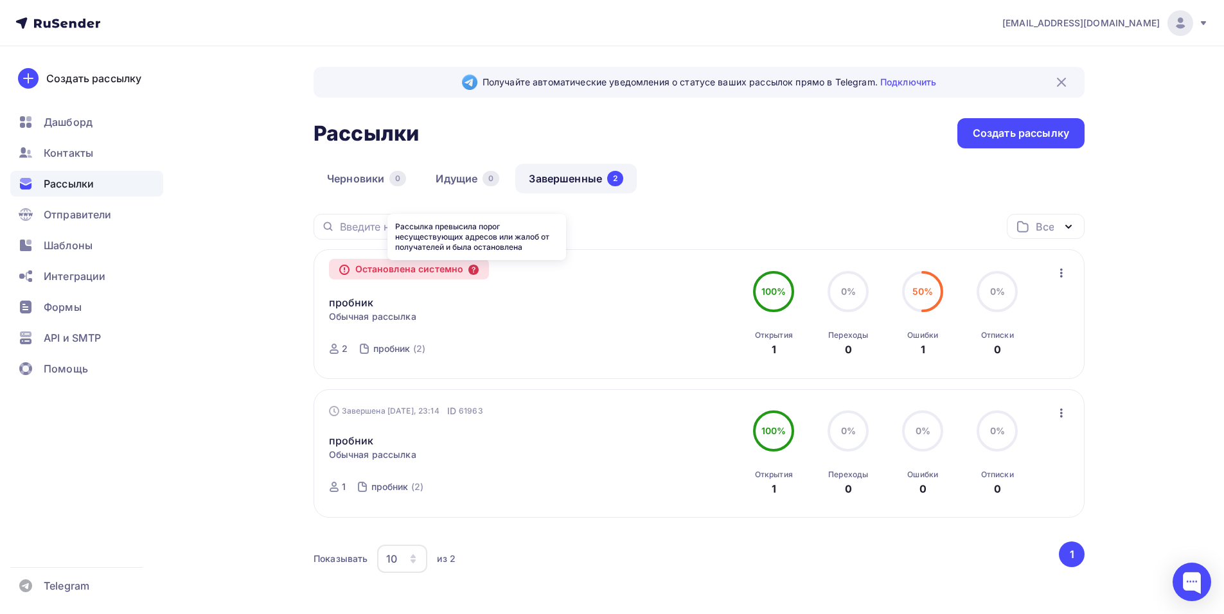
click at [479, 269] on icon at bounding box center [474, 270] width 10 height 10
click at [476, 269] on icon at bounding box center [474, 270] width 10 height 10
click at [445, 267] on div "Остановлена системно" at bounding box center [409, 269] width 161 height 21
click at [359, 271] on div "Остановлена системно" at bounding box center [409, 269] width 161 height 21
click at [345, 272] on circle at bounding box center [344, 271] width 1 height 1
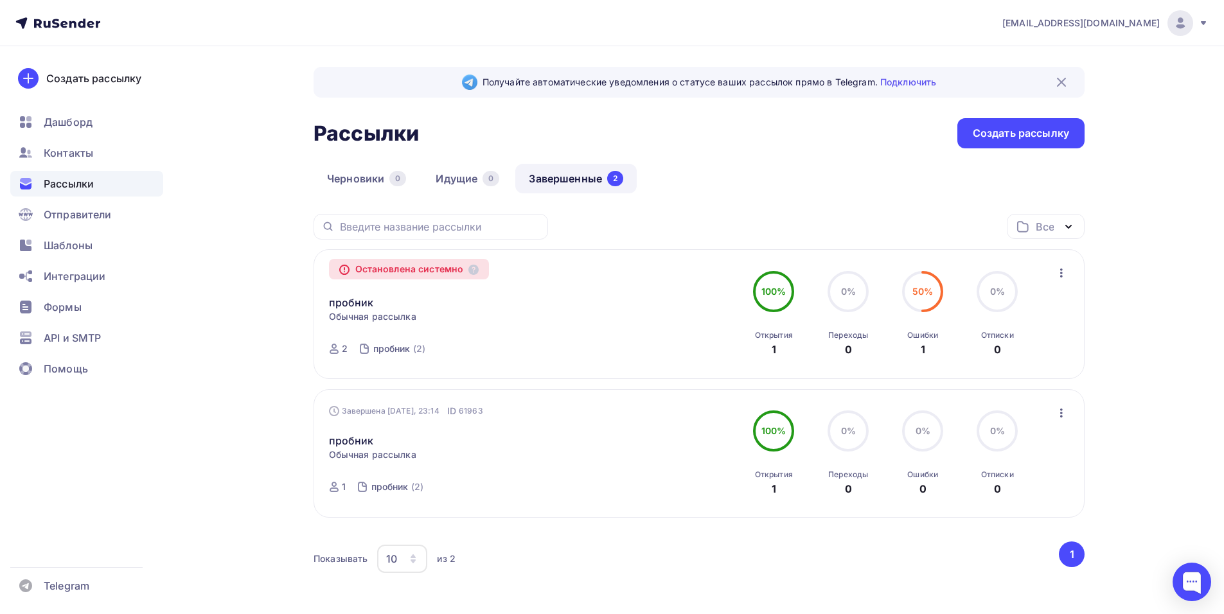
click at [769, 301] on circle at bounding box center [774, 292] width 39 height 39
click at [856, 297] on div "0%" at bounding box center [848, 291] width 15 height 13
click at [956, 302] on div "100% 100% Открытия 1 0% 0% [DEMOGRAPHIC_DATA] 0 50% 50% [DEMOGRAPHIC_DATA] 1 0%…" at bounding box center [886, 314] width 288 height 86
click at [1063, 273] on icon "button" at bounding box center [1062, 273] width 3 height 9
click at [809, 193] on div "Черновики 0 Идущие 0 Завершенные 2" at bounding box center [699, 189] width 771 height 50
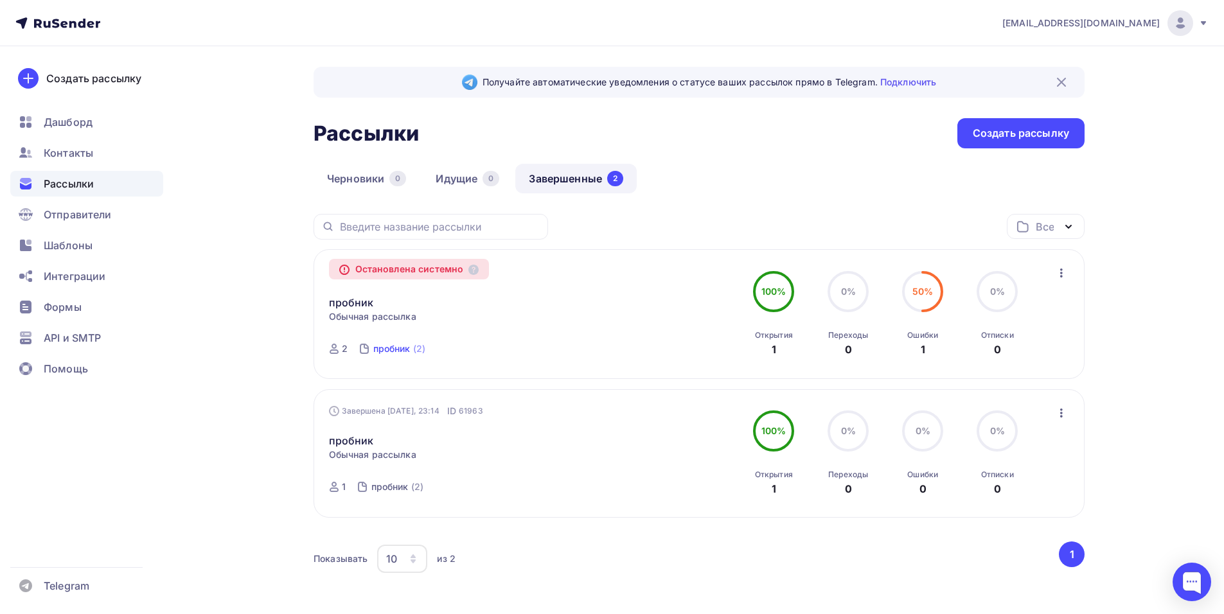
click at [391, 349] on div "пробник" at bounding box center [391, 349] width 37 height 13
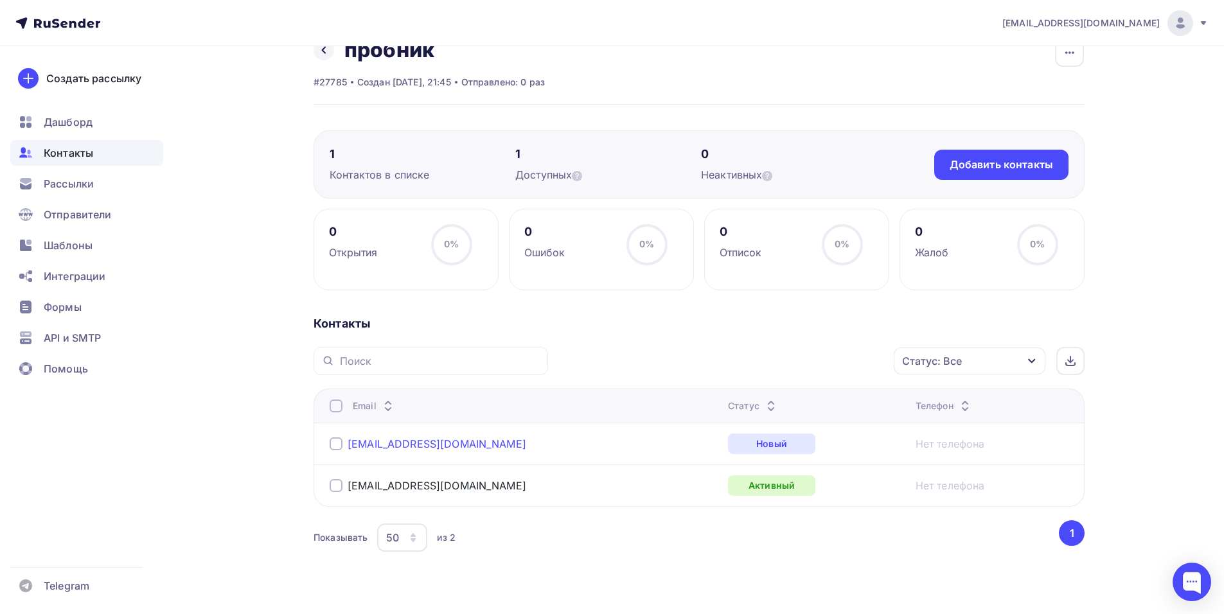
scroll to position [53, 0]
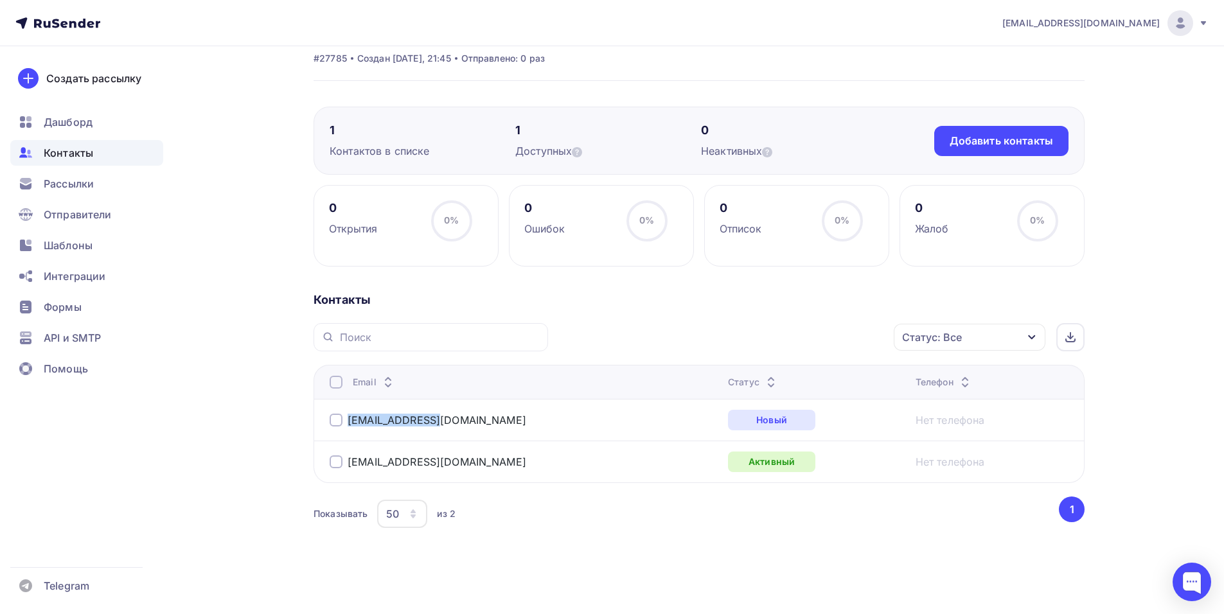
drag, startPoint x: 421, startPoint y: 422, endPoint x: 347, endPoint y: 420, distance: 74.0
click at [347, 420] on div "[EMAIL_ADDRESS][DOMAIN_NAME]" at bounding box center [490, 420] width 321 height 21
click at [89, 249] on span "Шаблоны" at bounding box center [68, 245] width 49 height 15
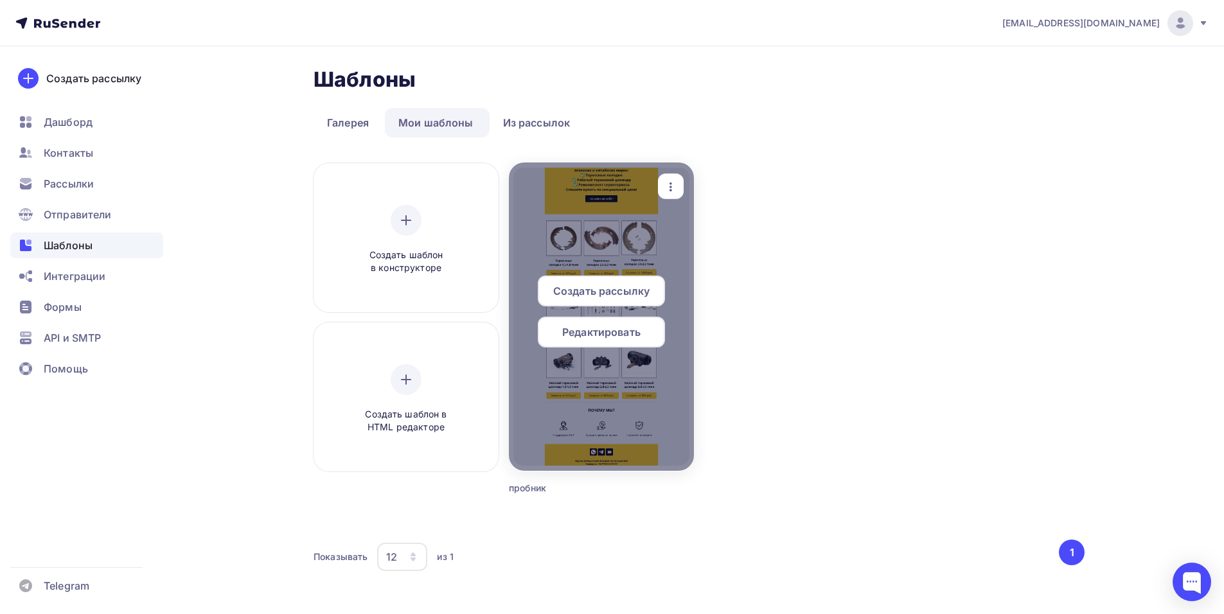
click at [670, 171] on div at bounding box center [601, 317] width 185 height 309
click at [670, 186] on icon "button" at bounding box center [670, 186] width 15 height 15
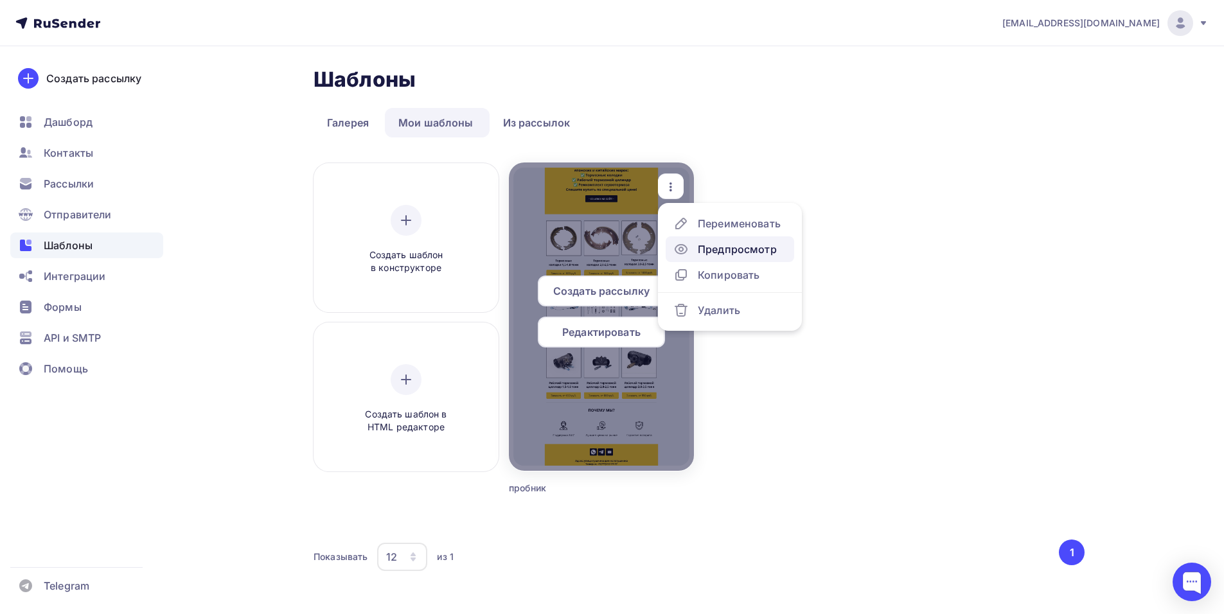
click at [742, 251] on div "Предпросмотр" at bounding box center [737, 249] width 79 height 15
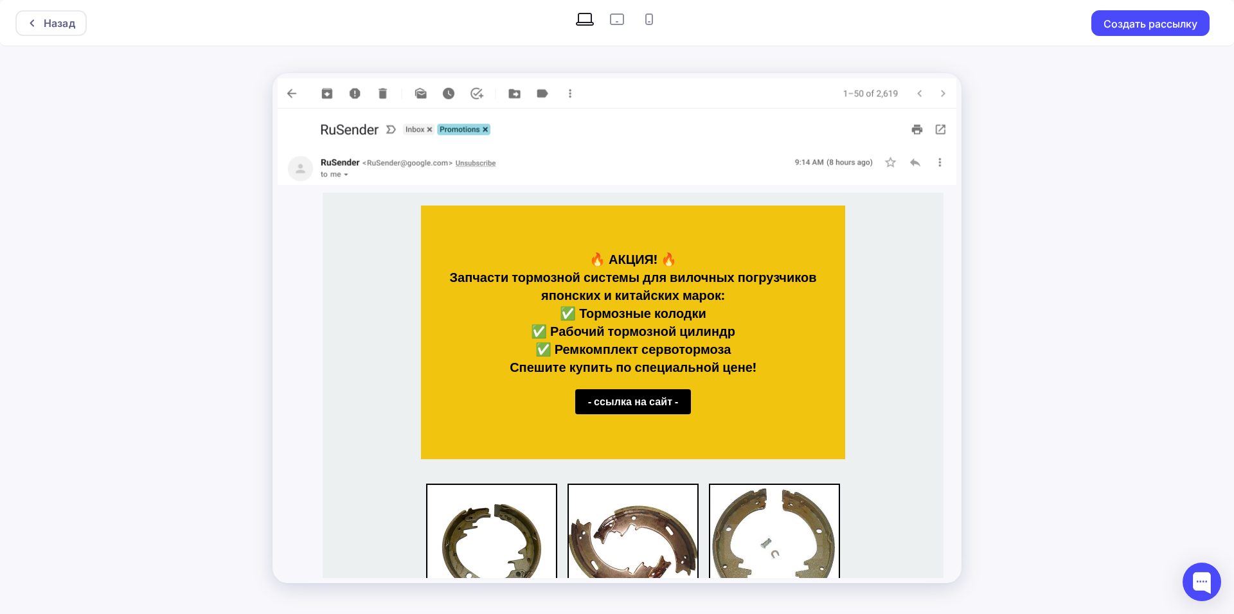
click at [1144, 94] on div "Назад Создать рассылку" at bounding box center [617, 307] width 1234 height 614
click at [618, 17] on icon at bounding box center [617, 19] width 21 height 21
radio input "true"
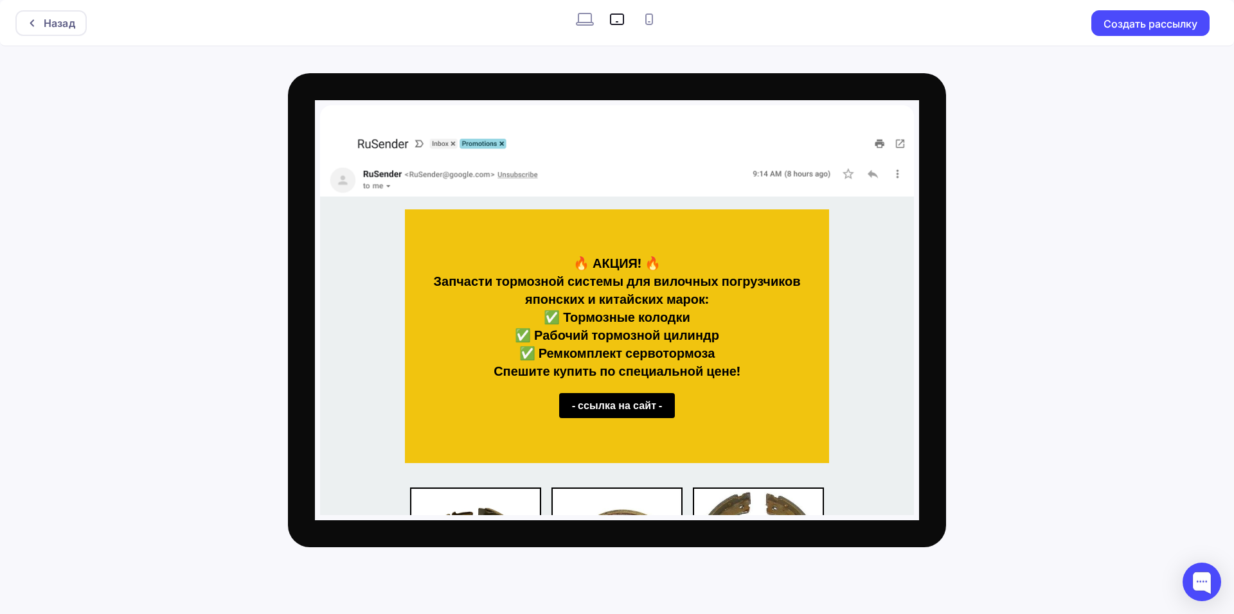
click at [648, 22] on icon at bounding box center [649, 19] width 21 height 21
radio input "true"
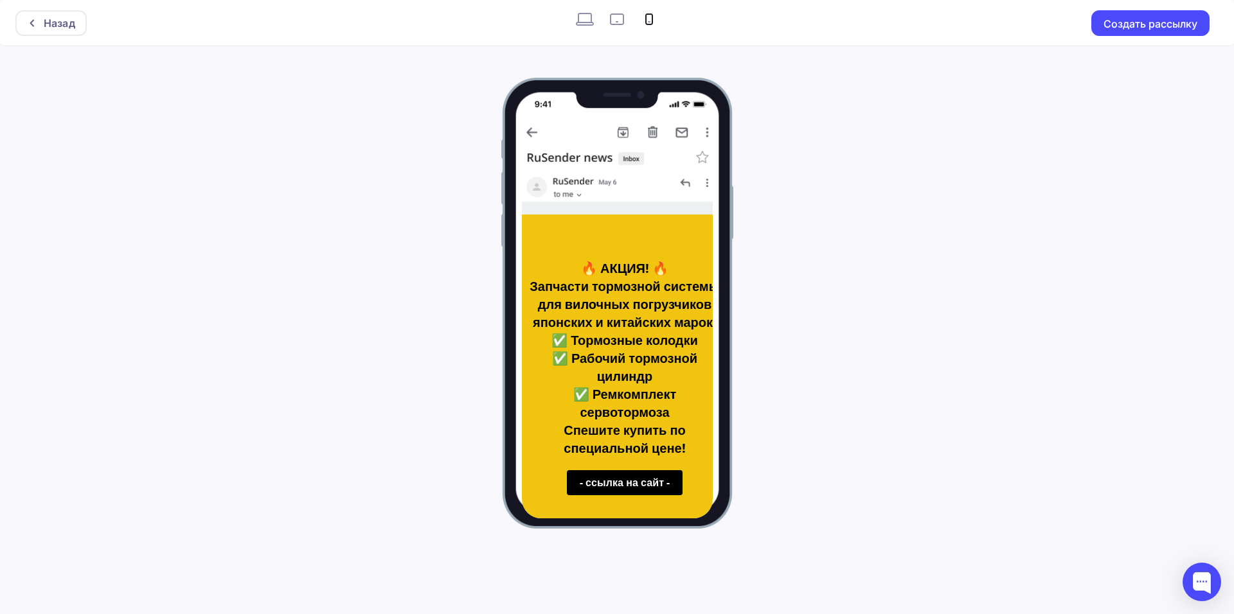
click at [708, 184] on div at bounding box center [617, 303] width 232 height 460
click at [581, 19] on icon at bounding box center [585, 19] width 21 height 21
radio input "true"
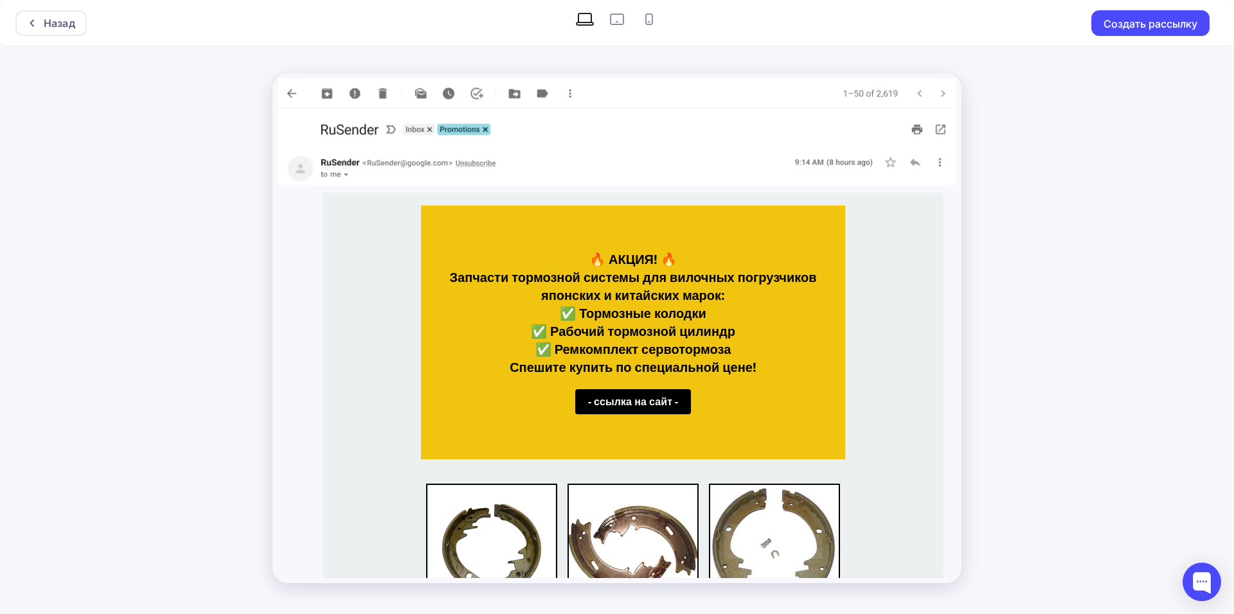
click at [1043, 208] on div "Назад Создать рассылку" at bounding box center [617, 307] width 1234 height 614
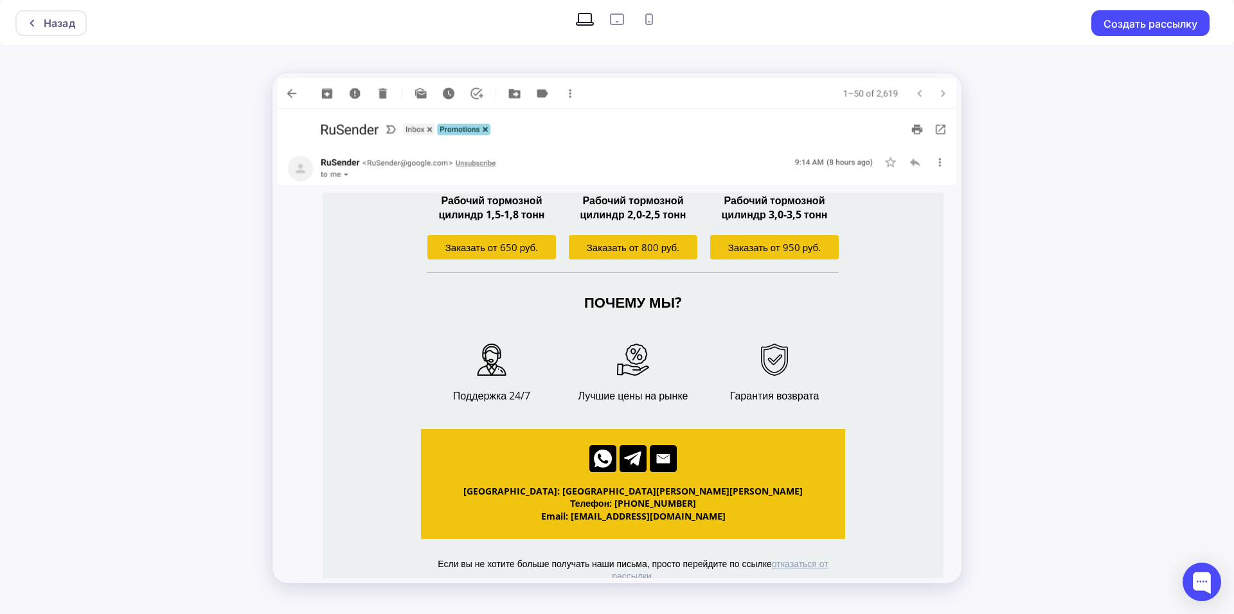
scroll to position [915, 0]
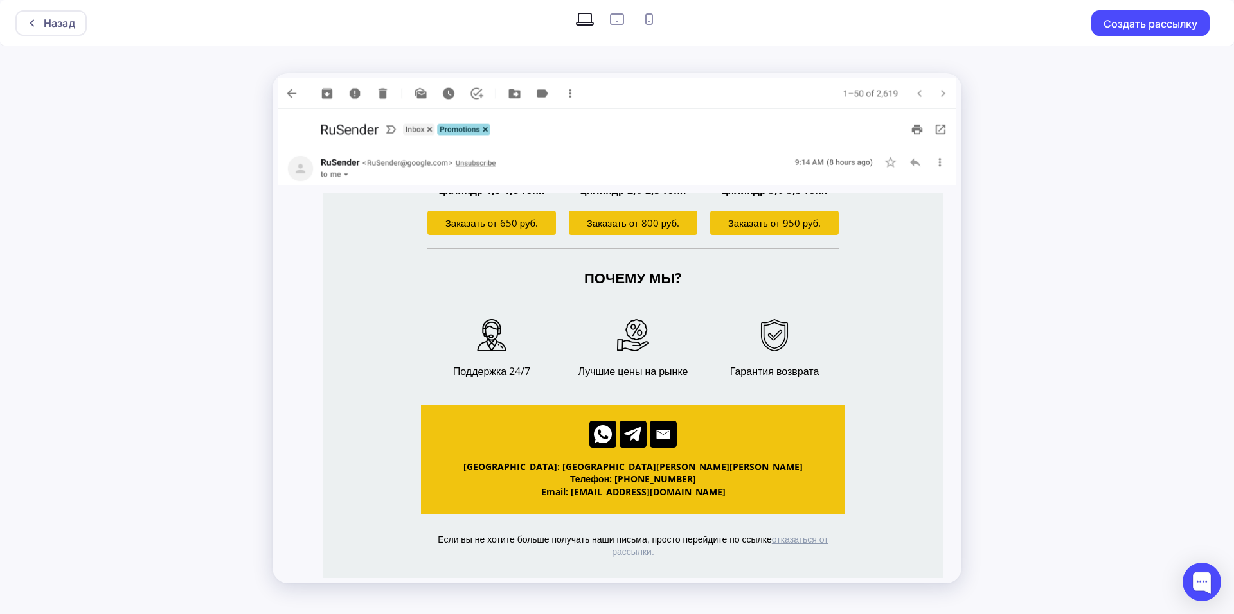
click at [621, 21] on icon at bounding box center [617, 19] width 21 height 21
radio input "true"
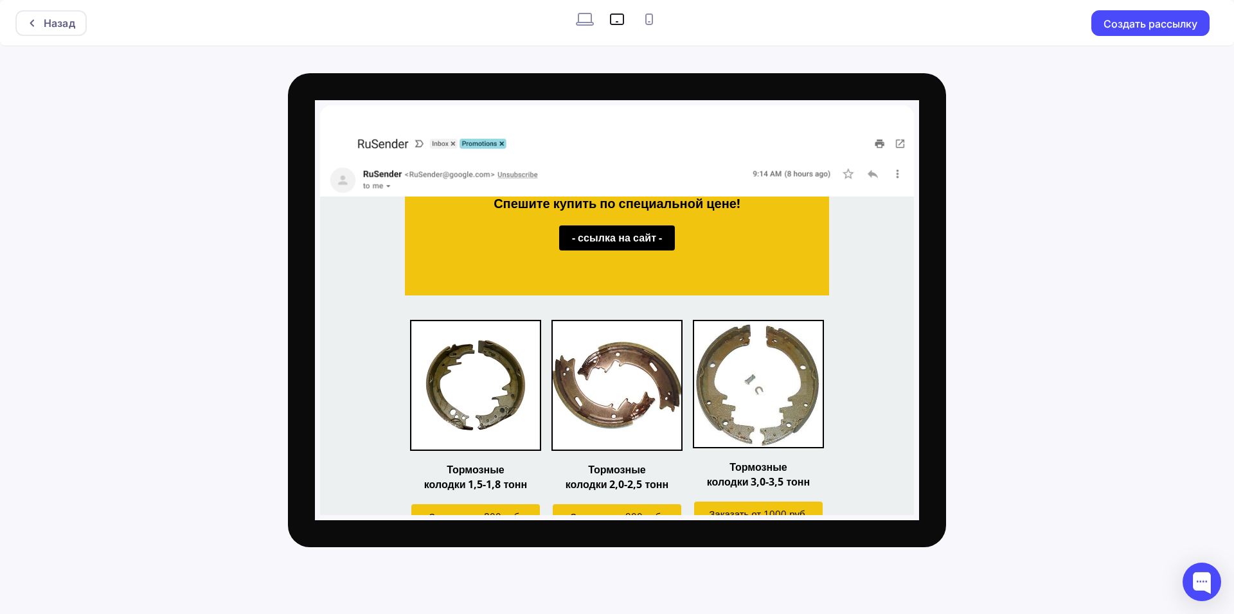
scroll to position [0, 0]
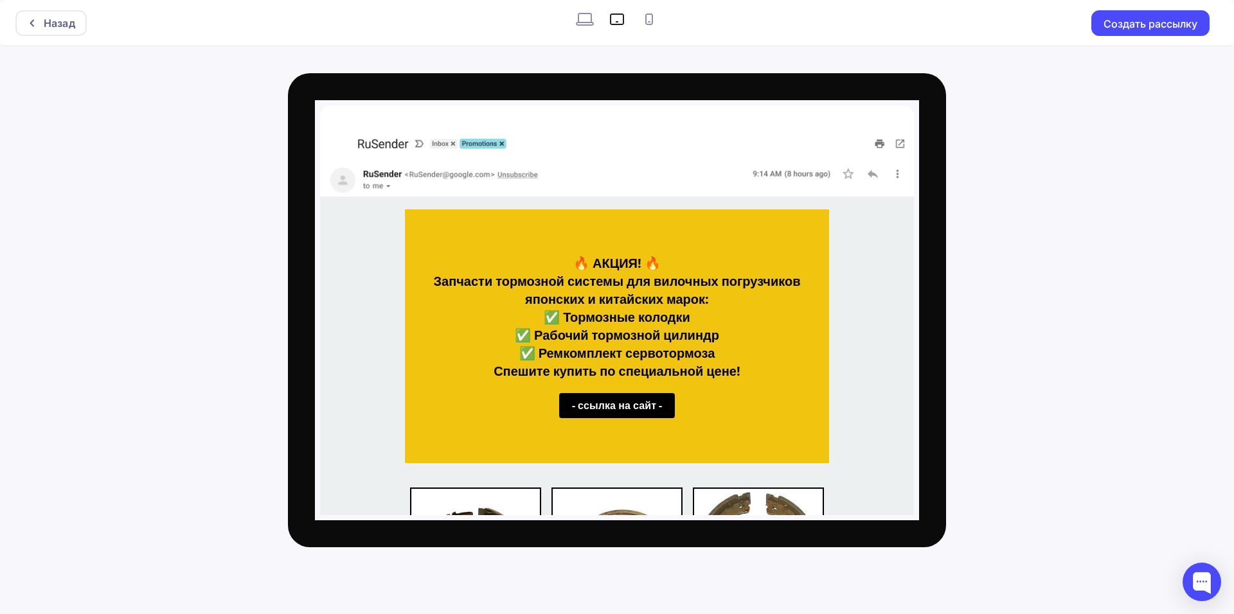
click at [651, 21] on icon at bounding box center [649, 19] width 21 height 21
radio input "true"
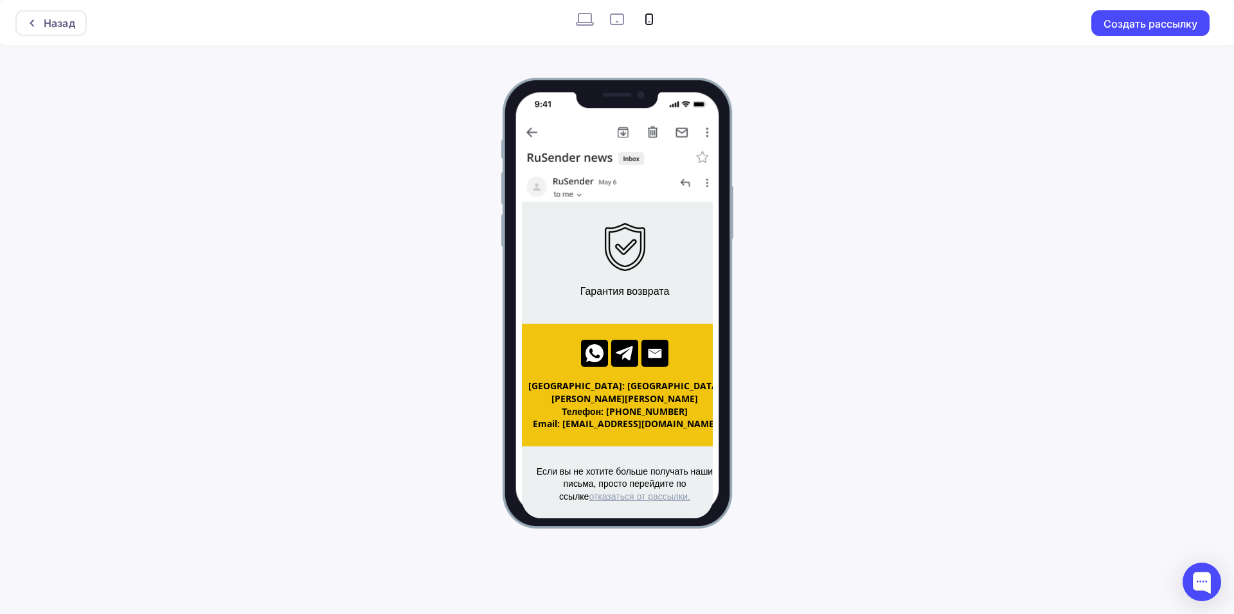
scroll to position [3275, 0]
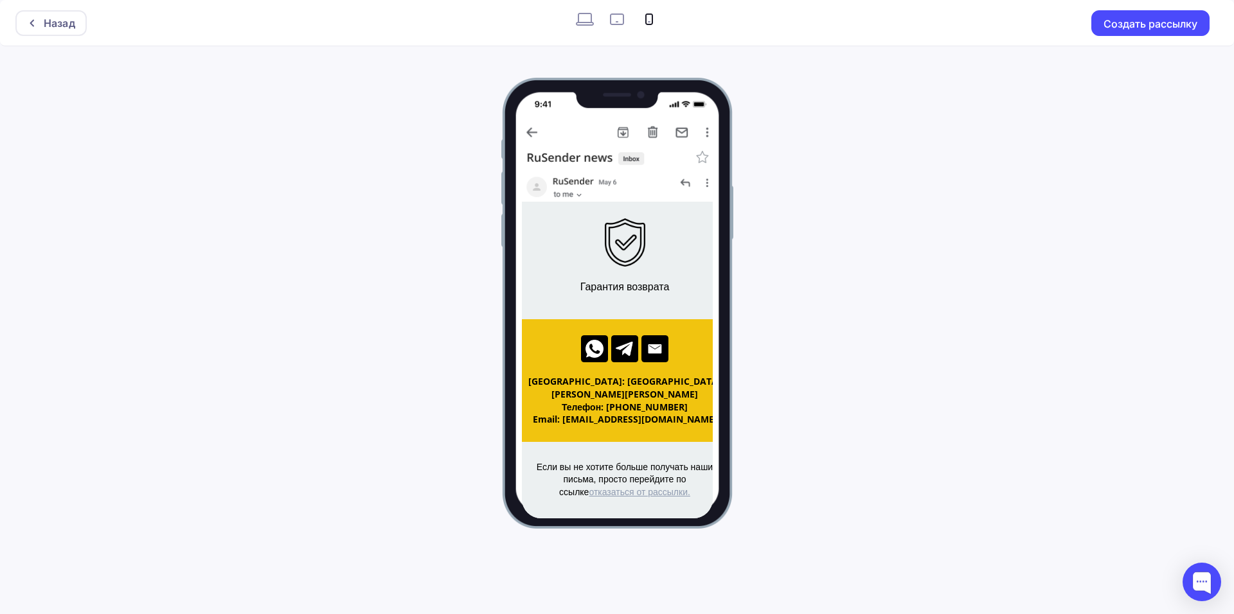
click at [586, 17] on icon at bounding box center [585, 19] width 21 height 21
radio input "true"
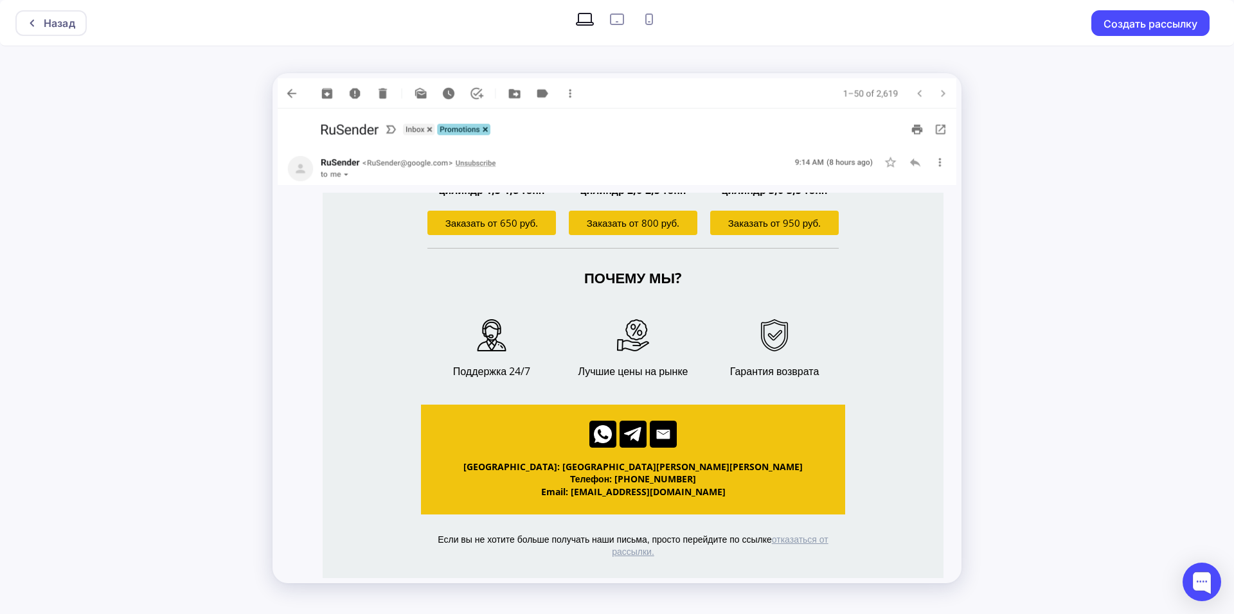
scroll to position [888, 0]
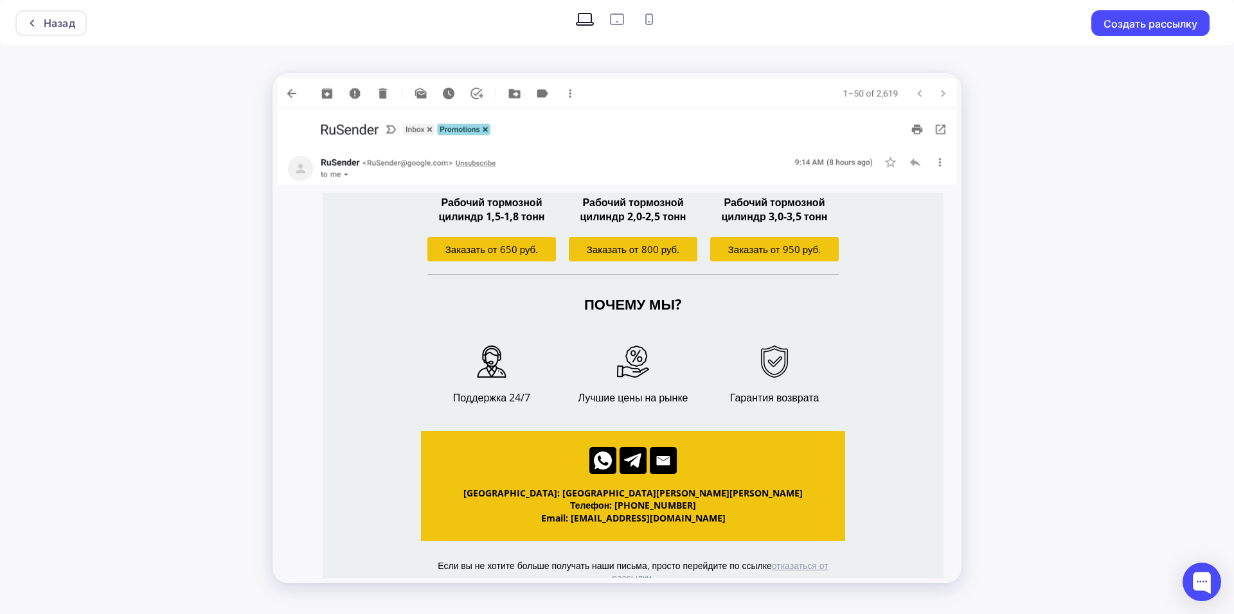
click at [1049, 265] on div "Назад Создать рассылку" at bounding box center [617, 307] width 1234 height 614
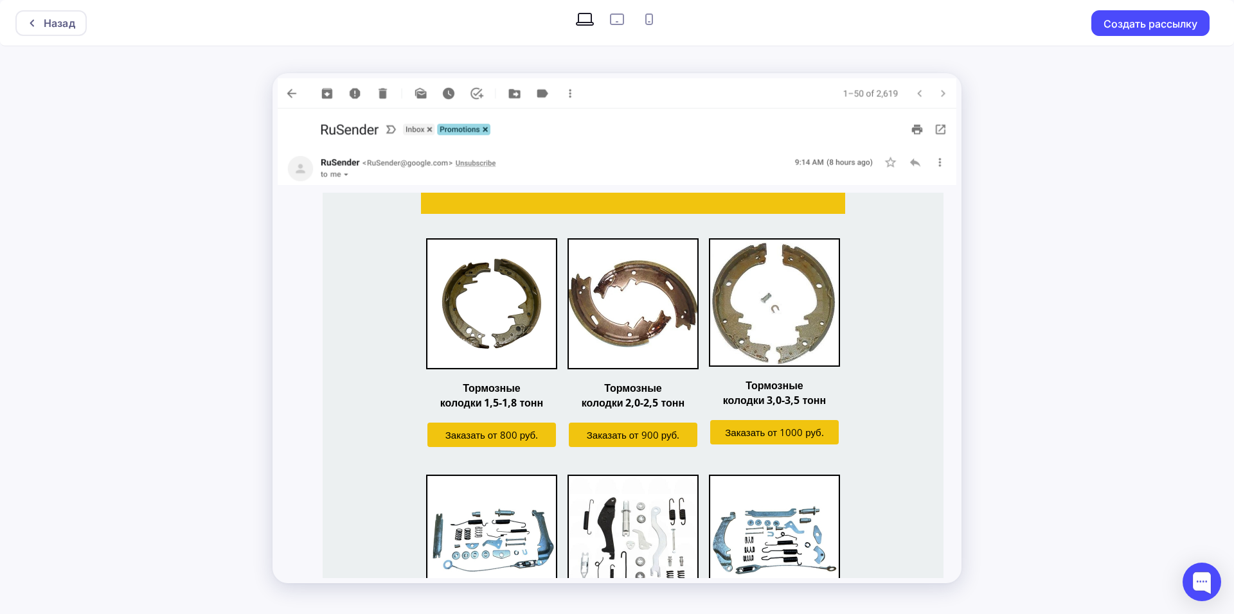
scroll to position [0, 0]
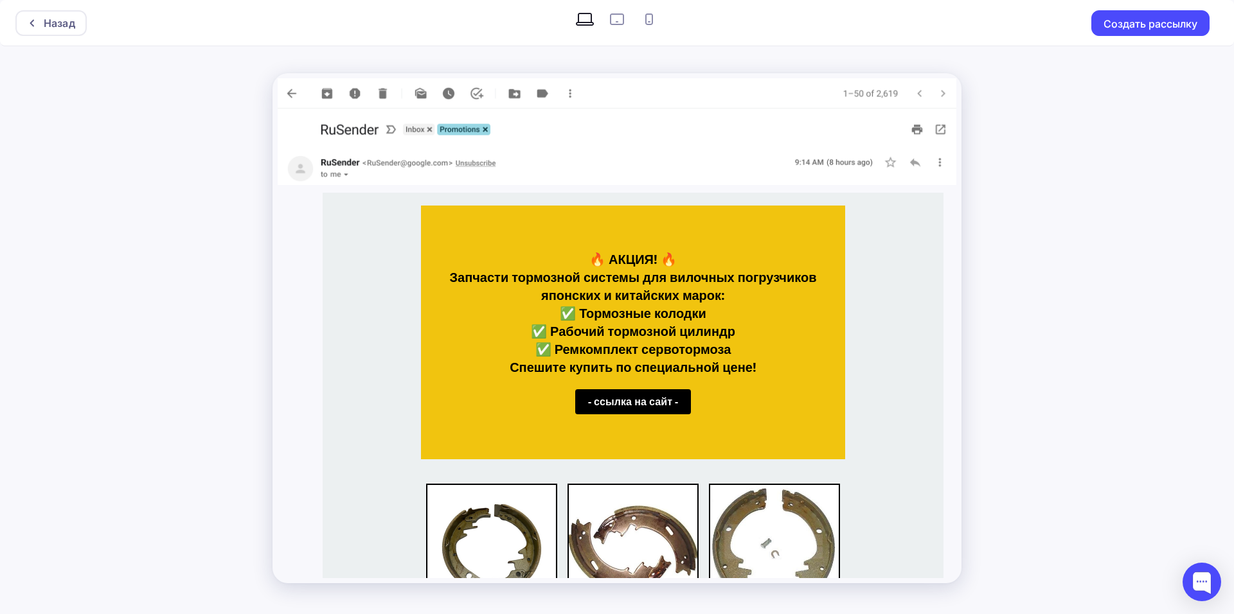
click at [1043, 187] on div "Назад Создать рассылку" at bounding box center [617, 307] width 1234 height 614
